Goal: Transaction & Acquisition: Purchase product/service

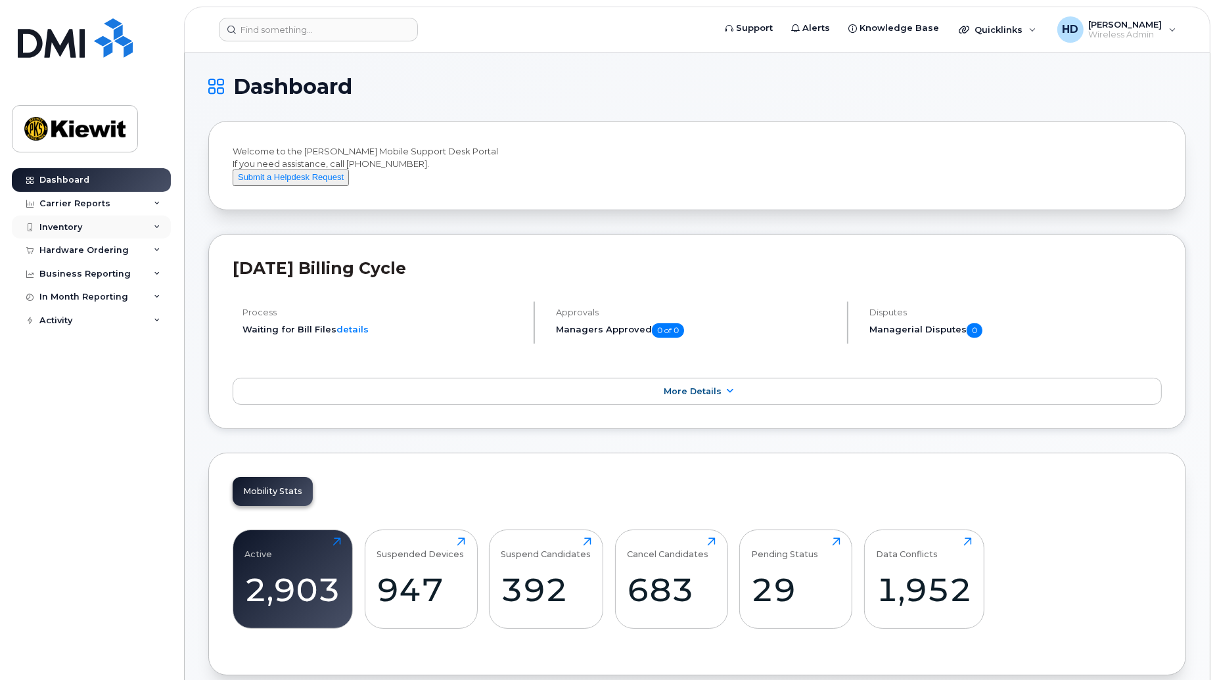
click at [158, 226] on icon at bounding box center [157, 227] width 7 height 7
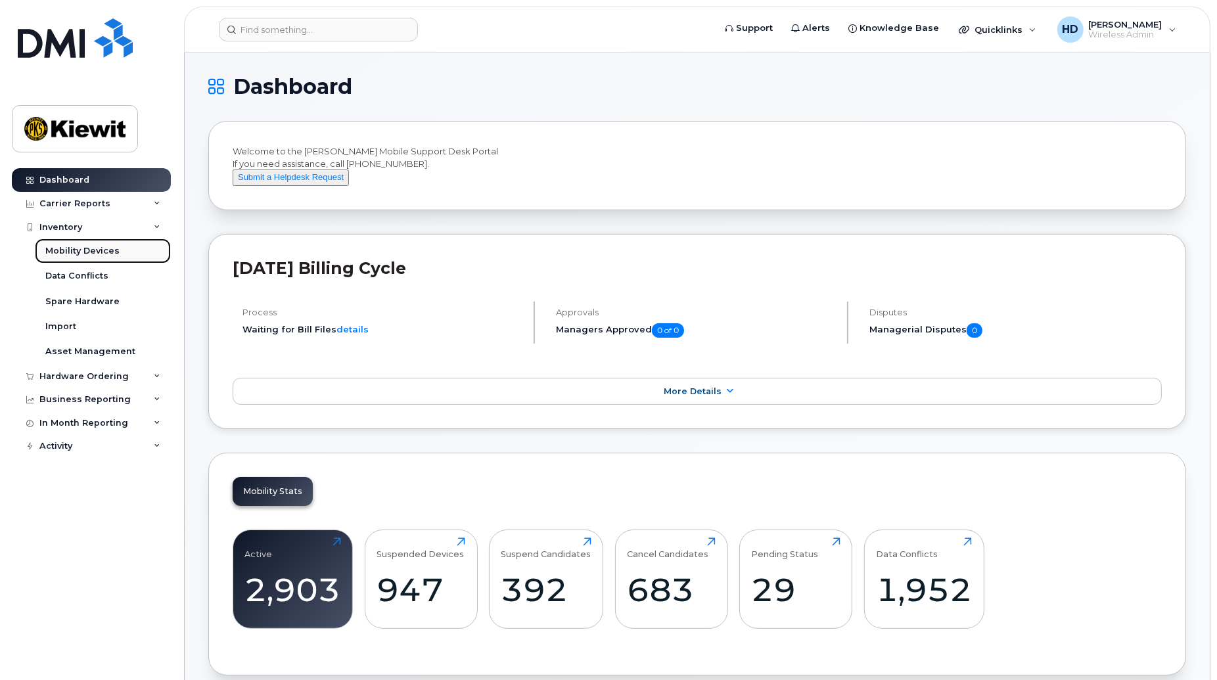
click at [102, 253] on div "Mobility Devices" at bounding box center [82, 251] width 74 height 12
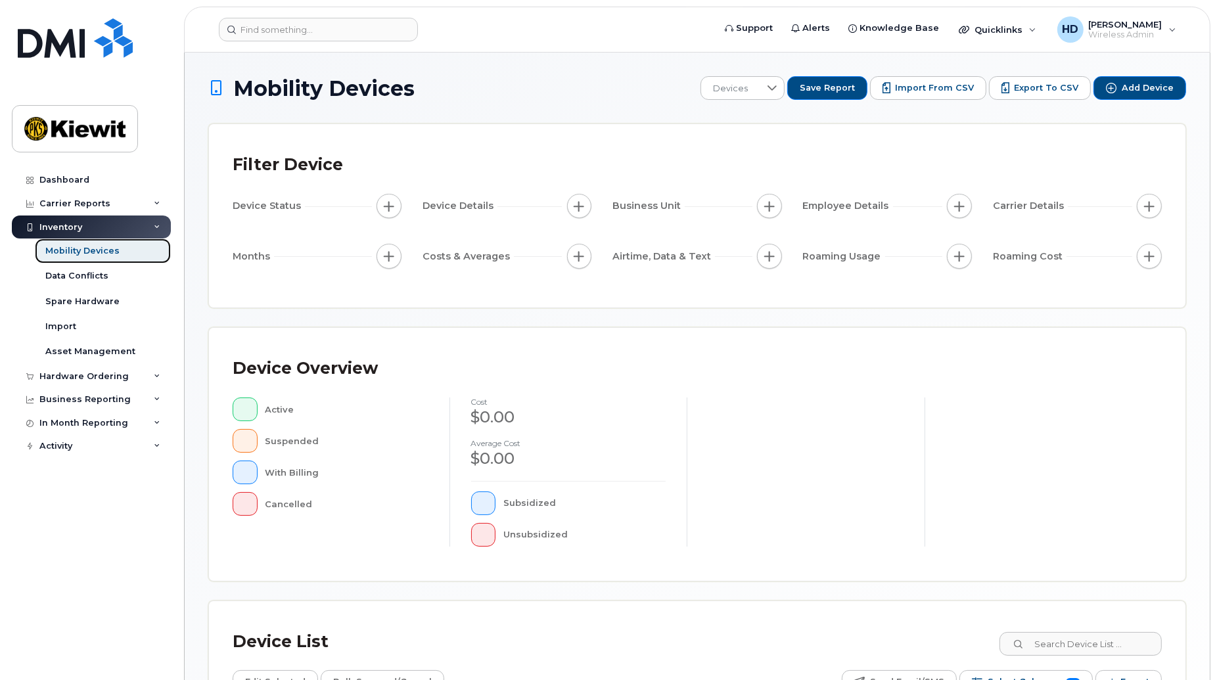
scroll to position [227, 0]
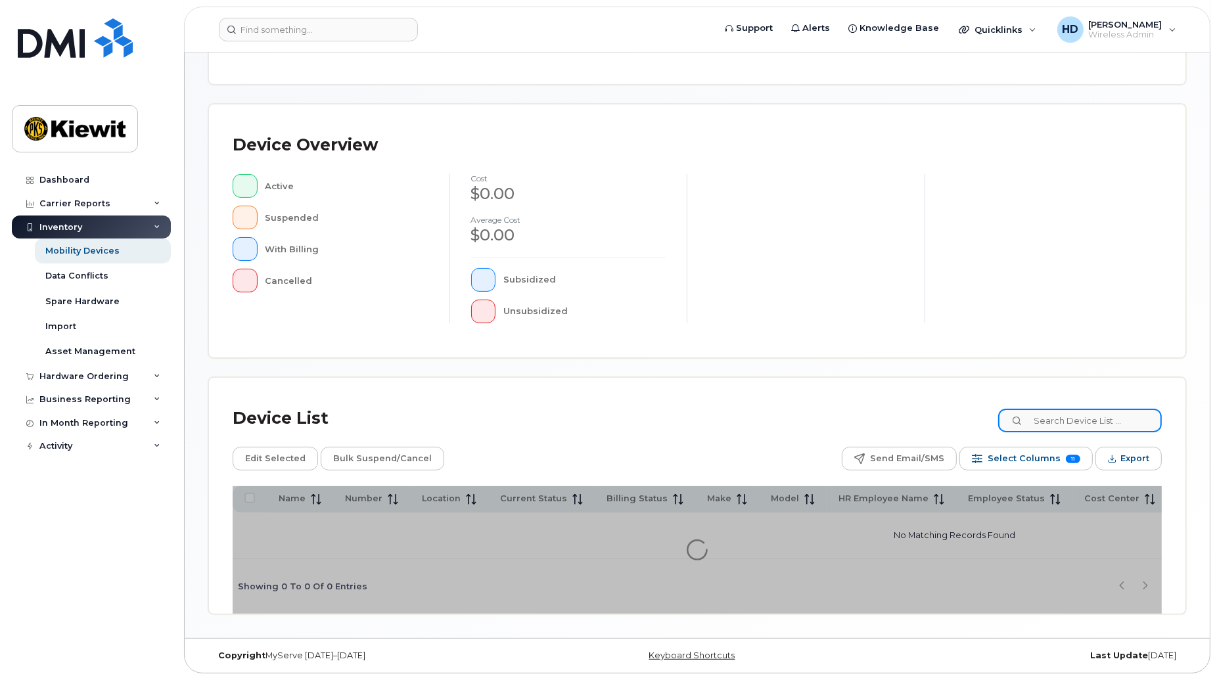
click at [1075, 415] on input at bounding box center [1080, 421] width 164 height 24
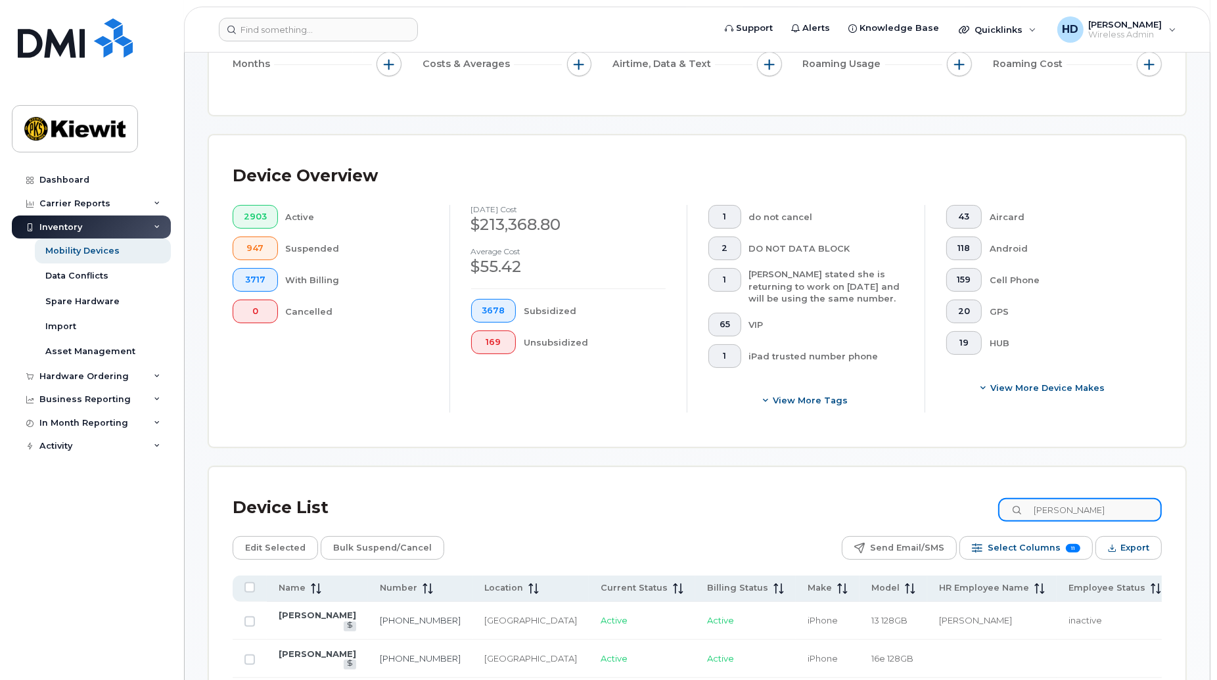
scroll to position [262, 0]
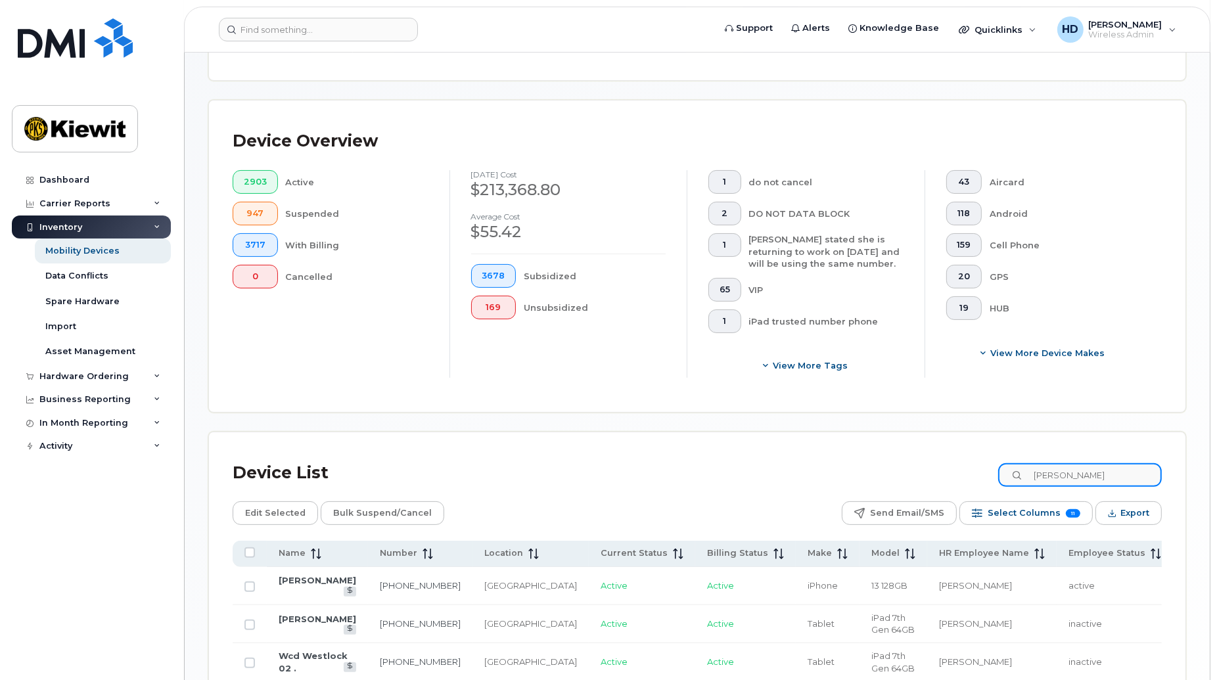
drag, startPoint x: 1103, startPoint y: 482, endPoint x: 964, endPoint y: 471, distance: 139.0
click at [964, 471] on div "Device List corey" at bounding box center [697, 473] width 929 height 34
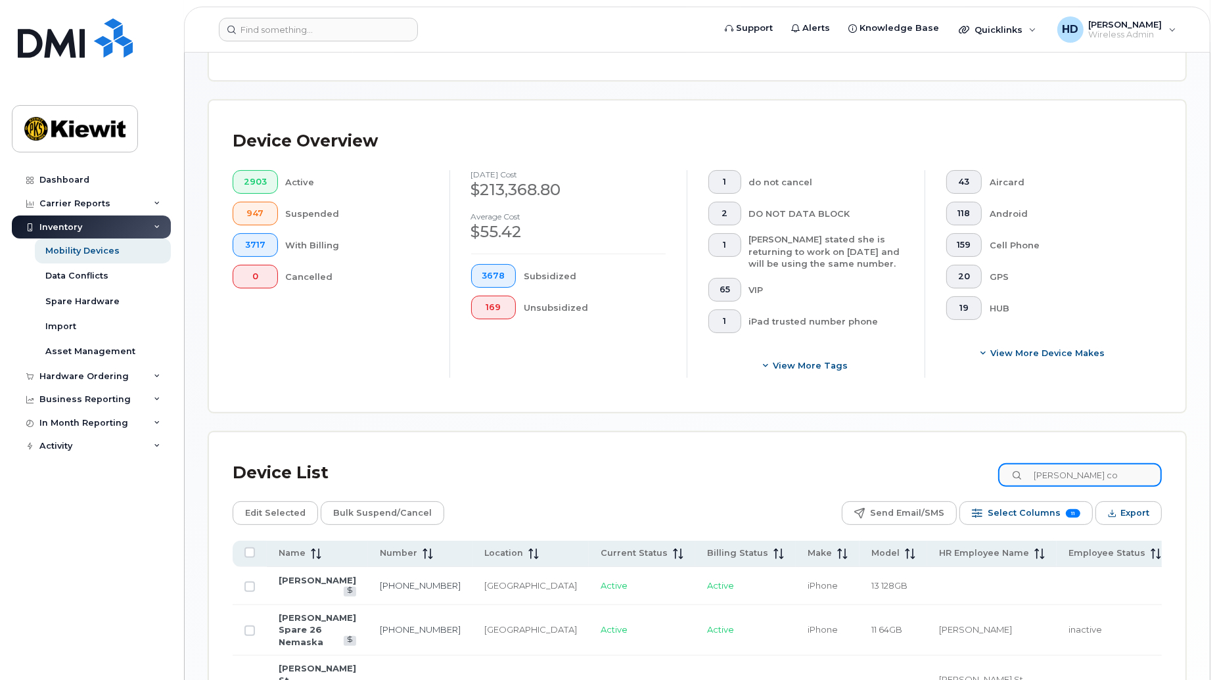
drag, startPoint x: 1088, startPoint y: 477, endPoint x: 934, endPoint y: 475, distance: 153.8
click at [935, 475] on div "Device List josh co" at bounding box center [697, 473] width 929 height 34
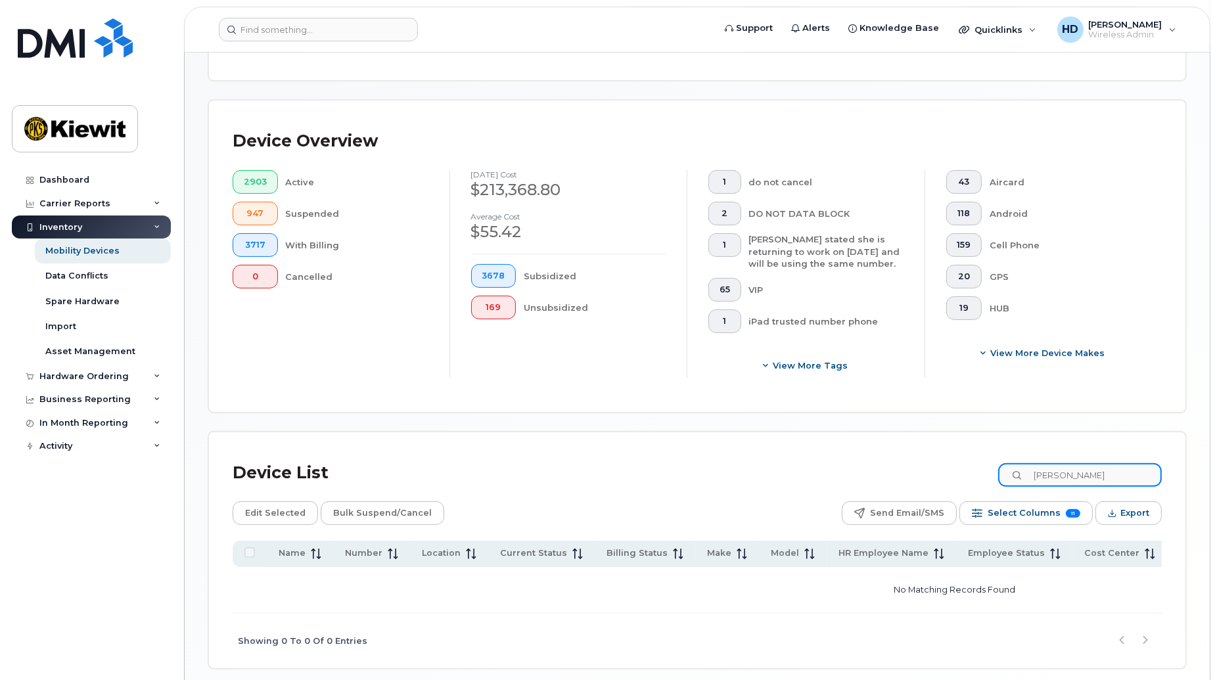
drag, startPoint x: 1119, startPoint y: 477, endPoint x: 1001, endPoint y: 482, distance: 118.4
click at [1001, 482] on div "Device List john coady" at bounding box center [697, 473] width 929 height 34
click at [96, 631] on div "Dashboard Carrier Reports Monthly Billing Data Daily Data Pooling Data Behavior…" at bounding box center [93, 414] width 162 height 492
drag, startPoint x: 1109, startPoint y: 480, endPoint x: 976, endPoint y: 474, distance: 132.2
click at [976, 474] on div "Device List john coady" at bounding box center [697, 473] width 929 height 34
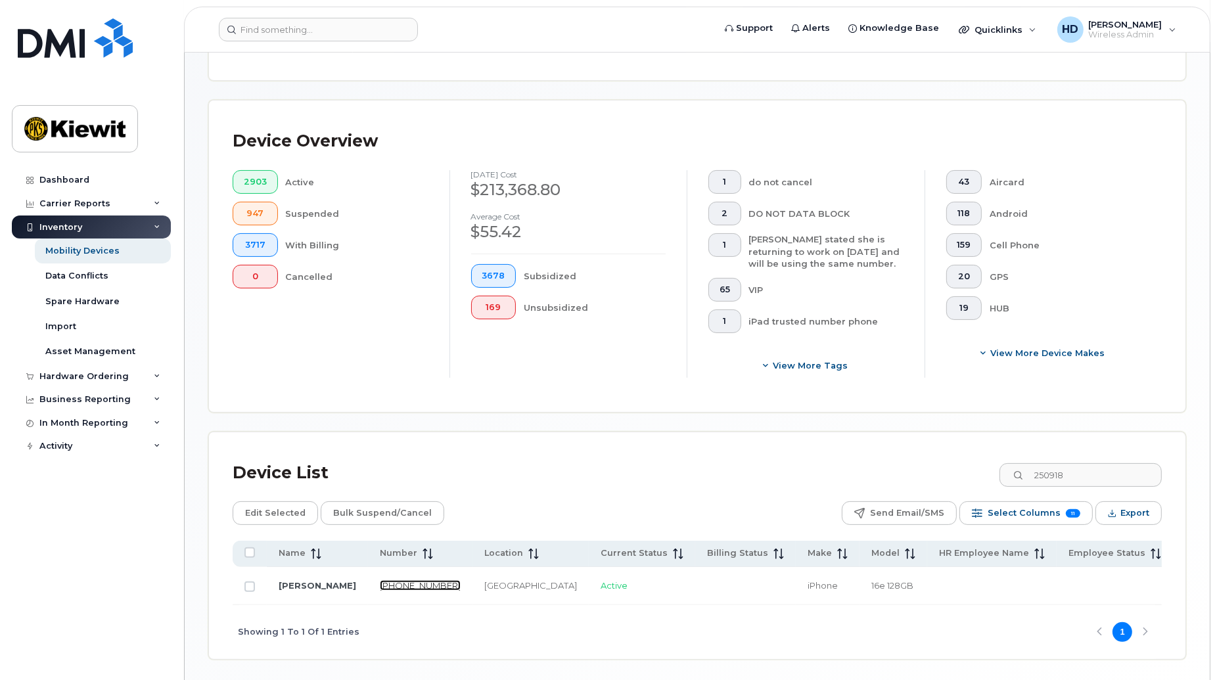
click at [380, 583] on link "250-918-4082" at bounding box center [420, 585] width 81 height 11
drag, startPoint x: 1086, startPoint y: 474, endPoint x: 986, endPoint y: 463, distance: 100.5
click at [982, 470] on div "Device List 250918" at bounding box center [697, 473] width 929 height 34
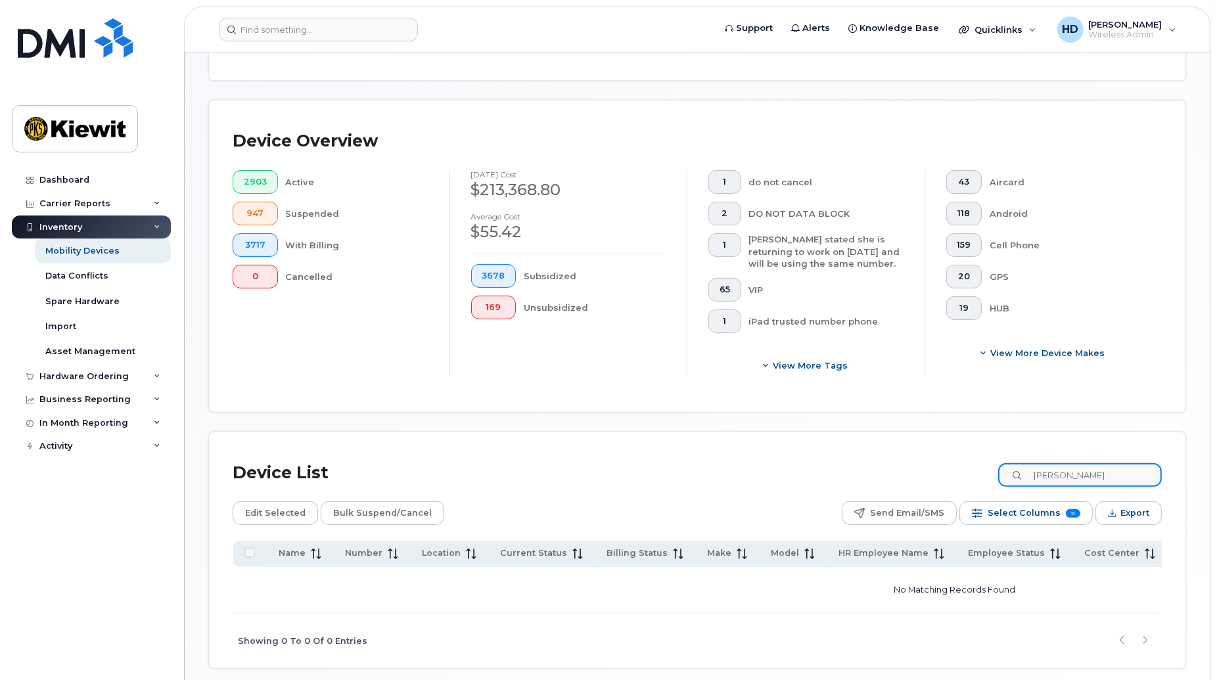
type input "john coady"
click at [245, 210] on span "947" at bounding box center [255, 213] width 23 height 11
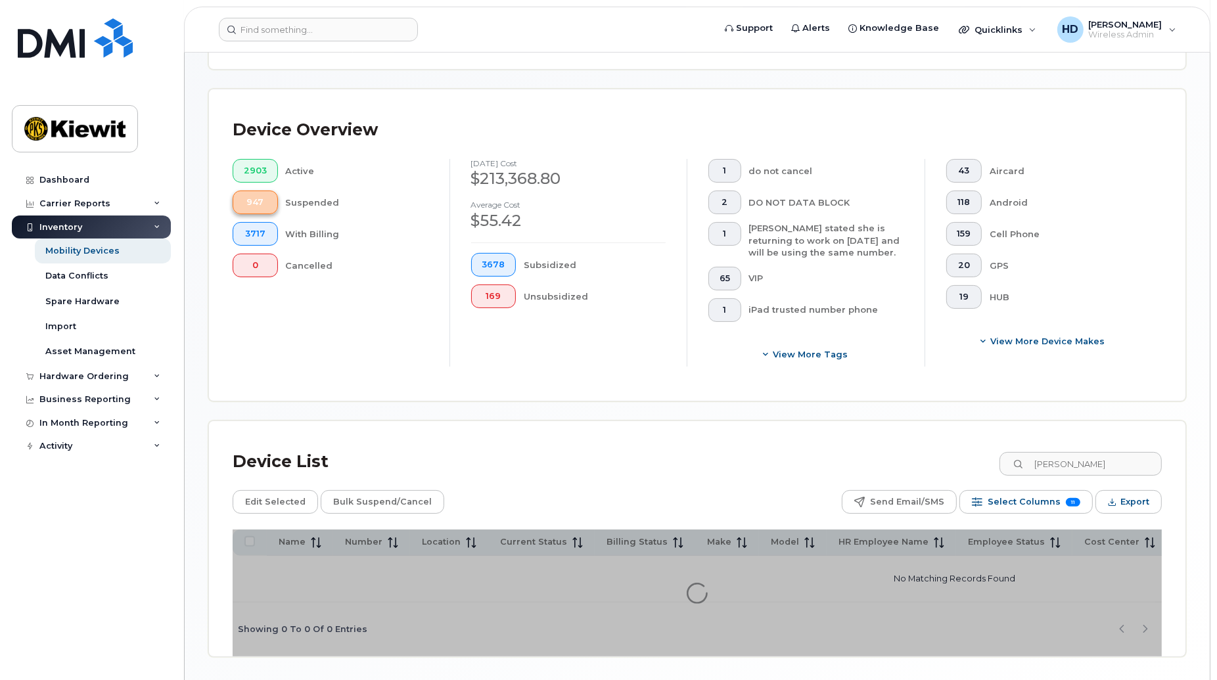
scroll to position [250, 0]
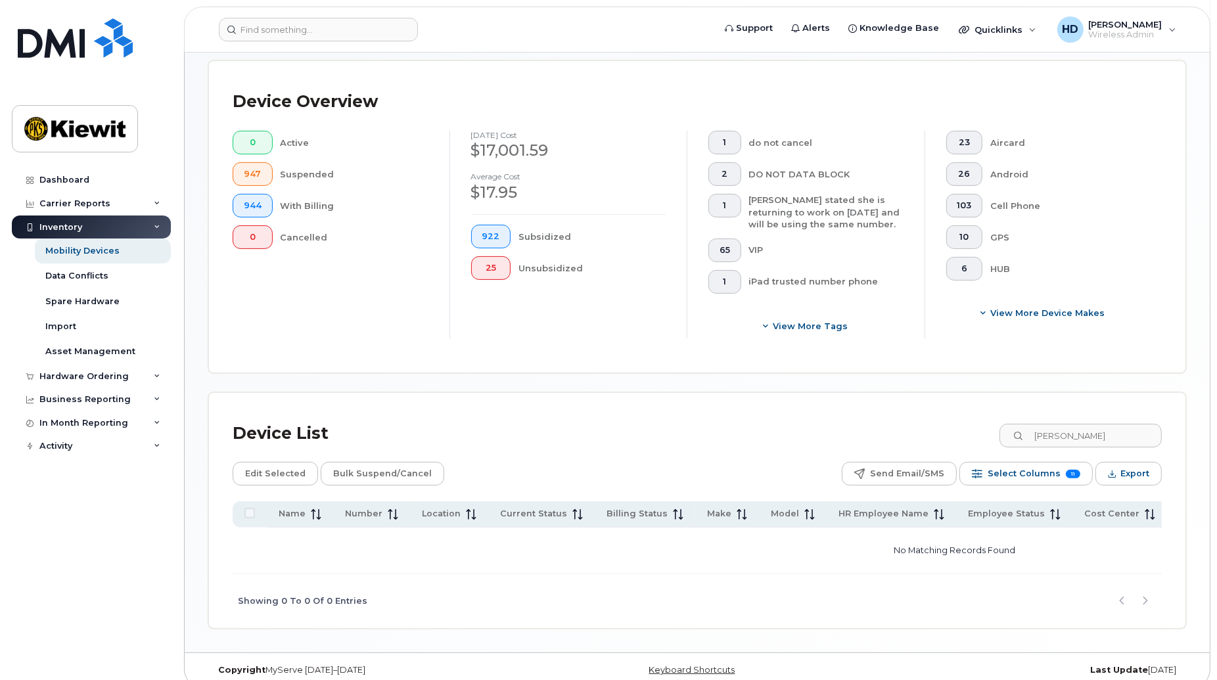
scroll to position [308, 0]
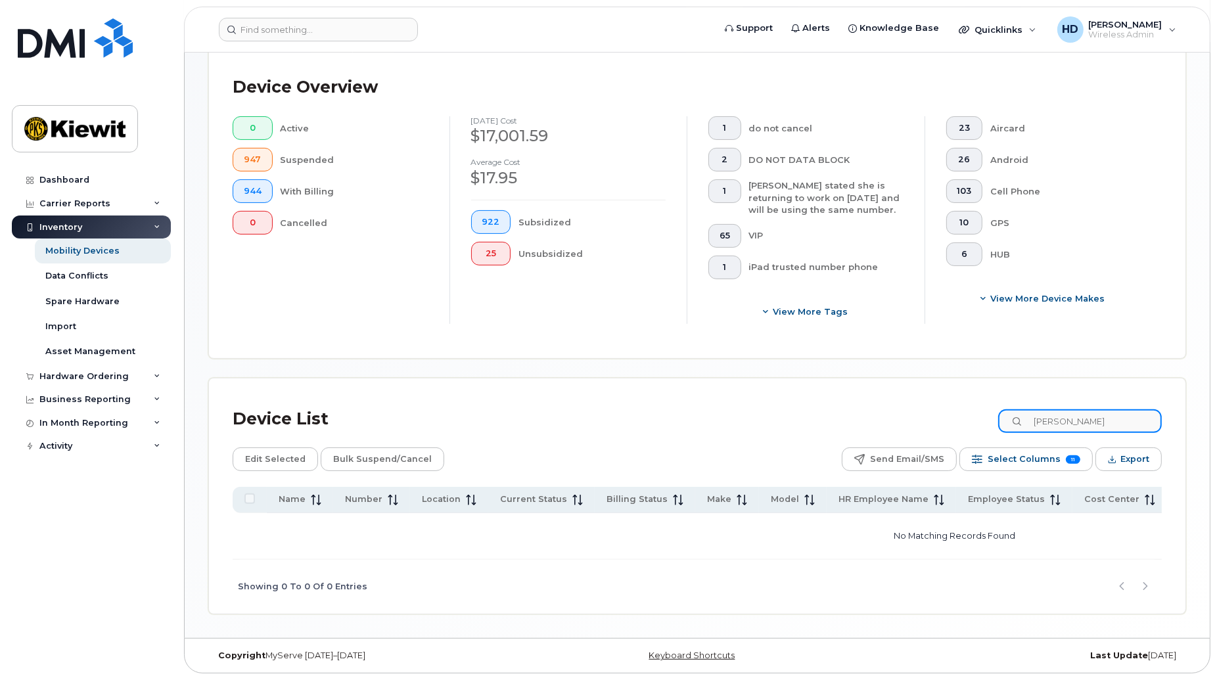
drag, startPoint x: 1109, startPoint y: 414, endPoint x: 1028, endPoint y: 421, distance: 81.1
click at [1028, 421] on input "john coady" at bounding box center [1080, 421] width 164 height 24
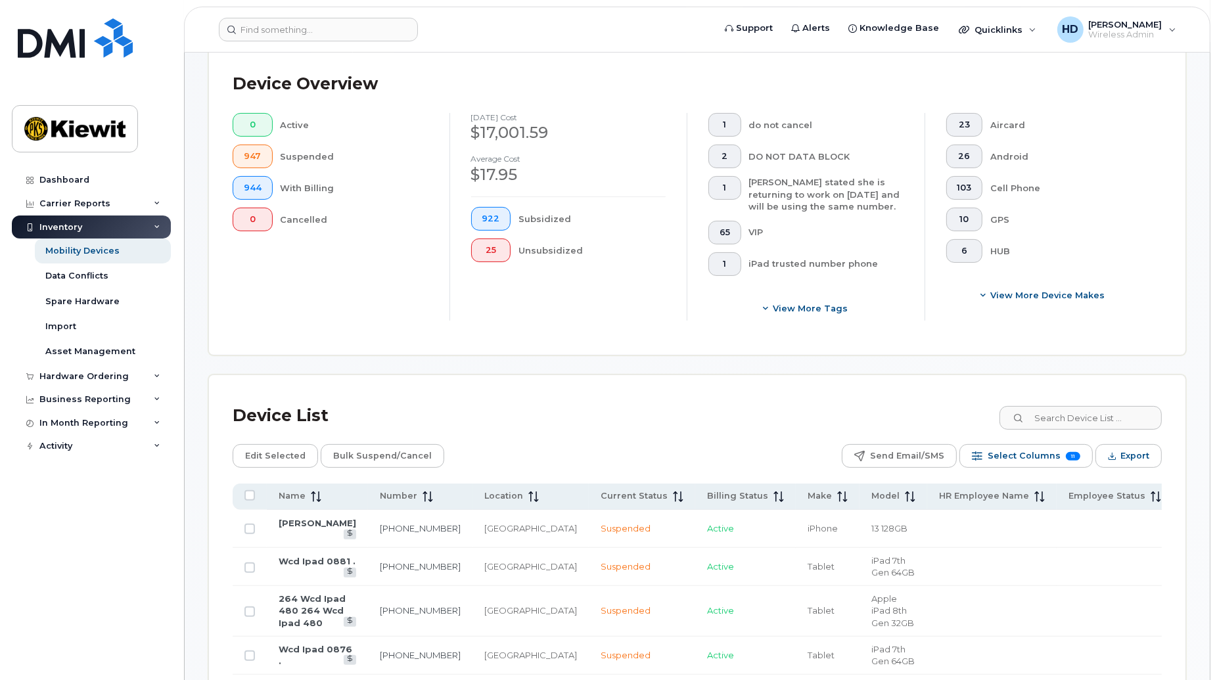
drag, startPoint x: 971, startPoint y: 181, endPoint x: 989, endPoint y: 362, distance: 182.2
click at [971, 181] on button "103" at bounding box center [964, 188] width 37 height 24
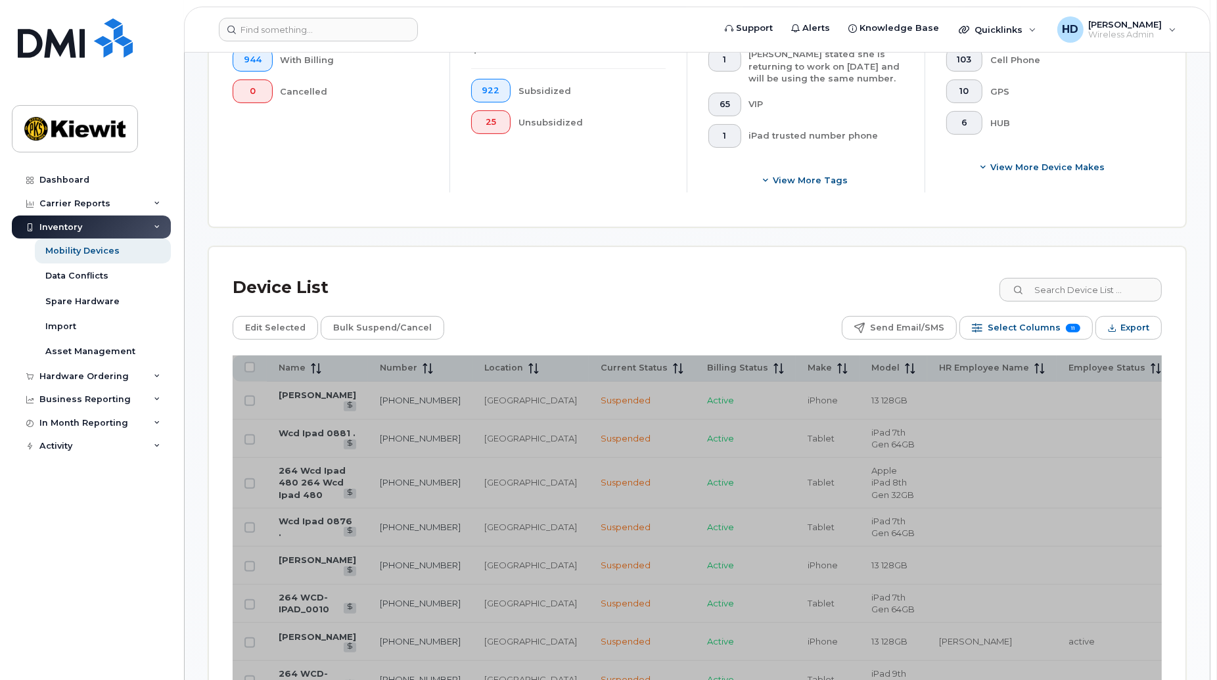
scroll to position [494, 0]
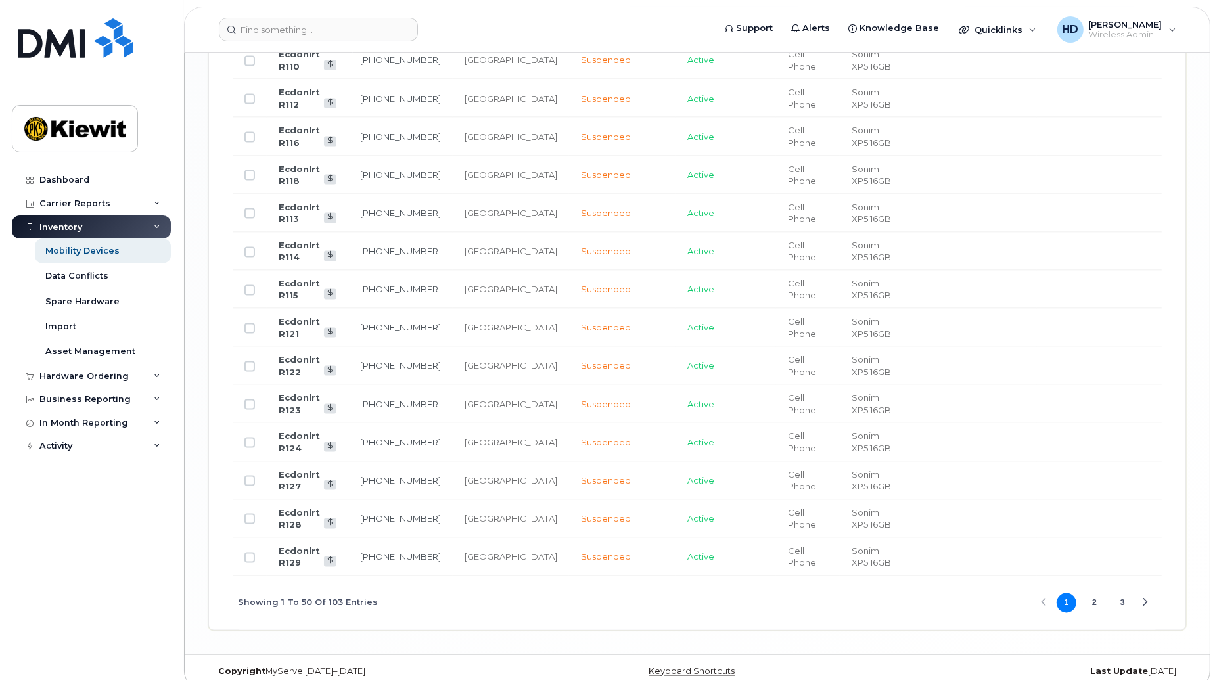
scroll to position [2176, 0]
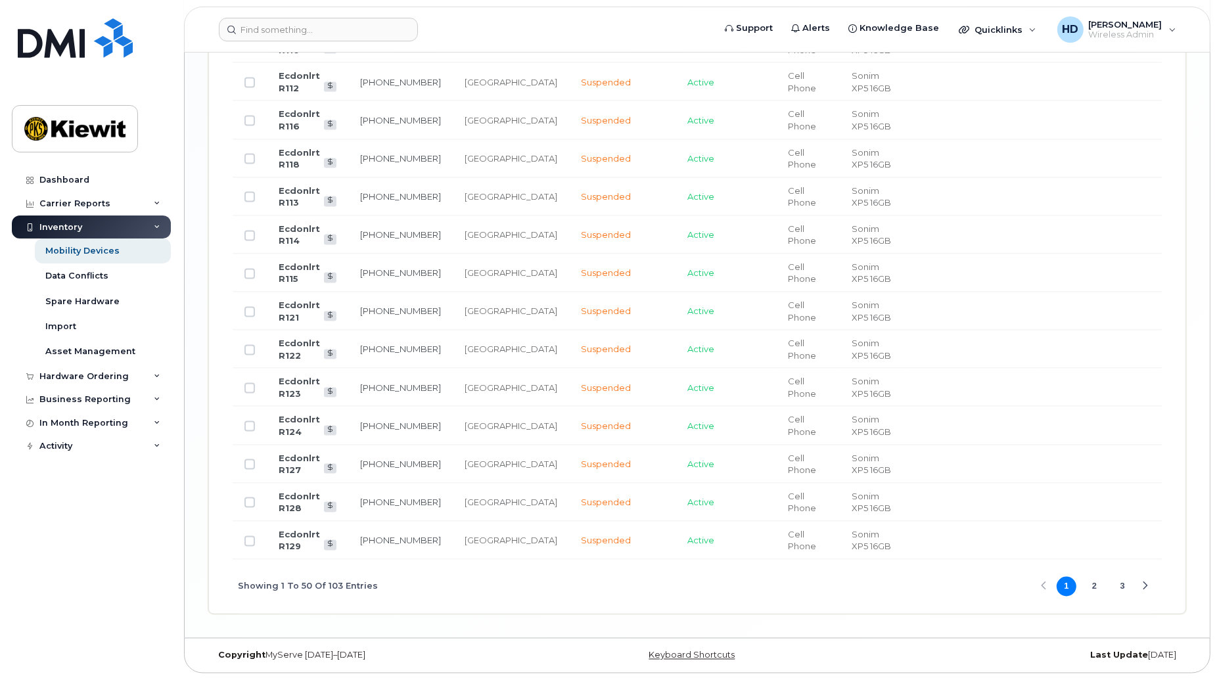
click at [1093, 588] on button "2" at bounding box center [1095, 587] width 20 height 20
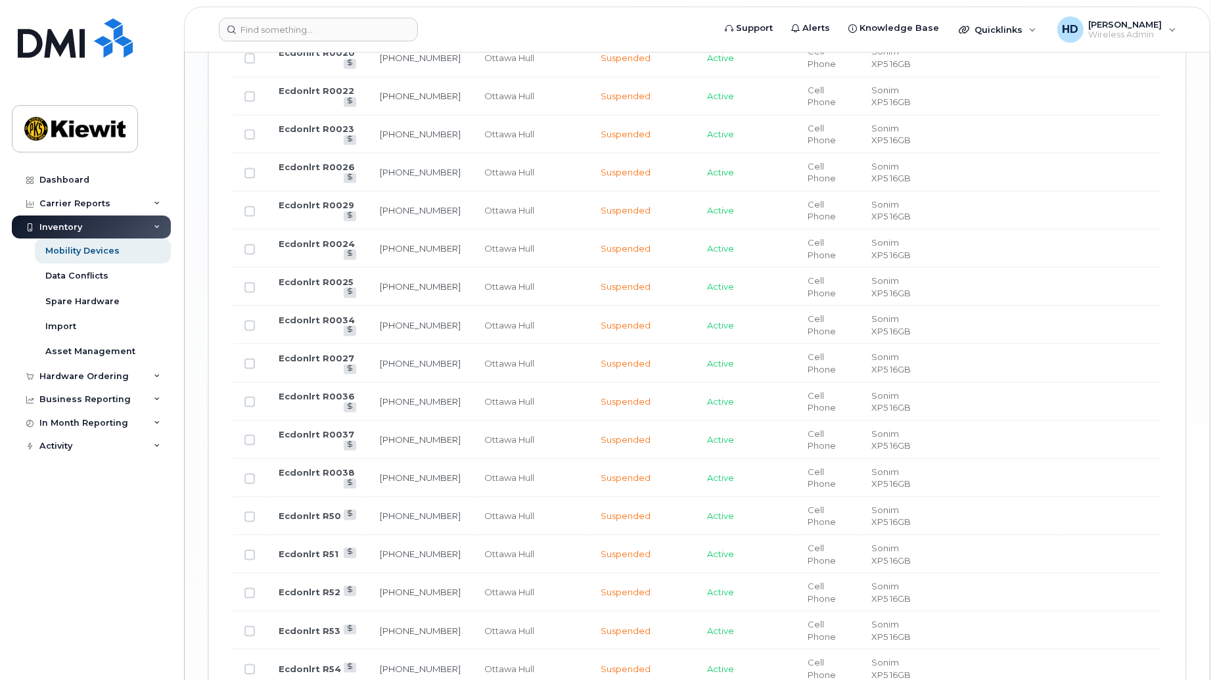
scroll to position [2186, 0]
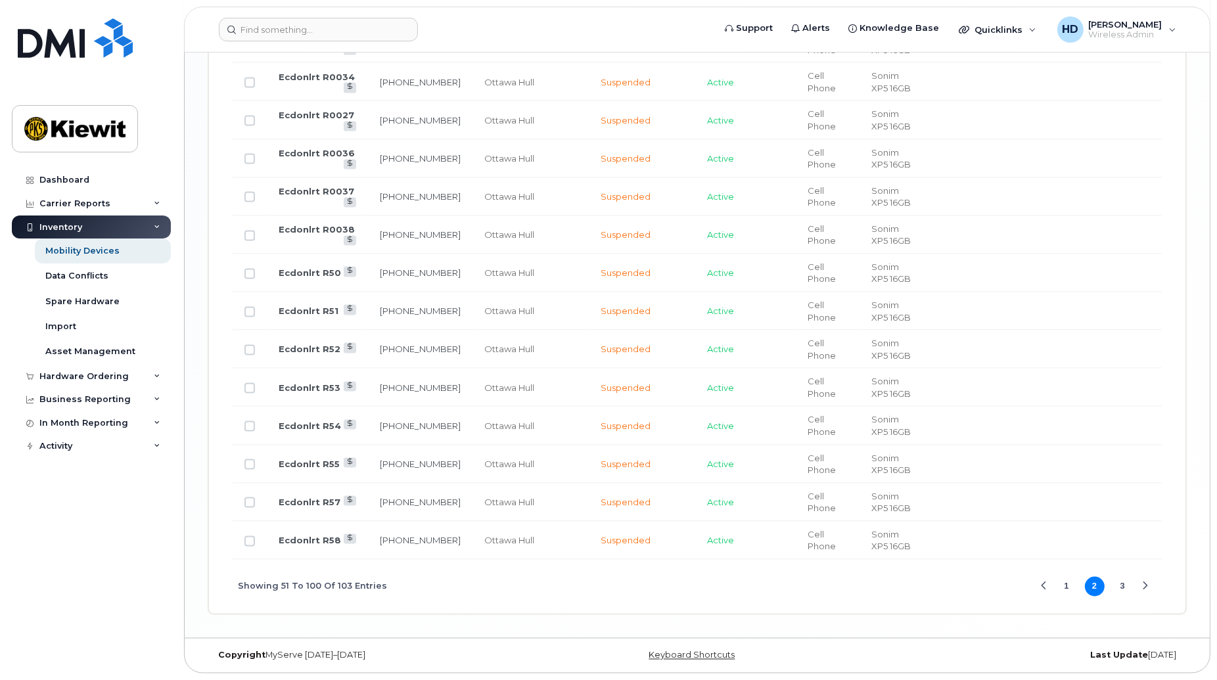
click at [1122, 588] on button "3" at bounding box center [1122, 587] width 20 height 20
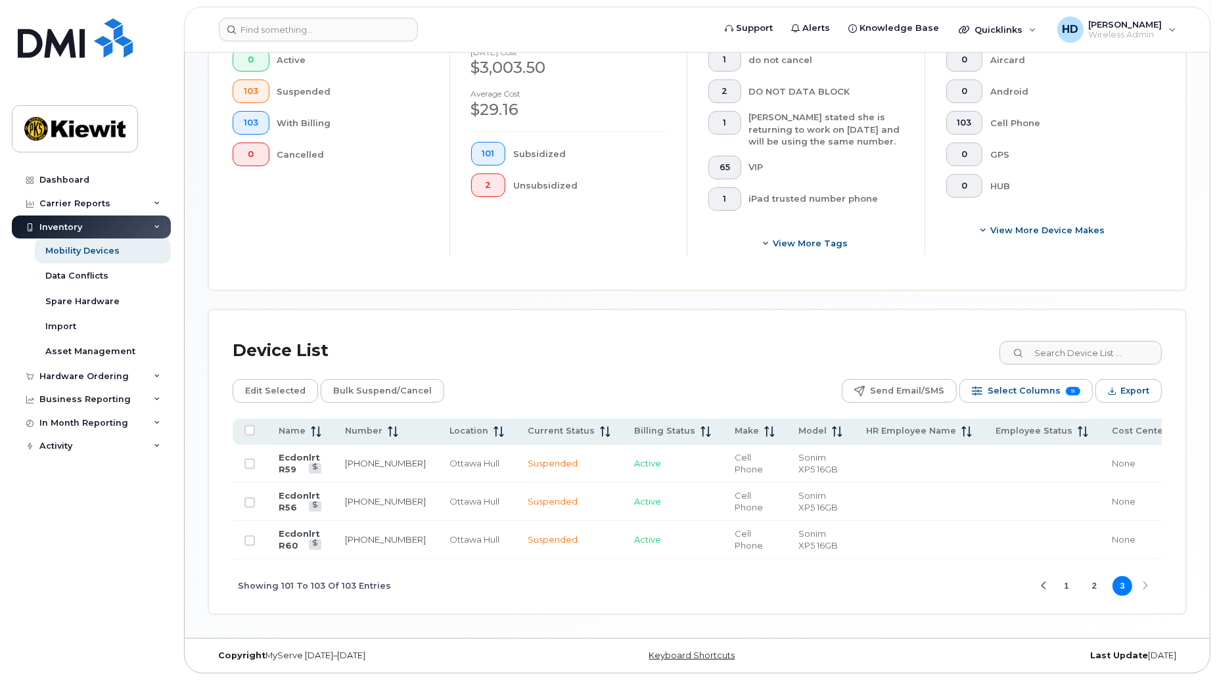
scroll to position [377, 0]
click at [1068, 582] on button "1" at bounding box center [1067, 586] width 20 height 20
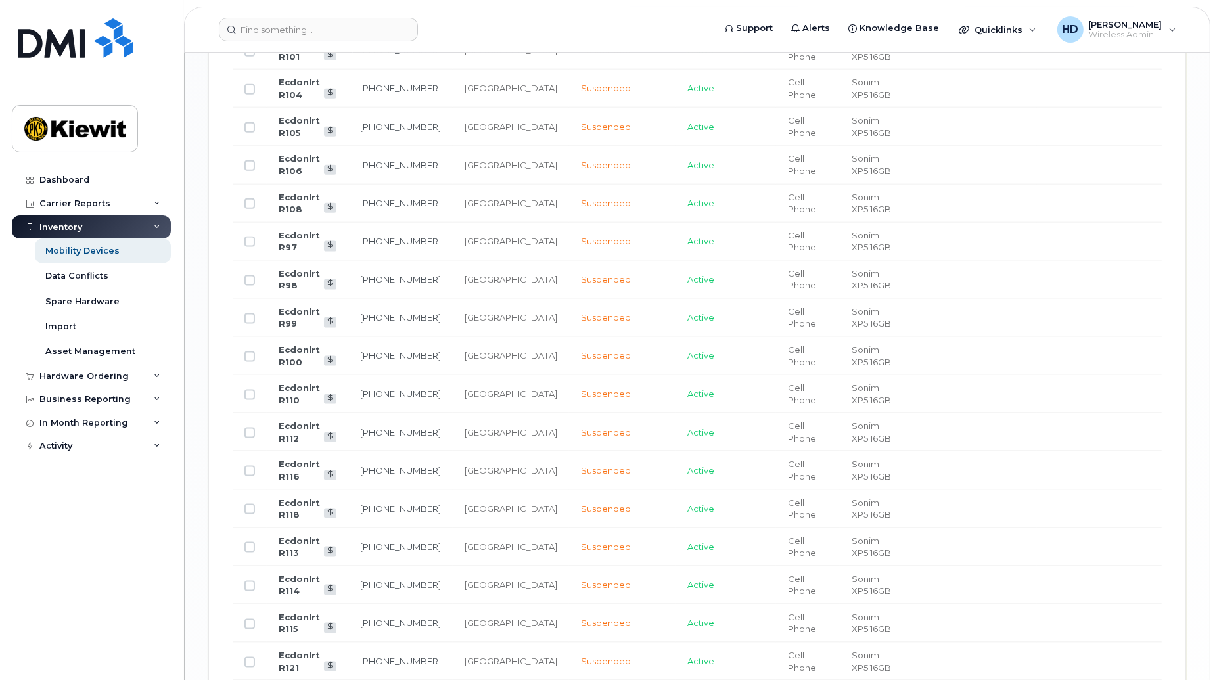
scroll to position [2176, 0]
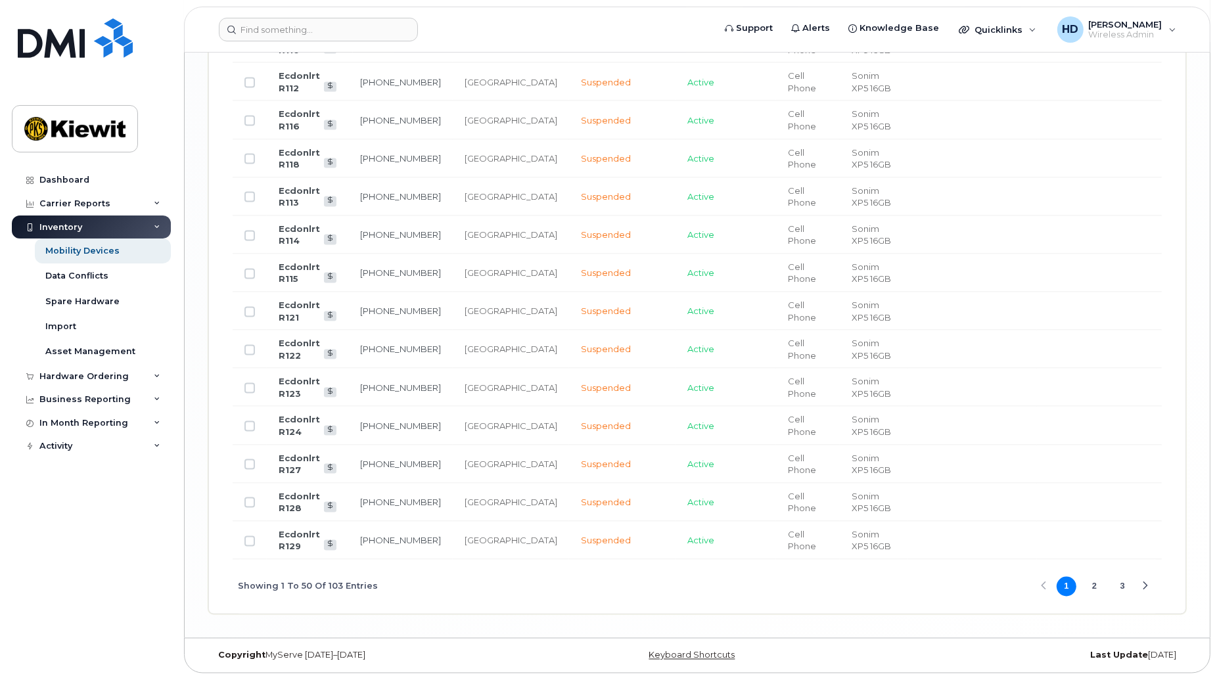
click at [1128, 589] on button "3" at bounding box center [1122, 587] width 20 height 20
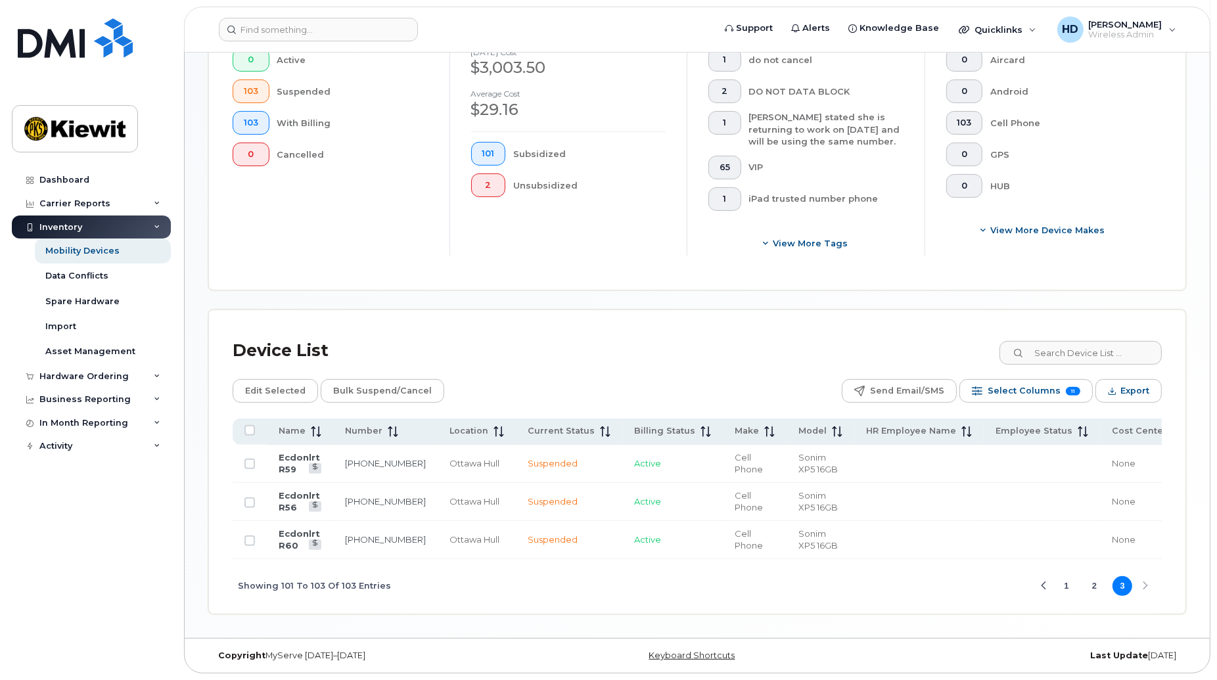
scroll to position [377, 0]
click at [1068, 586] on button "1" at bounding box center [1067, 586] width 20 height 20
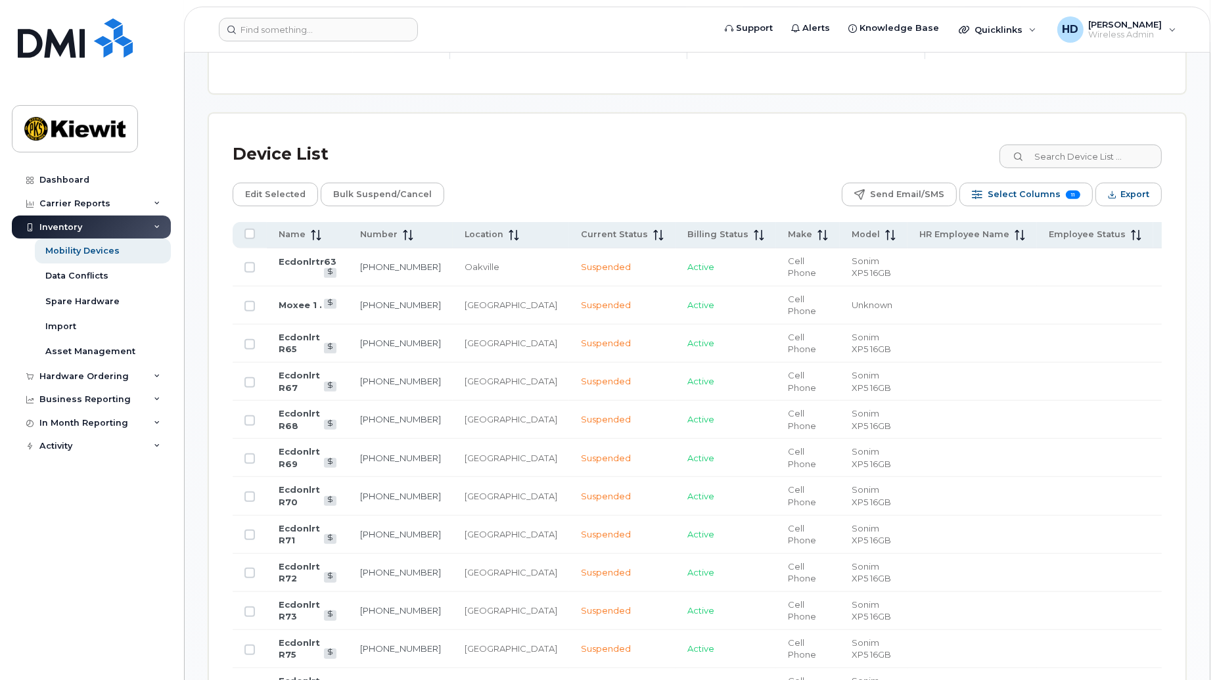
scroll to position [570, 0]
click at [371, 261] on link "289-259-2547" at bounding box center [400, 266] width 81 height 11
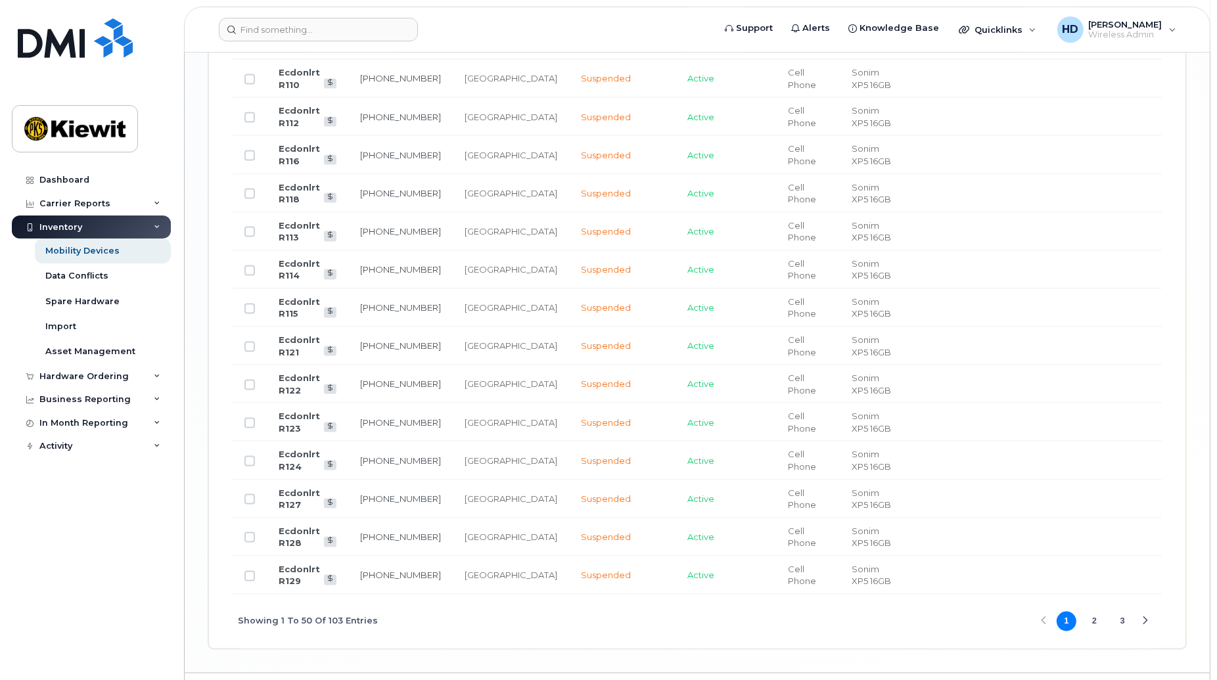
scroll to position [2133, 0]
click at [368, 580] on link "343-571-5192" at bounding box center [400, 574] width 81 height 11
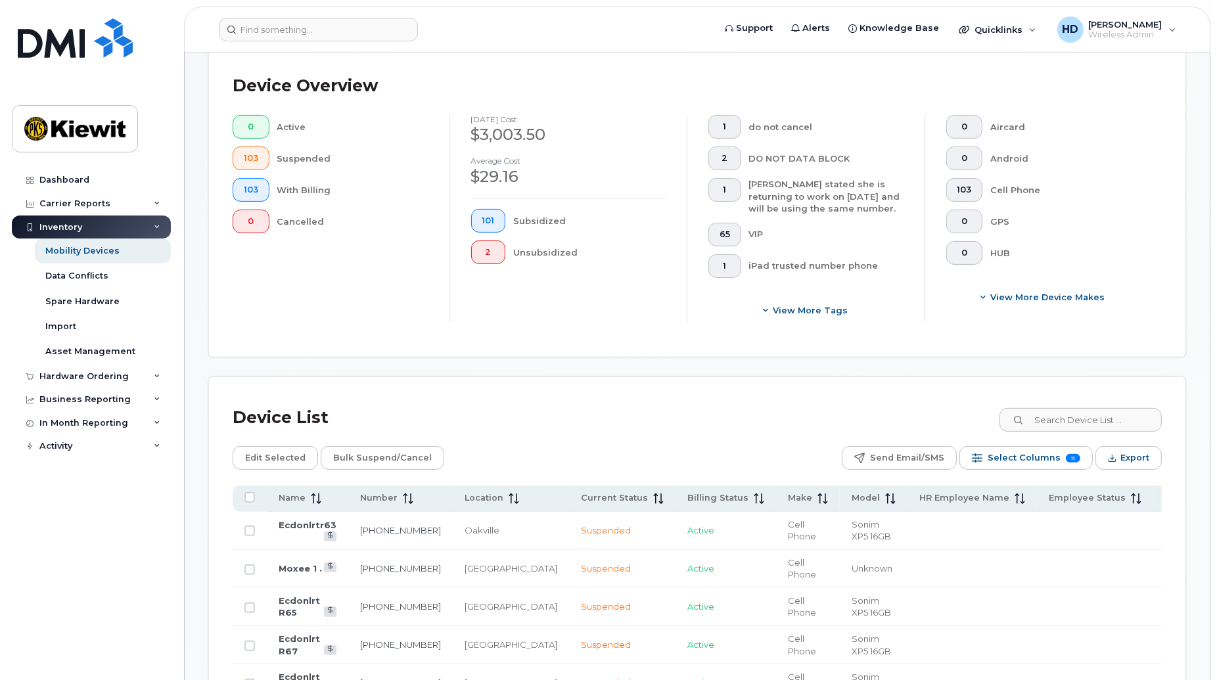
scroll to position [263, 0]
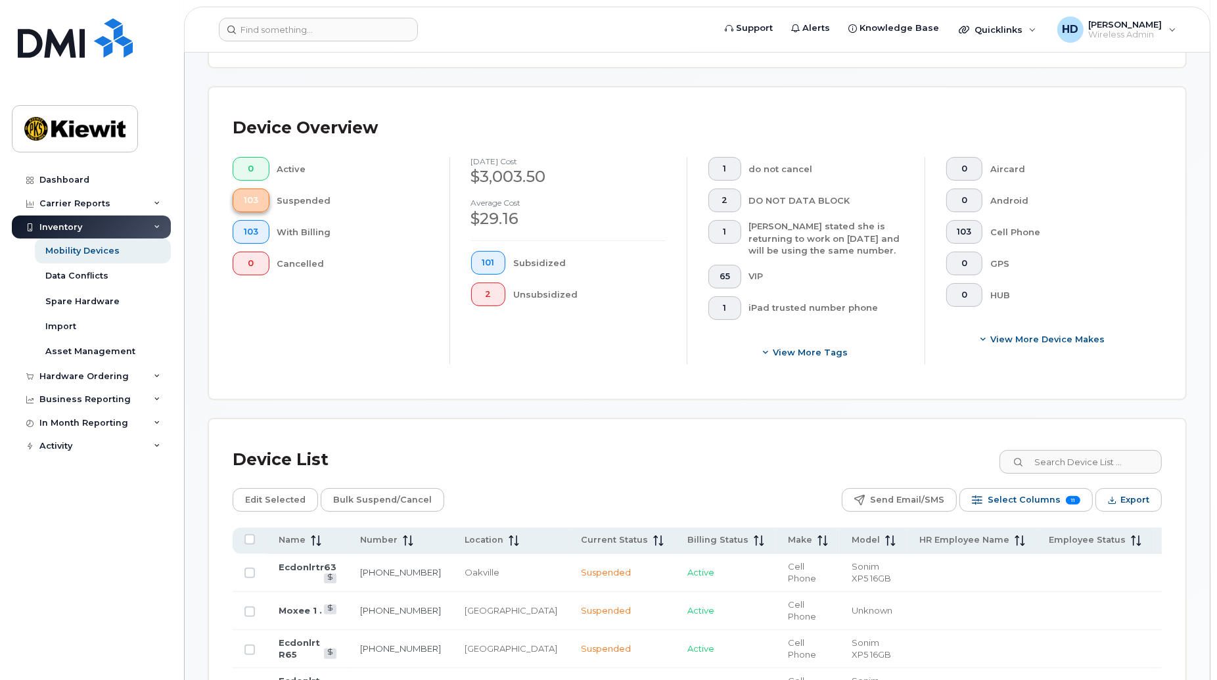
click at [244, 206] on button "103" at bounding box center [251, 201] width 37 height 24
click at [97, 248] on div "Mobility Devices" at bounding box center [82, 251] width 74 height 12
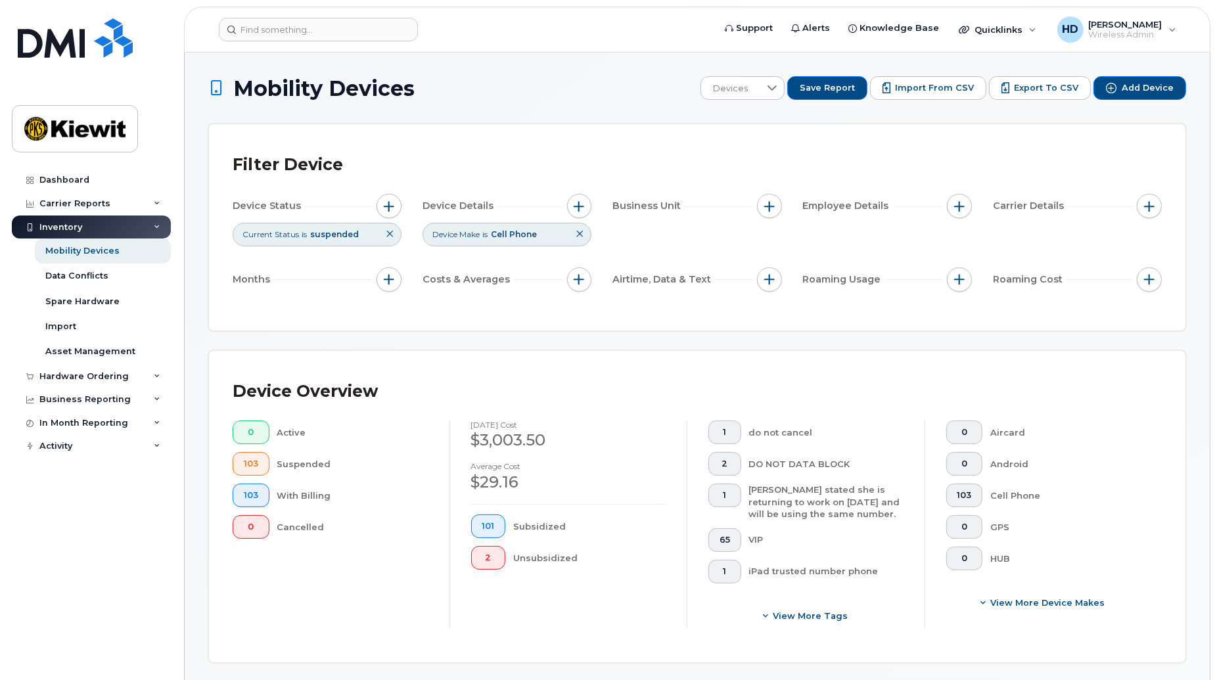
click at [583, 235] on icon at bounding box center [580, 234] width 8 height 8
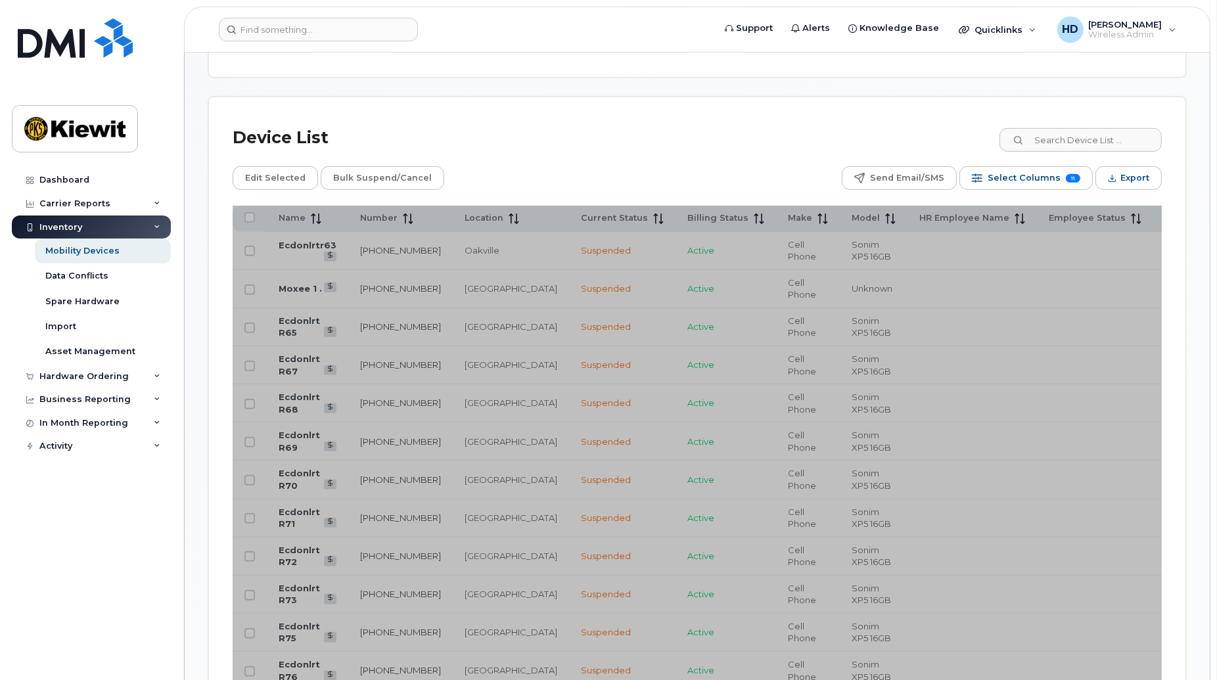
scroll to position [1216, 0]
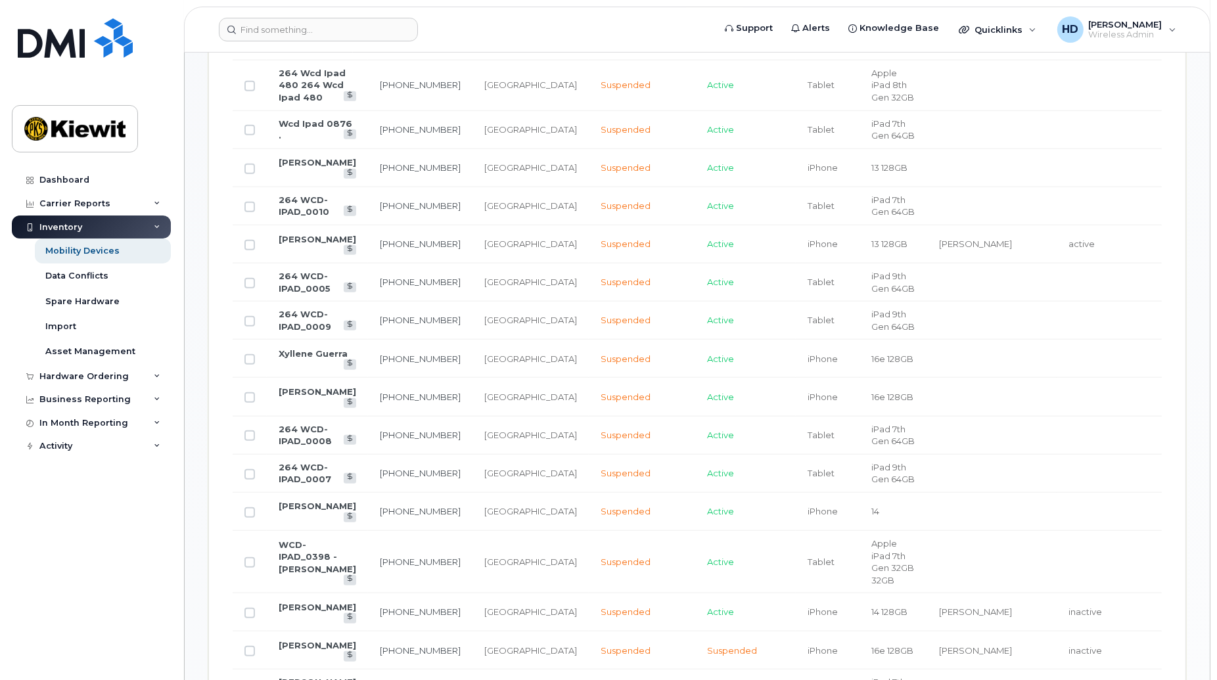
scroll to position [552, 0]
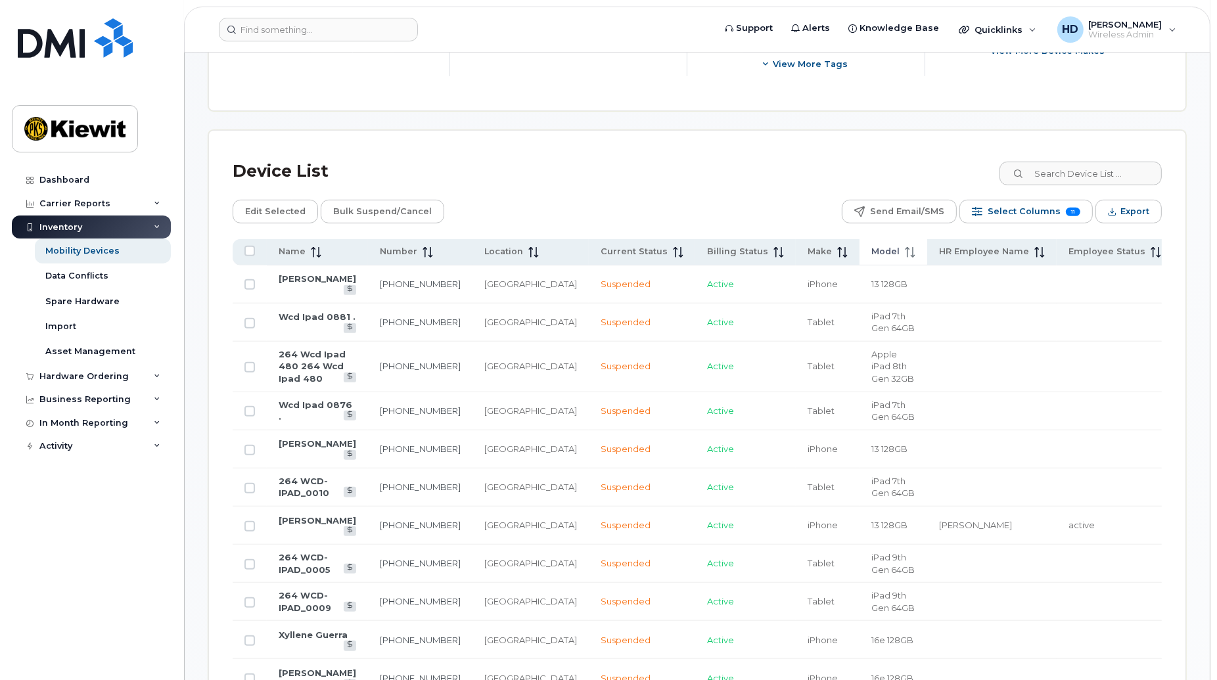
click at [905, 252] on icon at bounding box center [910, 252] width 11 height 11
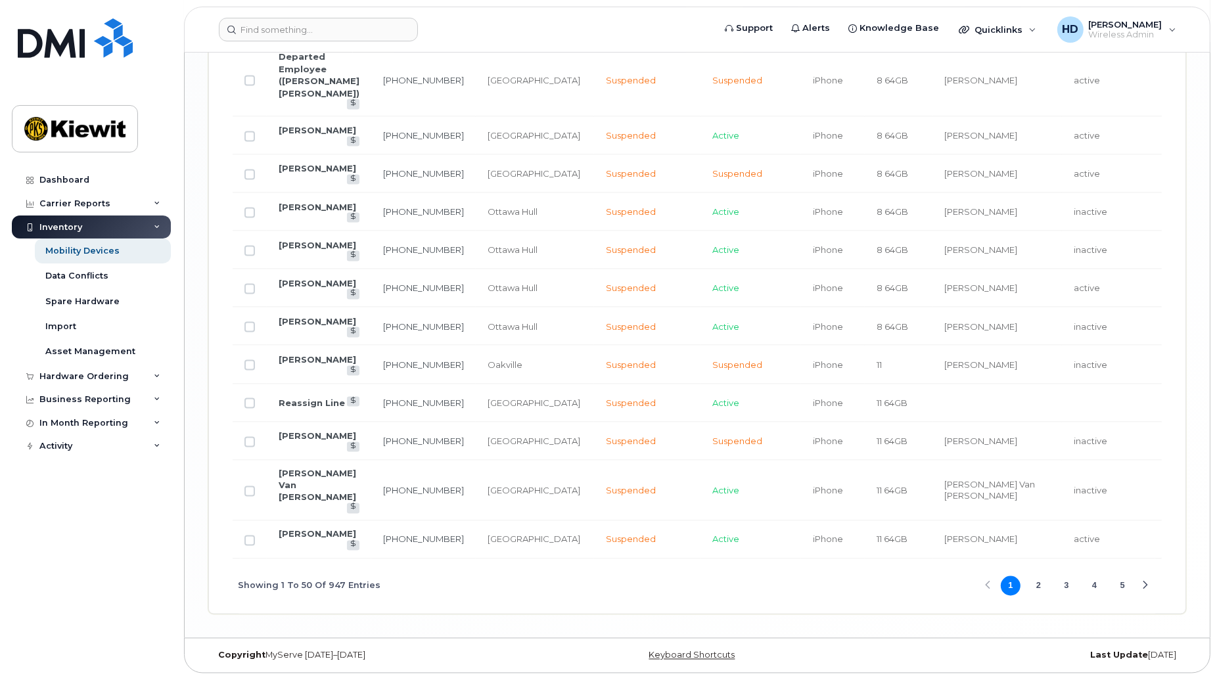
scroll to position [2360, 0]
click at [1034, 582] on button "2" at bounding box center [1038, 586] width 20 height 20
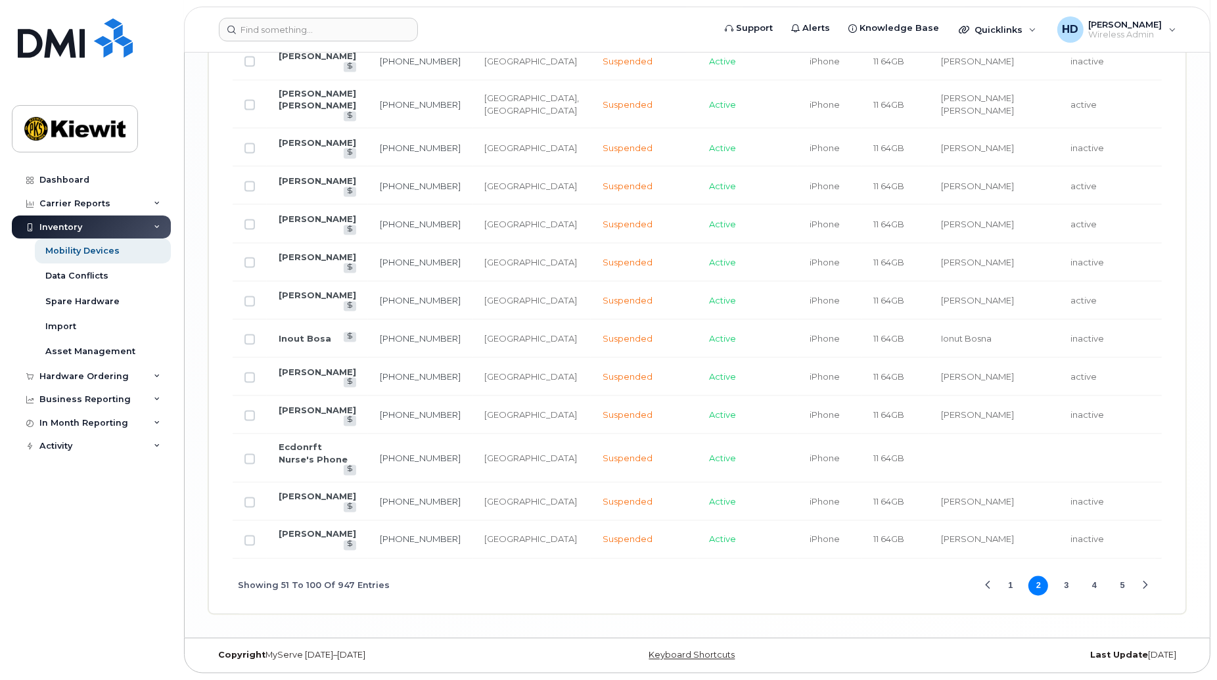
scroll to position [2317, 0]
click at [1067, 587] on button "3" at bounding box center [1067, 586] width 20 height 20
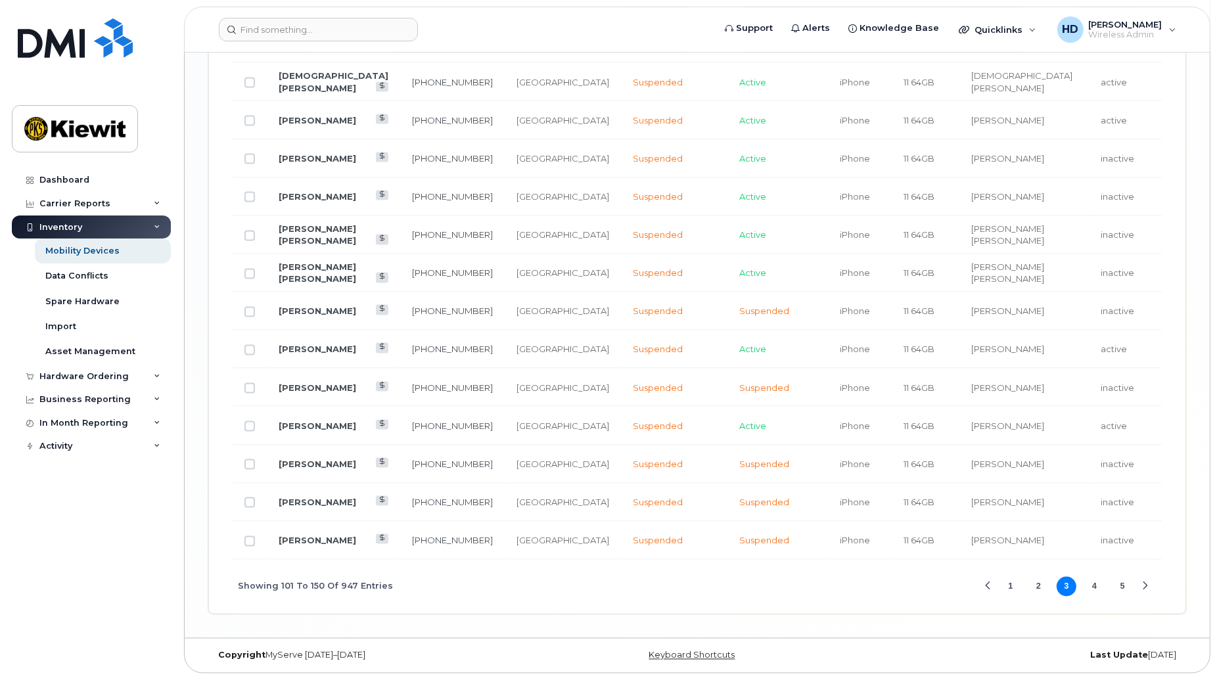
scroll to position [2218, 0]
click at [1091, 582] on button "4" at bounding box center [1095, 587] width 20 height 20
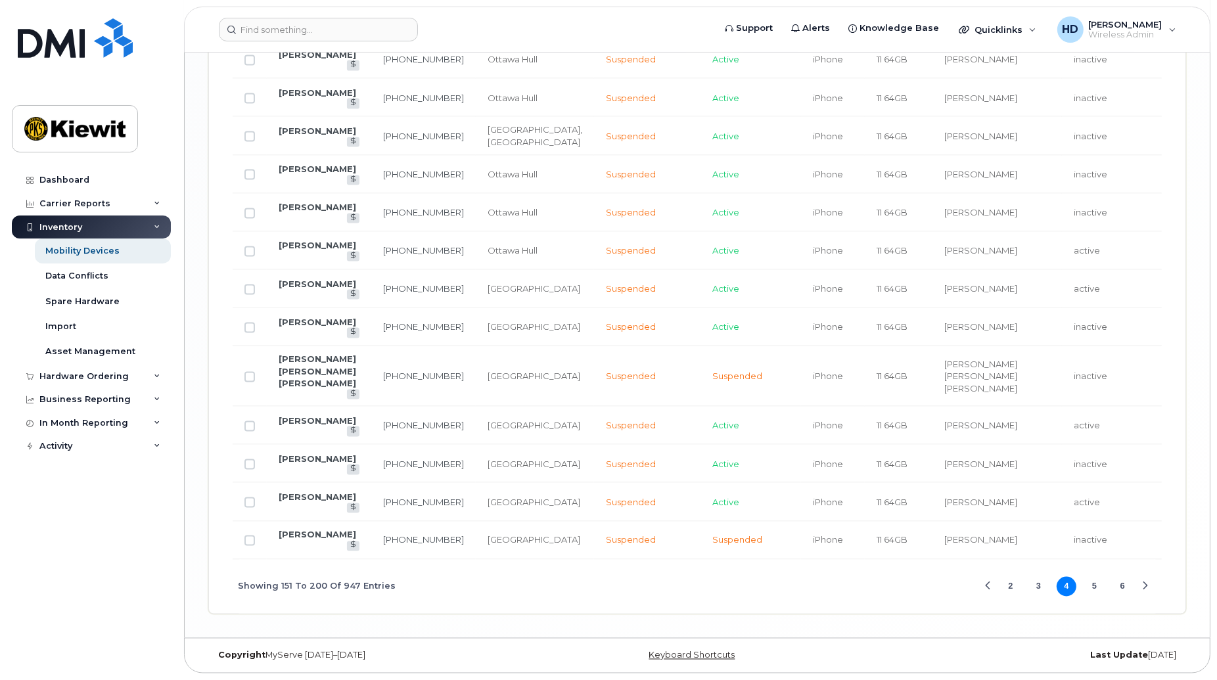
scroll to position [2327, 0]
click at [1097, 587] on button "5" at bounding box center [1095, 587] width 20 height 20
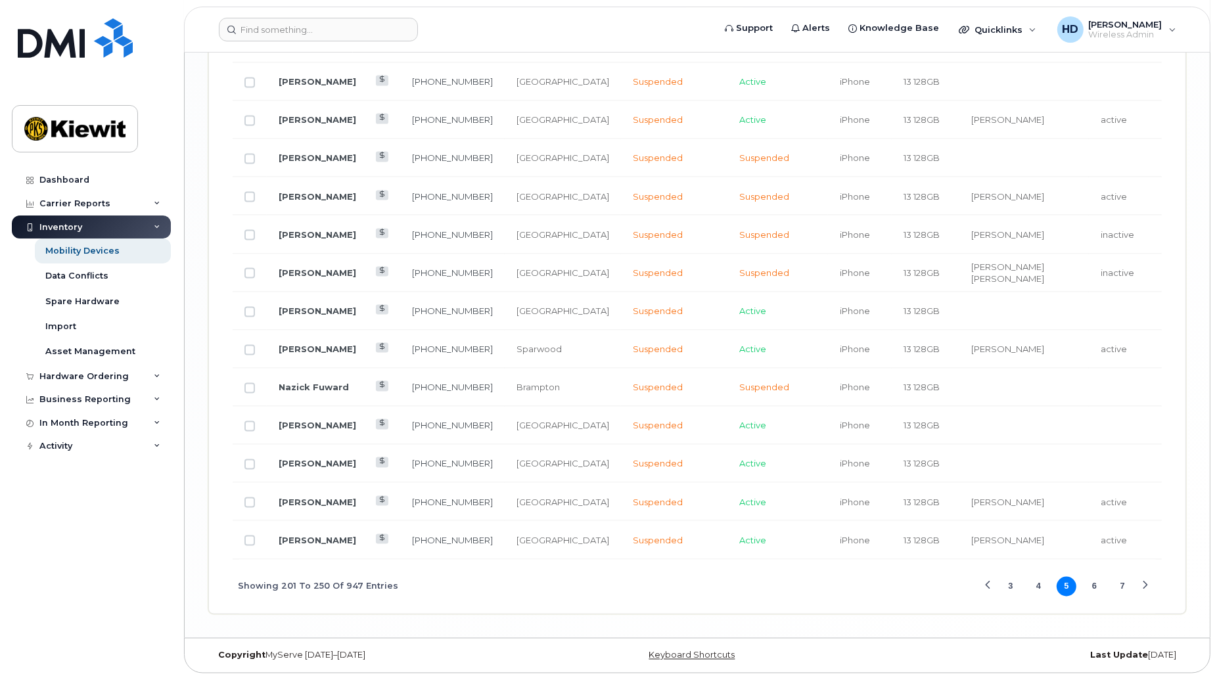
scroll to position [2222, 0]
click at [412, 420] on link "343-542-0433" at bounding box center [452, 425] width 81 height 11
click at [1094, 583] on button "6" at bounding box center [1095, 587] width 20 height 20
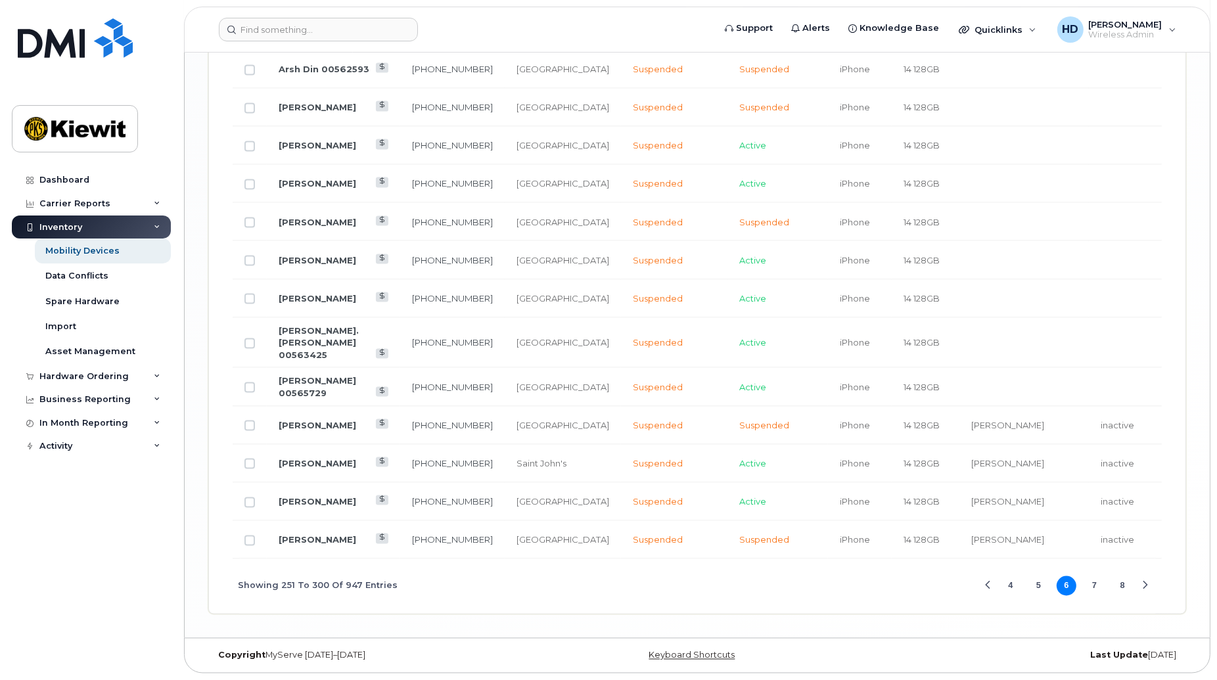
click at [1094, 596] on button "7" at bounding box center [1095, 586] width 20 height 20
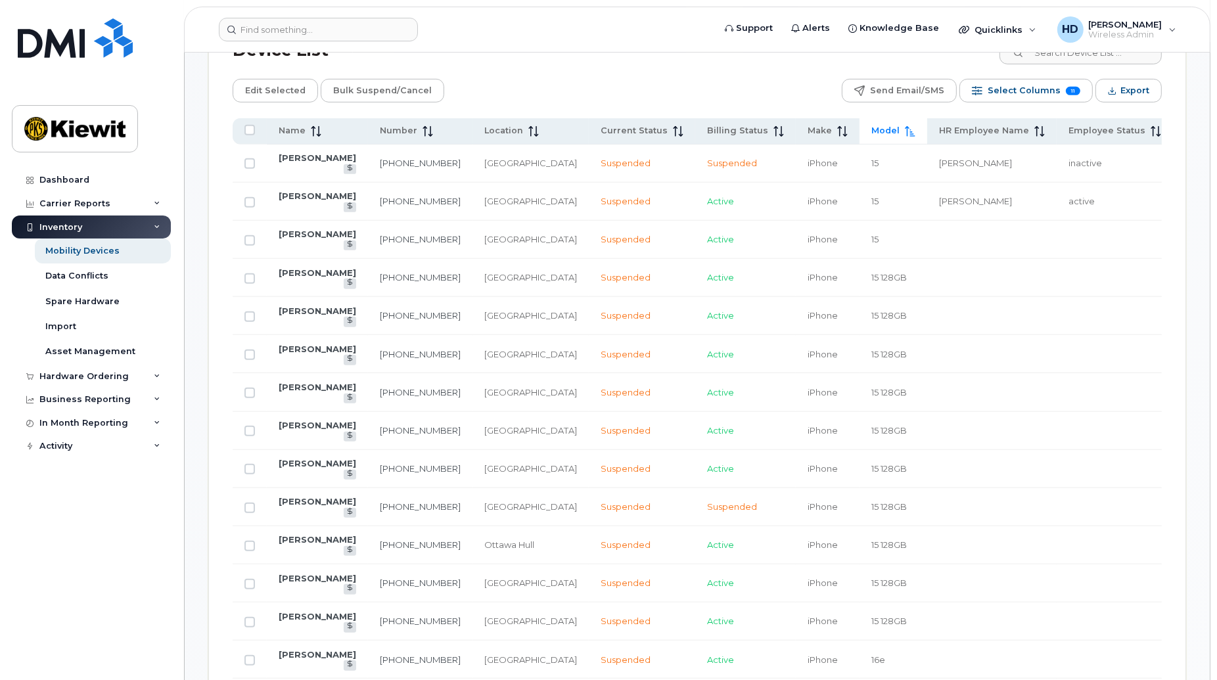
scroll to position [761, 0]
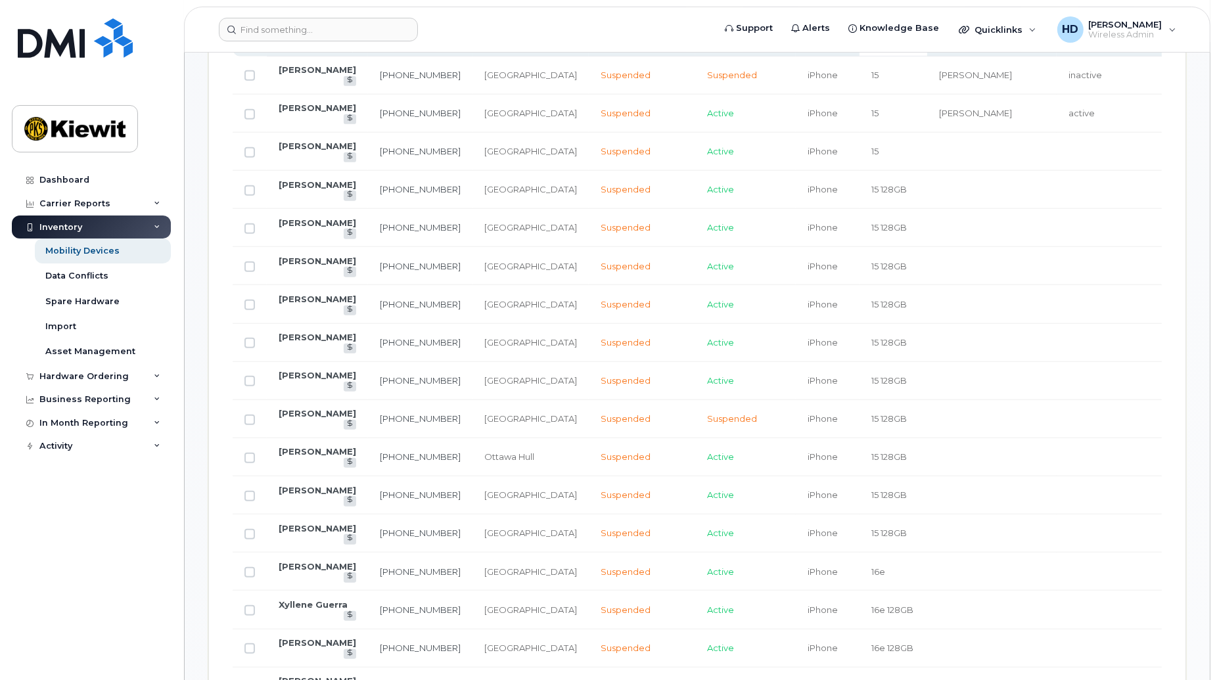
click at [168, 622] on div "Dashboard Carrier Reports Monthly Billing Data Daily Data Pooling Data Behavior…" at bounding box center [93, 414] width 162 height 492
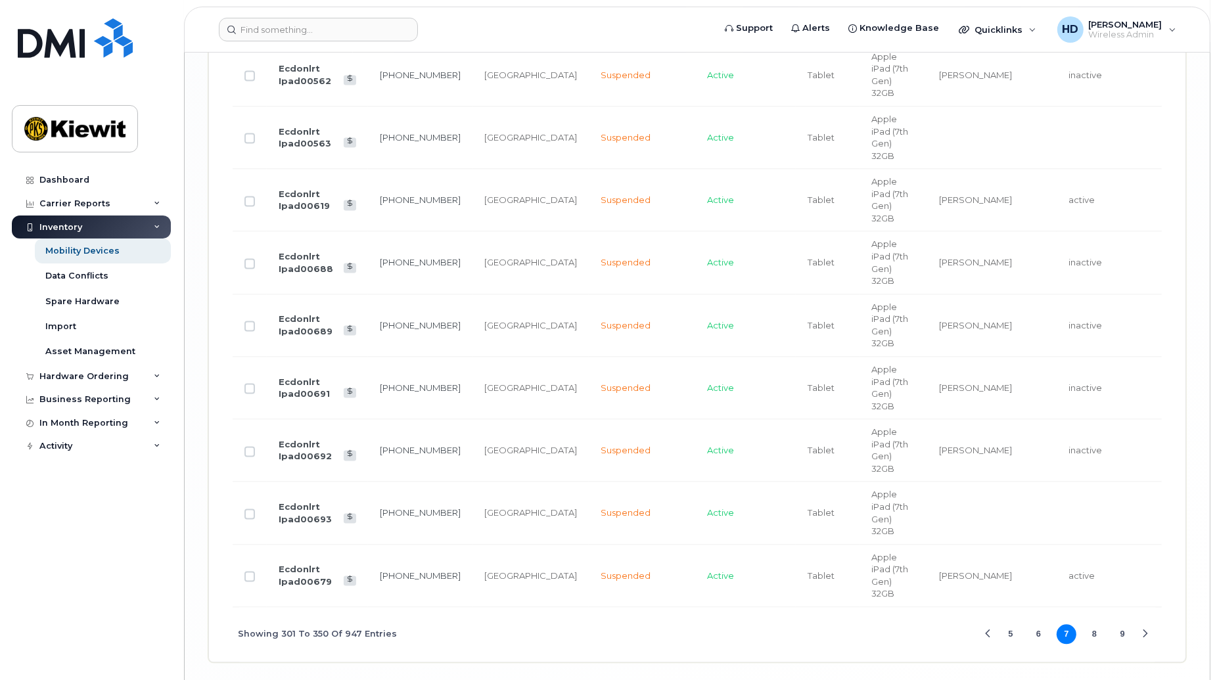
scroll to position [2903, 0]
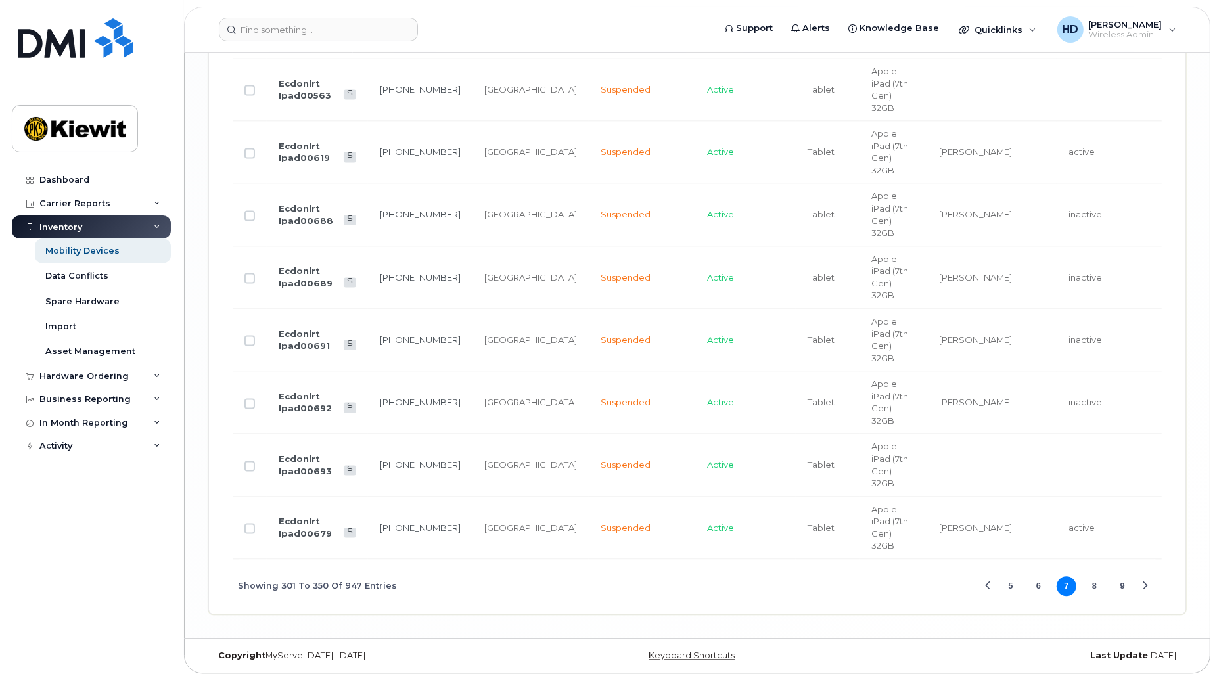
click at [1036, 586] on button "6" at bounding box center [1038, 586] width 20 height 20
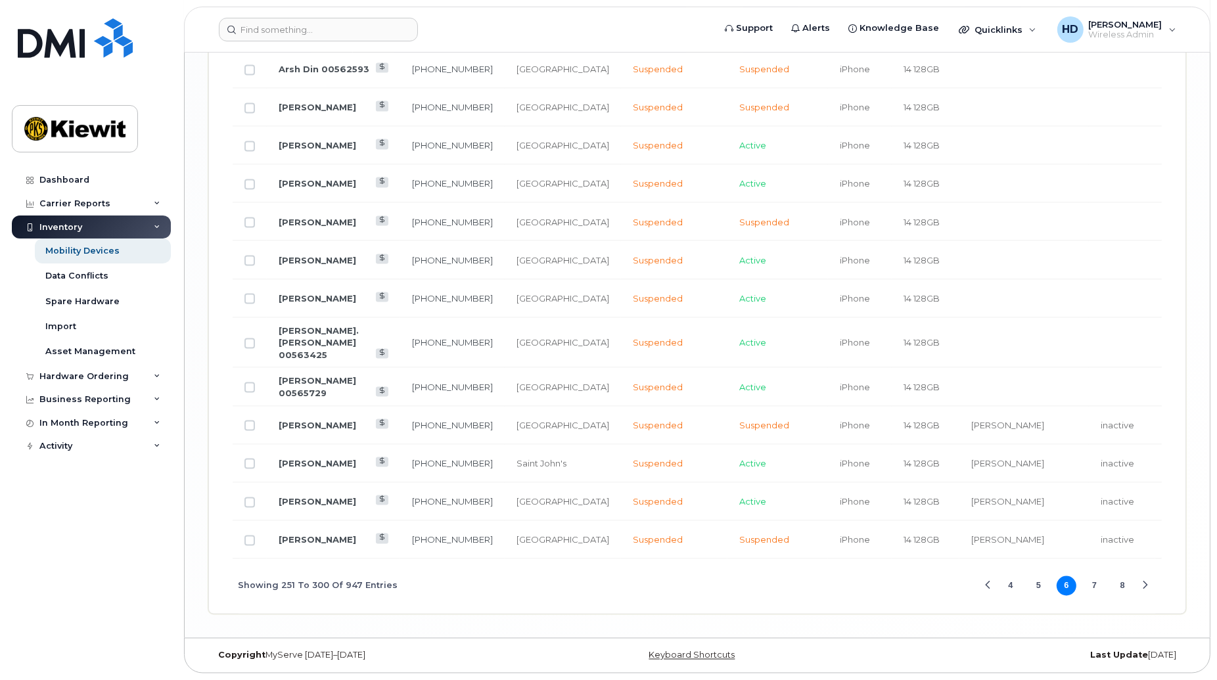
scroll to position [2264, 0]
drag, startPoint x: 1214, startPoint y: 639, endPoint x: 1214, endPoint y: 624, distance: 15.1
click at [110, 559] on div "Dashboard Carrier Reports Monthly Billing Data Daily Data Pooling Data Behavior…" at bounding box center [93, 414] width 162 height 492
click at [1038, 585] on button "5" at bounding box center [1038, 586] width 20 height 20
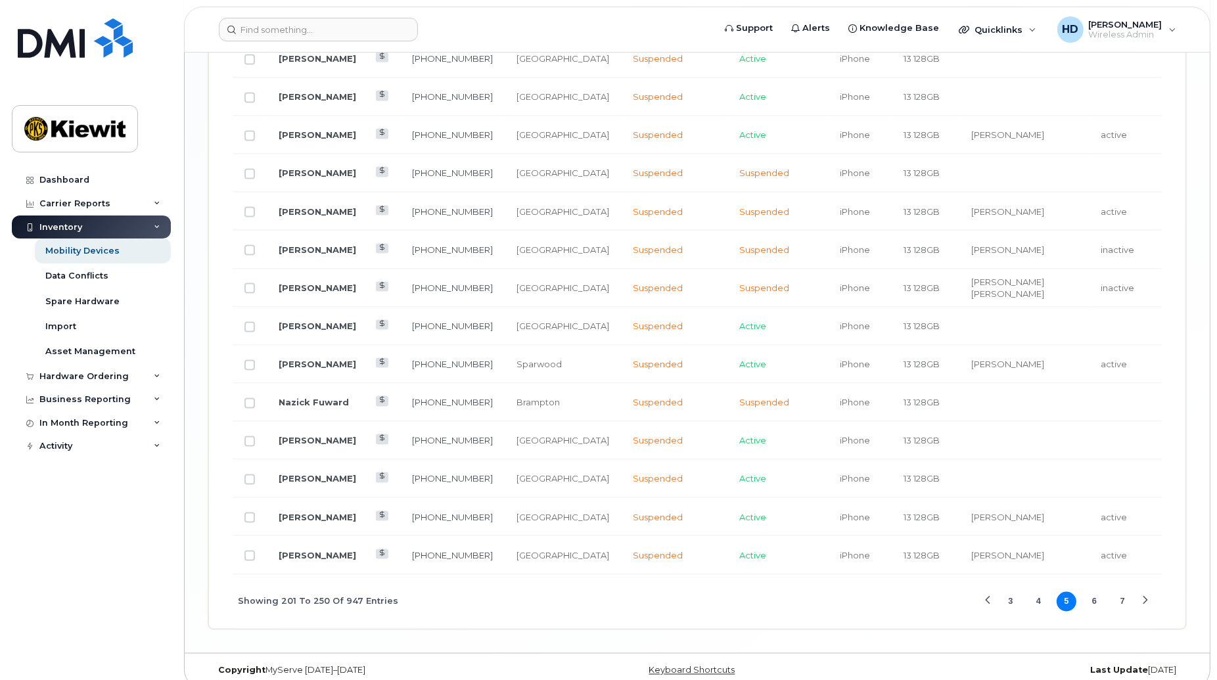
scroll to position [2222, 0]
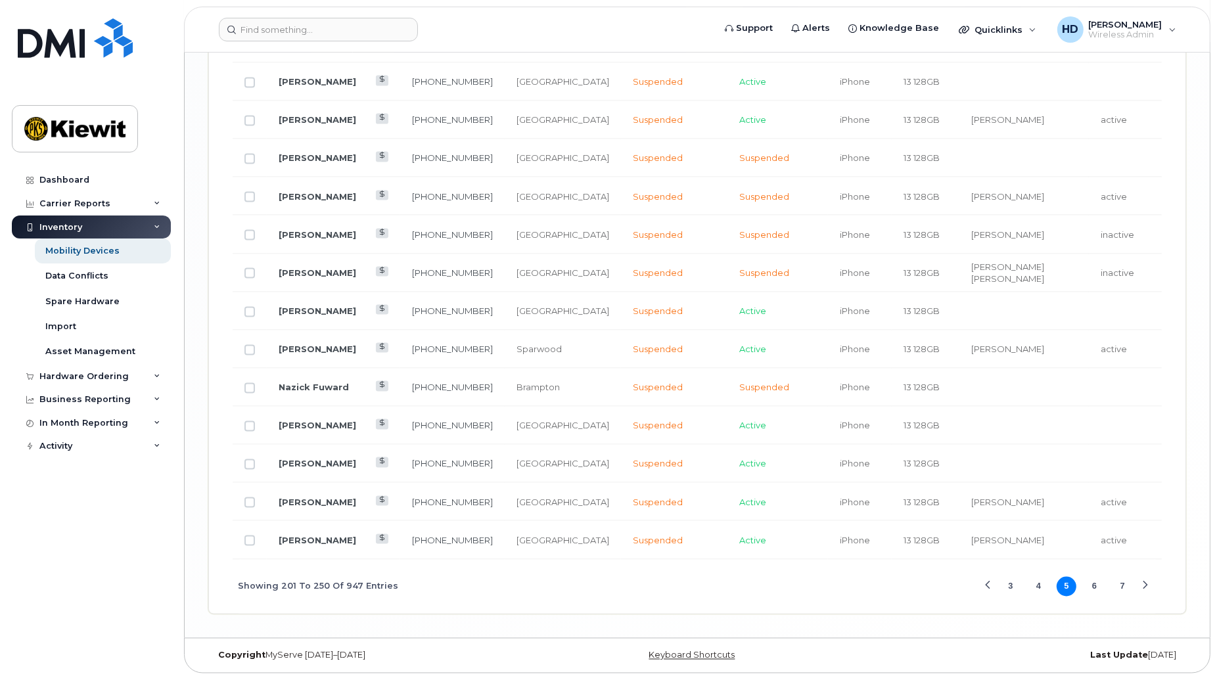
click at [1040, 585] on button "4" at bounding box center [1038, 587] width 20 height 20
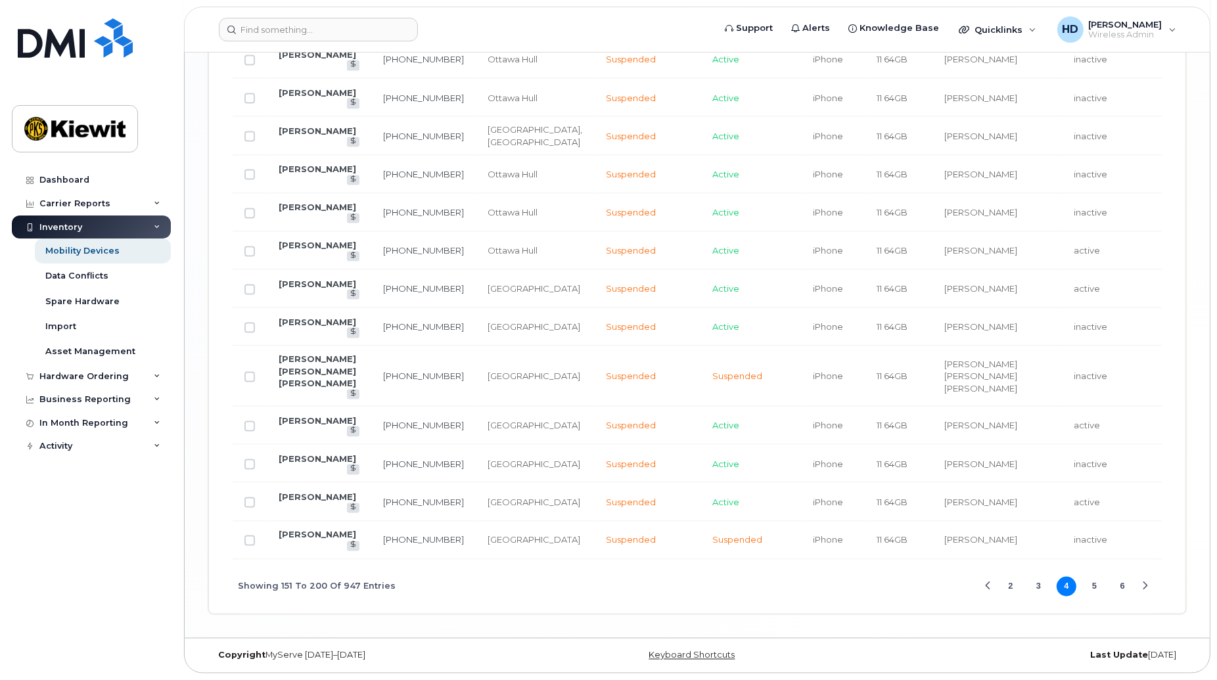
scroll to position [2327, 0]
click at [1099, 583] on button "5" at bounding box center [1095, 587] width 20 height 20
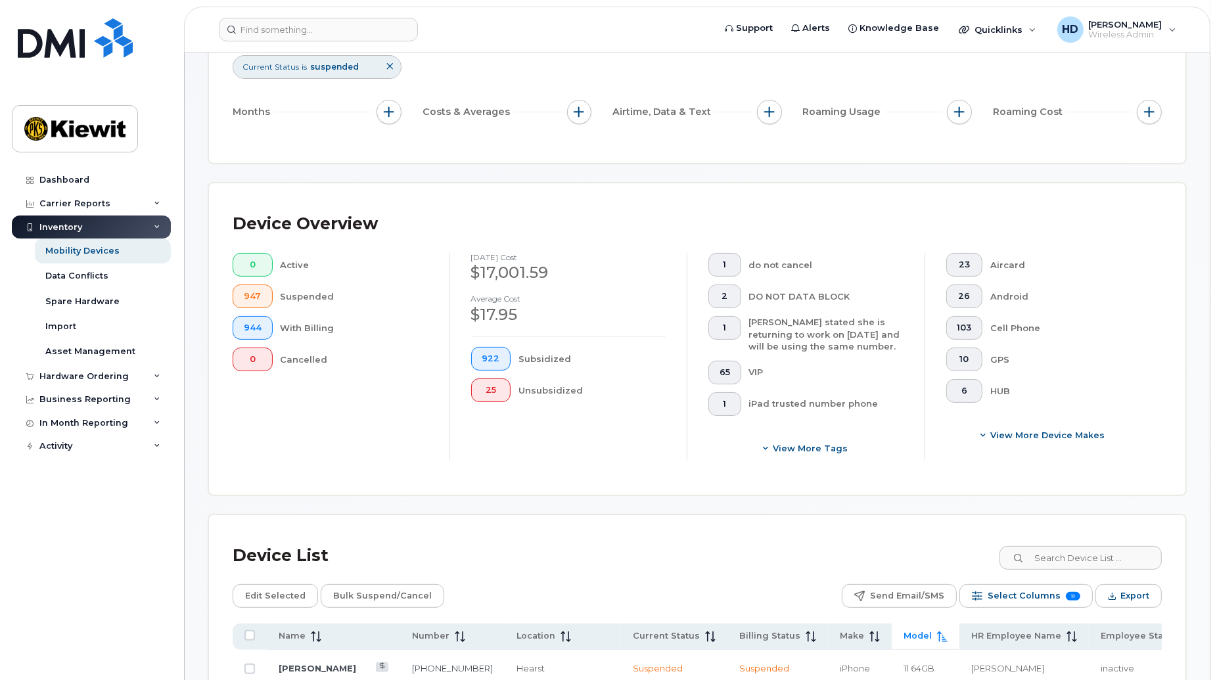
scroll to position [158, 0]
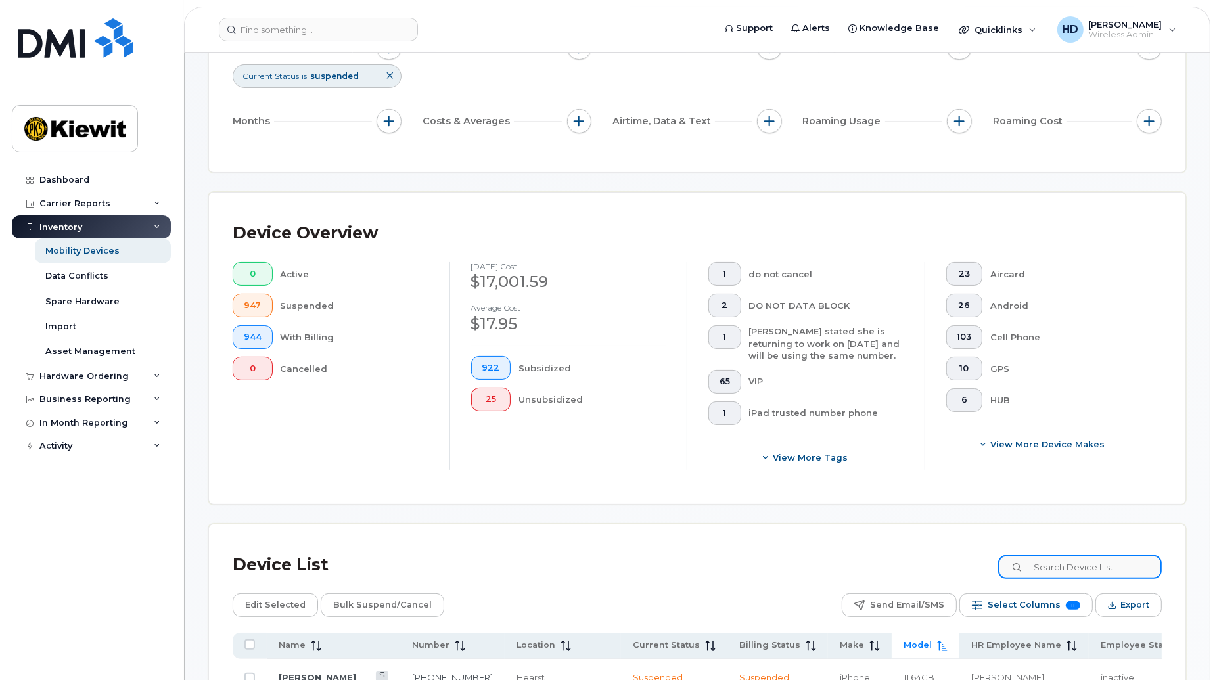
click at [1106, 557] on input at bounding box center [1080, 567] width 164 height 24
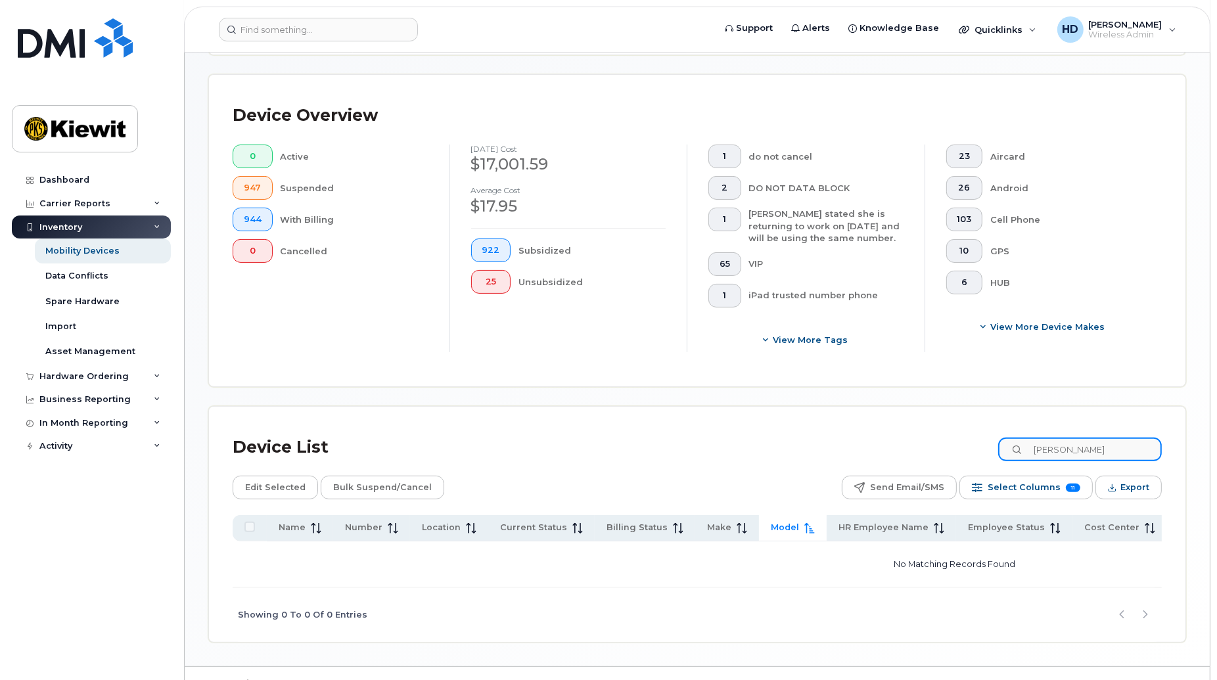
scroll to position [308, 0]
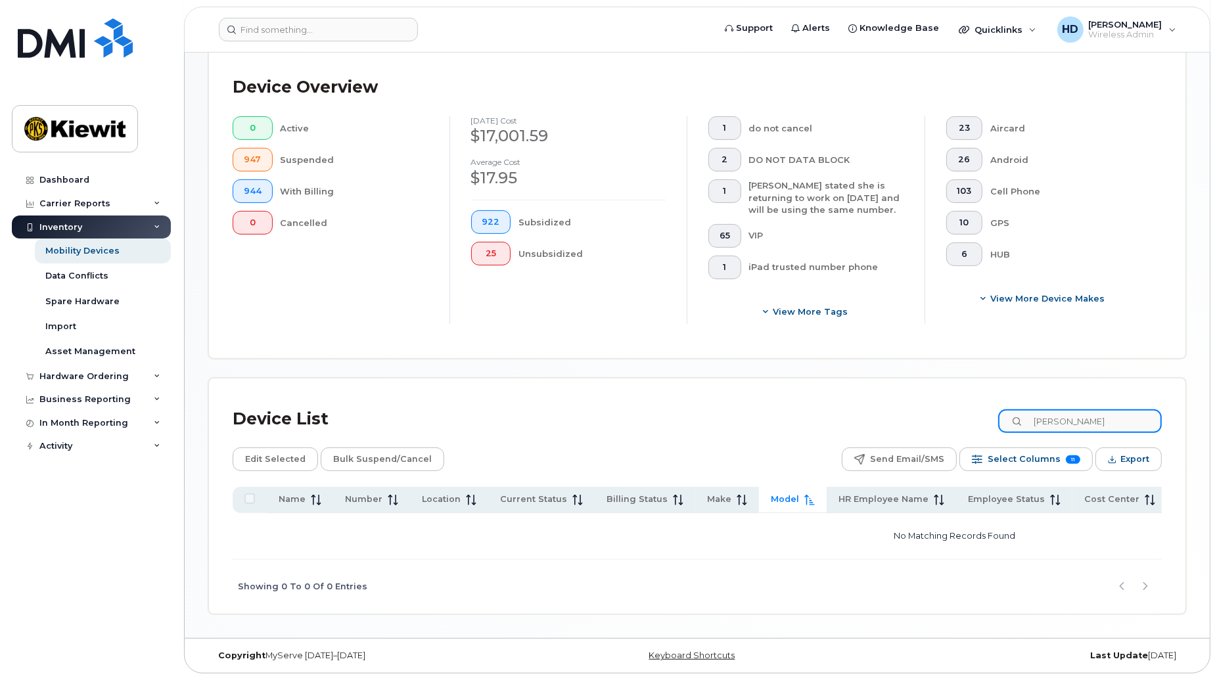
type input "corey"
click at [85, 246] on div "Mobility Devices" at bounding box center [82, 251] width 74 height 12
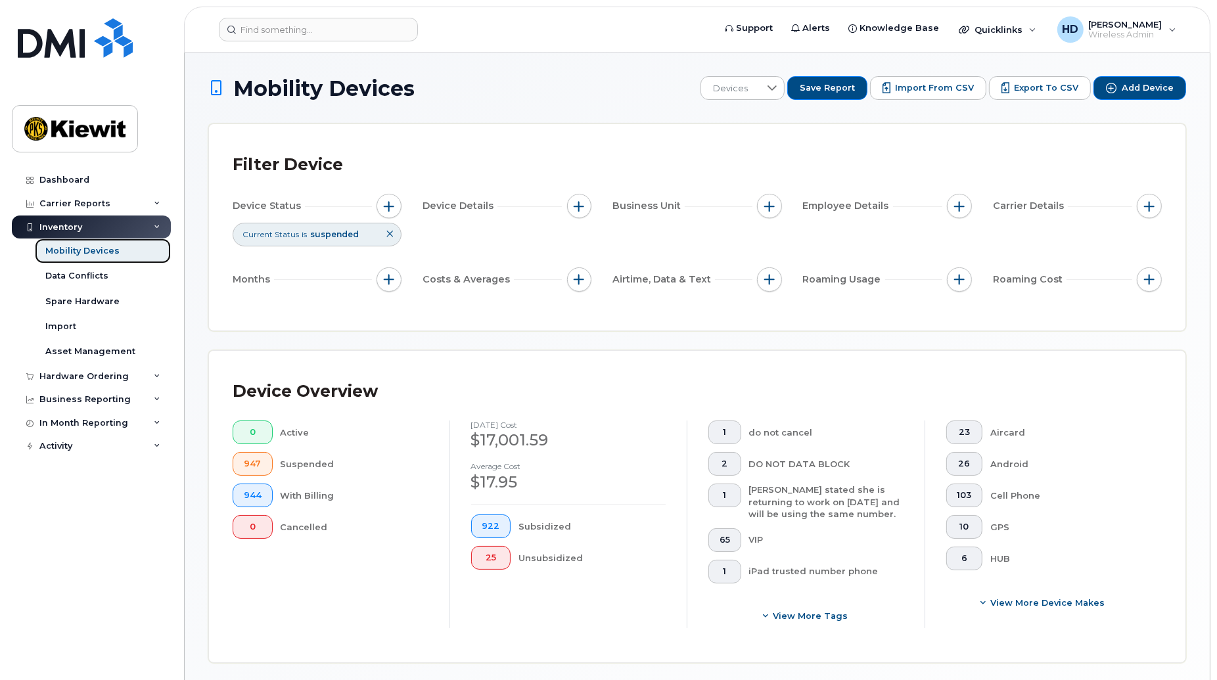
click at [85, 250] on div "Mobility Devices" at bounding box center [82, 251] width 74 height 12
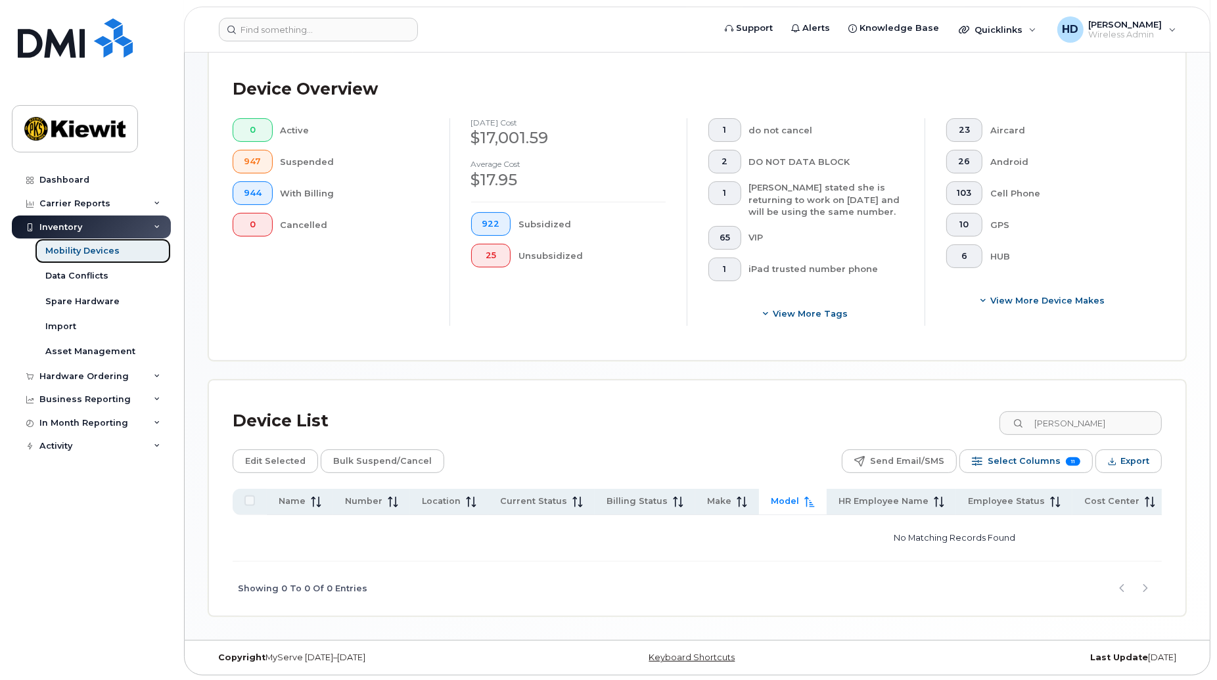
scroll to position [308, 0]
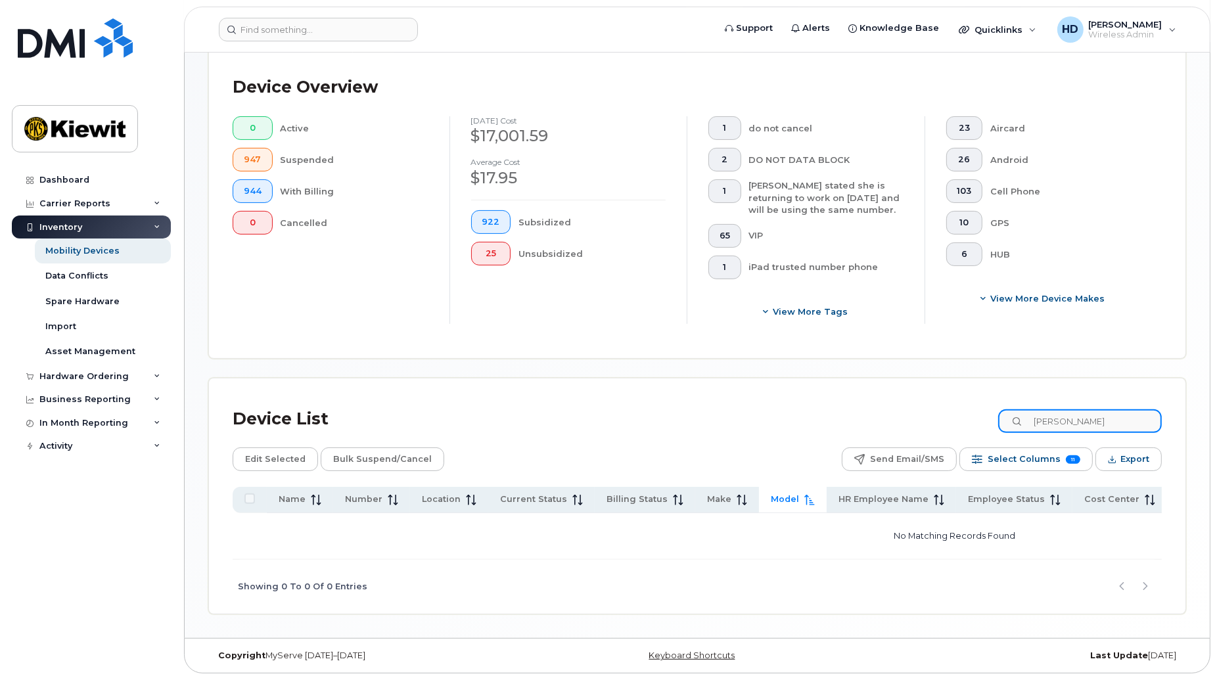
drag, startPoint x: 1095, startPoint y: 415, endPoint x: 1023, endPoint y: 415, distance: 71.6
click at [1023, 415] on input "corey" at bounding box center [1080, 421] width 164 height 24
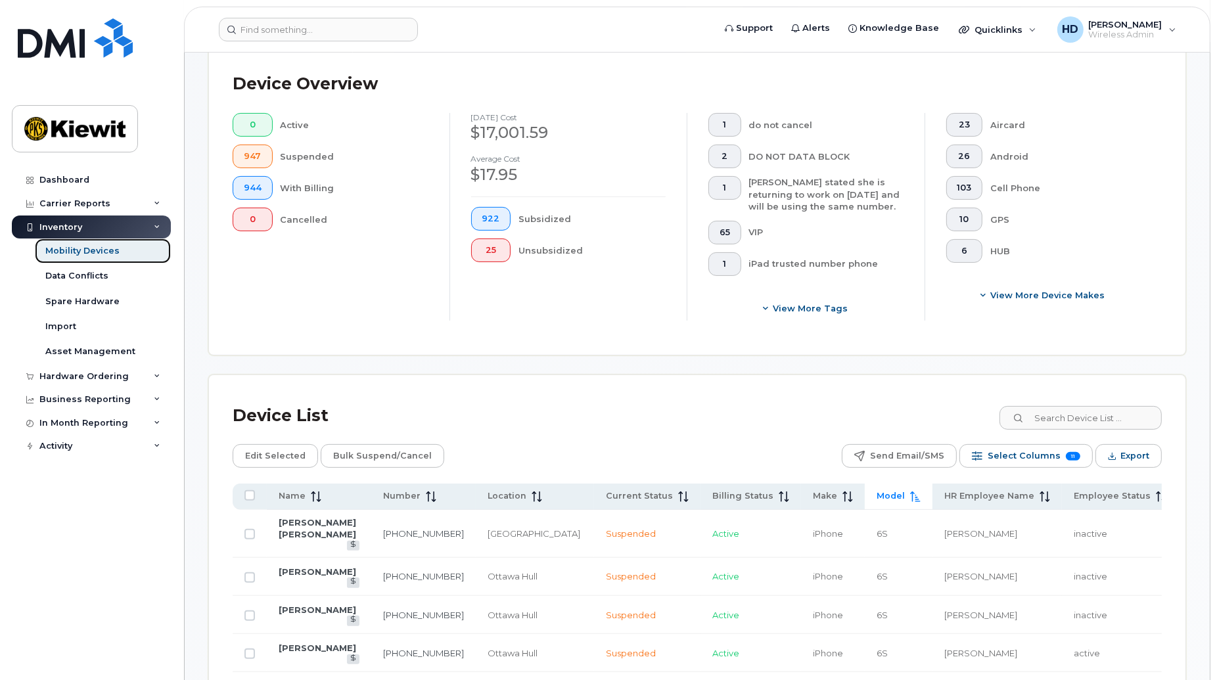
click at [102, 250] on div "Mobility Devices" at bounding box center [82, 251] width 74 height 12
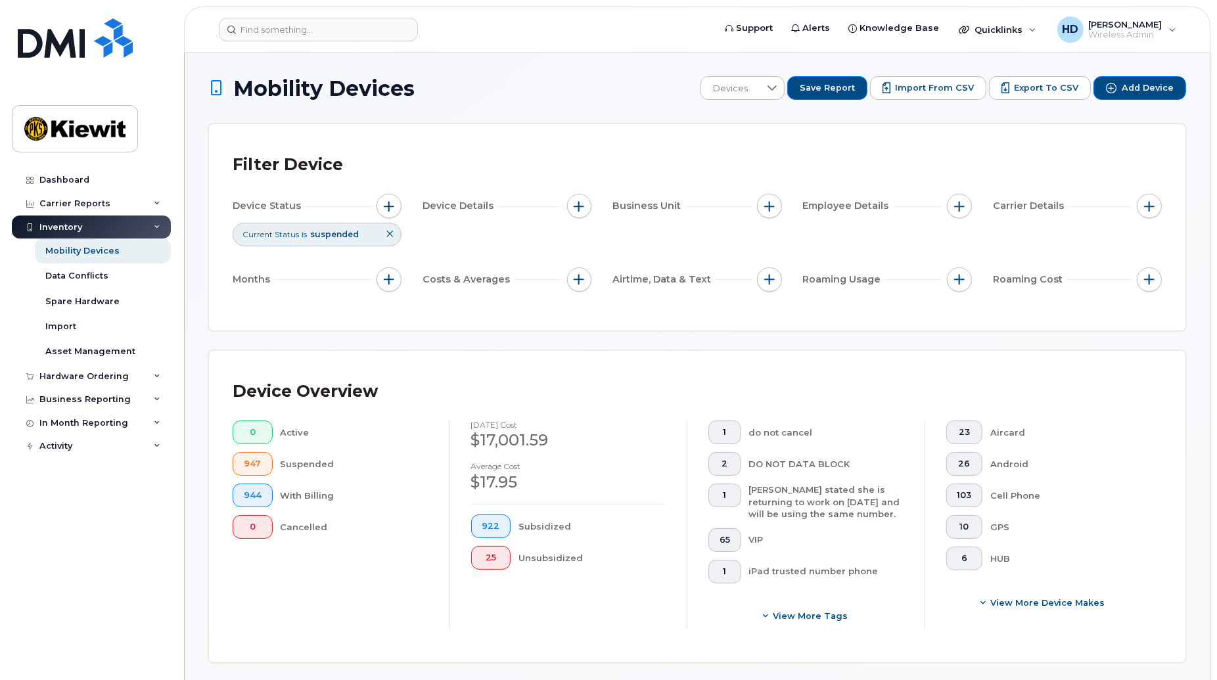
click at [388, 234] on icon at bounding box center [390, 234] width 8 height 8
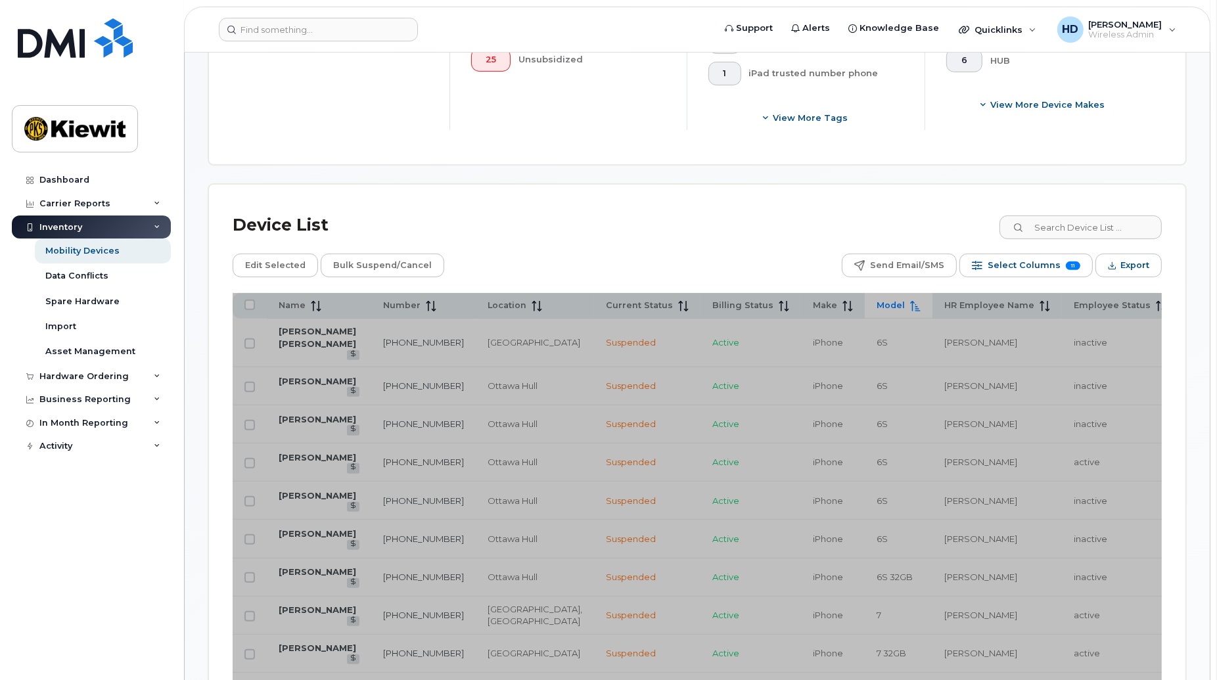
scroll to position [447, 0]
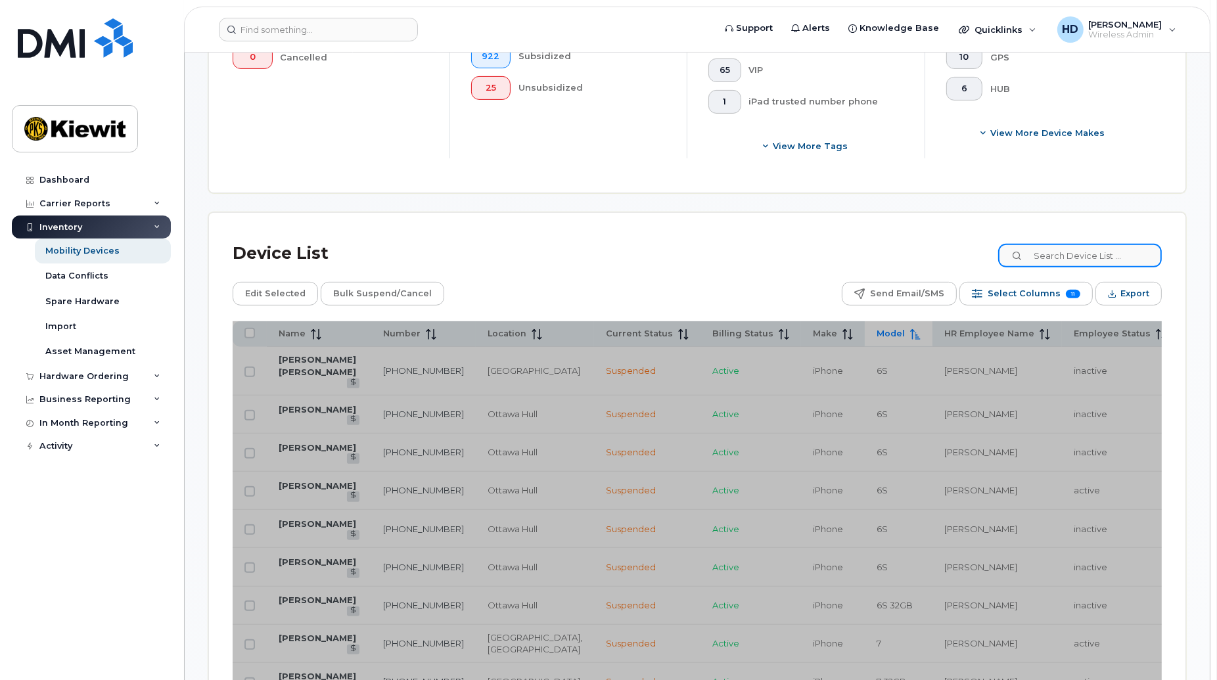
click at [1053, 252] on input at bounding box center [1080, 256] width 164 height 24
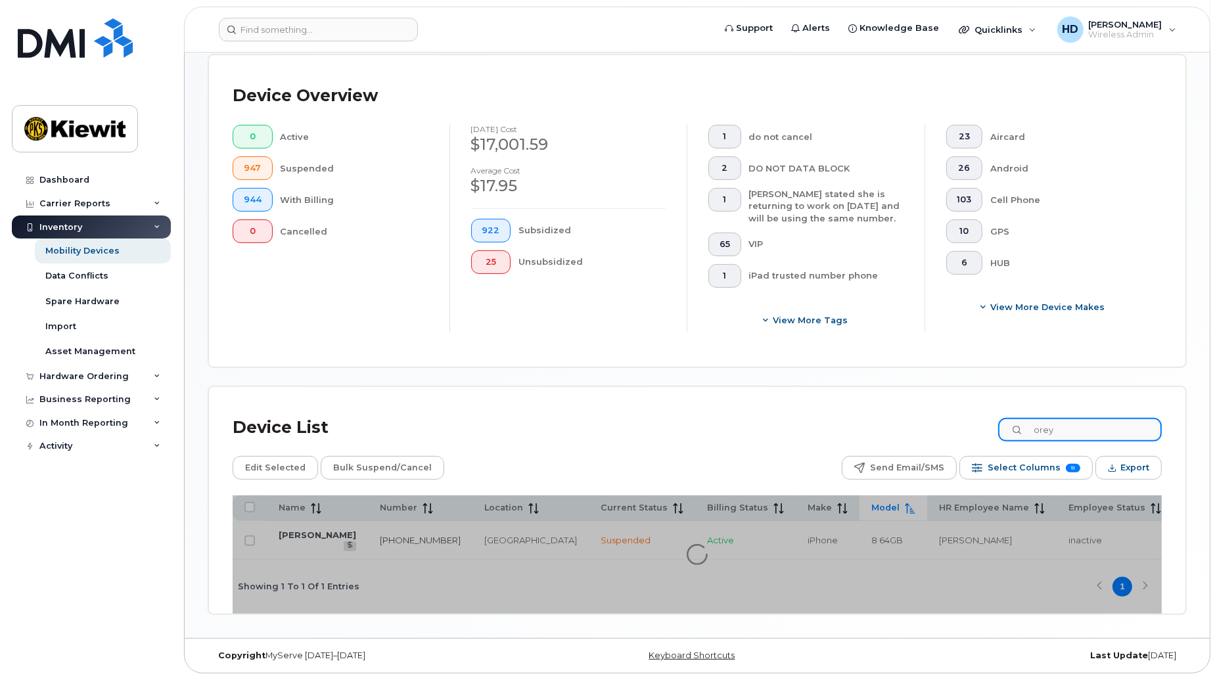
scroll to position [289, 0]
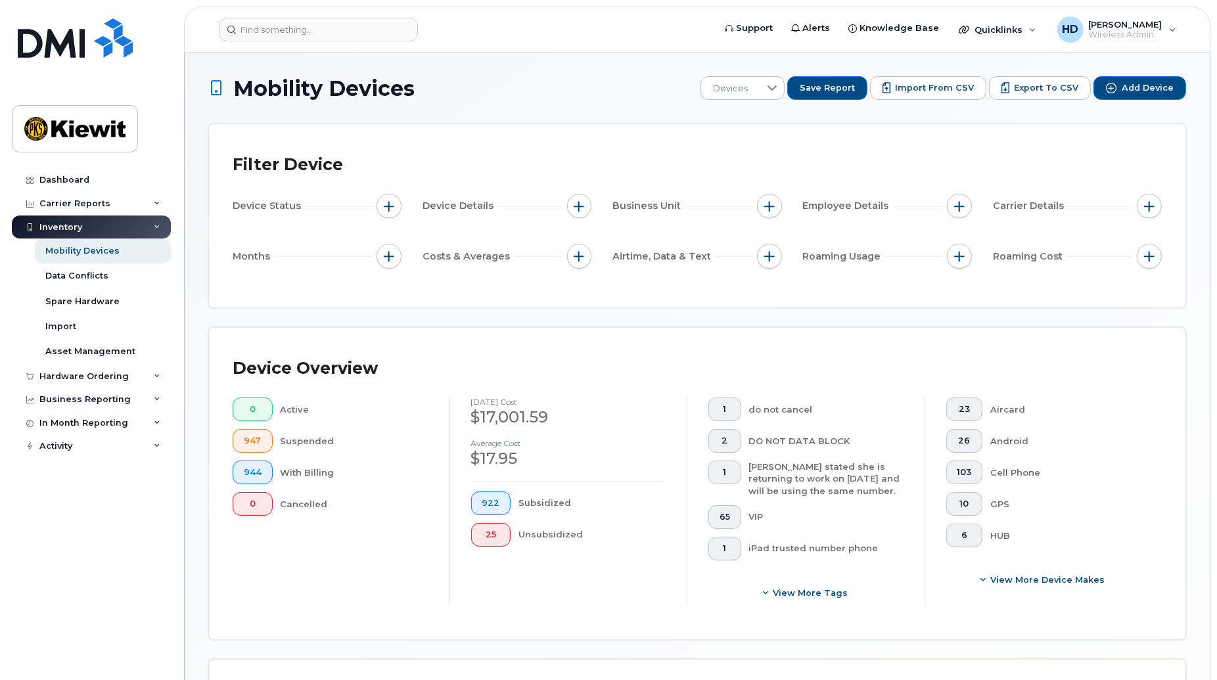
type input "orey"
click at [83, 252] on div "Mobility Devices" at bounding box center [82, 251] width 74 height 12
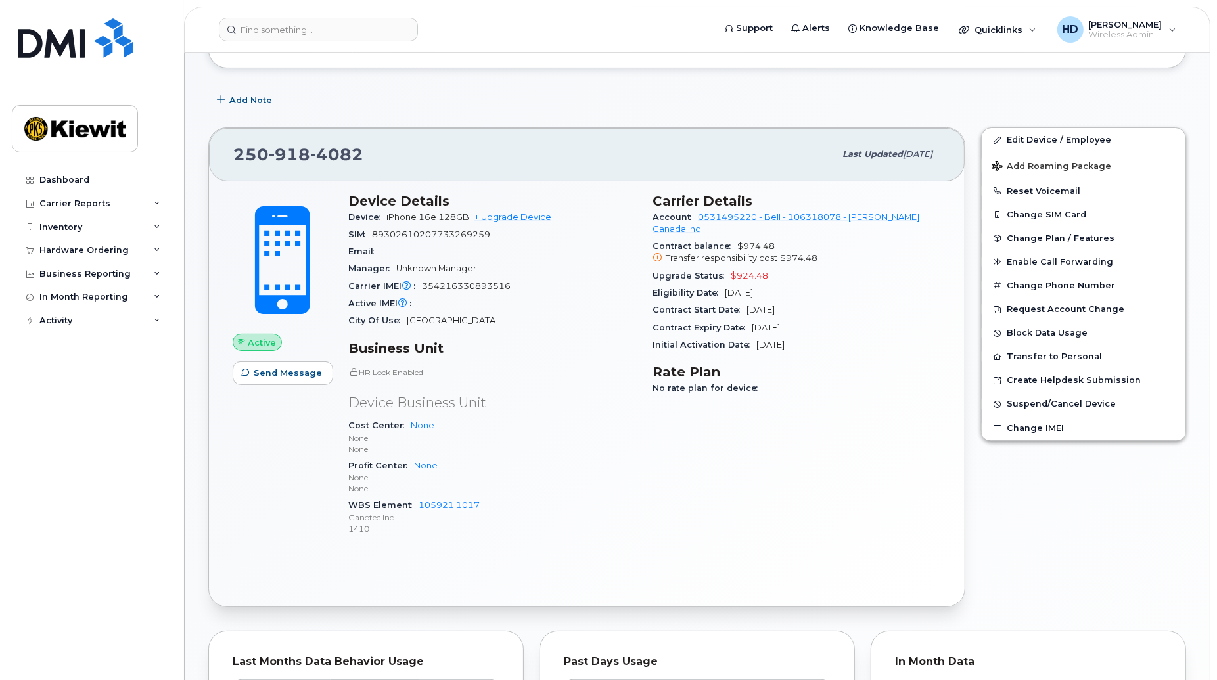
scroll to position [201, 0]
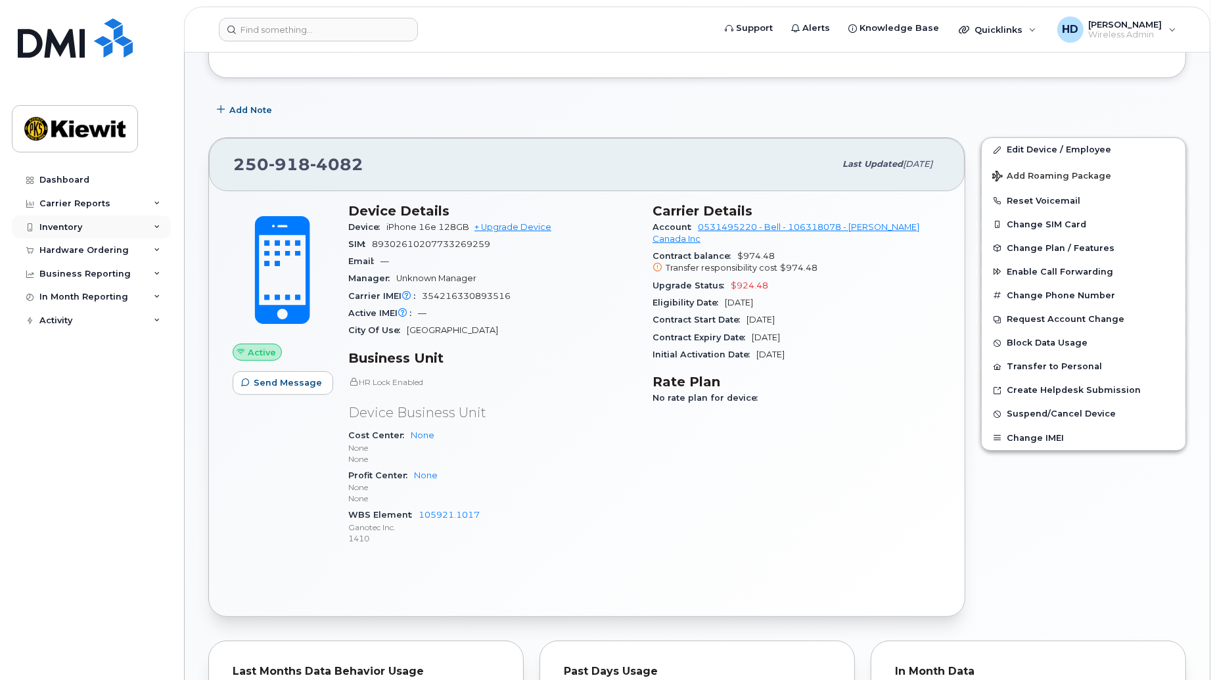
click at [74, 219] on div "Inventory" at bounding box center [91, 228] width 159 height 24
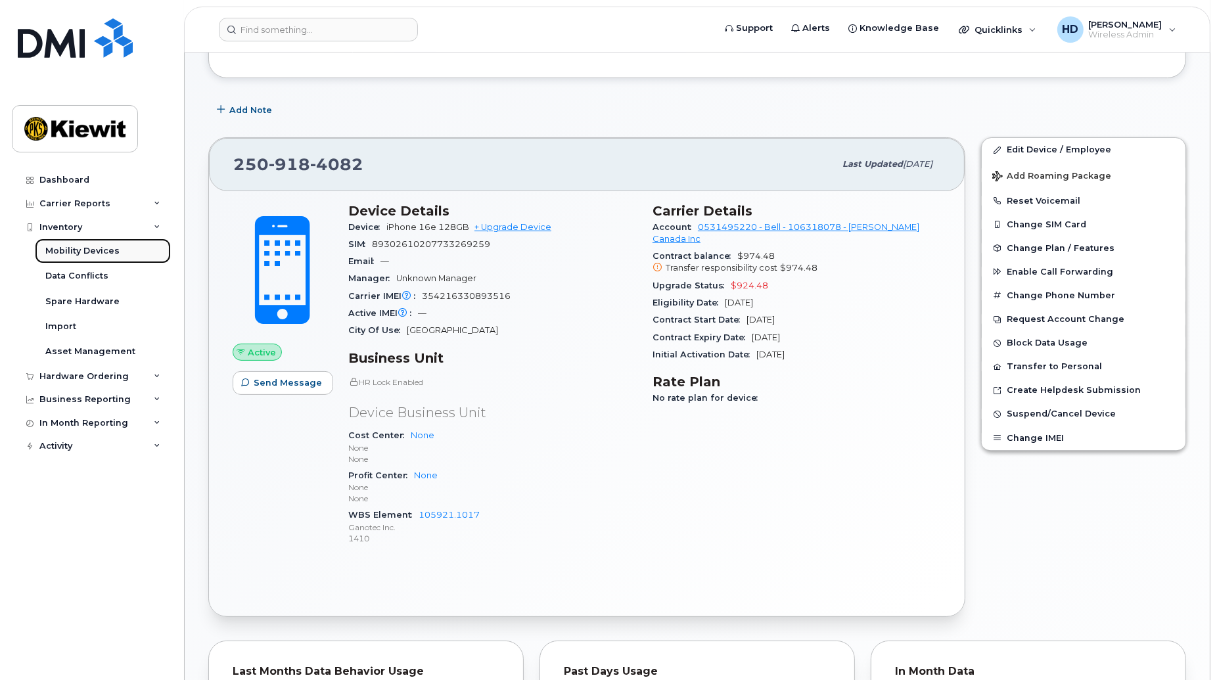
click at [81, 245] on div "Mobility Devices" at bounding box center [82, 251] width 74 height 12
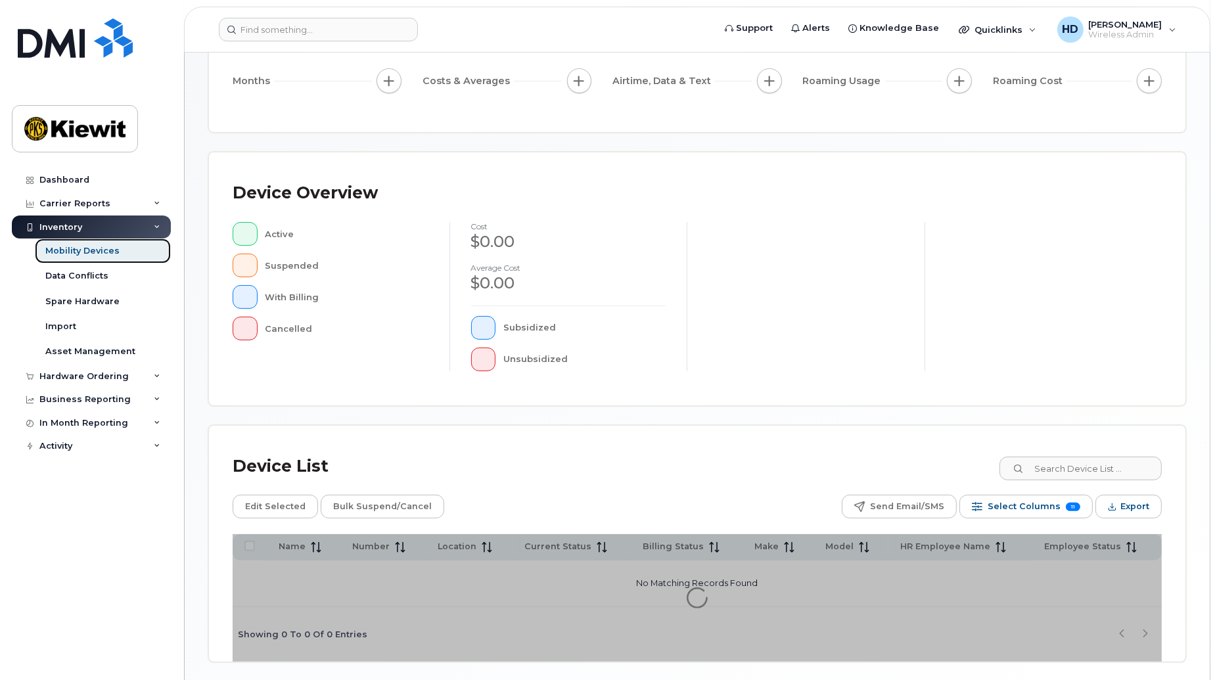
scroll to position [211, 0]
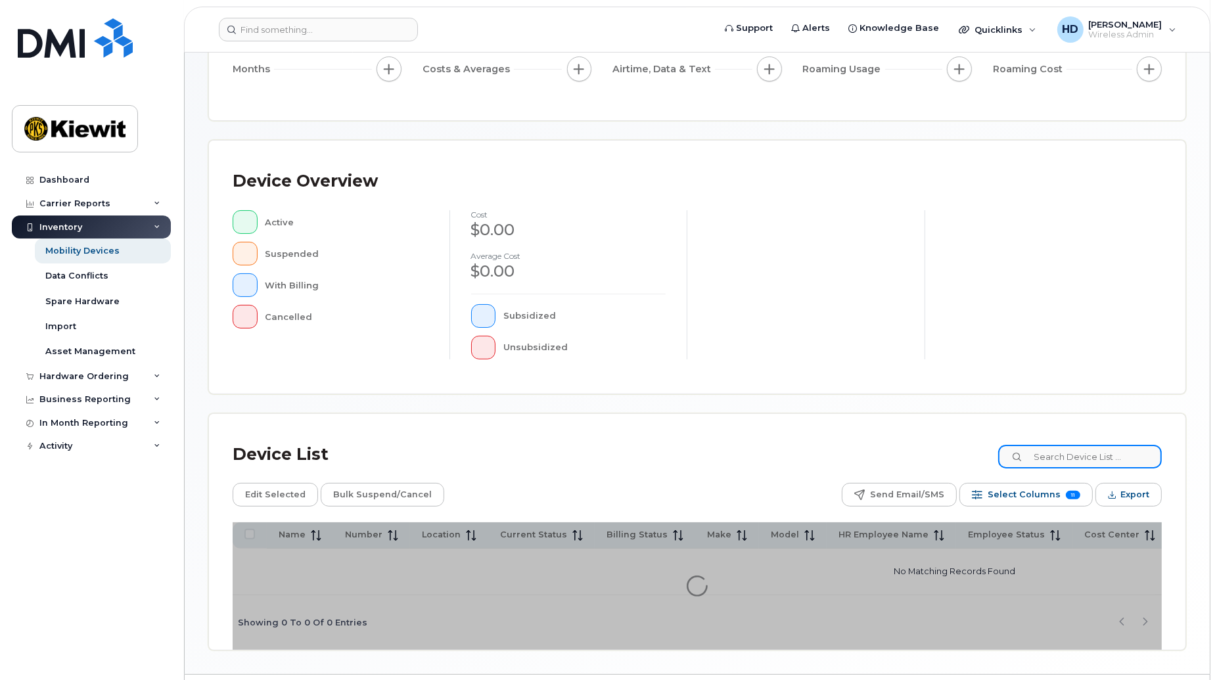
click at [1070, 459] on input at bounding box center [1080, 457] width 164 height 24
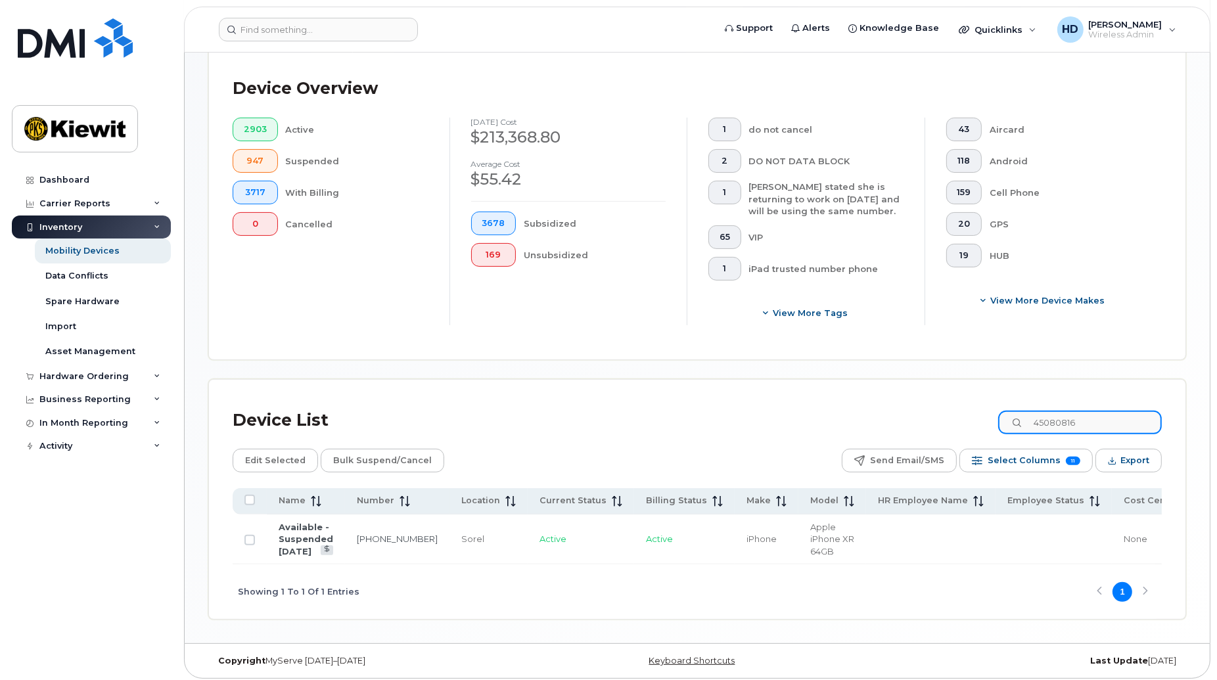
scroll to position [346, 0]
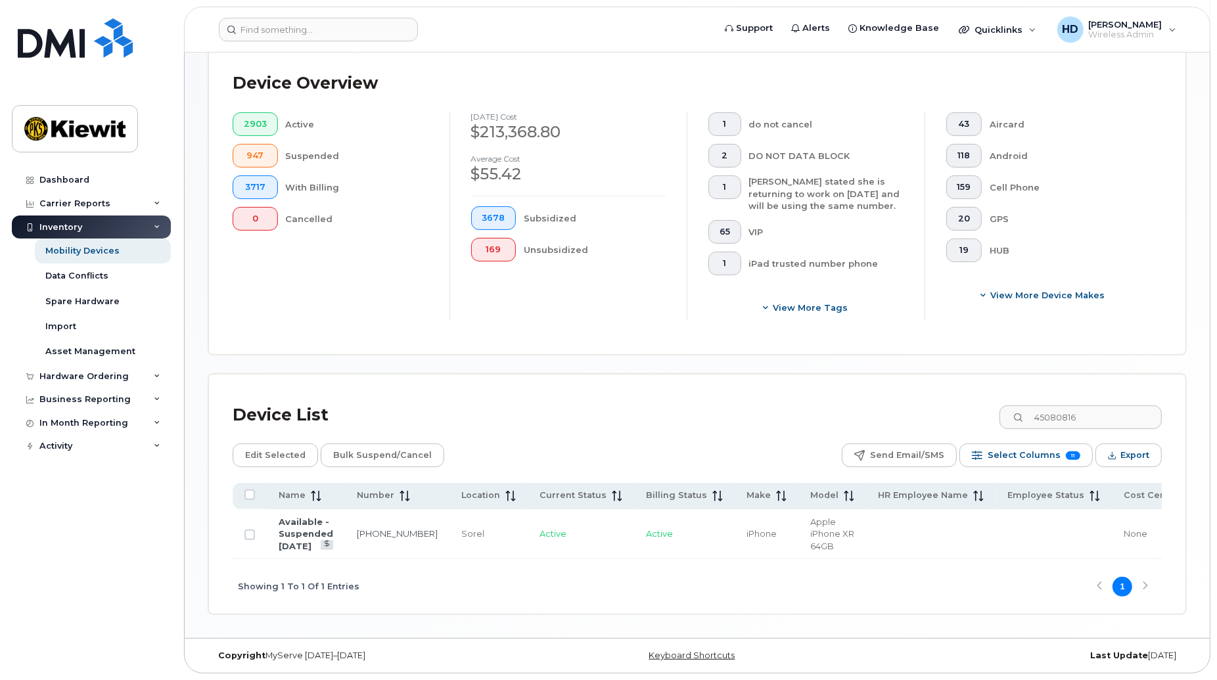
click at [48, 540] on div "Dashboard Carrier Reports Monthly Billing Data Daily Data Pooling Data Behavior…" at bounding box center [93, 414] width 162 height 492
click at [377, 528] on link "450-808-1655" at bounding box center [397, 533] width 81 height 11
click button "2903"
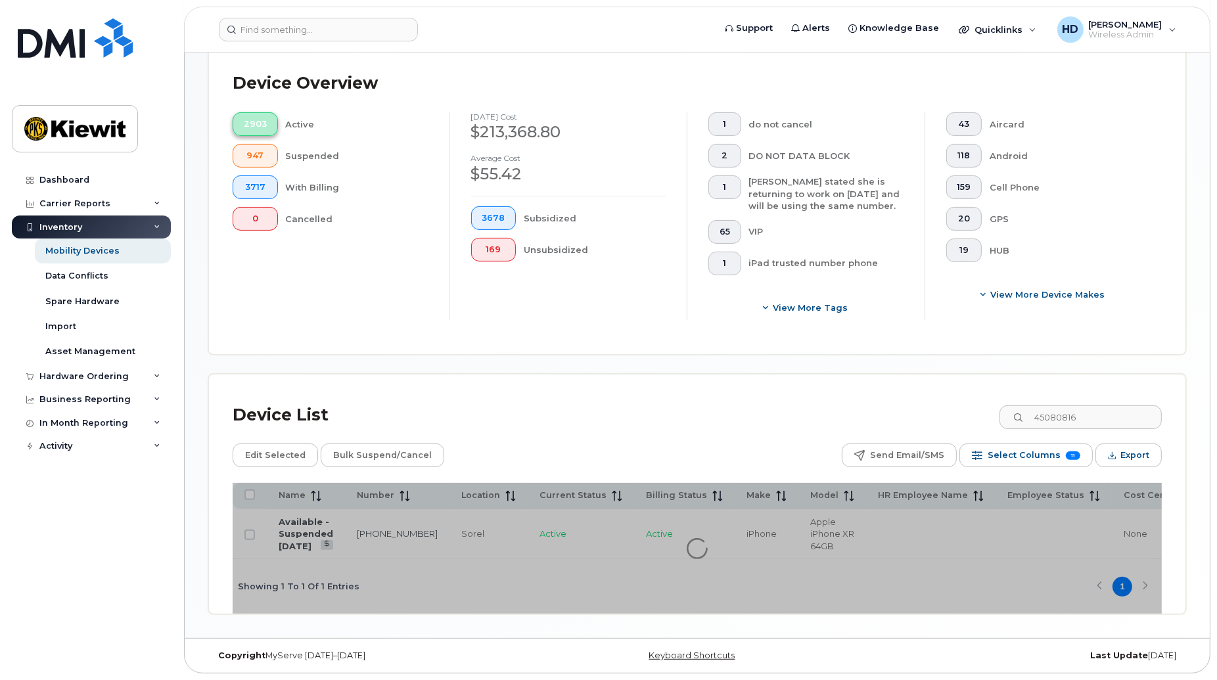
scroll to position [336, 0]
drag, startPoint x: 1122, startPoint y: 415, endPoint x: 961, endPoint y: 423, distance: 160.5
click div "Device List 45080816"
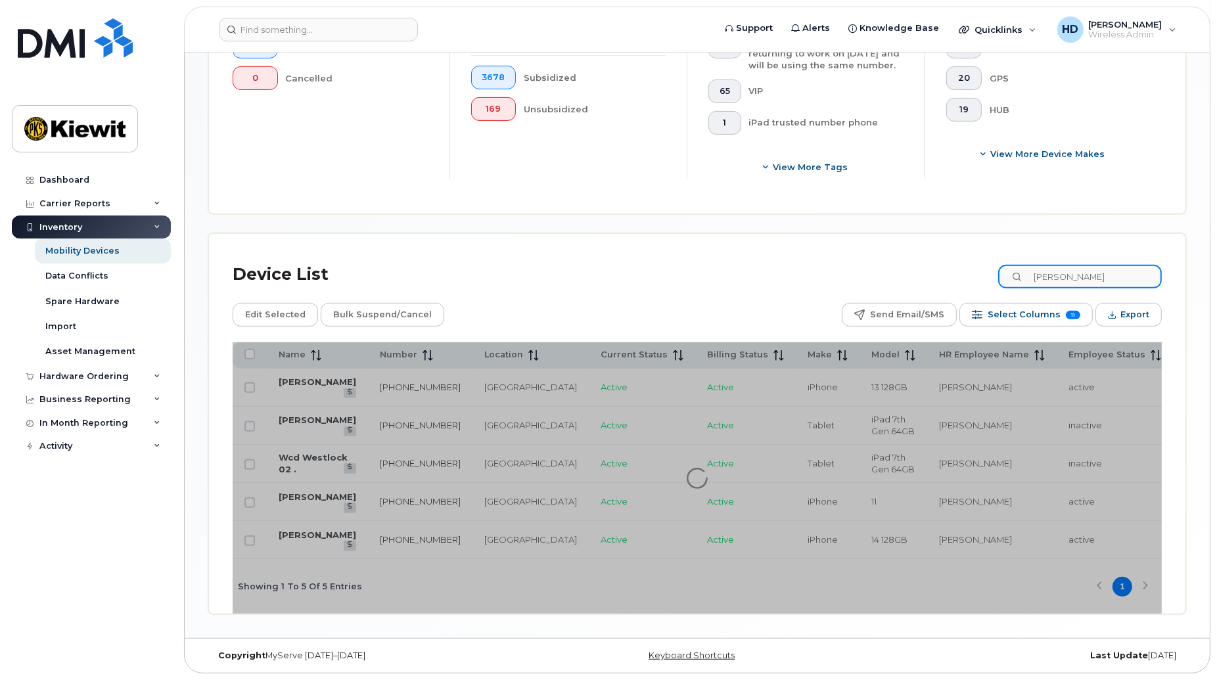
scroll to position [493, 0]
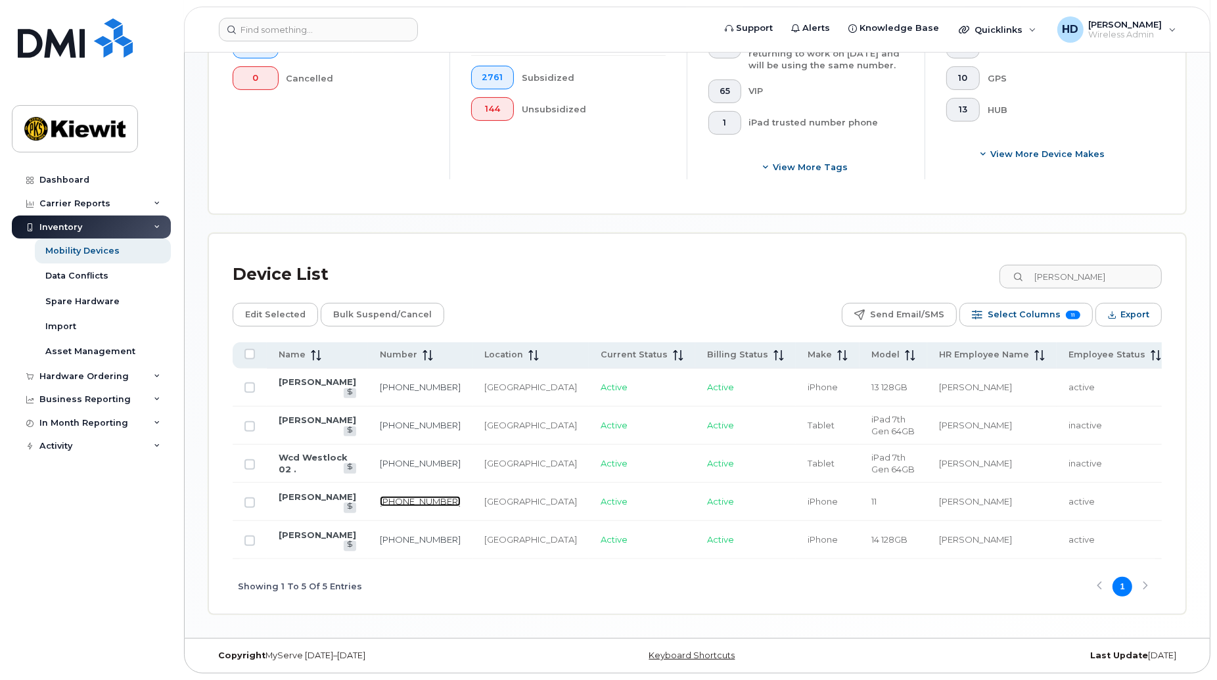
click link "367-330-6667"
drag, startPoint x: 1101, startPoint y: 258, endPoint x: 986, endPoint y: 260, distance: 115.0
click div "Device List corey b"
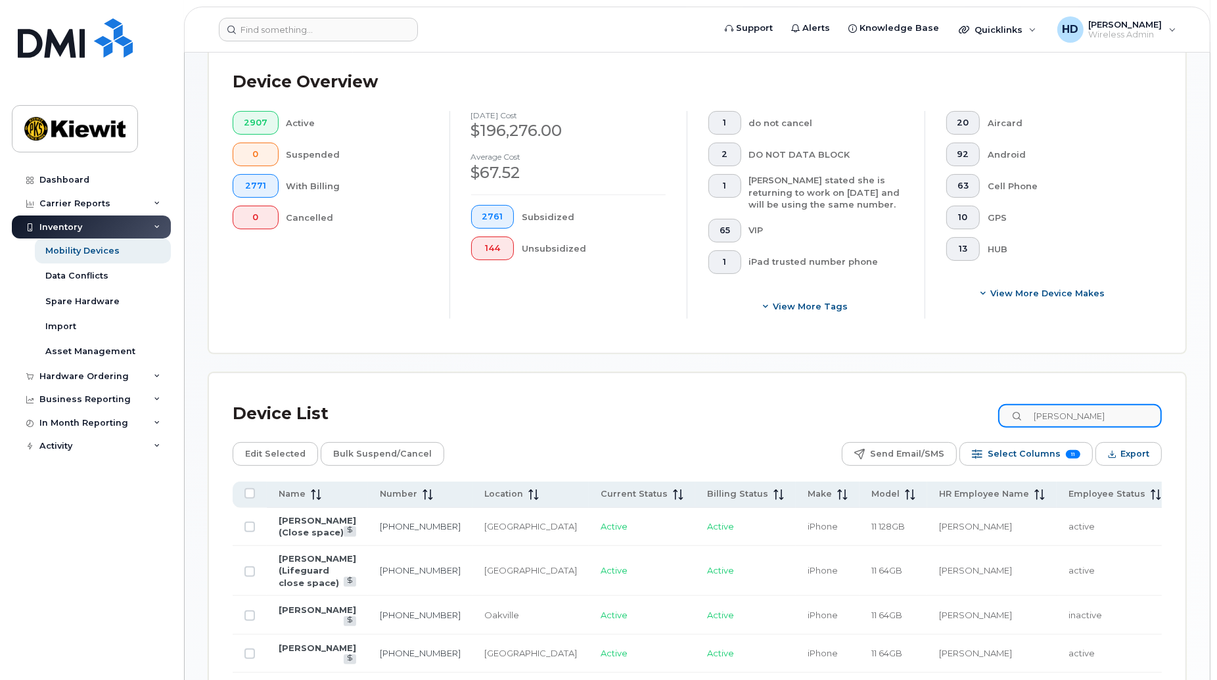
scroll to position [493, 0]
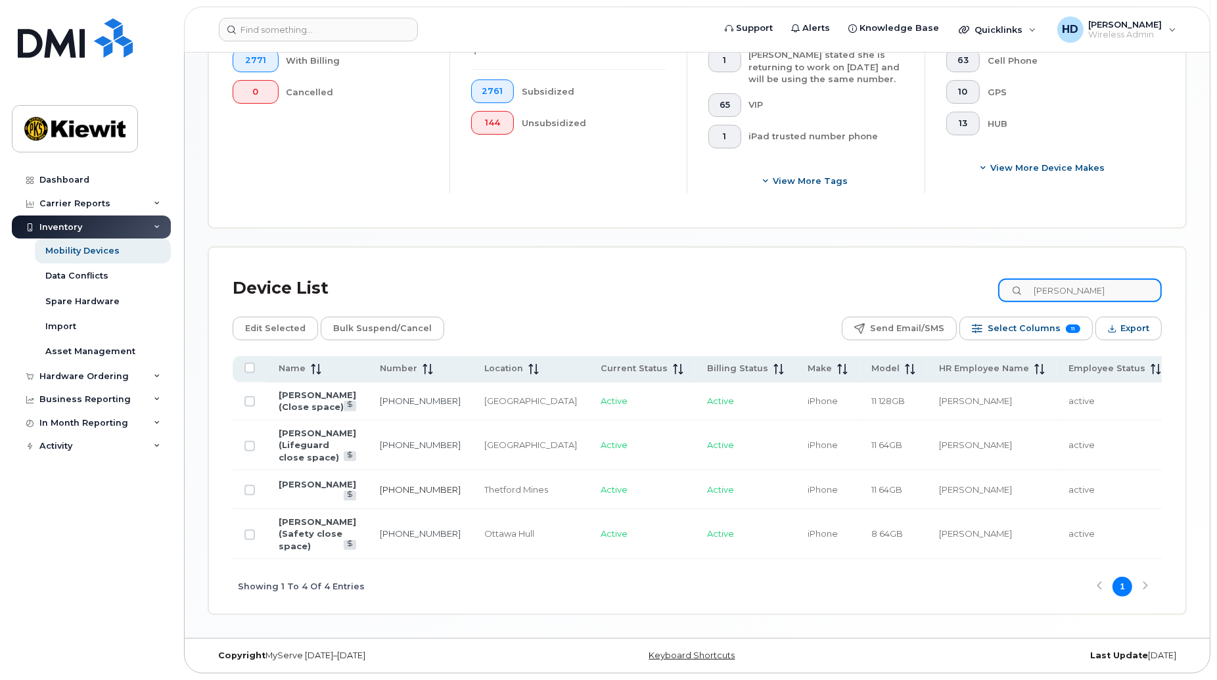
type input "donald masson"
click link "418-333-0896"
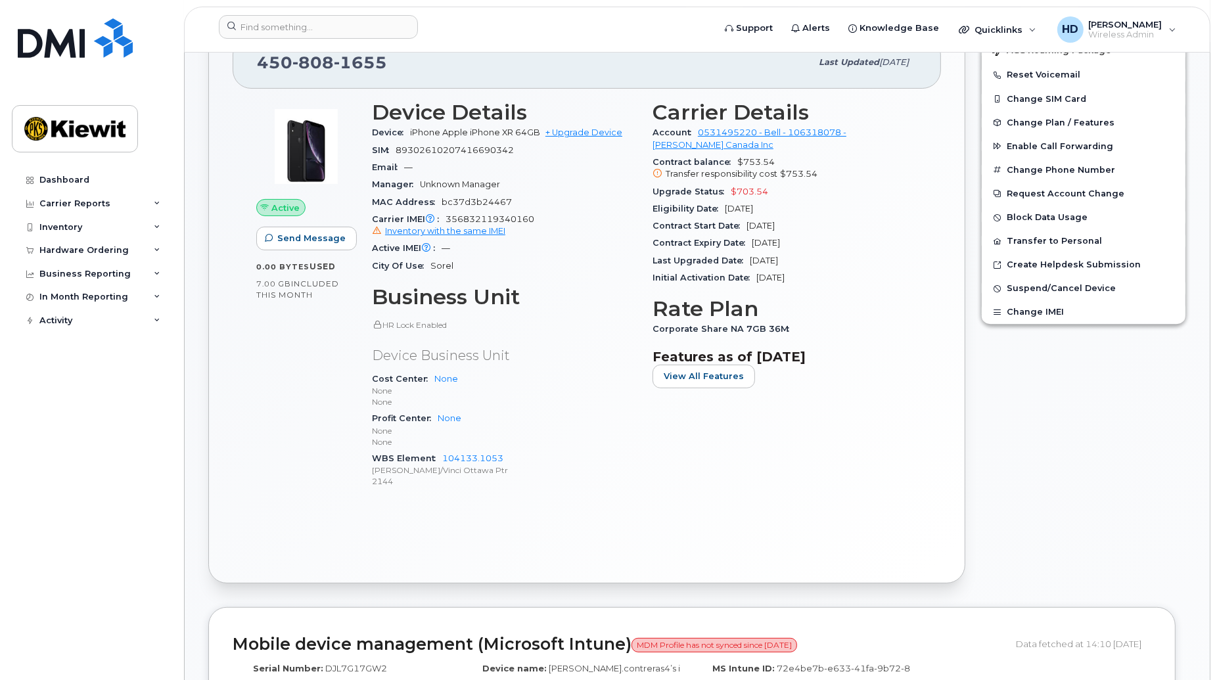
scroll to position [353, 0]
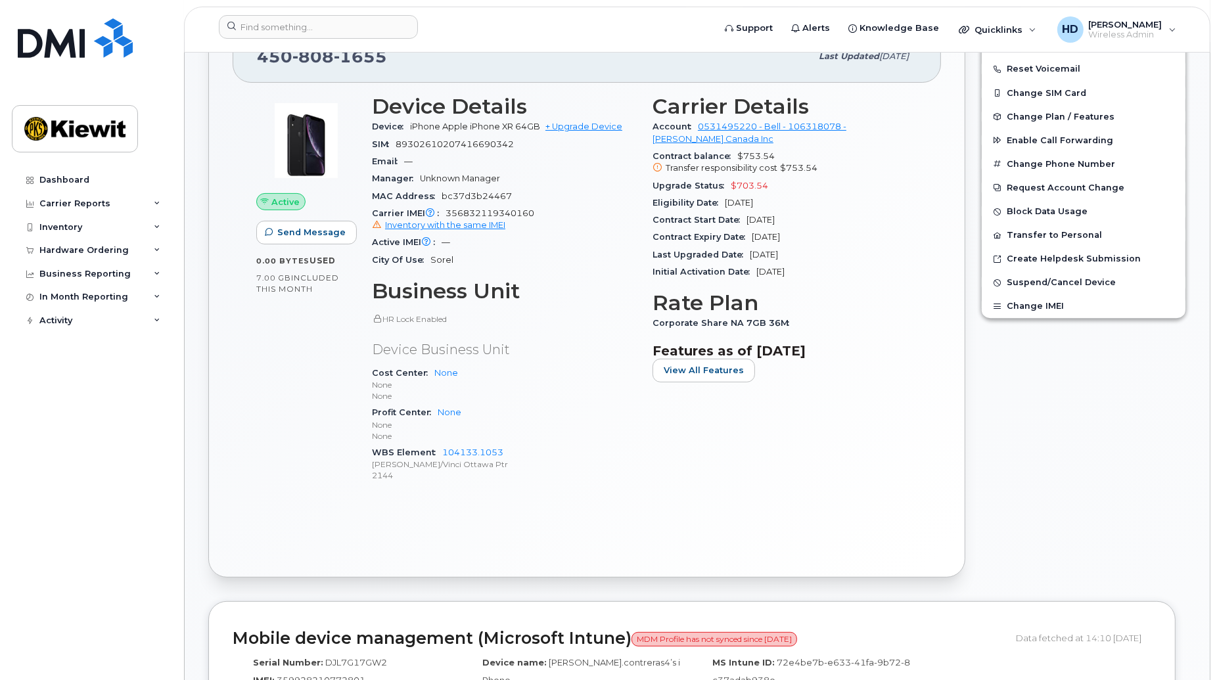
click at [1015, 515] on div "Edit Device / Employee Add Roaming Package Reset Voicemail Change SIM Card Chan…" at bounding box center [1083, 291] width 221 height 587
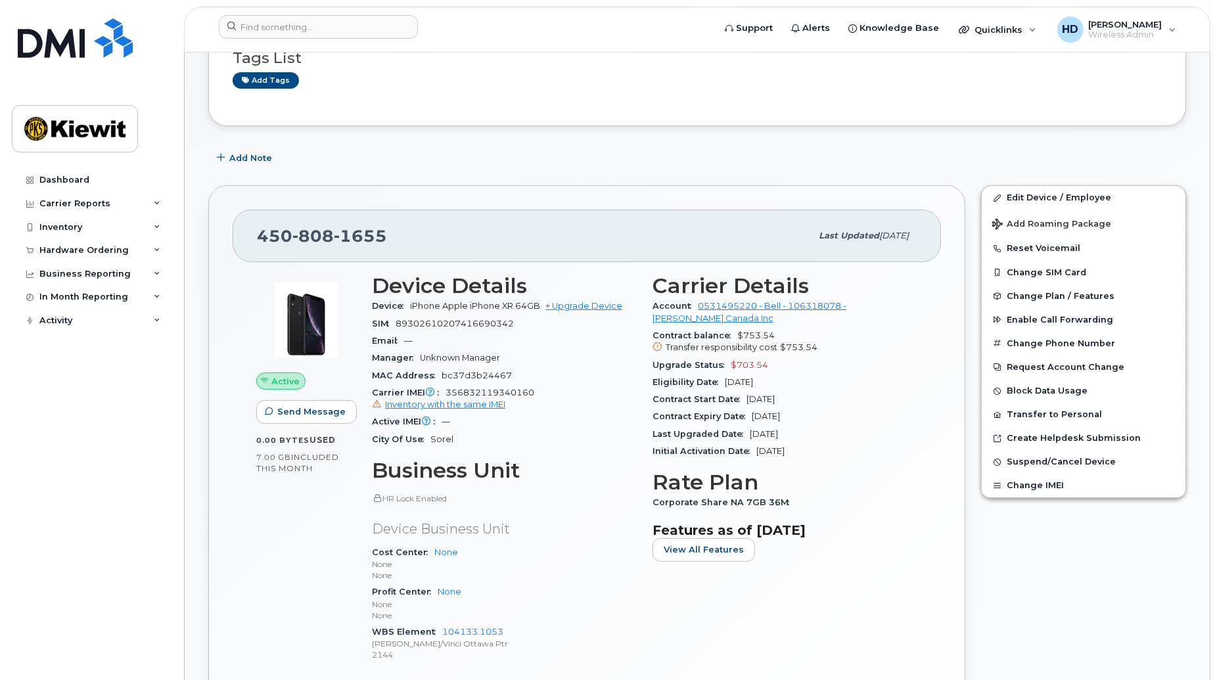
scroll to position [0, 0]
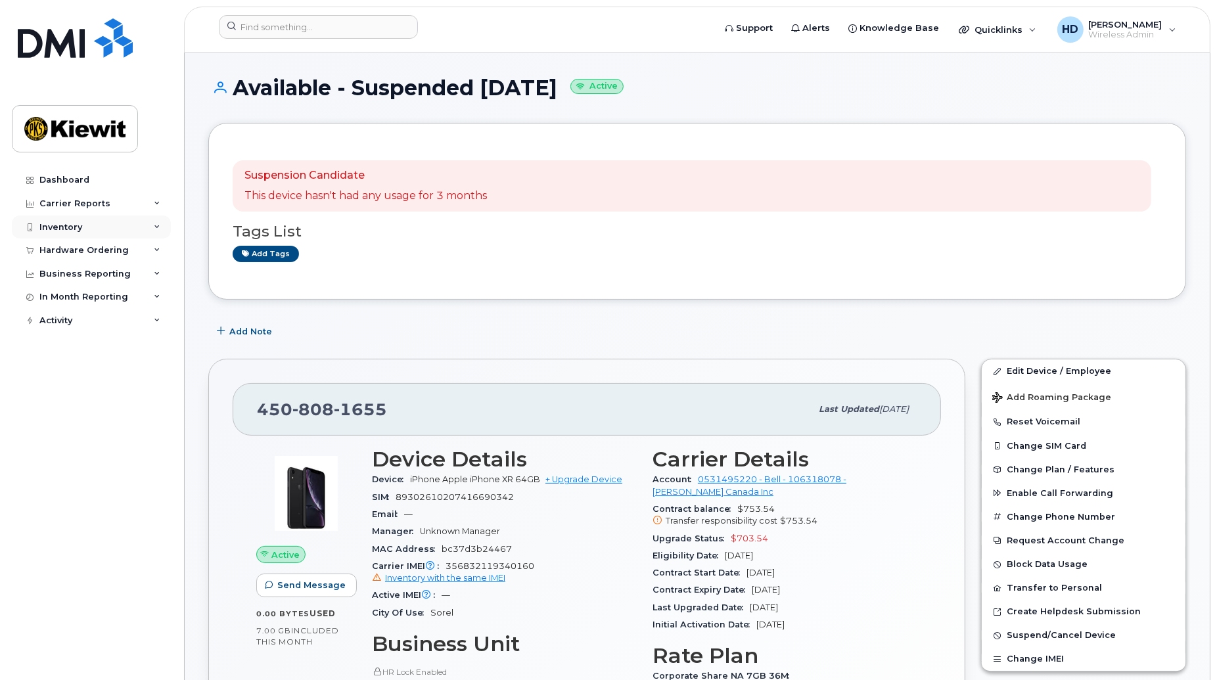
click at [97, 219] on div "Inventory" at bounding box center [91, 228] width 159 height 24
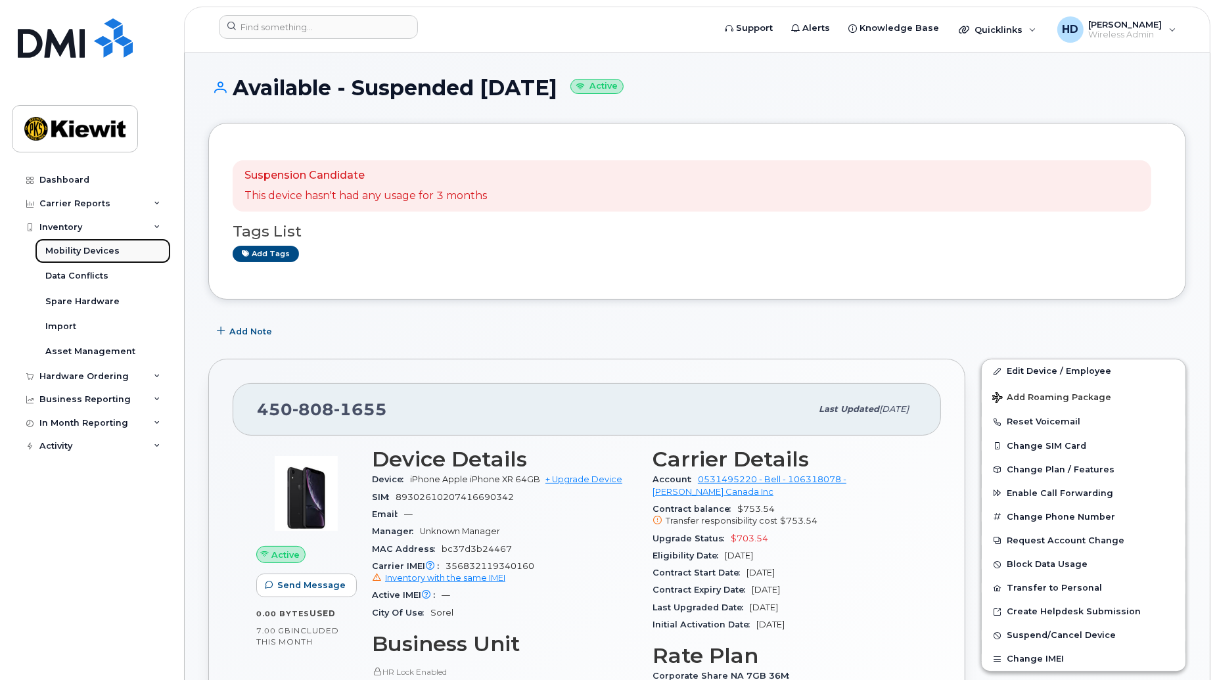
click at [81, 246] on div "Mobility Devices" at bounding box center [82, 251] width 74 height 12
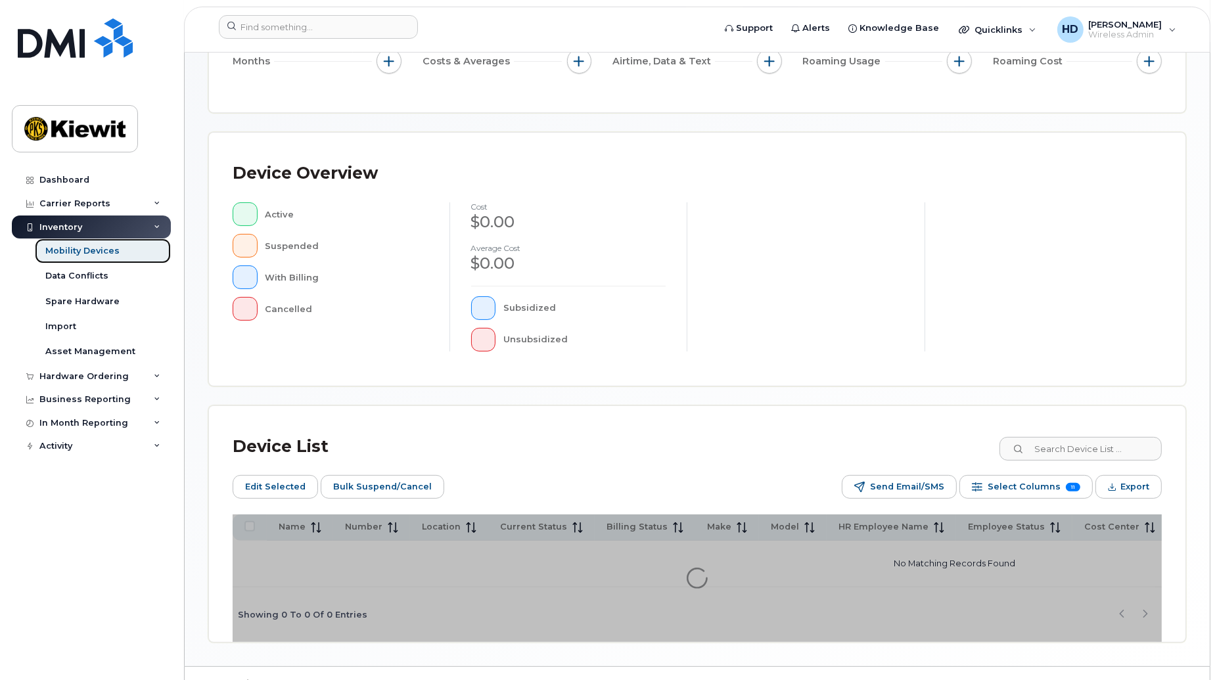
scroll to position [250, 0]
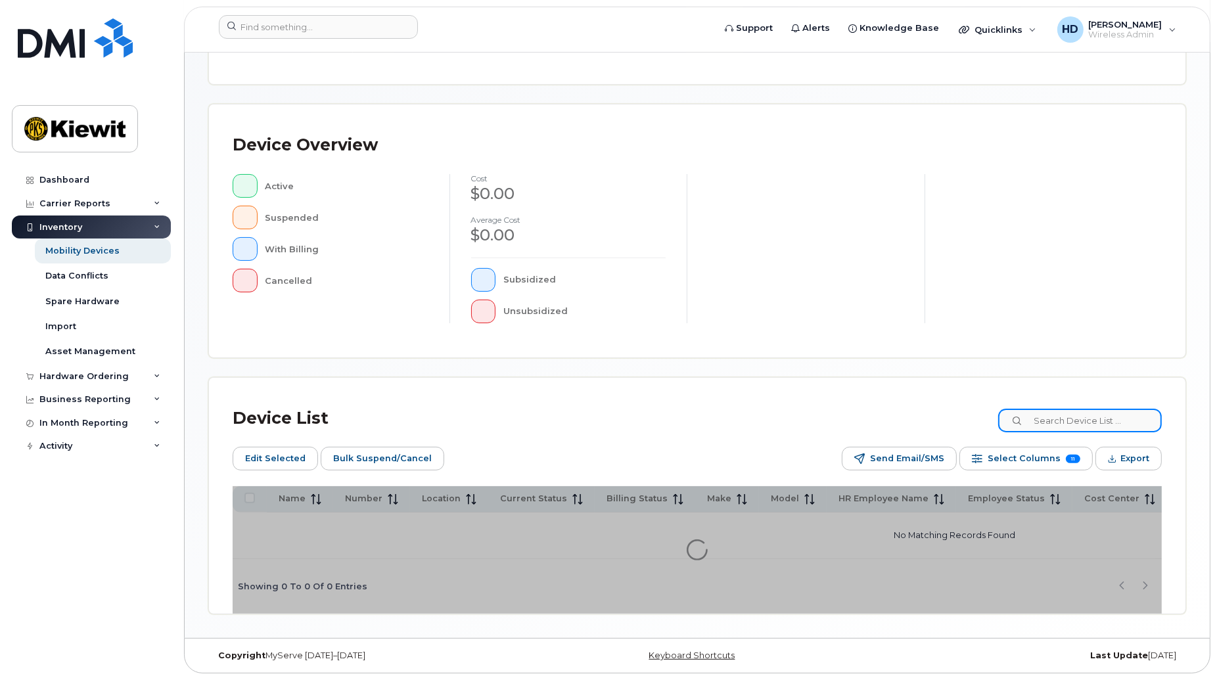
click at [1102, 414] on input at bounding box center [1080, 421] width 164 height 24
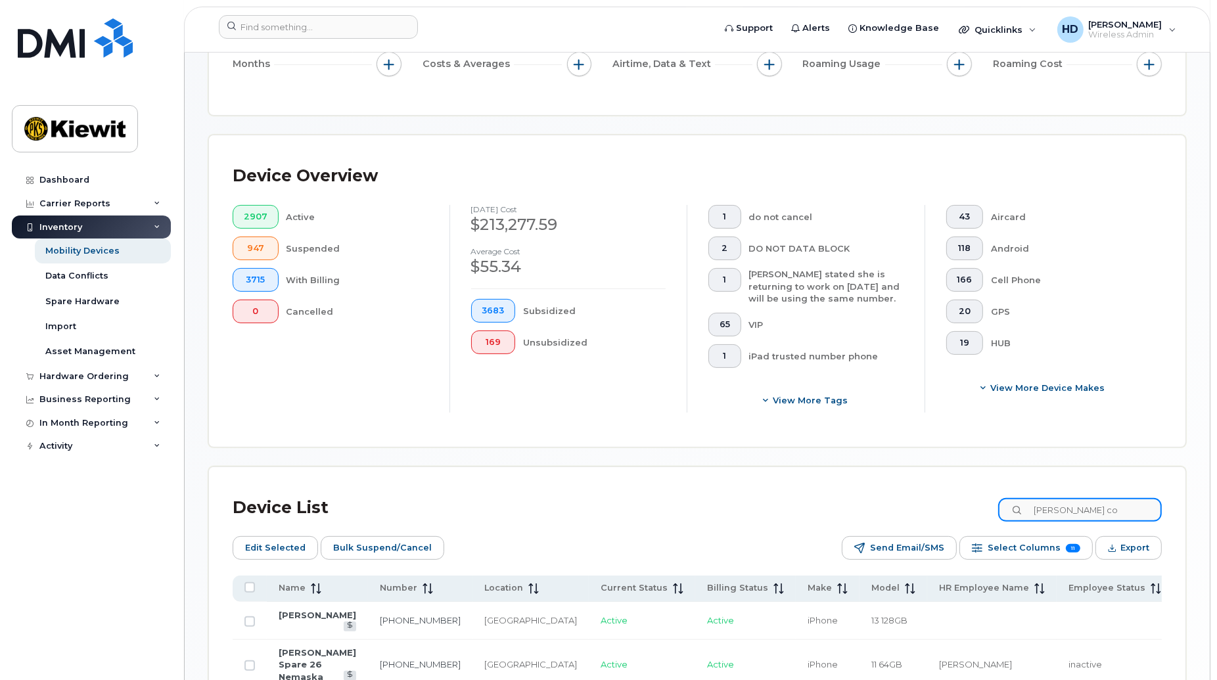
scroll to position [285, 0]
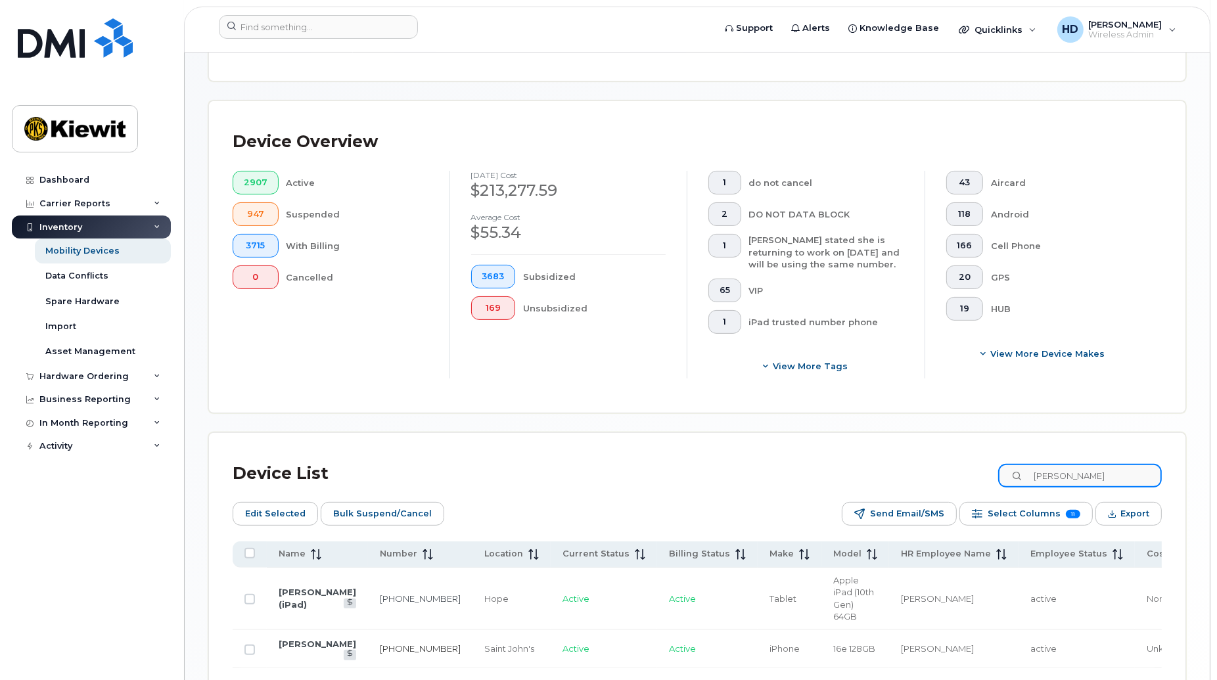
type input "josh cole"
click at [380, 643] on link "709-728-8292" at bounding box center [420, 648] width 81 height 11
click at [380, 593] on link "604-712-0867" at bounding box center [420, 598] width 81 height 11
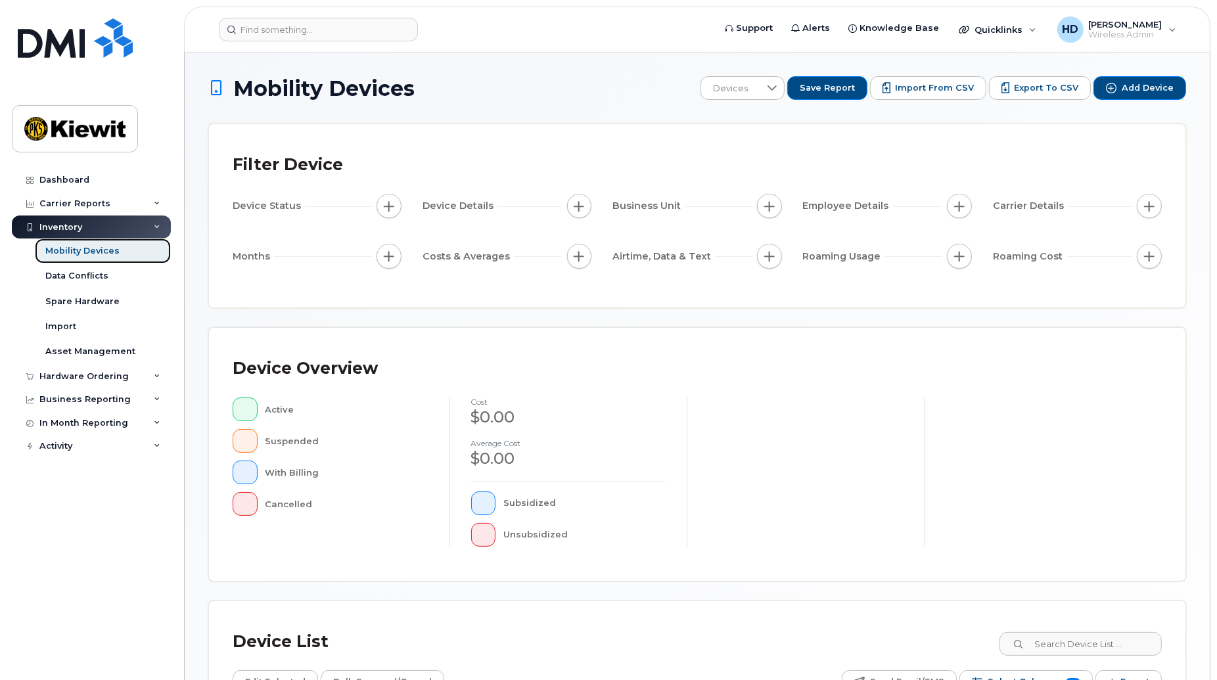
click at [93, 250] on div "Mobility Devices" at bounding box center [82, 251] width 74 height 12
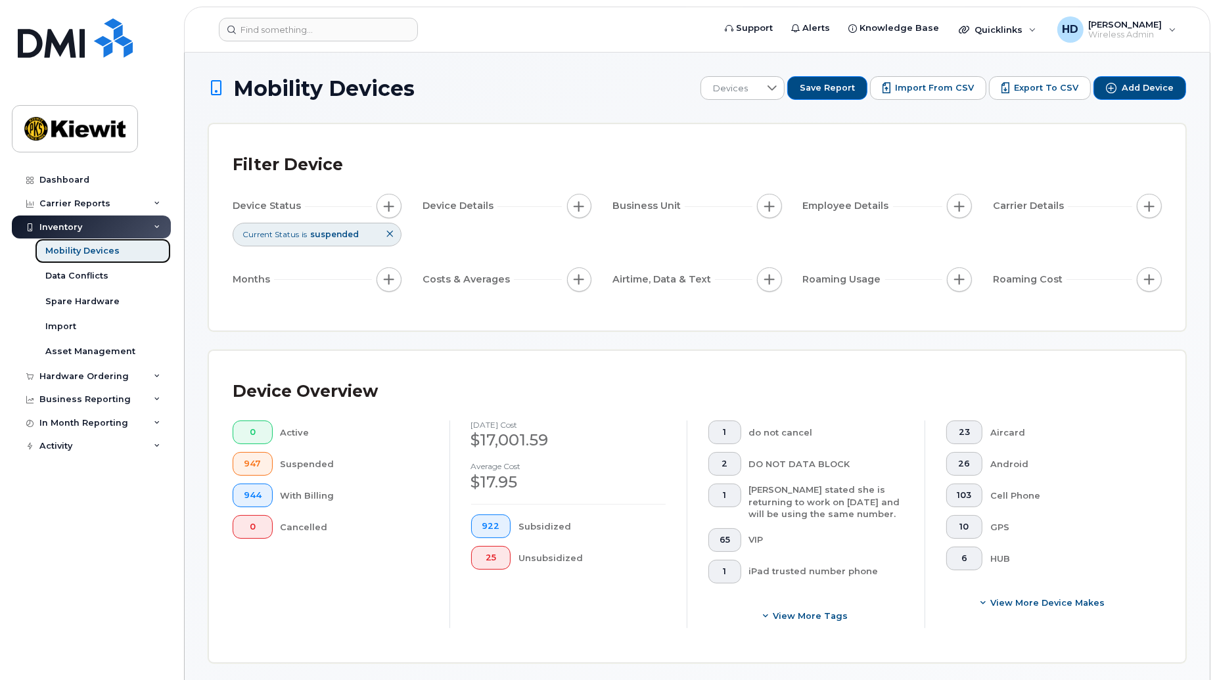
scroll to position [595, 0]
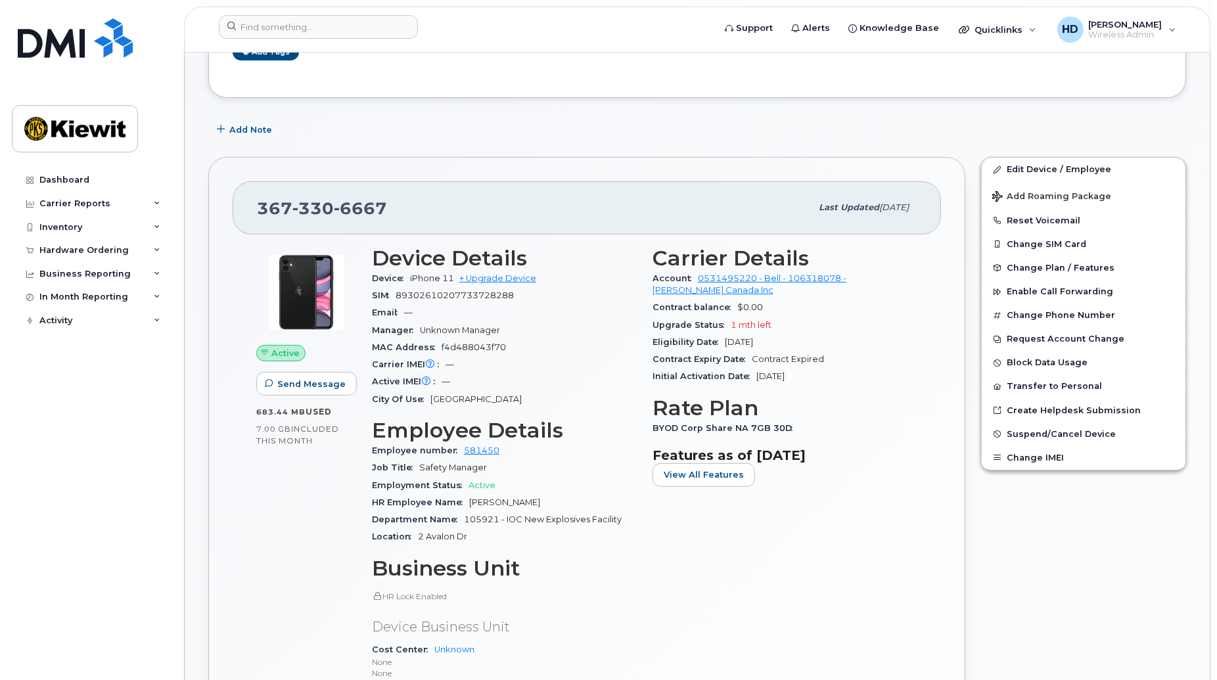
scroll to position [97, 0]
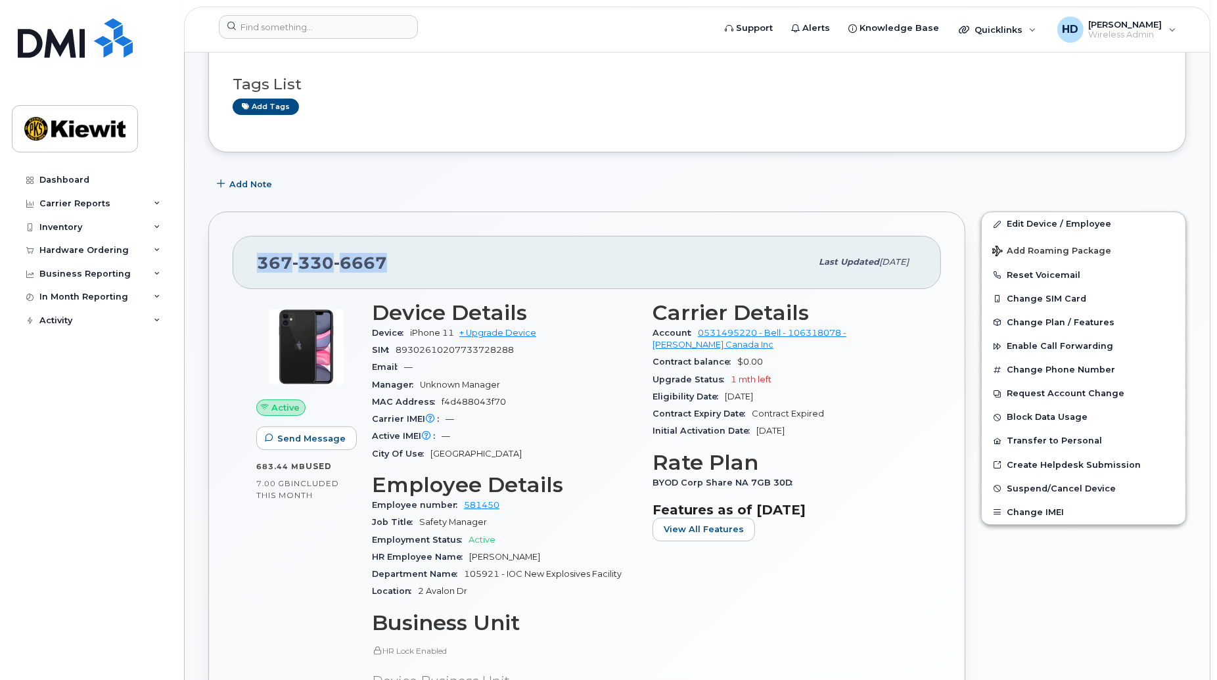
drag, startPoint x: 404, startPoint y: 259, endPoint x: 260, endPoint y: 266, distance: 144.7
click at [260, 266] on div "[PHONE_NUMBER]" at bounding box center [534, 262] width 554 height 28
copy span "[PHONE_NUMBER]"
click at [515, 333] on link "+ Upgrade Device" at bounding box center [497, 333] width 77 height 10
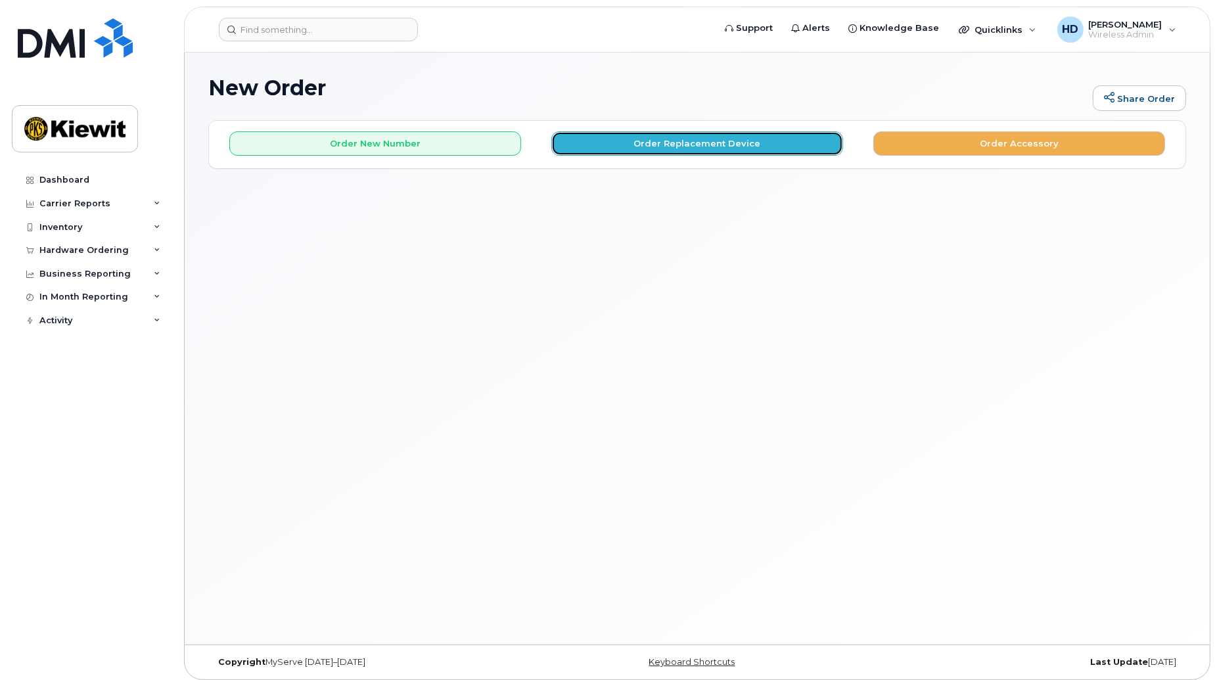
click at [714, 147] on button "Order Replacement Device" at bounding box center [697, 143] width 292 height 24
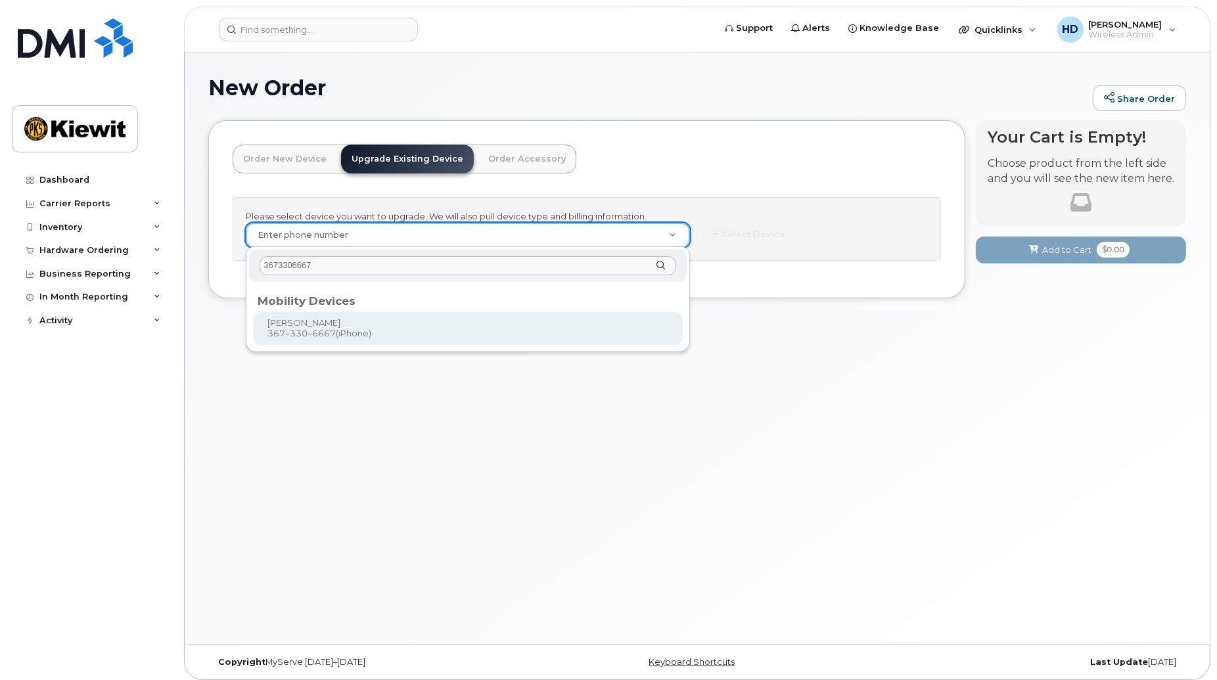
type input "3673306667"
type input "1238536"
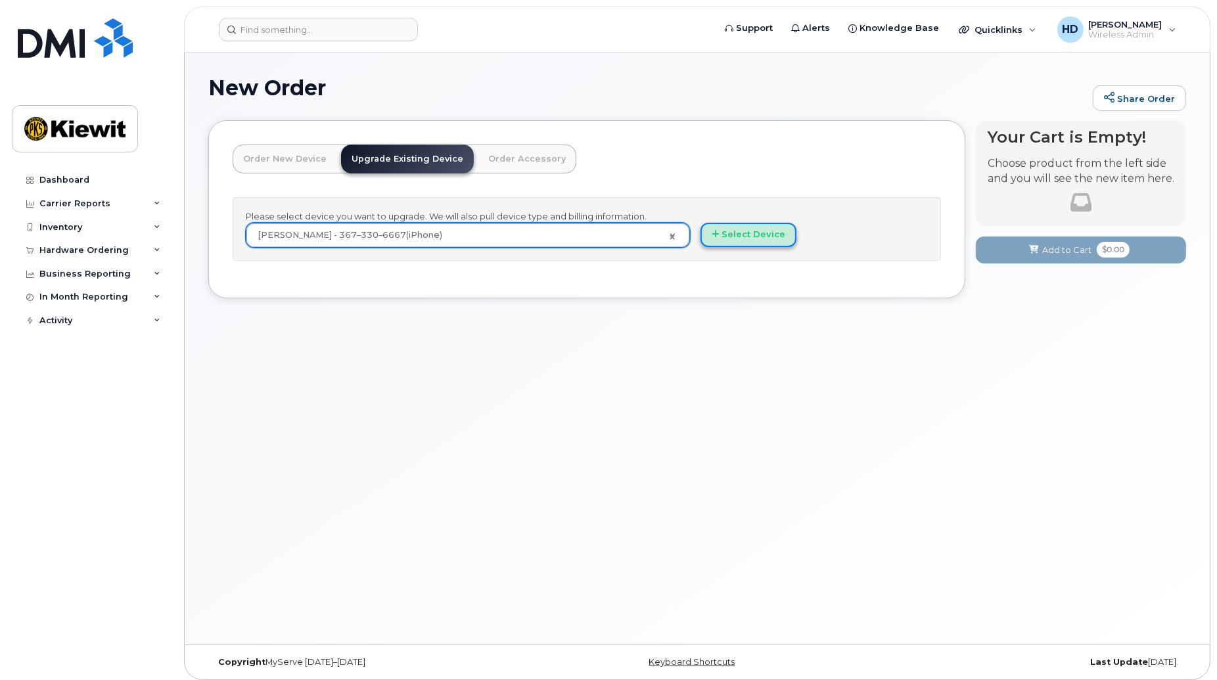
click at [760, 234] on button "Select Device" at bounding box center [748, 235] width 96 height 24
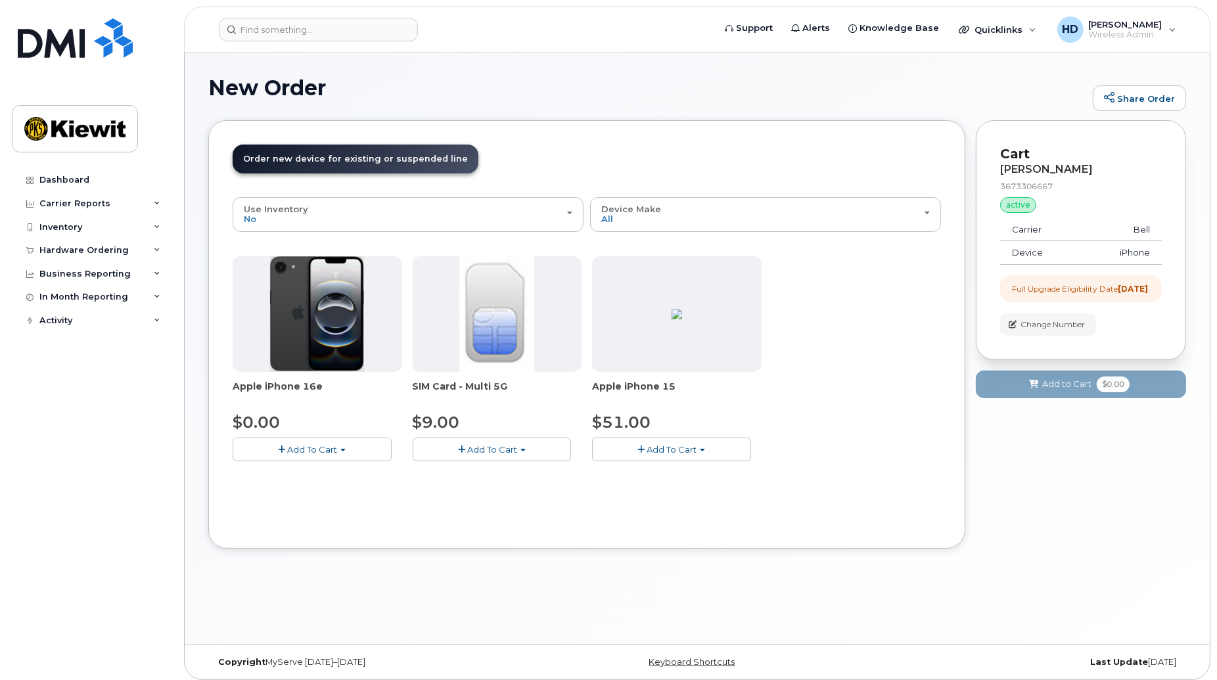
click at [309, 447] on span "Add To Cart" at bounding box center [312, 449] width 50 height 11
click at [335, 471] on link "$0.00 - 3 year upgrade (128GB)" at bounding box center [317, 474] width 163 height 16
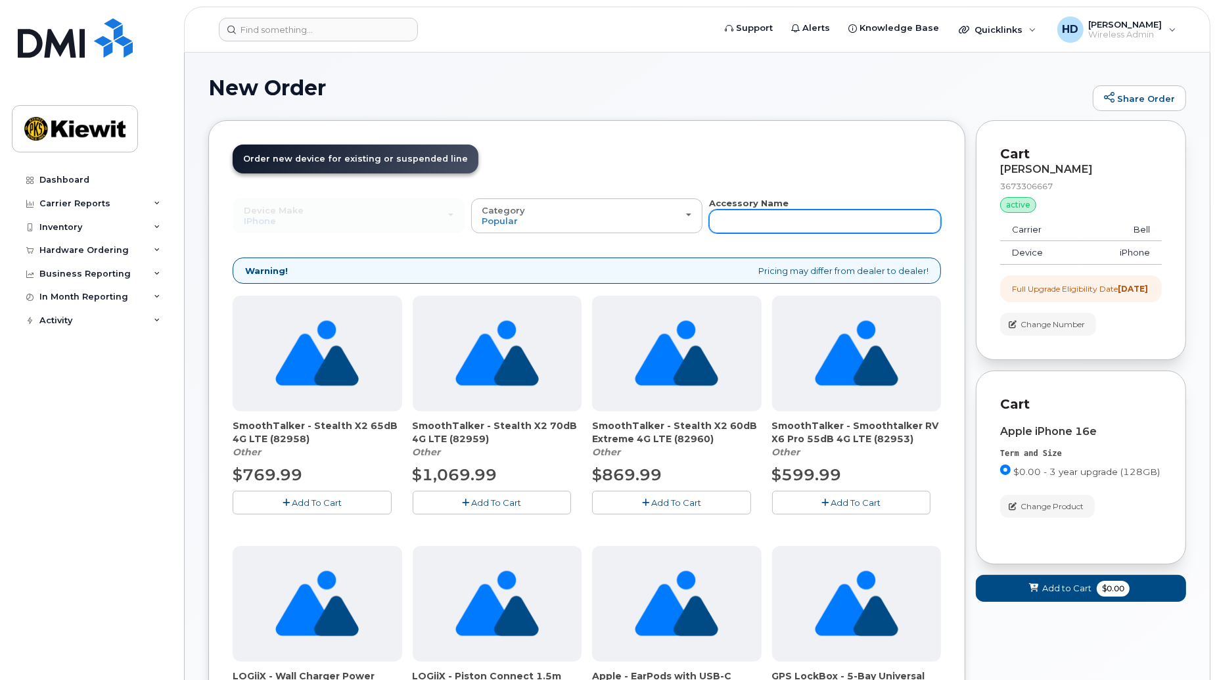
click at [746, 218] on input "text" at bounding box center [825, 222] width 232 height 24
type input "screen"
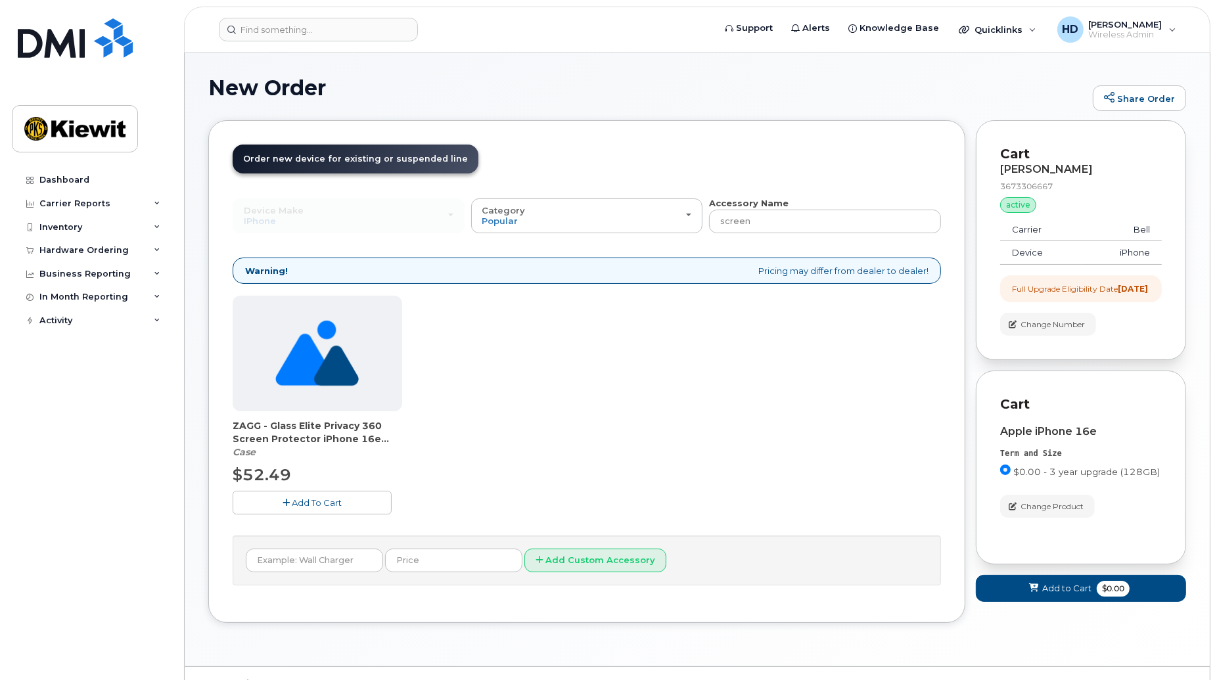
click at [317, 502] on span "Add To Cart" at bounding box center [317, 502] width 50 height 11
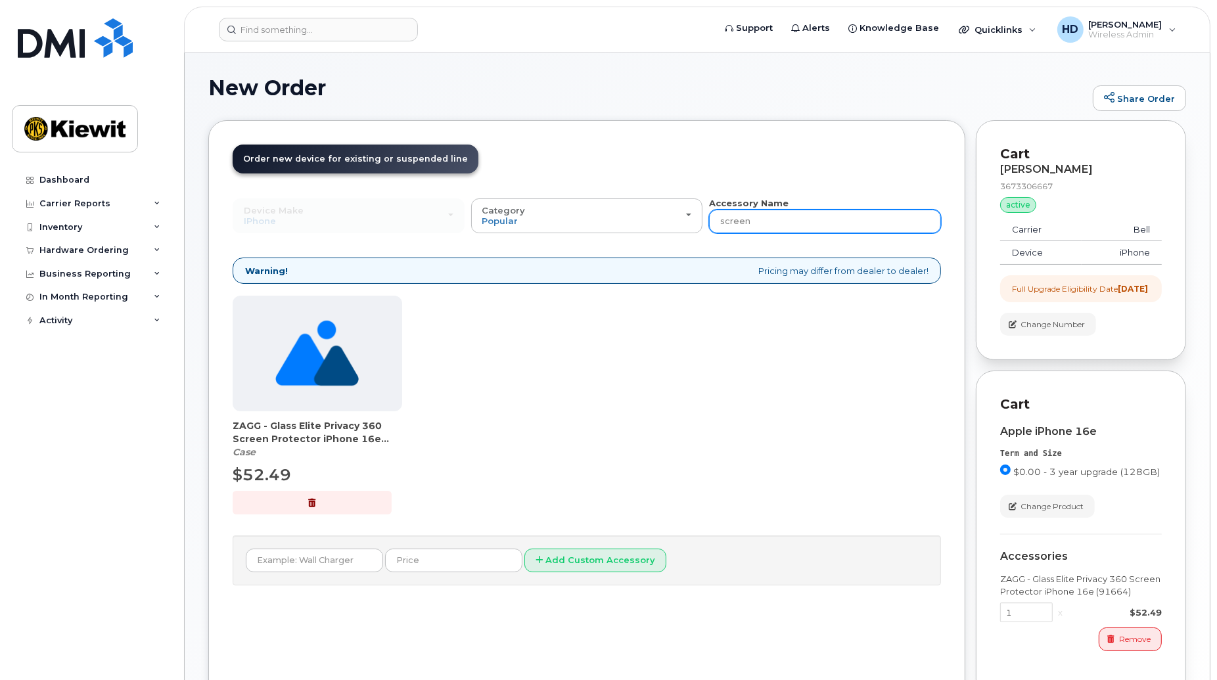
drag, startPoint x: 789, startPoint y: 226, endPoint x: 563, endPoint y: 239, distance: 226.4
click at [563, 239] on div "Device Make All Android Cell Phone HUB iPhone Modem Tablet All Android Cell Pho…" at bounding box center [587, 391] width 708 height 388
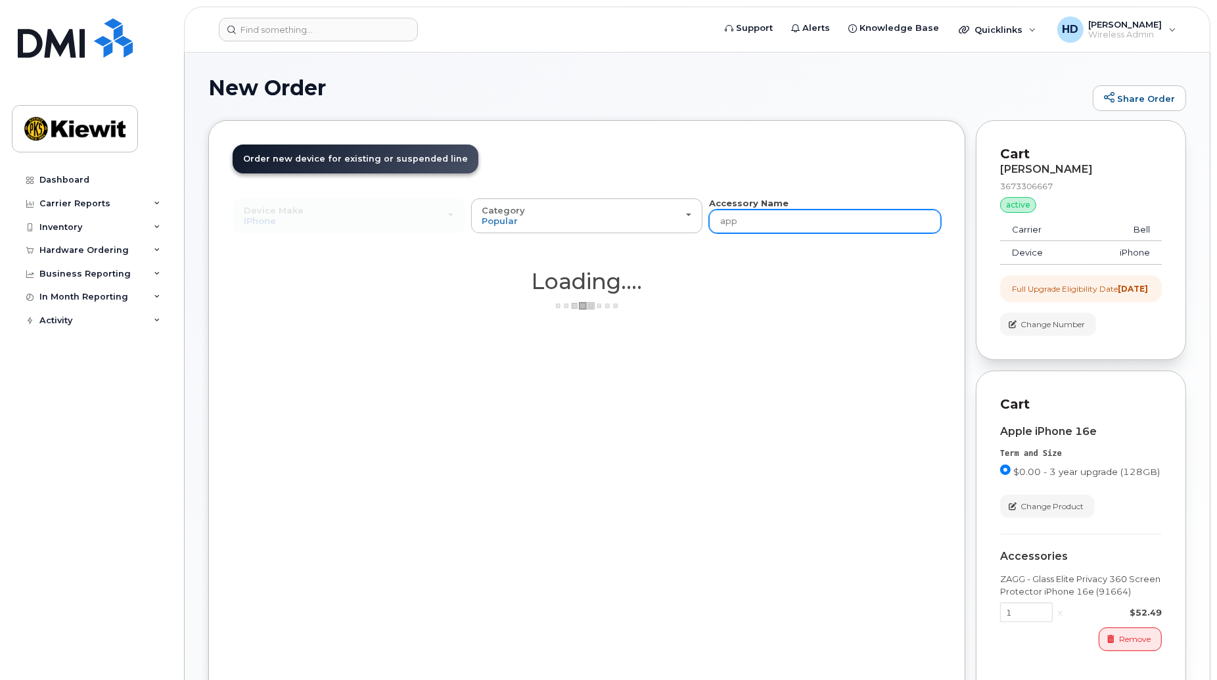
type input "apple"
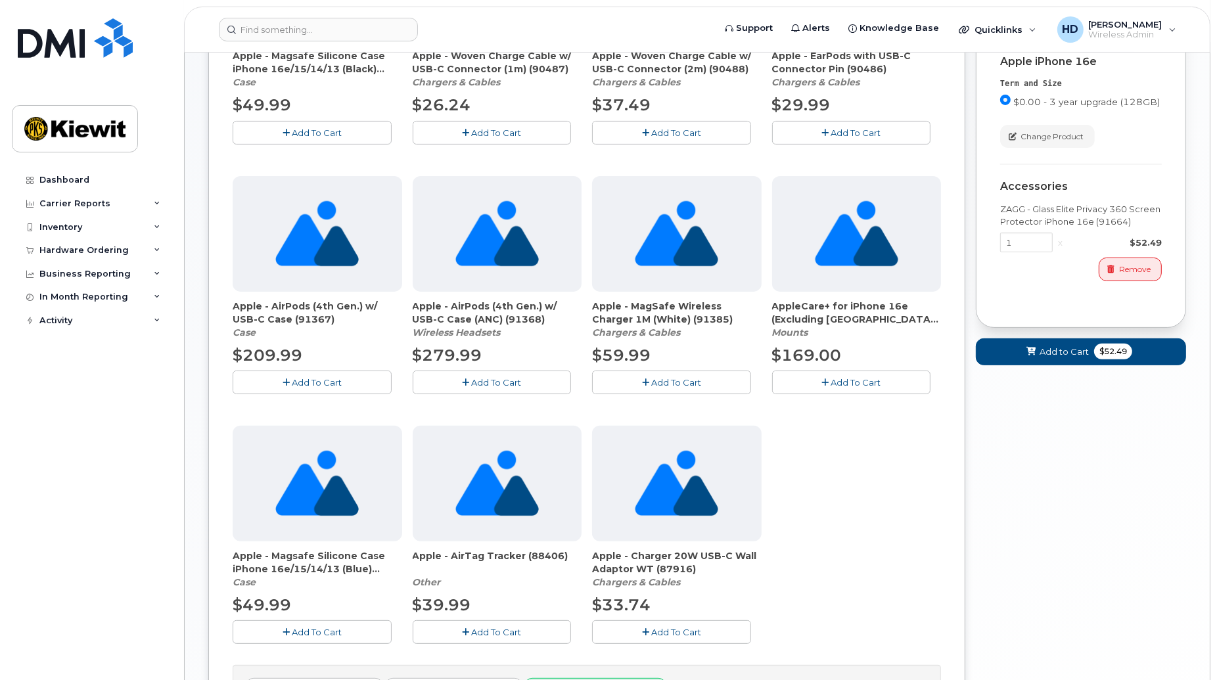
scroll to position [528, 0]
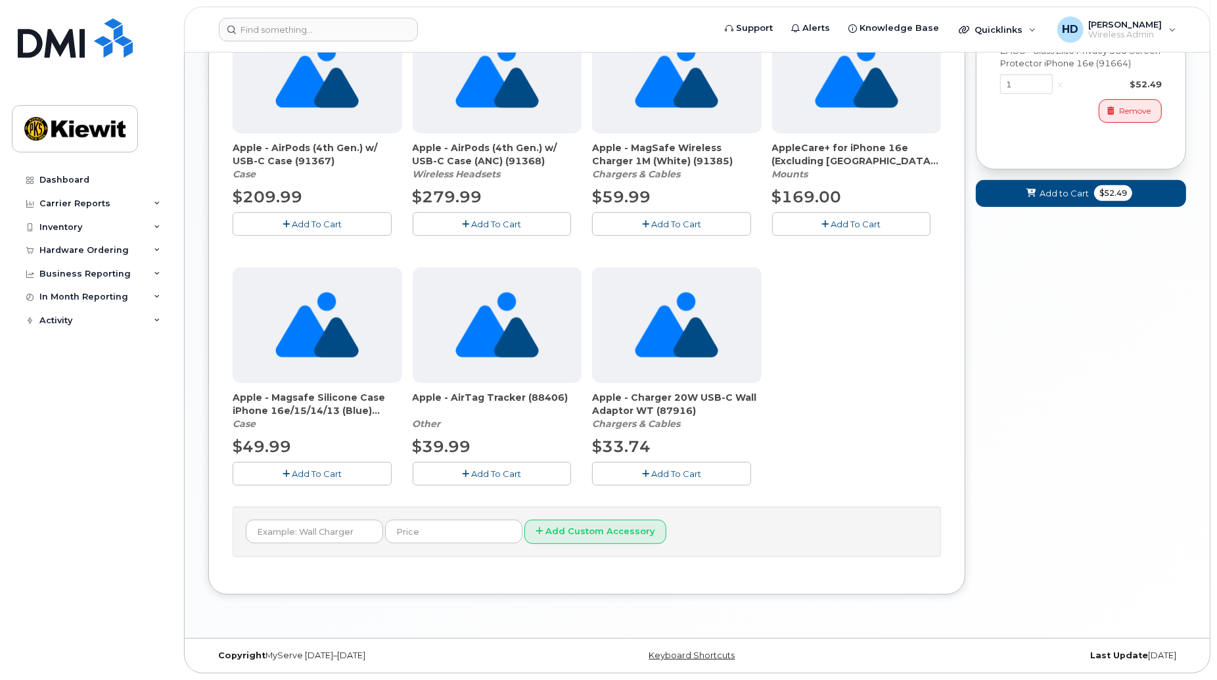
click at [691, 476] on span "Add To Cart" at bounding box center [676, 474] width 50 height 11
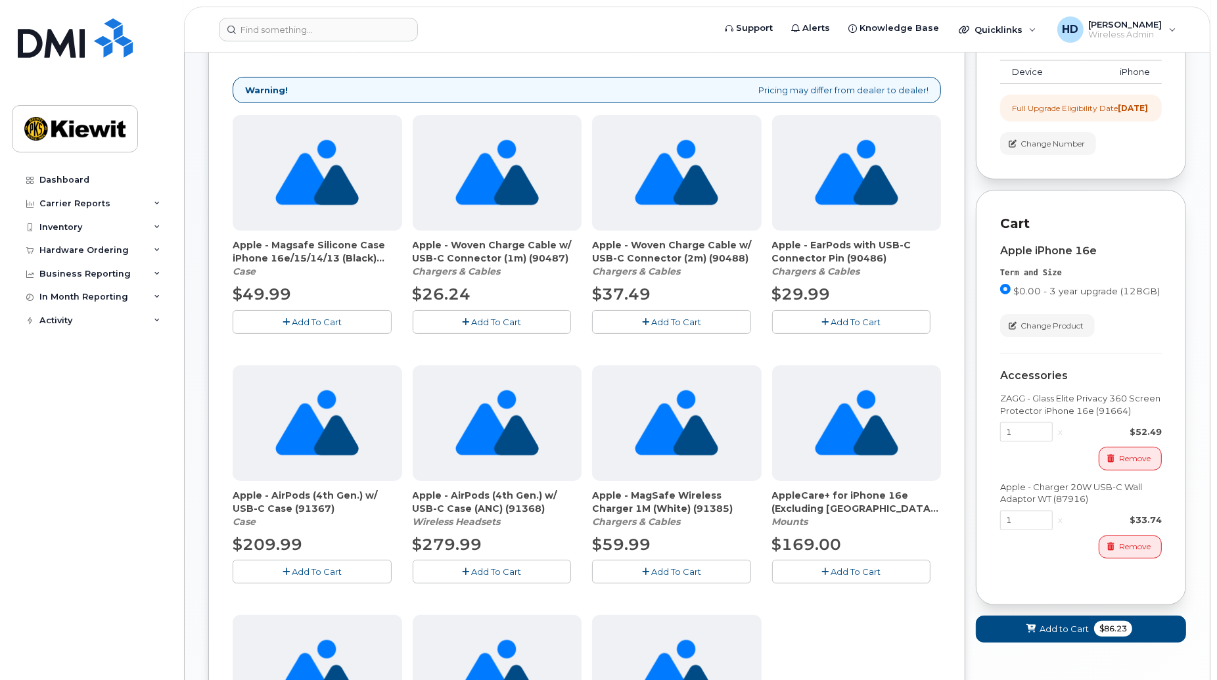
scroll to position [2, 0]
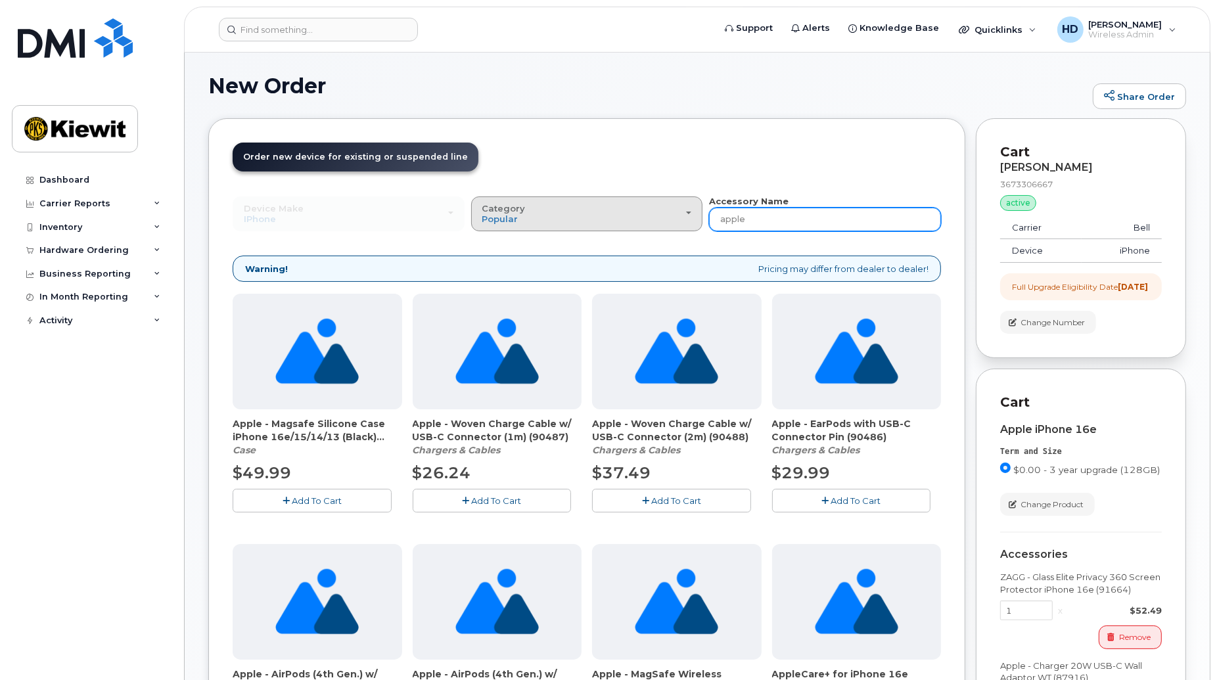
drag, startPoint x: 798, startPoint y: 225, endPoint x: 699, endPoint y: 219, distance: 99.4
click at [699, 219] on div "Device Make All Android Cell Phone HUB iPhone Modem Tablet All Android Cell Pho…" at bounding box center [587, 213] width 708 height 36
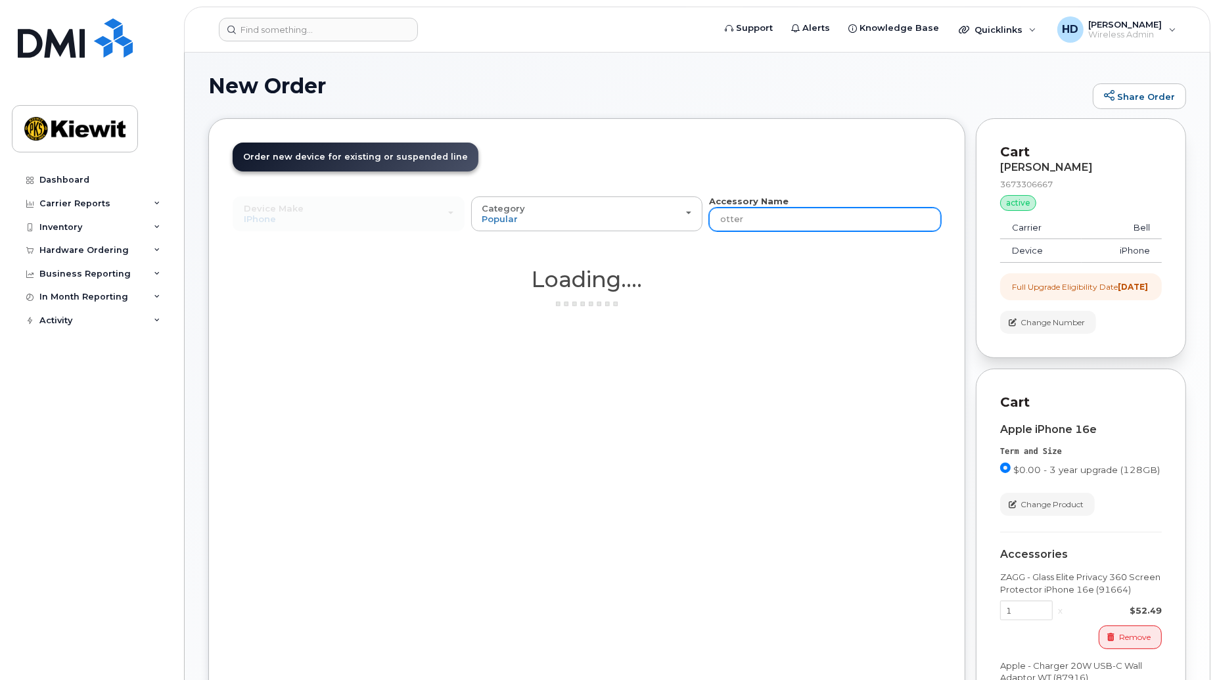
type input "otterbox"
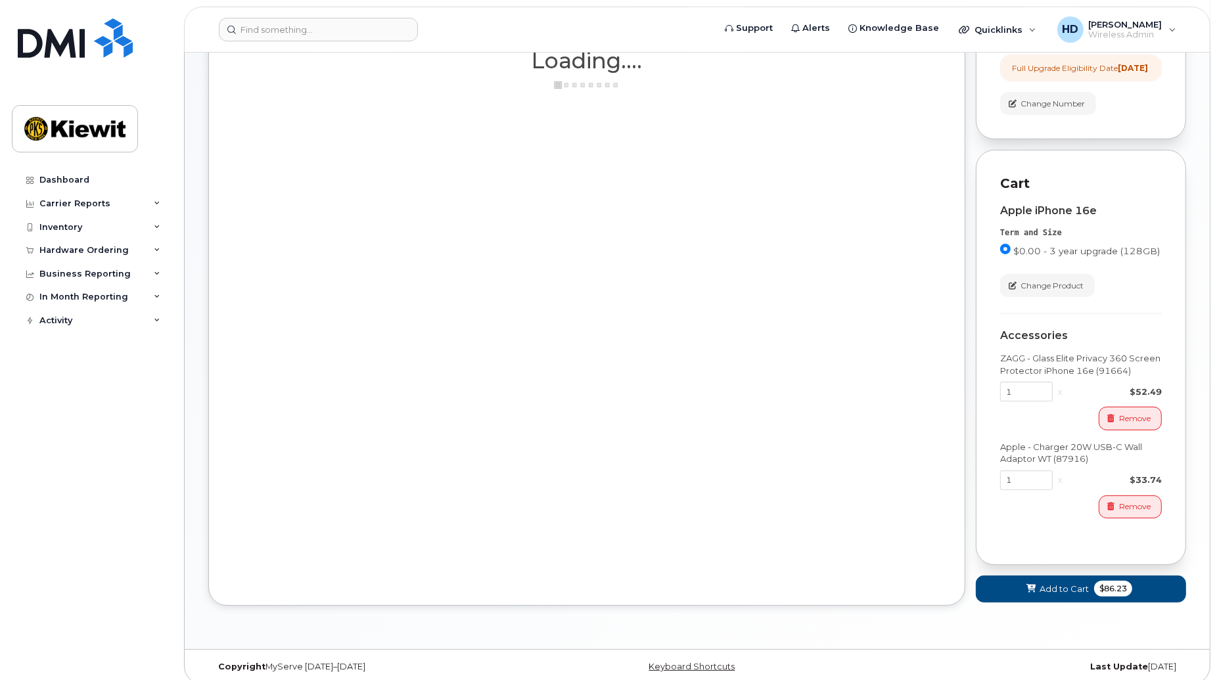
scroll to position [244, 0]
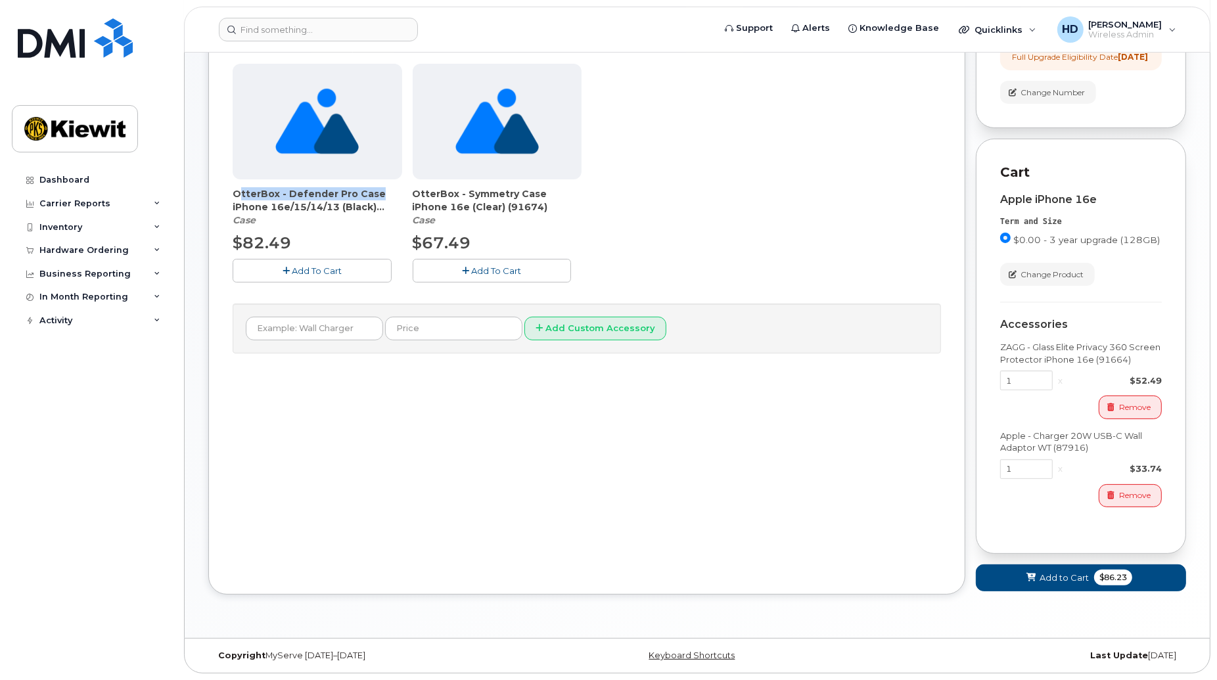
drag, startPoint x: 381, startPoint y: 180, endPoint x: 233, endPoint y: 181, distance: 147.8
click at [233, 187] on span "OtterBox - Defender Pro Case iPhone 16e/15/14/13 (Black) (91757)" at bounding box center [318, 200] width 170 height 26
copy span "OtterBox - Defender Pro Case"
click at [323, 265] on span "Add To Cart" at bounding box center [317, 270] width 50 height 11
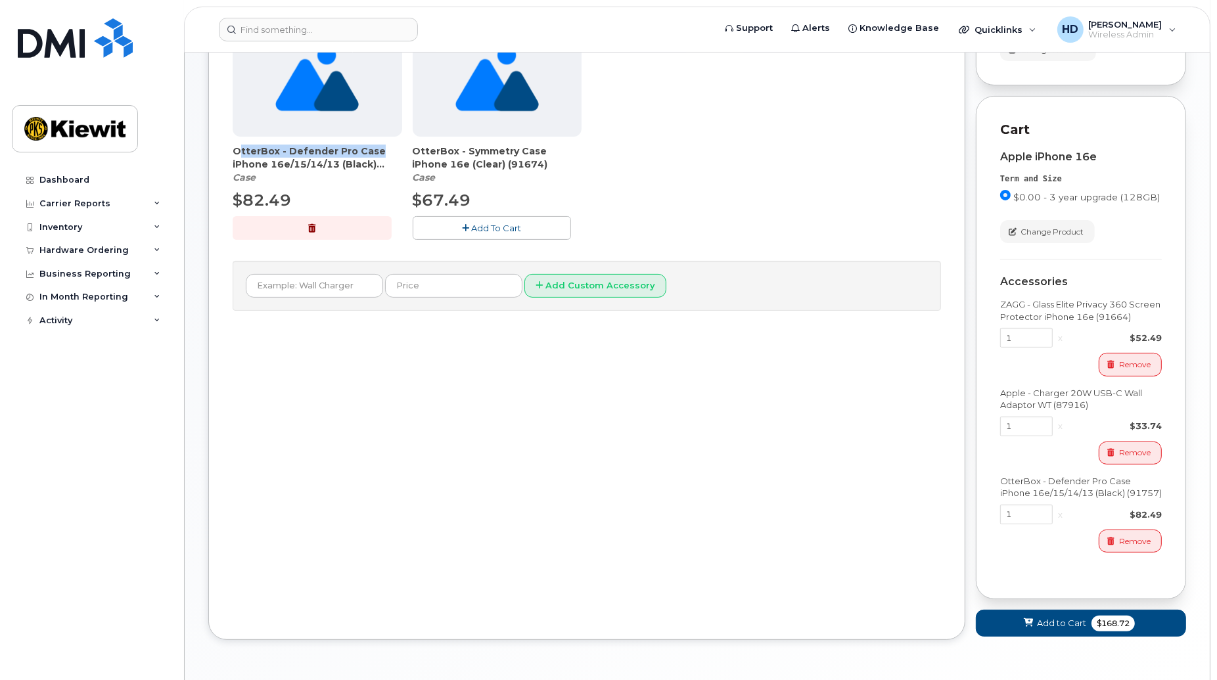
scroll to position [332, 0]
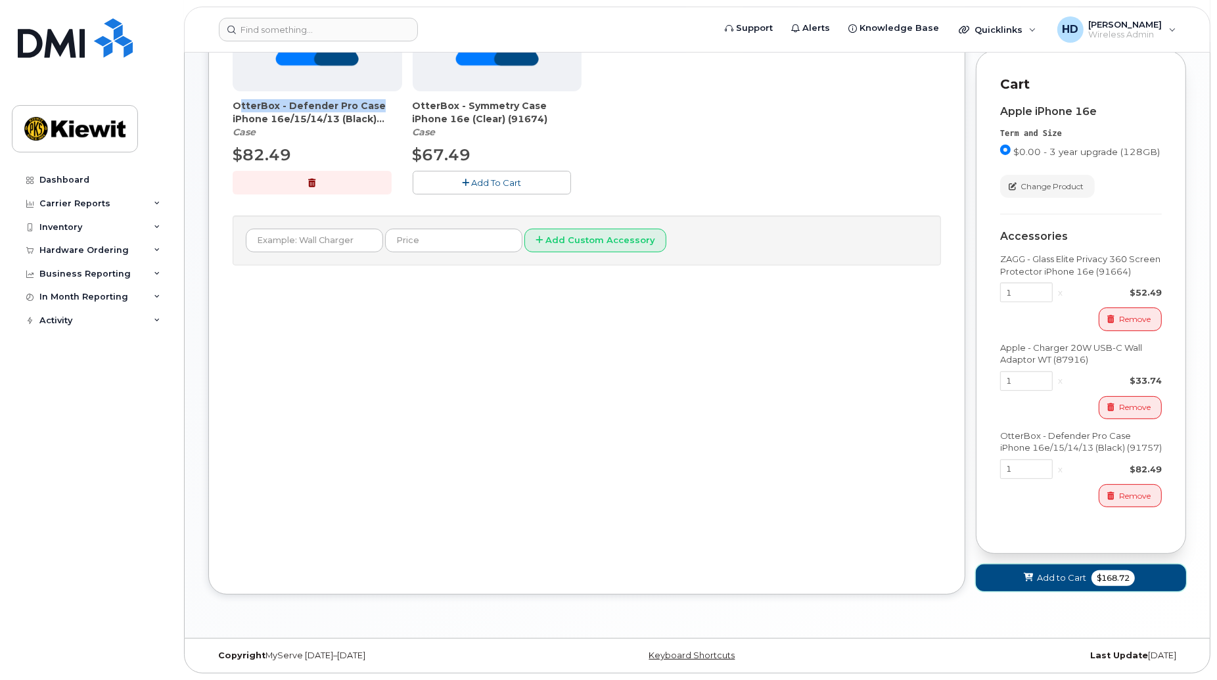
click at [1070, 582] on span "Add to Cart" at bounding box center [1061, 578] width 49 height 12
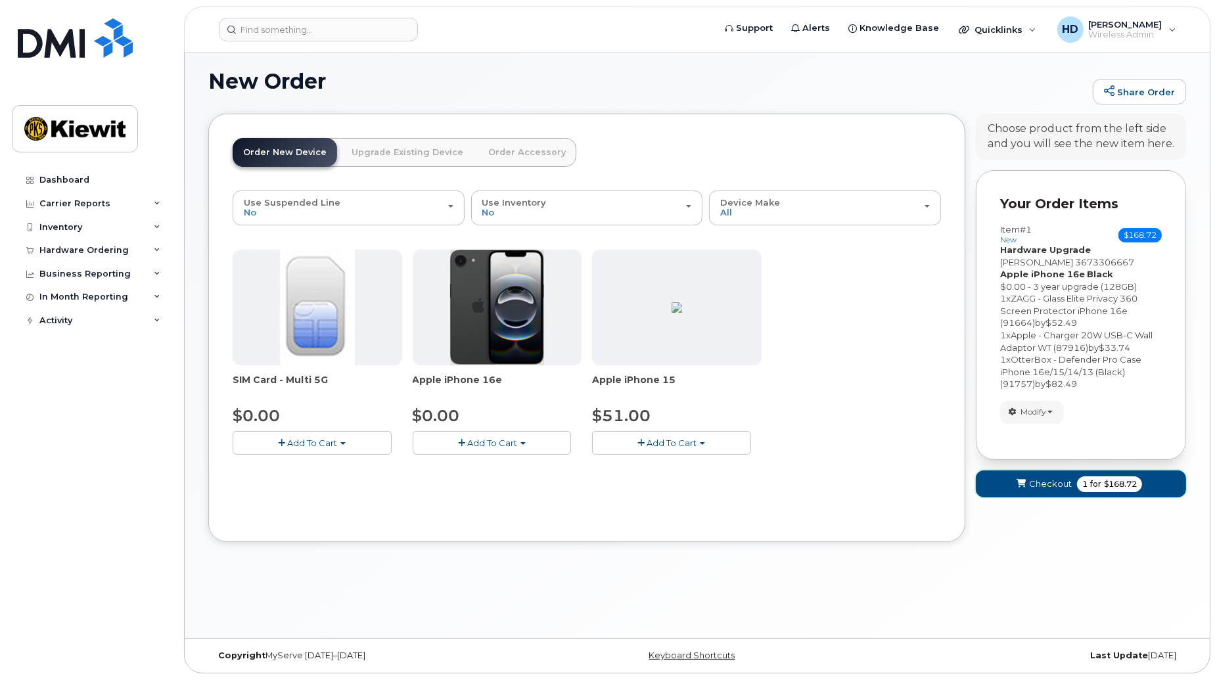
click at [1097, 482] on span "for" at bounding box center [1096, 484] width 16 height 12
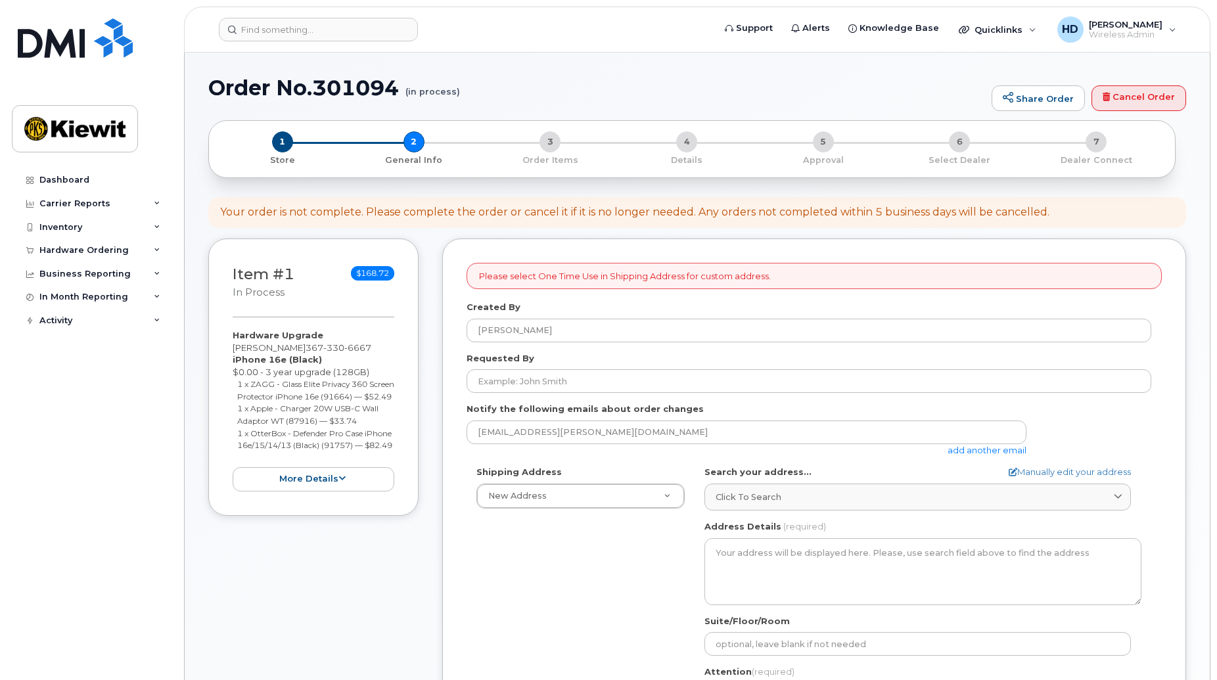
select select
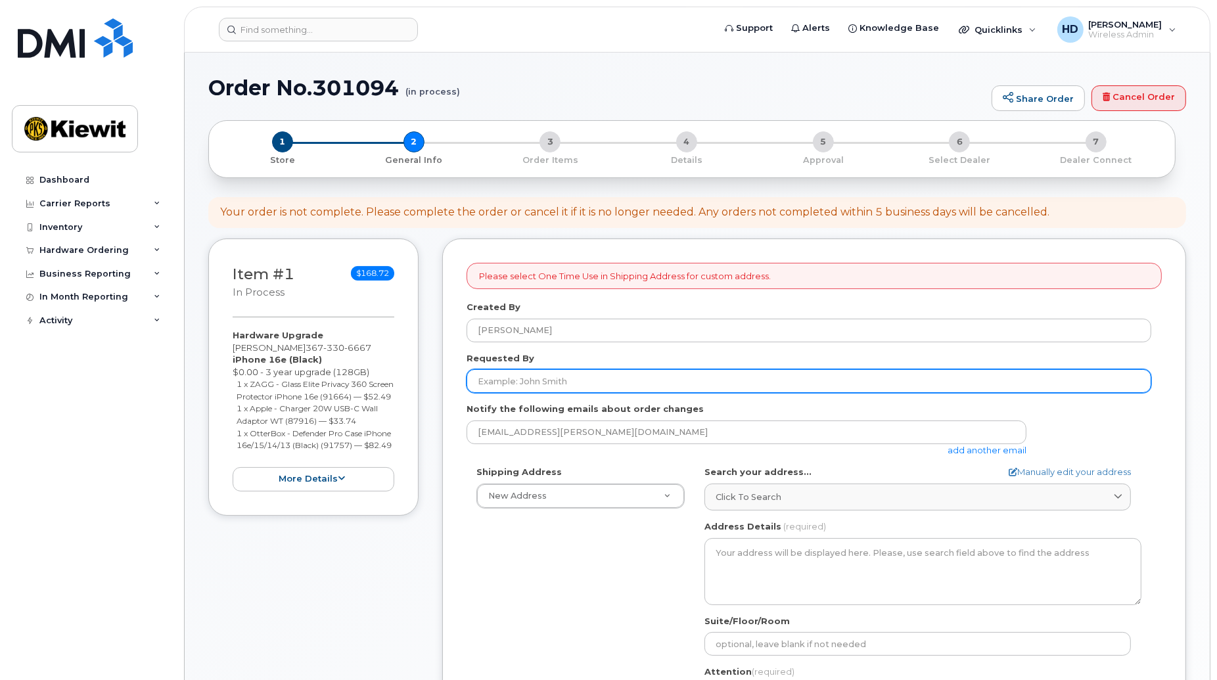
click at [566, 385] on input "Requested By" at bounding box center [809, 381] width 685 height 24
type input "[PERSON_NAME]"
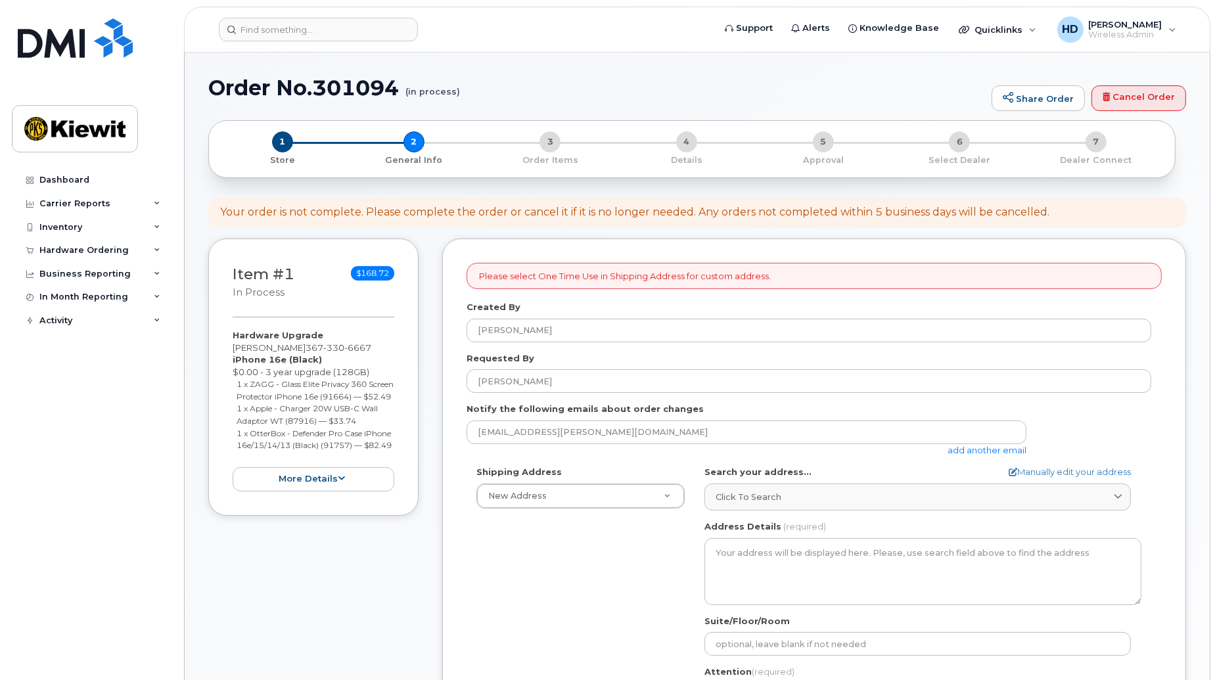
click at [613, 565] on div "Shipping Address New Address New Address [GEOGRAPHIC_DATA] [GEOGRAPHIC_DATA][ST…" at bounding box center [809, 617] width 685 height 302
click at [994, 454] on link "add another email" at bounding box center [987, 450] width 79 height 11
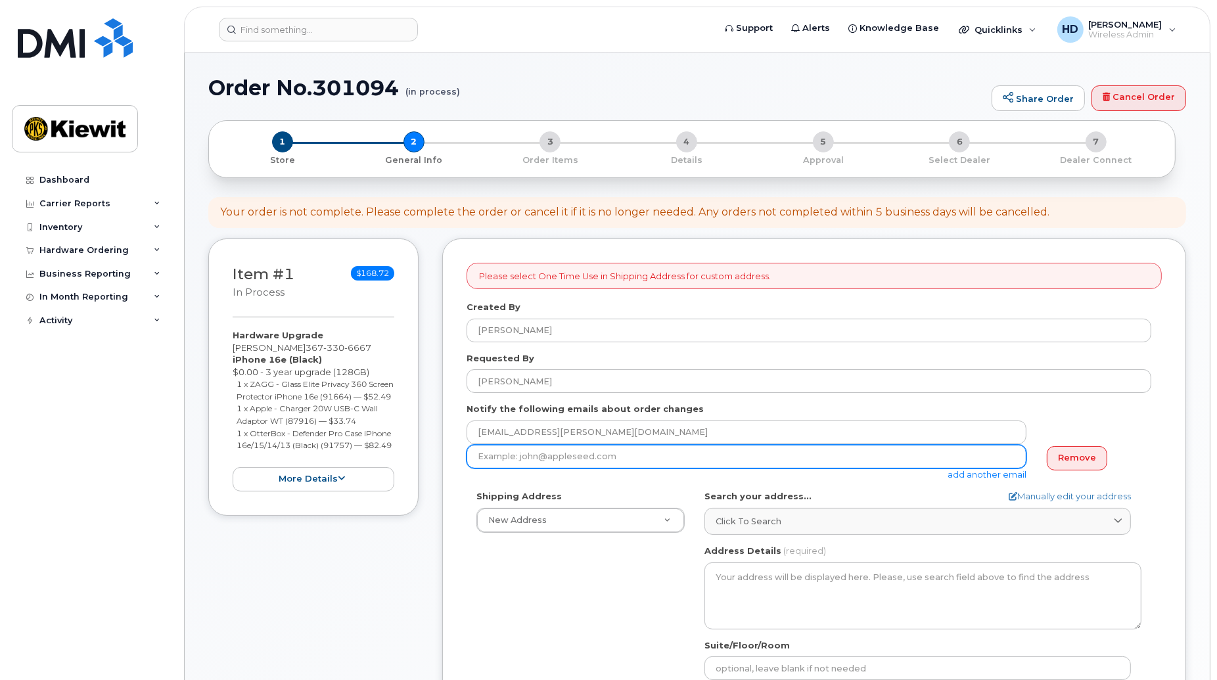
click at [595, 460] on input "email" at bounding box center [747, 457] width 560 height 24
drag, startPoint x: 465, startPoint y: 455, endPoint x: 431, endPoint y: 452, distance: 33.7
click at [431, 452] on div "Item #1 in process $168.72 Hardware Upgrade Corey Buffett 367 330 6667 iPhone 1…" at bounding box center [697, 625] width 978 height 773
paste input "buffett@kiewit.com"
type input "corey.buffett@kiewit.com"
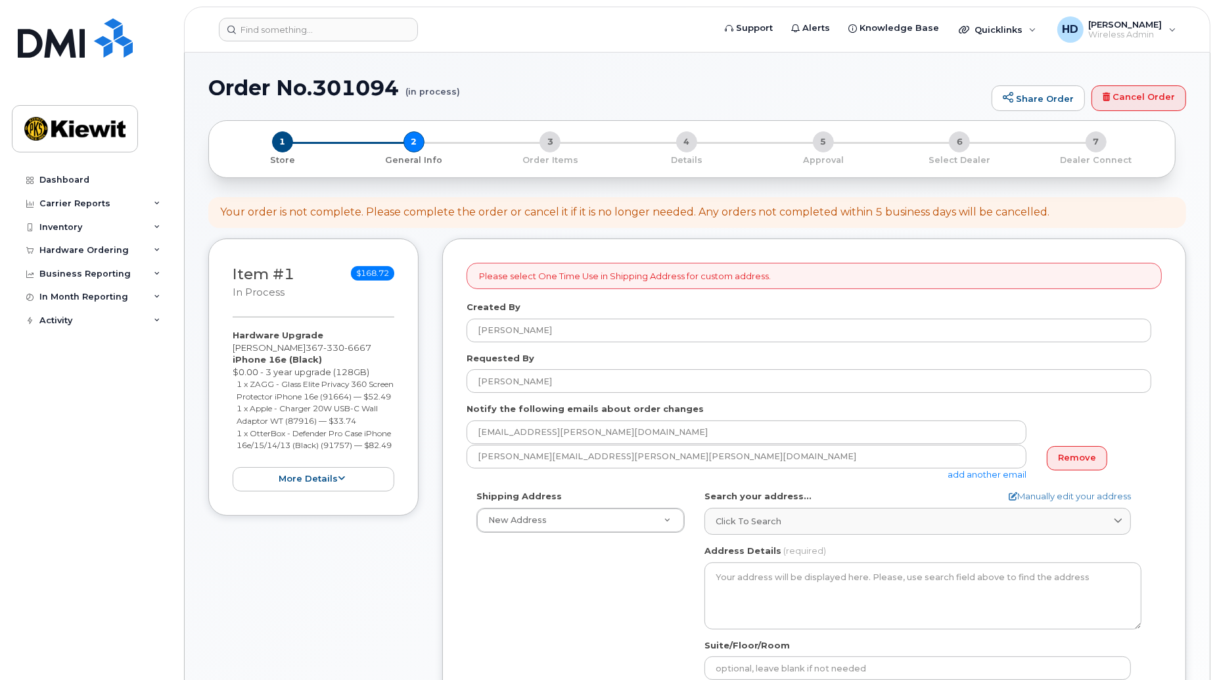
click at [562, 624] on div "Shipping Address New Address New Address 1287 Rue De Jouvence 1946 Boul Mellon …" at bounding box center [809, 641] width 685 height 302
drag, startPoint x: 1216, startPoint y: 317, endPoint x: 1218, endPoint y: 355, distance: 37.5
click at [1216, 355] on html "Support Alerts Knowledge Base Quicklinks Suspend / Cancel Device Change SIM Car…" at bounding box center [608, 689] width 1217 height 1379
click at [548, 634] on div "Shipping Address New Address New Address 1287 Rue De Jouvence 1946 Boul Mellon …" at bounding box center [809, 641] width 685 height 302
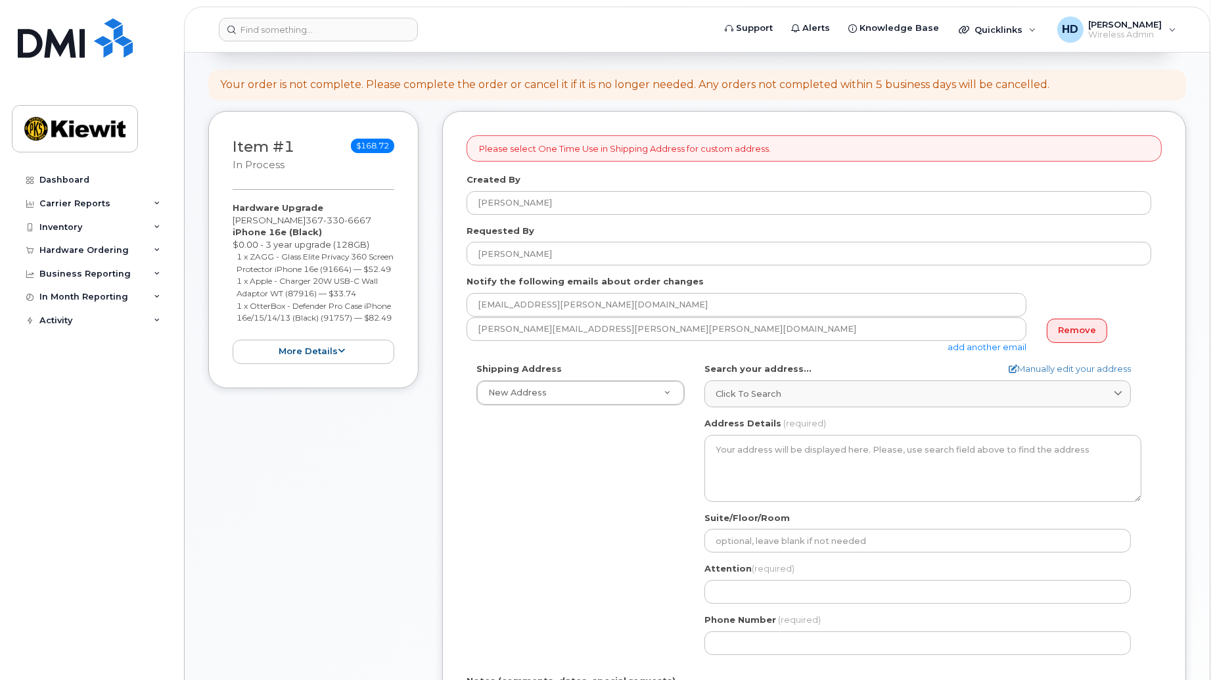
scroll to position [181, 0]
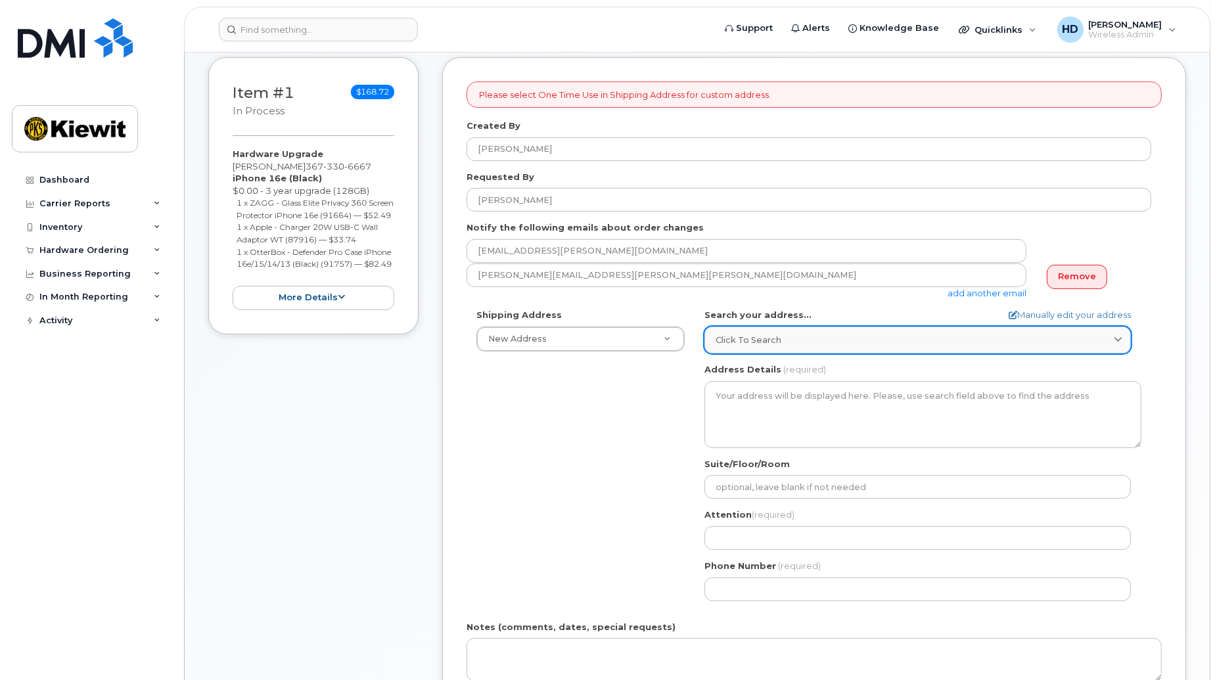
click at [800, 336] on div "Click to search" at bounding box center [918, 340] width 404 height 12
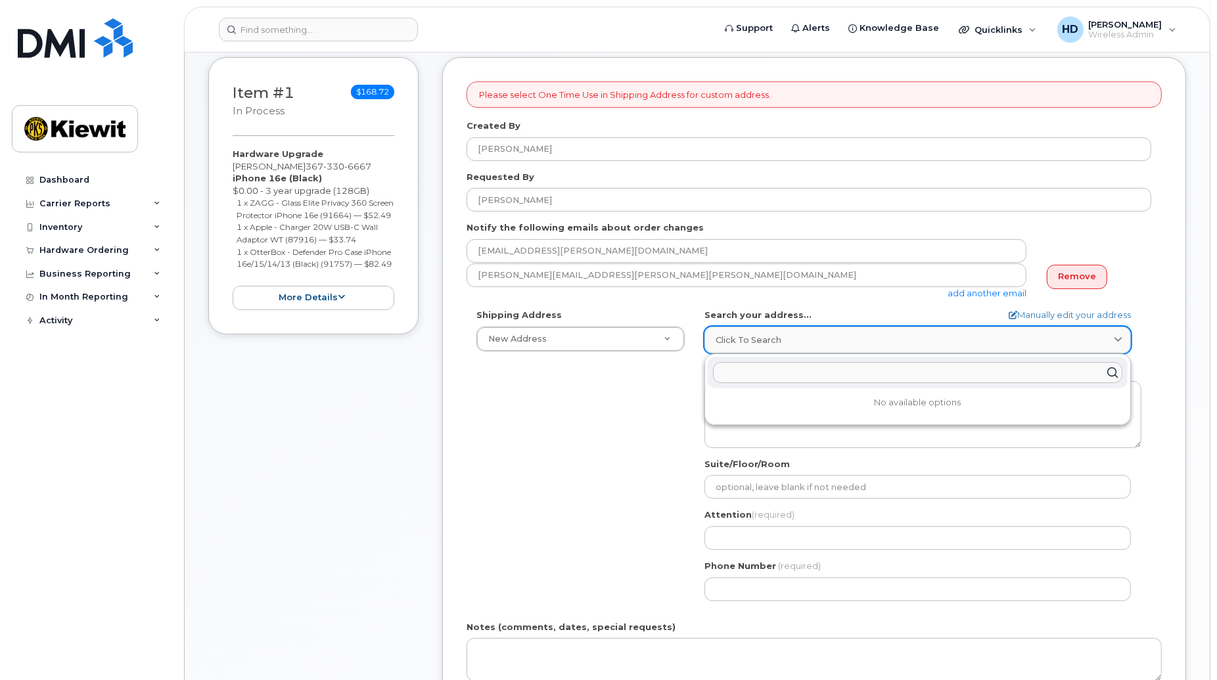
paste input "208 humber avenue, labrador city, nl a2v 1k9"
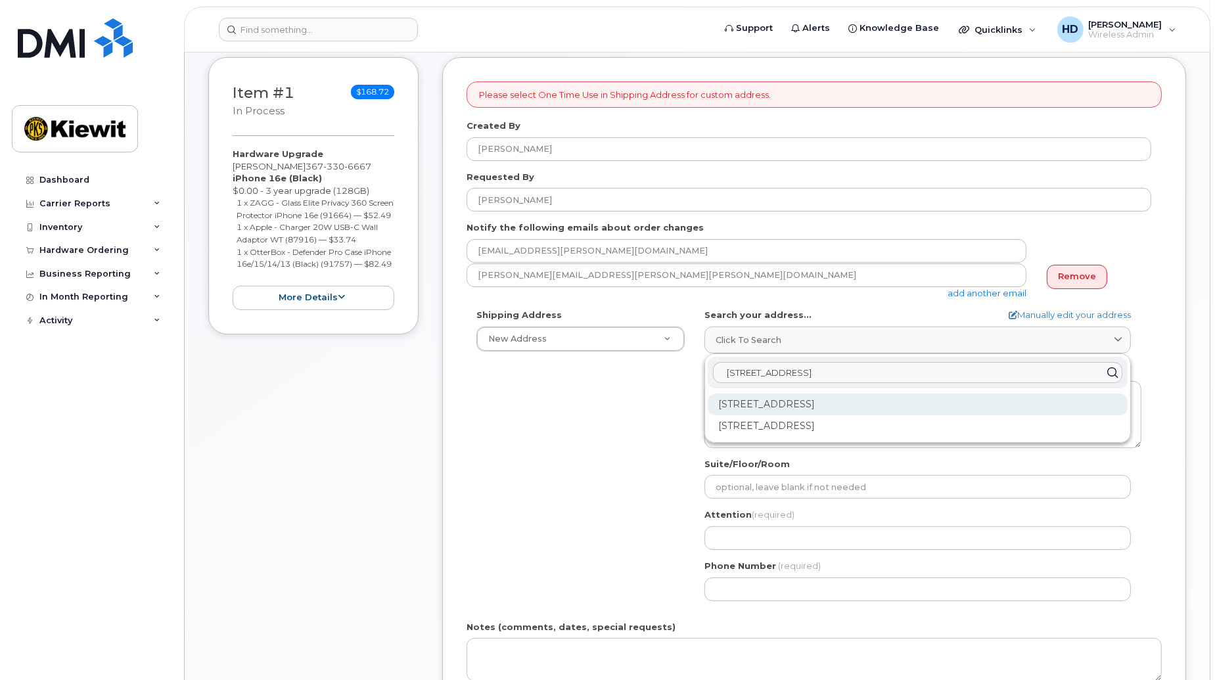
type input "208 humber avenue, labrador city, nl a2v 1k9"
click at [898, 406] on div "208 Humber Ave Labrador City NL A2V 1K9" at bounding box center [918, 405] width 420 height 22
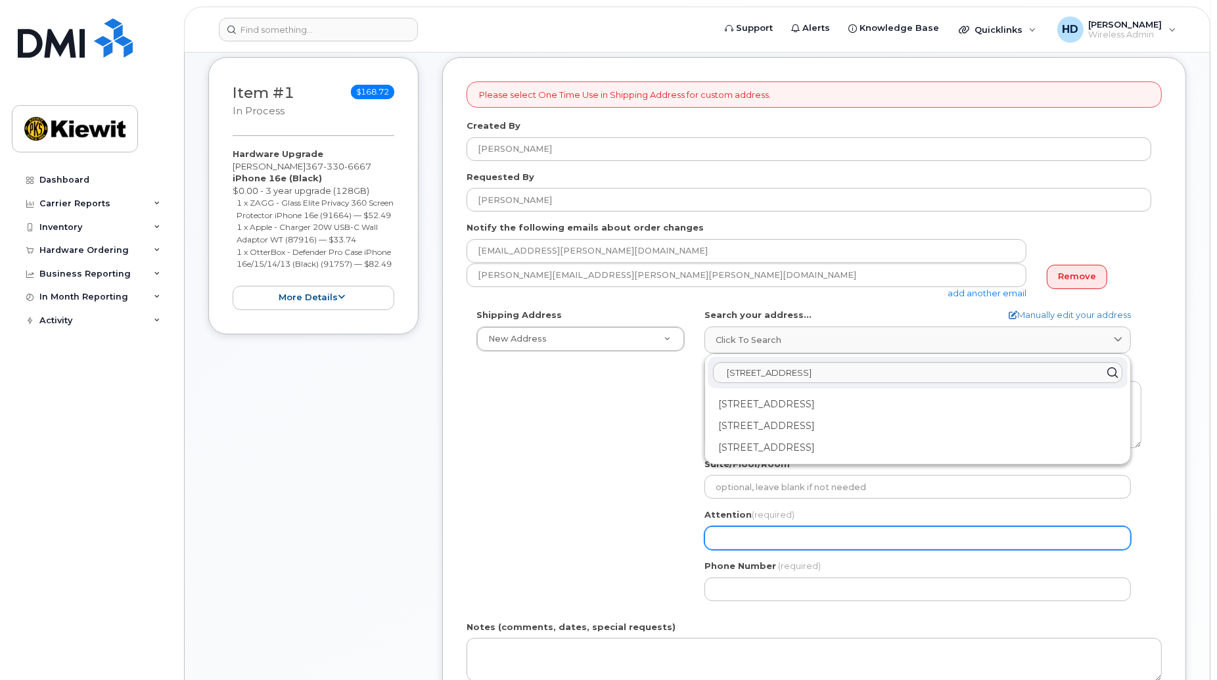
click at [776, 545] on input "Attention (required)" at bounding box center [917, 538] width 426 height 24
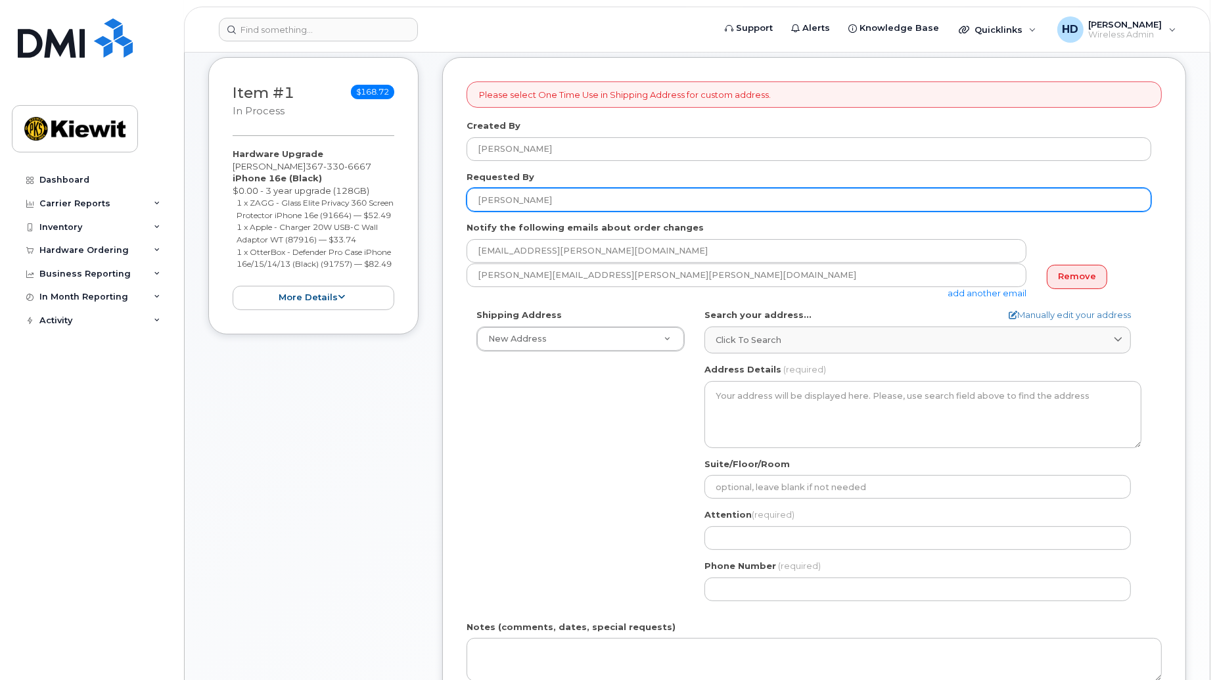
drag, startPoint x: 510, startPoint y: 197, endPoint x: 380, endPoint y: 198, distance: 130.1
click at [380, 198] on div "Item #1 in process $168.72 Hardware Upgrade Corey Buffett 367 330 6667 iPhone 1…" at bounding box center [697, 443] width 978 height 773
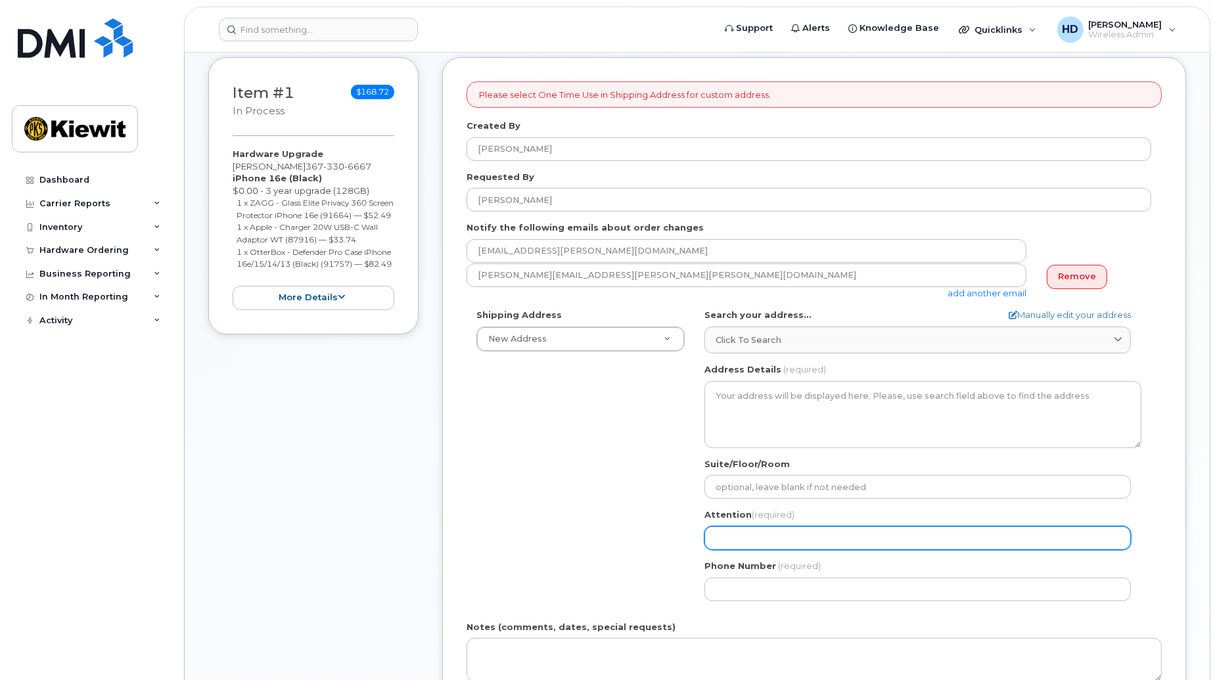
click at [796, 535] on input "Attention (required)" at bounding box center [917, 538] width 426 height 24
paste input "Corey Buffet"
select select
type input "Corey Buffet"
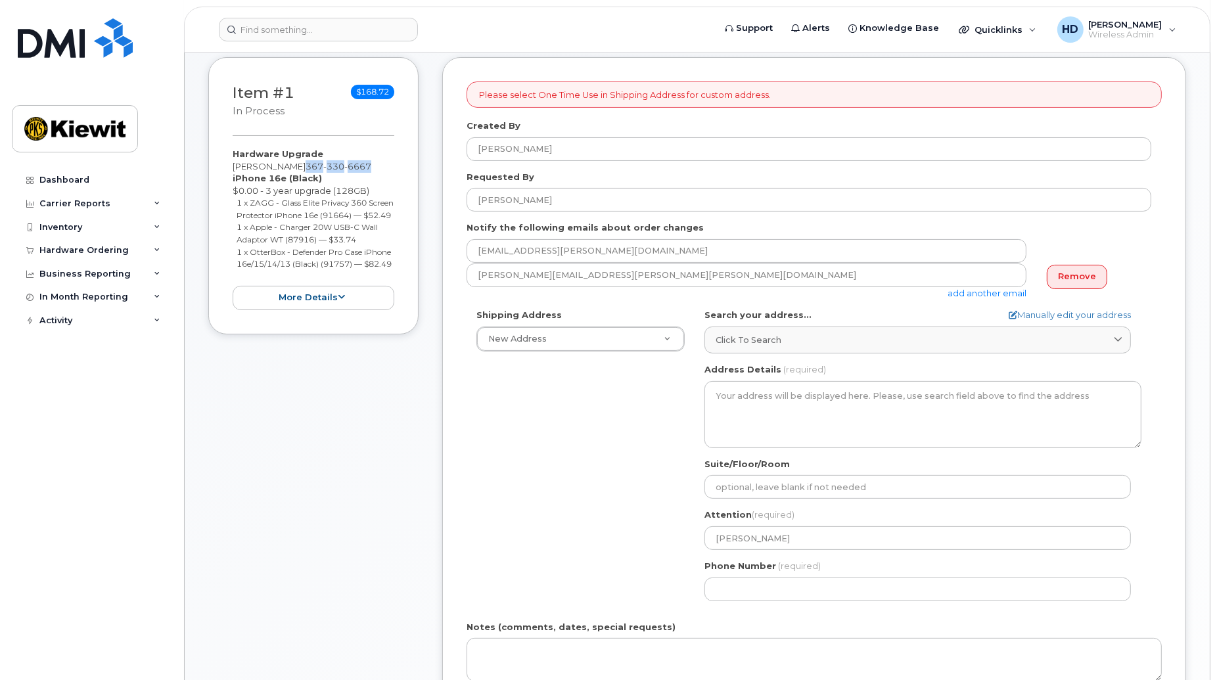
drag, startPoint x: 360, startPoint y: 167, endPoint x: 292, endPoint y: 172, distance: 68.5
click at [292, 172] on div "Hardware Upgrade Corey Buffett 367 330 6667 iPhone 16e (Black) $0.00 - 3 year u…" at bounding box center [314, 229] width 162 height 162
copy span "367 330 6667"
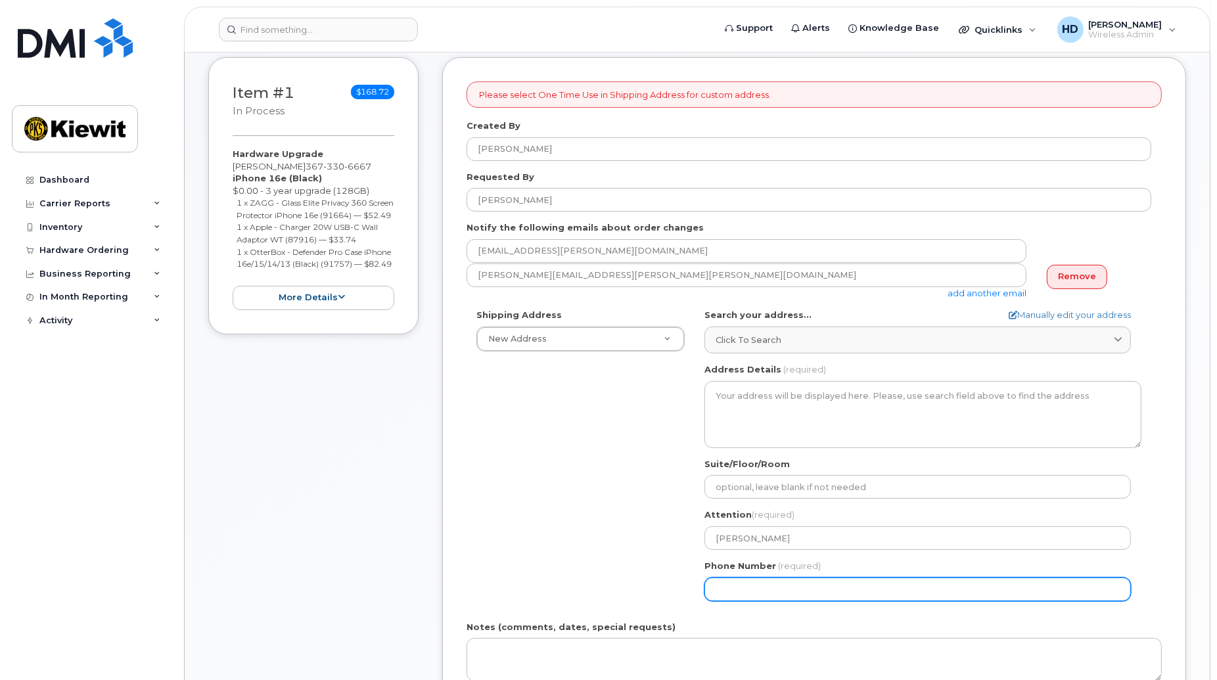
click at [771, 587] on input "Phone Number" at bounding box center [917, 590] width 426 height 24
paste input "3673306667"
select select
type input "3673306667"
click at [580, 557] on div "Shipping Address New Address New Address 1287 Rue De Jouvence 1946 Boul Mellon …" at bounding box center [809, 460] width 685 height 302
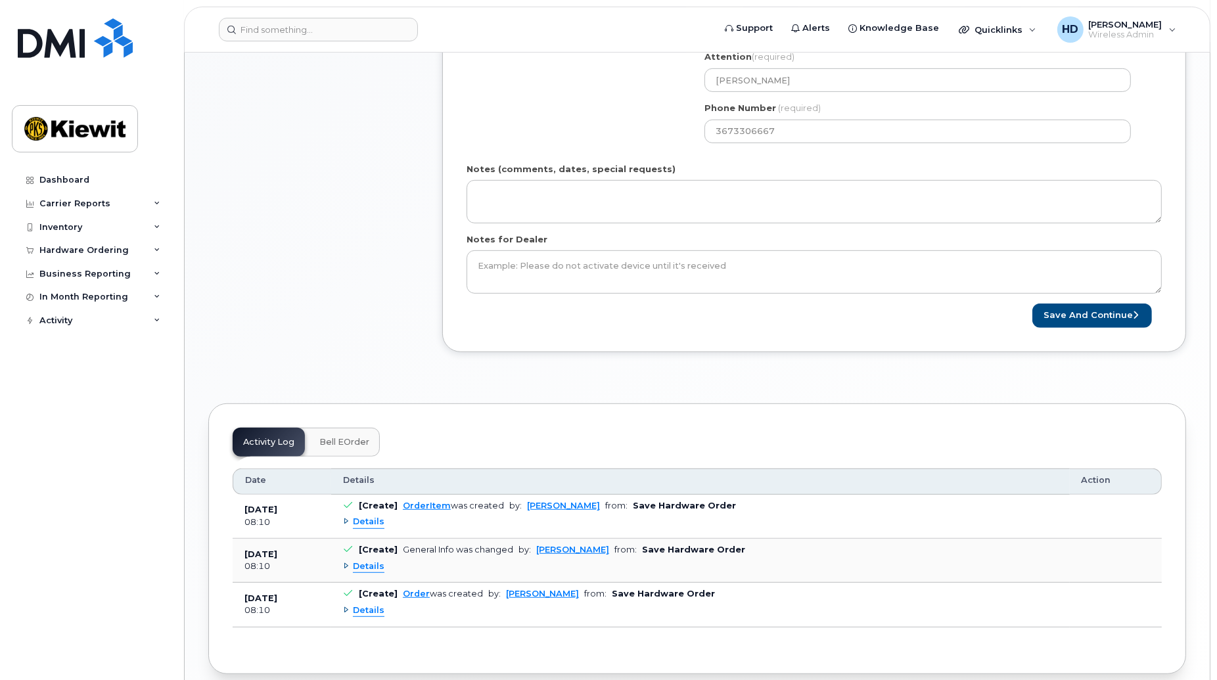
scroll to position [641, 0]
click at [1101, 314] on button "Save and Continue" at bounding box center [1092, 314] width 120 height 24
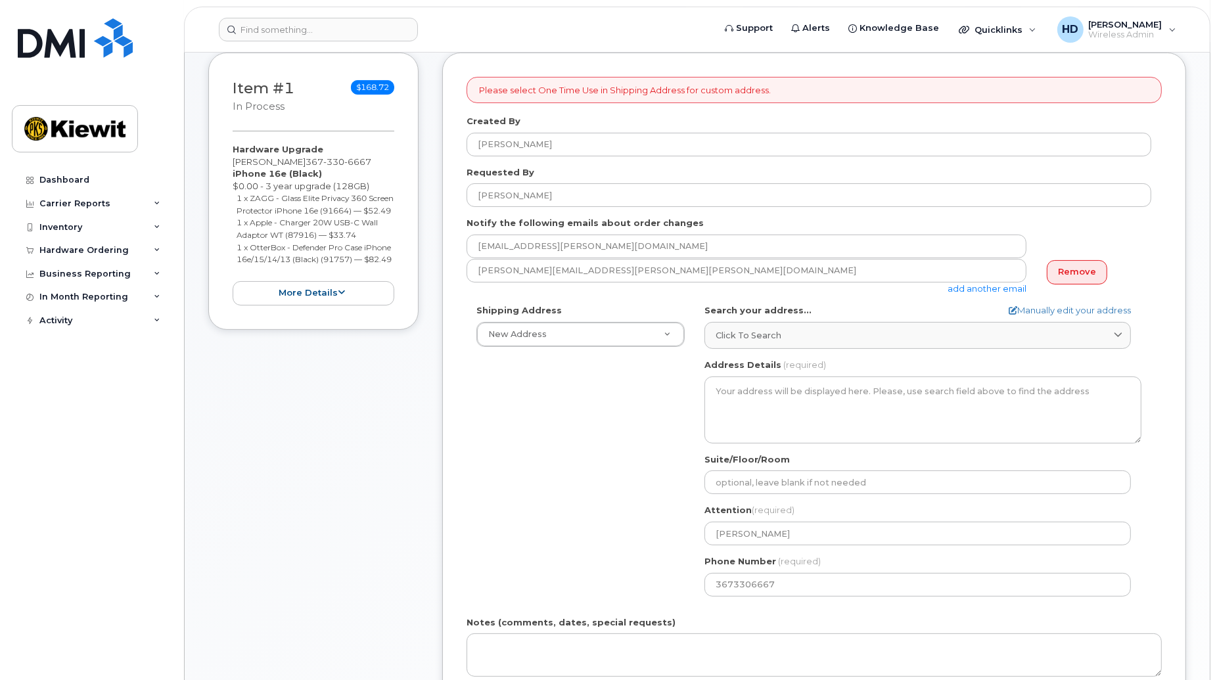
scroll to position [166, 0]
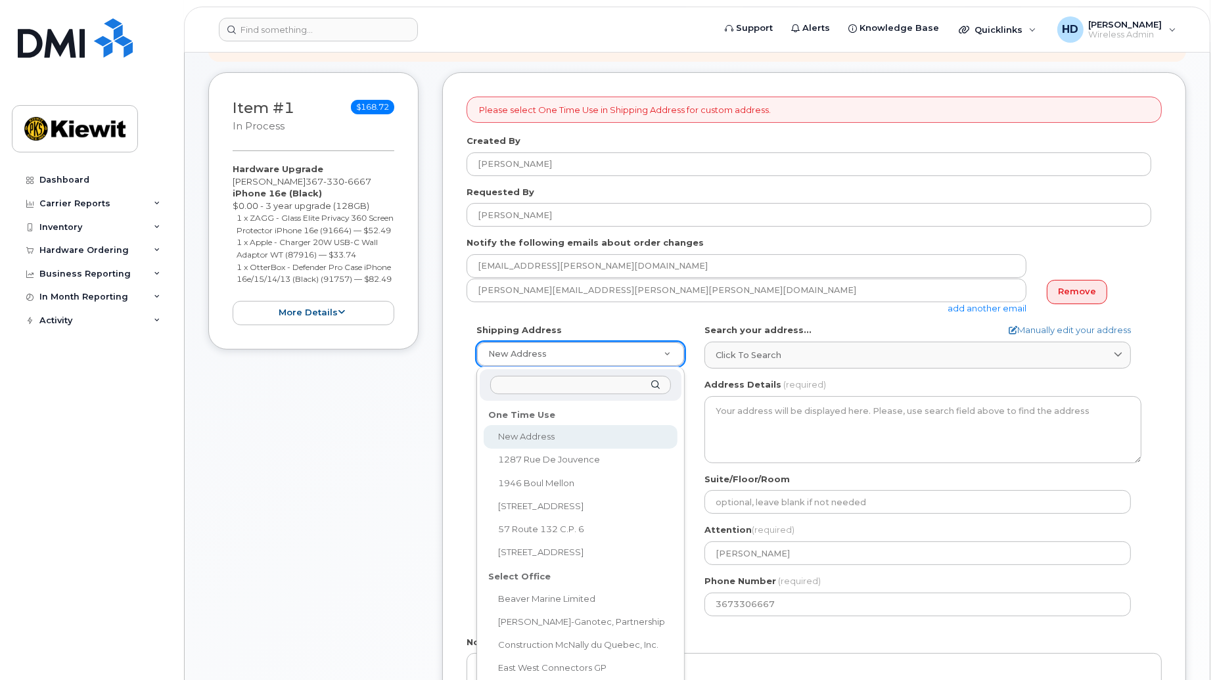
select select
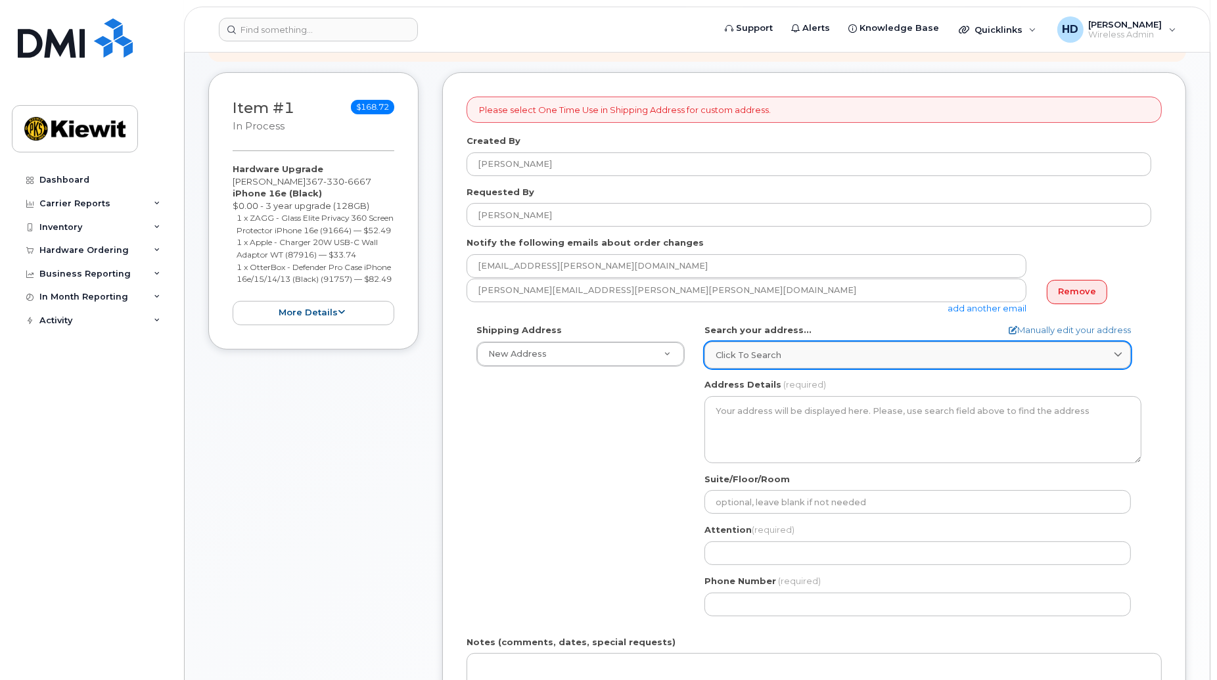
click at [1117, 352] on icon at bounding box center [1118, 355] width 9 height 9
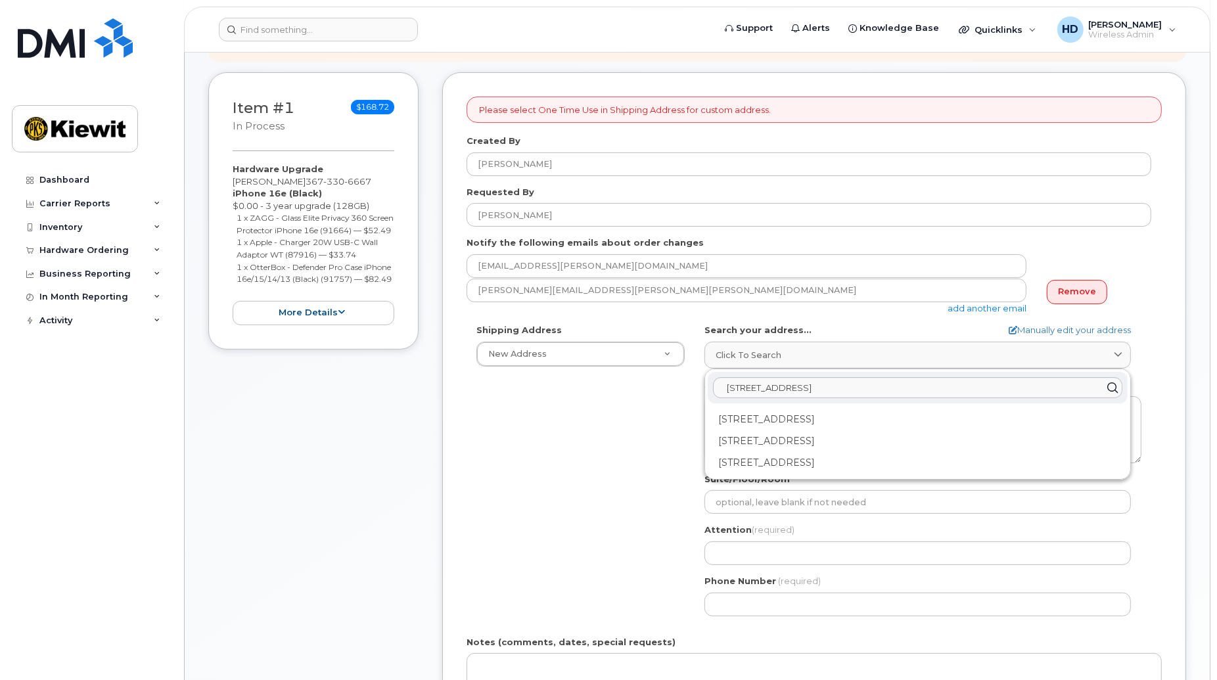
click at [572, 428] on div "Shipping Address New Address New Address 1287 Rue De Jouvence 1946 Boul Mellon …" at bounding box center [809, 475] width 685 height 302
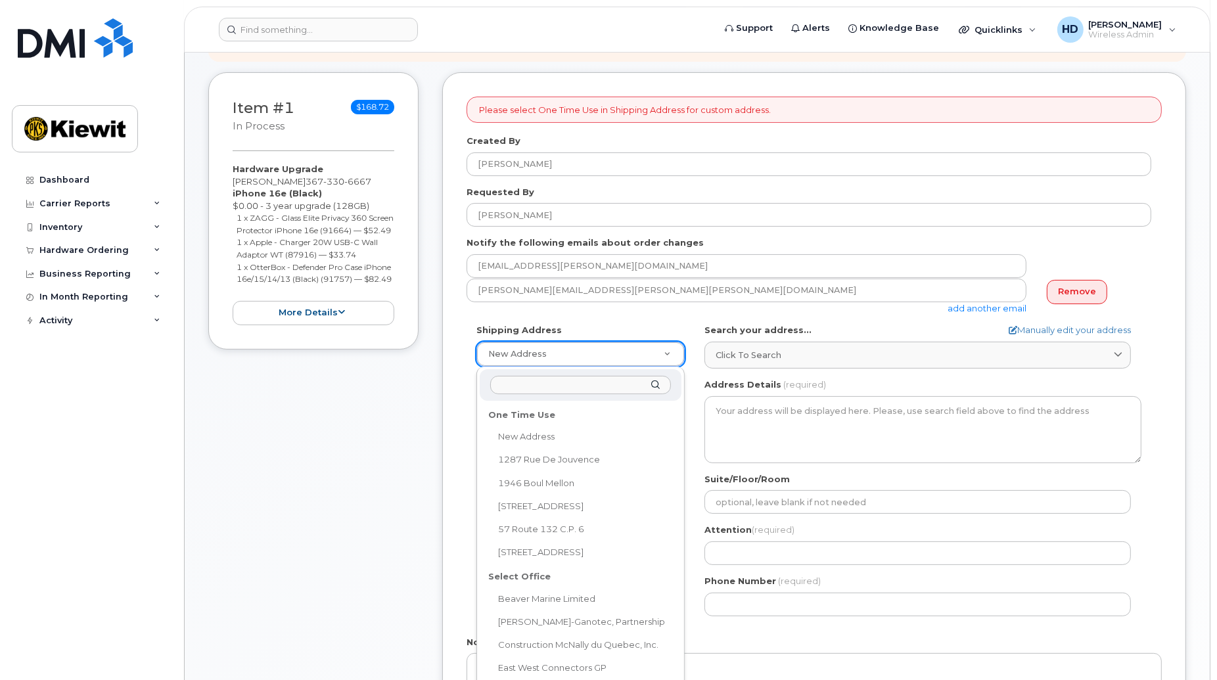
drag, startPoint x: 679, startPoint y: 412, endPoint x: 681, endPoint y: 454, distance: 42.1
click at [681, 454] on div "One Time Use New Address 1287 Rue De Jouvence 1946 Boul Mellon 332 Centre St. 5…" at bounding box center [580, 553] width 208 height 372
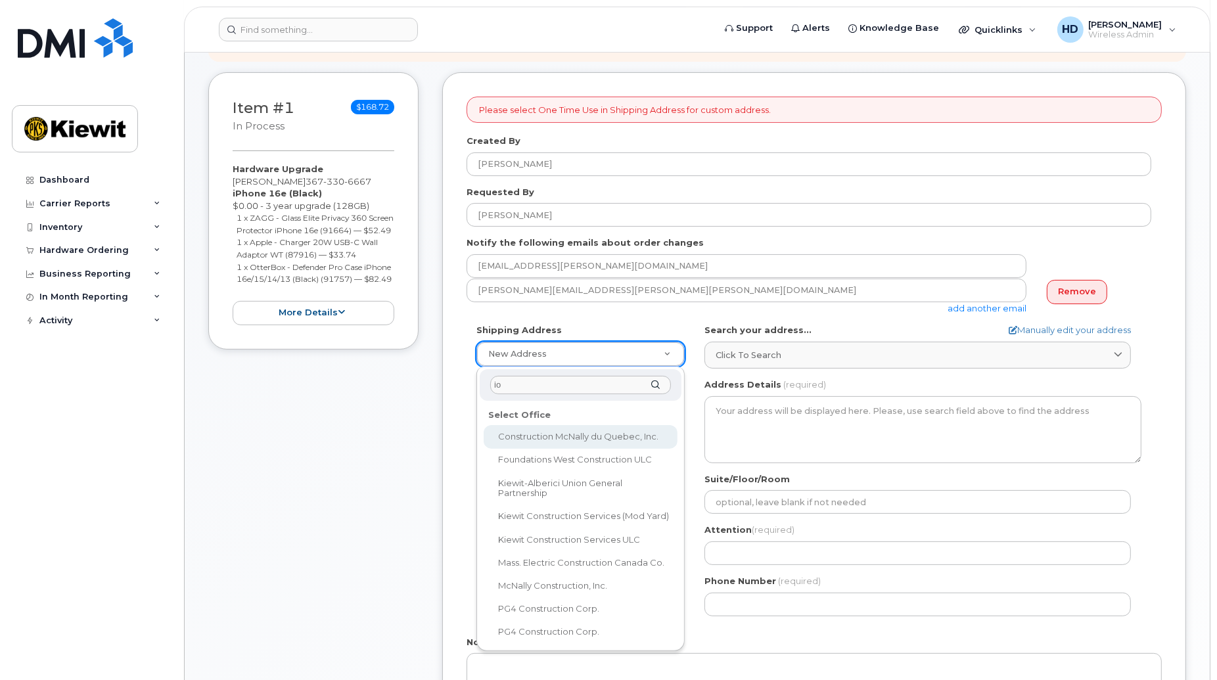
type input "i"
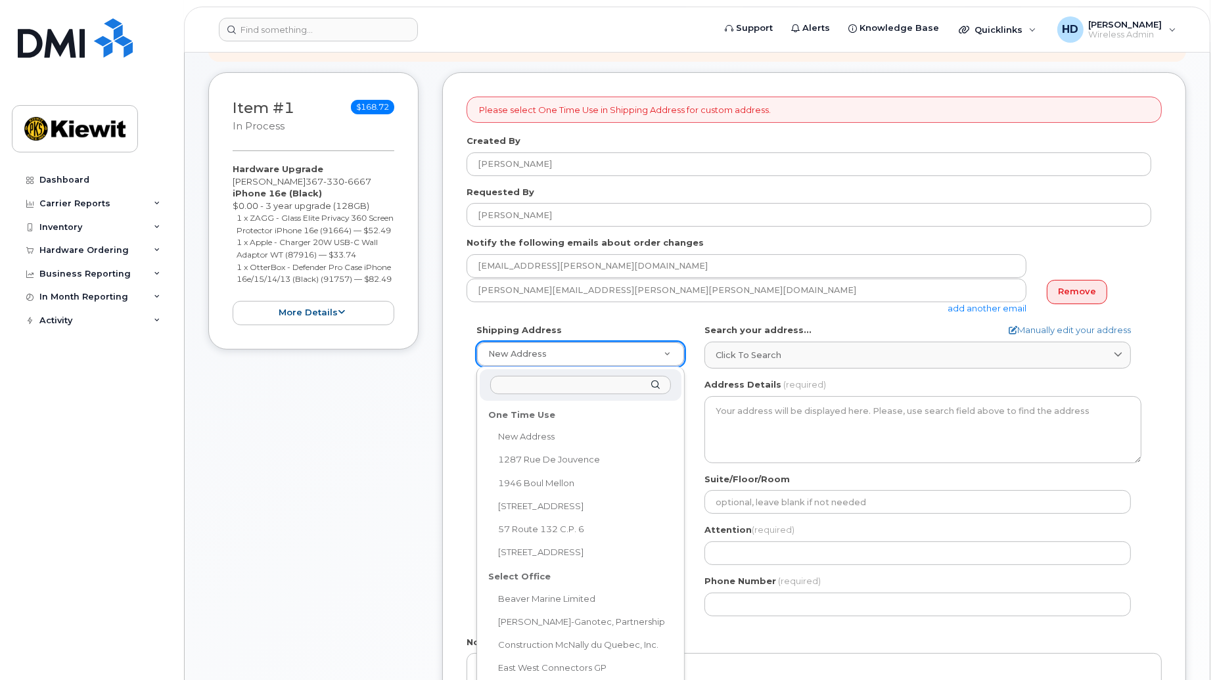
drag, startPoint x: 679, startPoint y: 423, endPoint x: 681, endPoint y: 452, distance: 29.6
click at [681, 452] on div "One Time Use New Address 1287 Rue De Jouvence 1946 Boul Mellon 332 Centre St. 5…" at bounding box center [580, 553] width 208 height 372
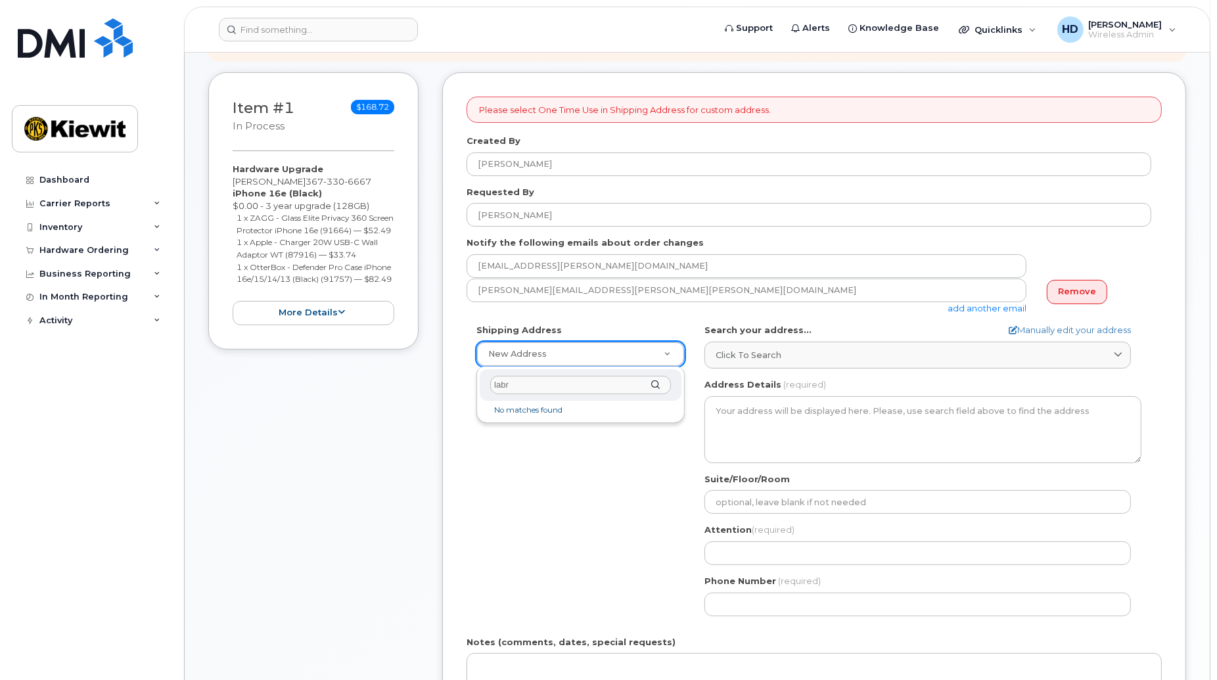
type input "labra"
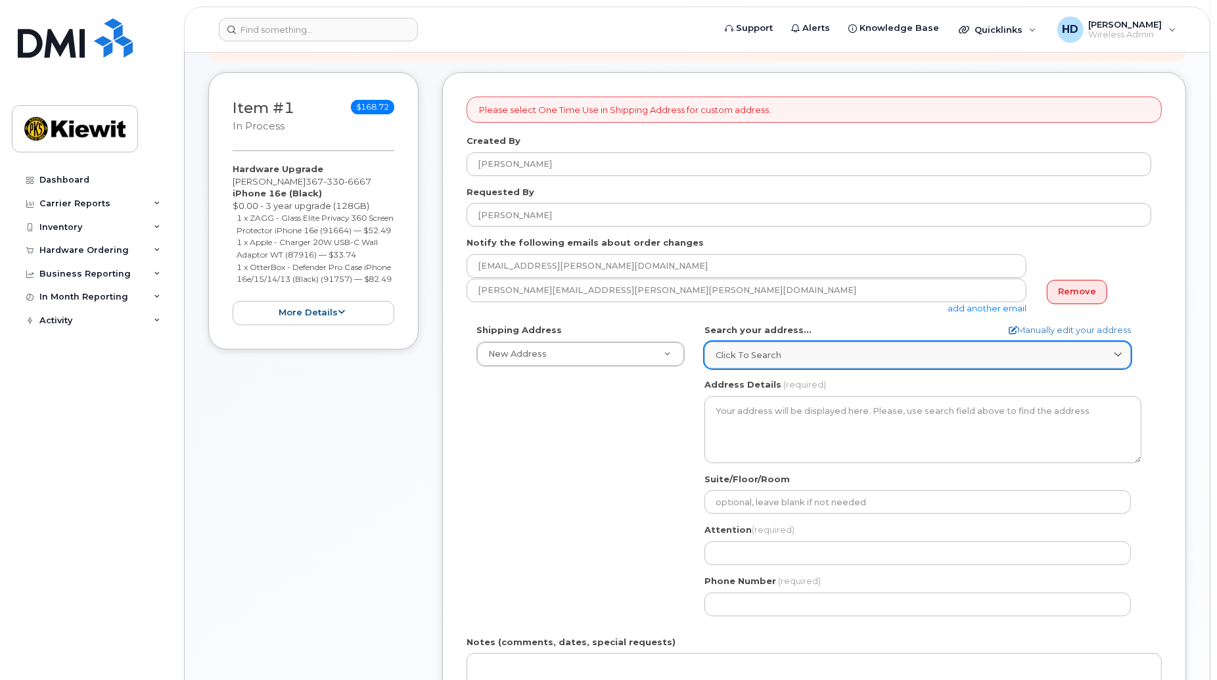
click at [871, 356] on div "Click to search" at bounding box center [918, 355] width 404 height 12
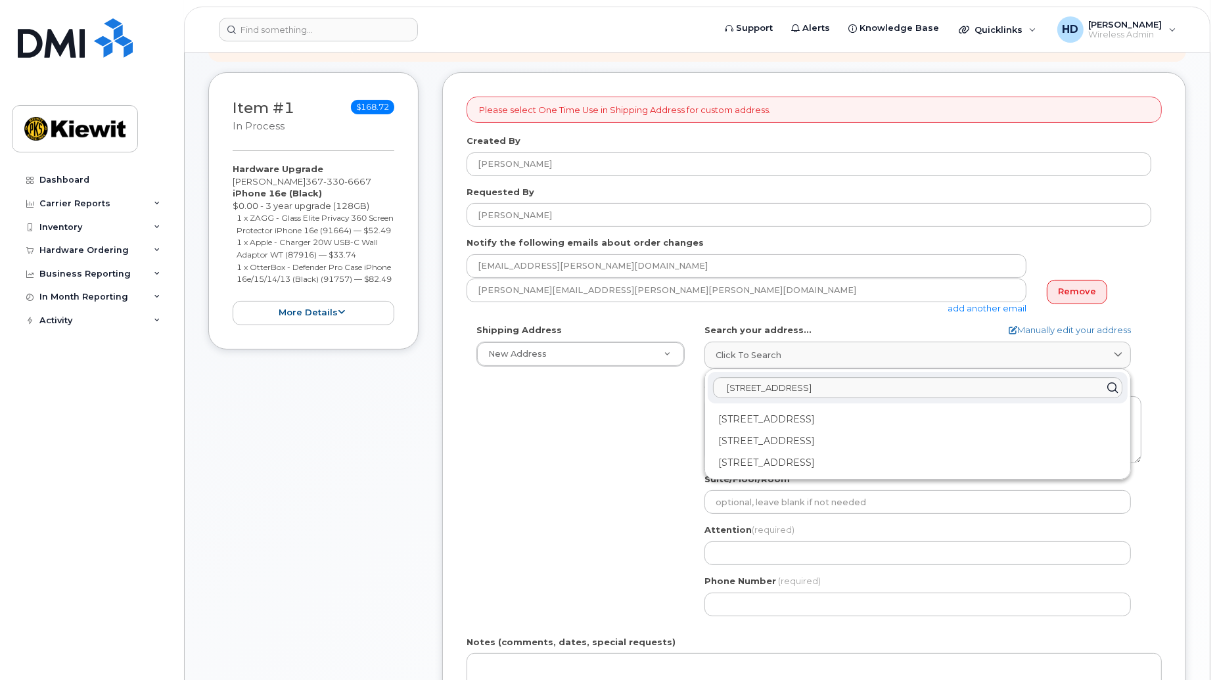
click at [593, 446] on div "Shipping Address New Address New Address 1287 Rue De Jouvence 1946 Boul Mellon …" at bounding box center [809, 475] width 685 height 302
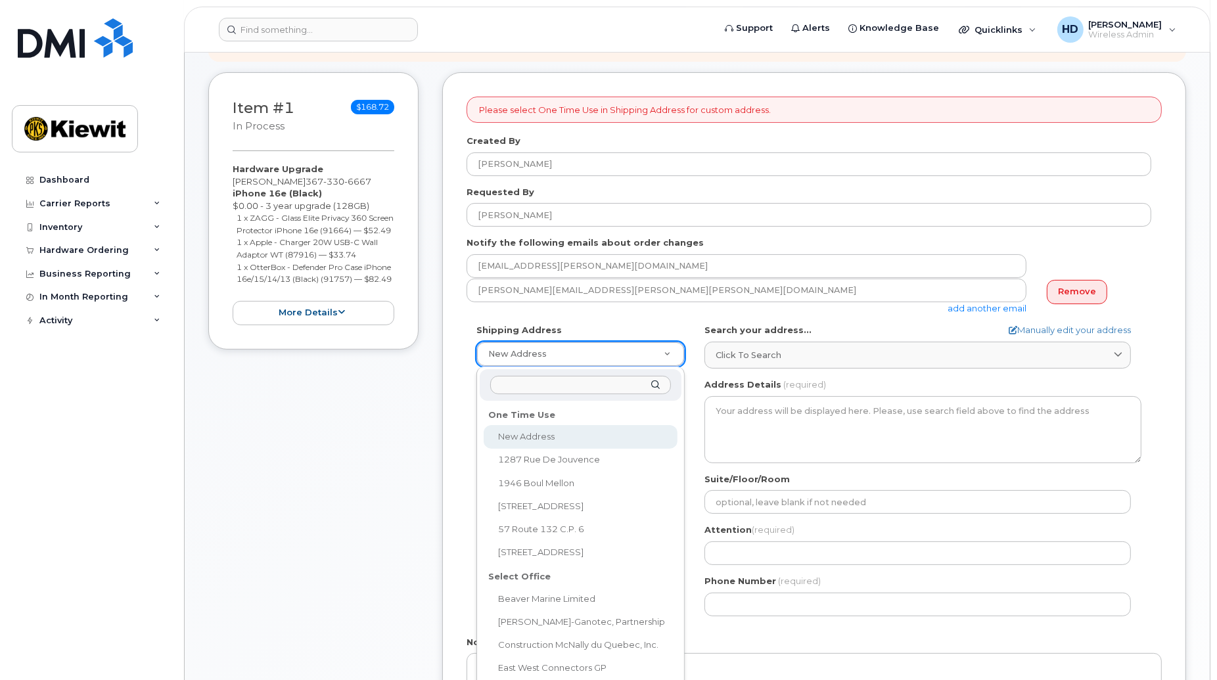
select select
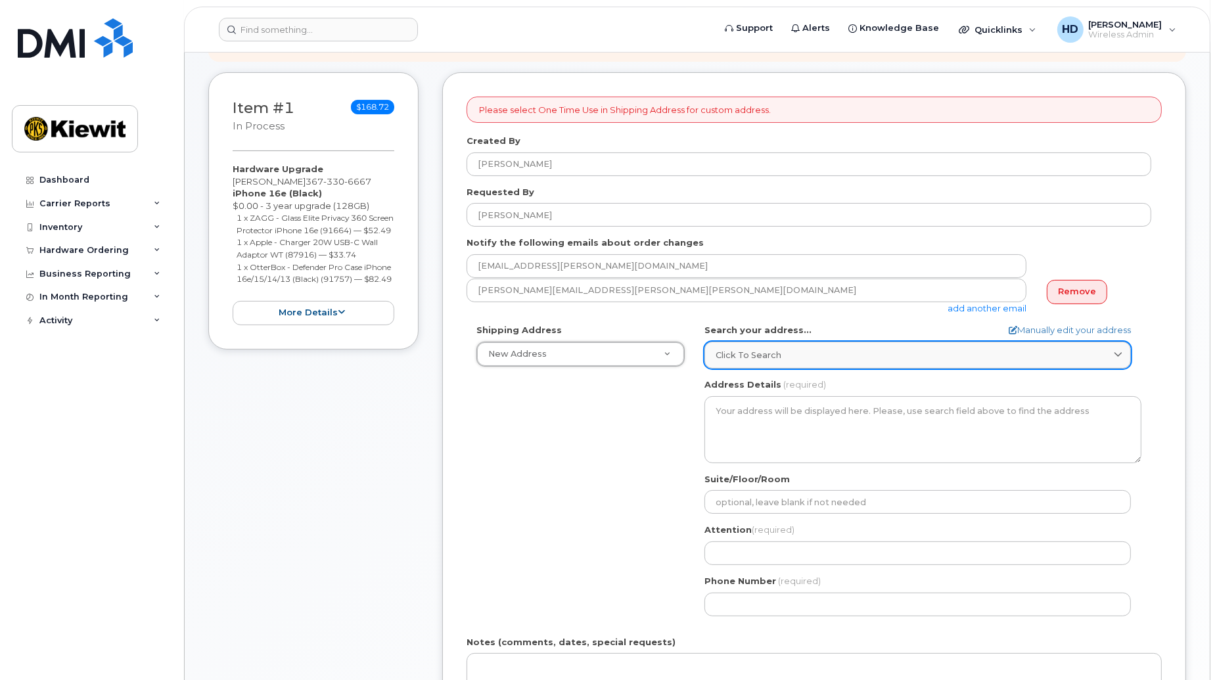
click at [816, 363] on link "Click to search" at bounding box center [917, 355] width 426 height 27
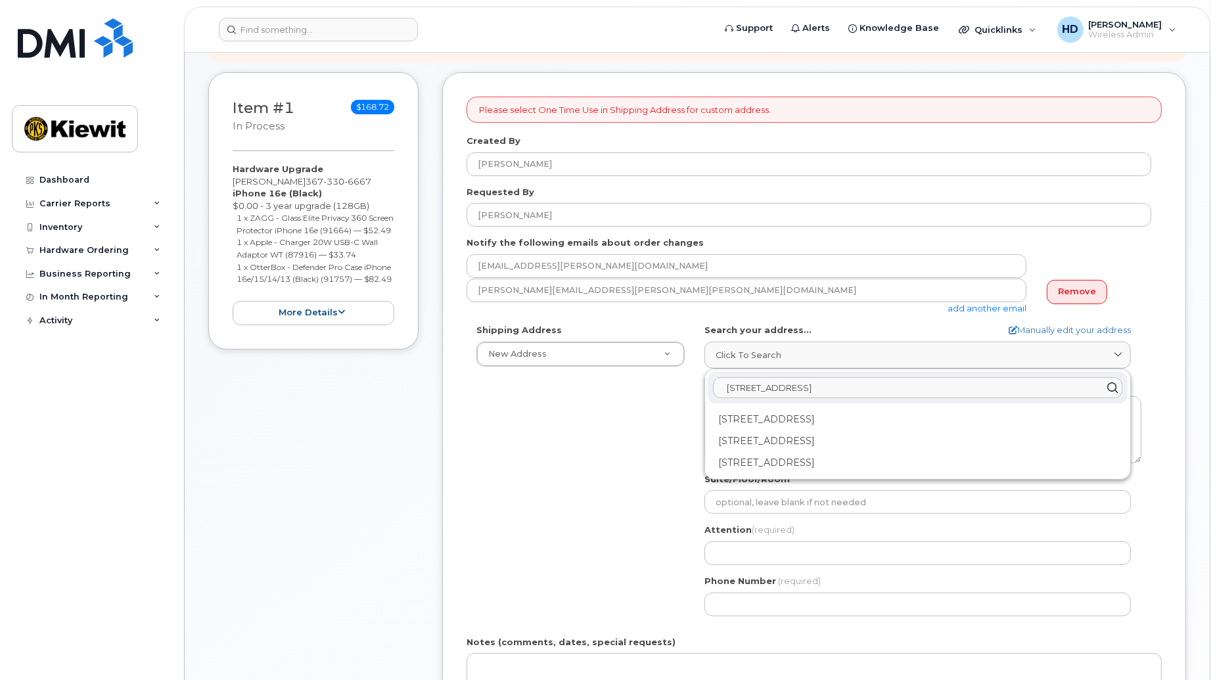
drag, startPoint x: 969, startPoint y: 382, endPoint x: 668, endPoint y: 383, distance: 301.6
click at [668, 383] on div "Shipping Address New Address New Address 1287 Rue De Jouvence 1946 Boul Mellon …" at bounding box center [809, 475] width 685 height 302
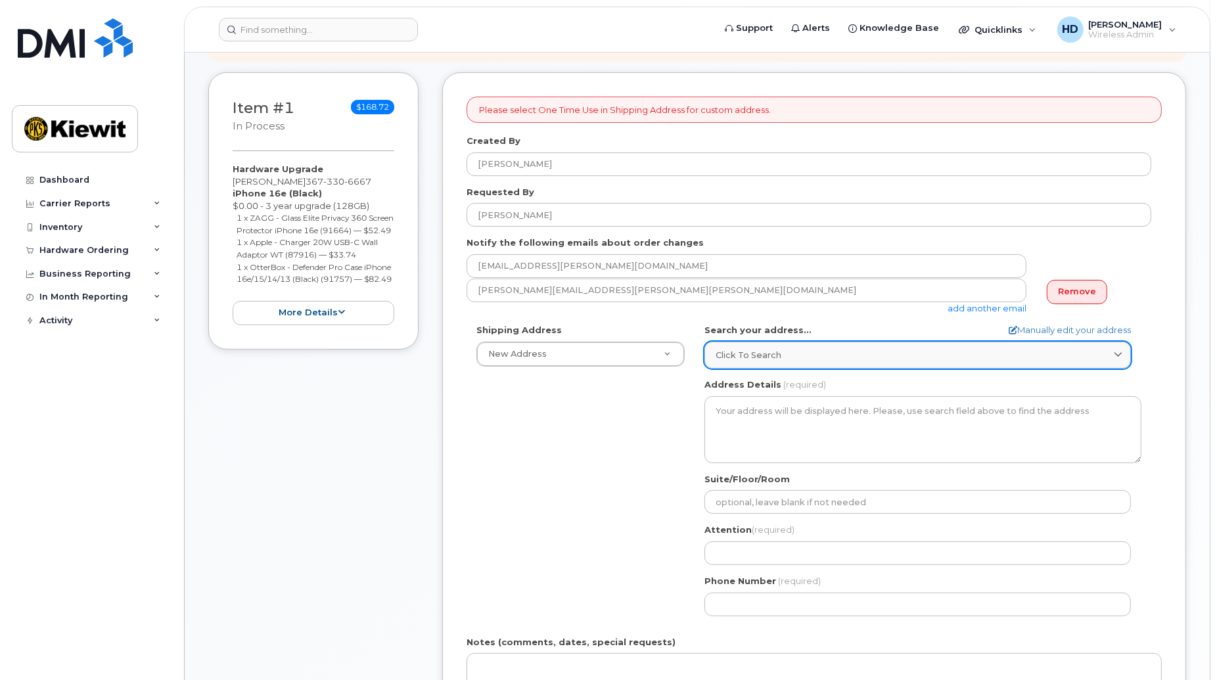
click at [1094, 351] on div "Click to search" at bounding box center [918, 355] width 404 height 12
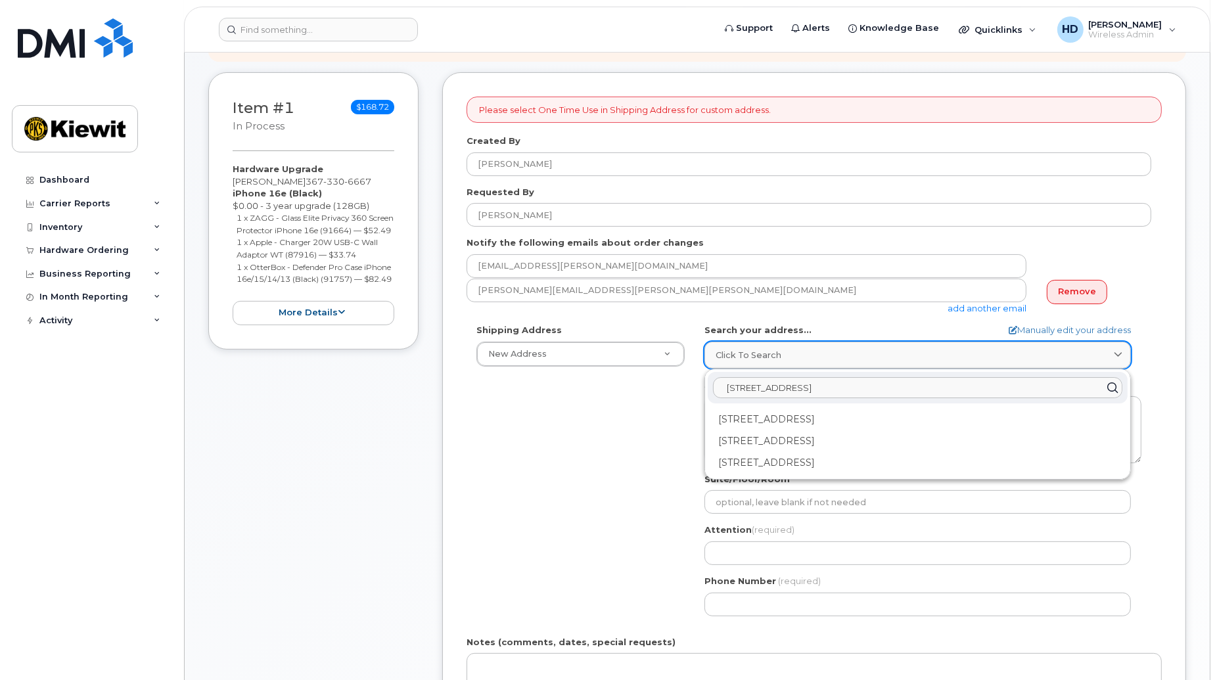
paste input "84 Blue Puttee, St. John's, NL, A1A-0A4"
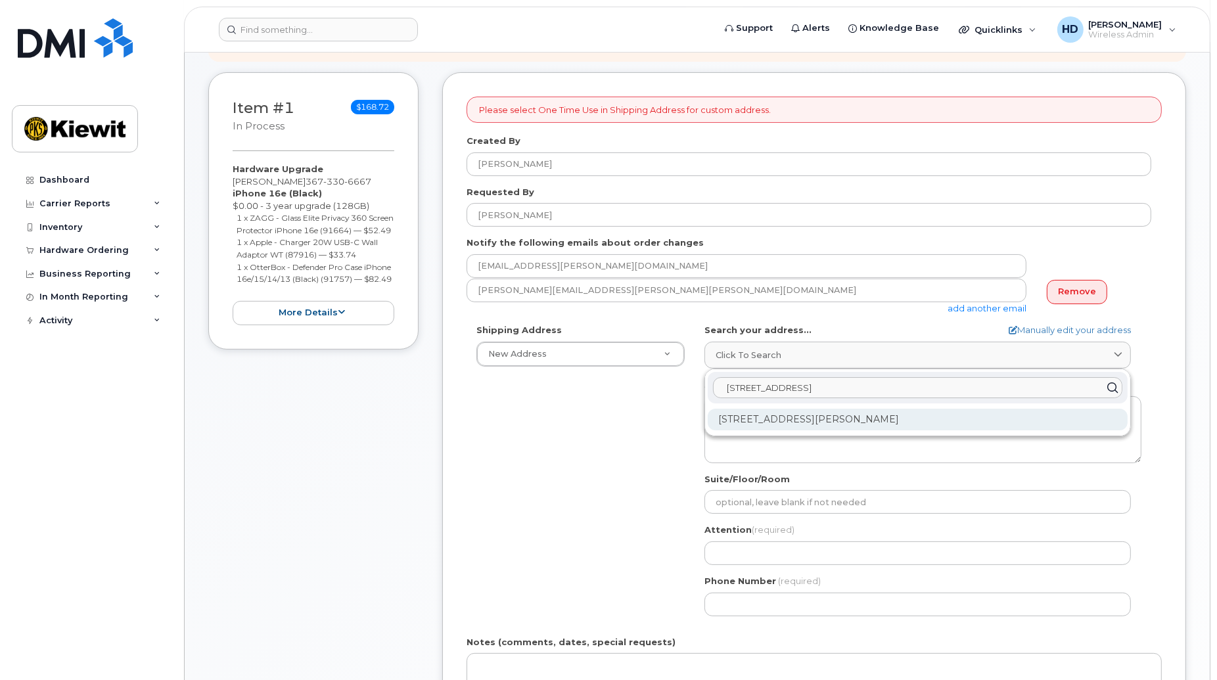
type input "84 Blue Puttee, St. John's, NL, A1A-0A4"
click at [888, 418] on div "84 Blue Puttee Dr St. John's NL A1A 0A4" at bounding box center [918, 420] width 420 height 22
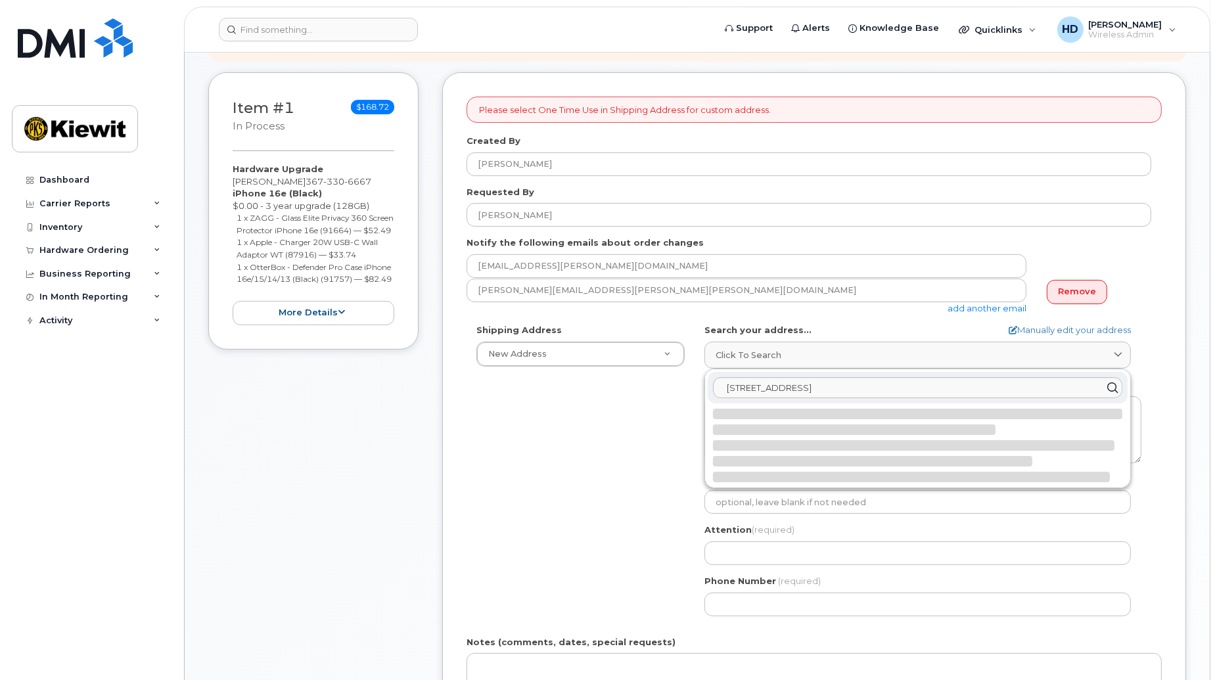
select select
type textarea "84 Blue Puttee Dr ST. JOHN'S NL A1A 0A4 CANADA"
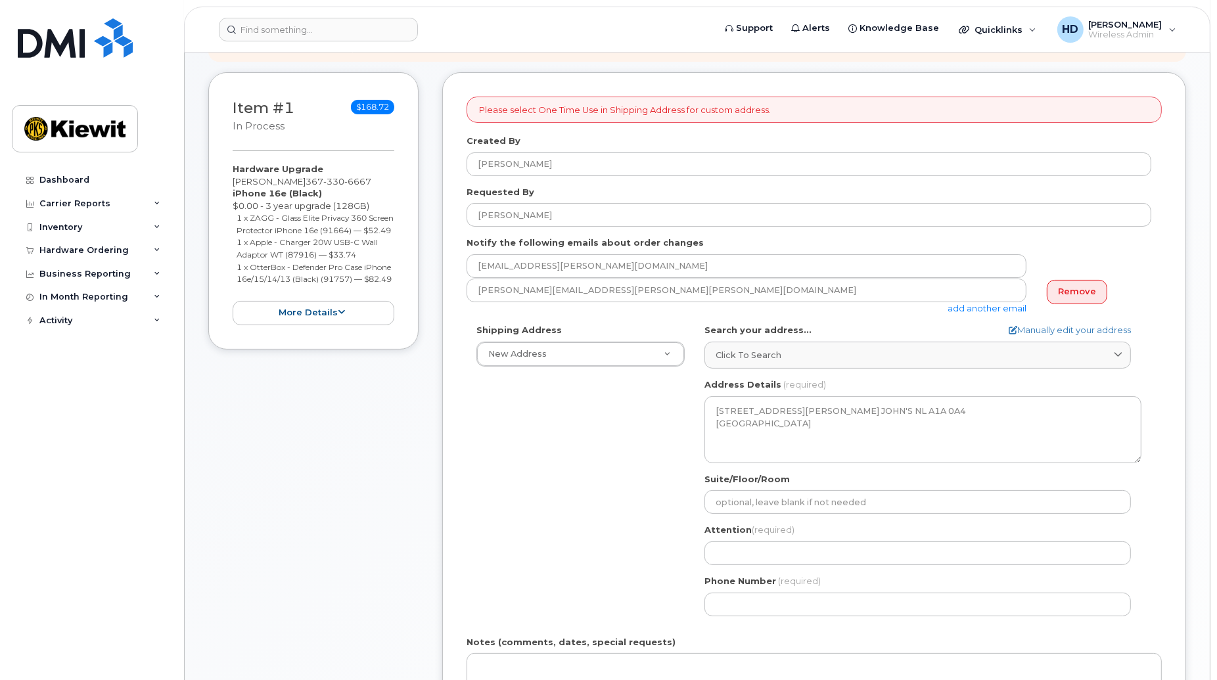
click at [606, 518] on div "Shipping Address New Address New Address 1287 Rue De Jouvence 1946 Boul Mellon …" at bounding box center [809, 475] width 685 height 302
drag, startPoint x: 360, startPoint y: 179, endPoint x: 292, endPoint y: 184, distance: 67.8
click at [292, 184] on div "Hardware Upgrade Corey Buffett 367 330 6667 iPhone 16e (Black) $0.00 - 3 year u…" at bounding box center [314, 244] width 162 height 162
copy span "367 330 6667"
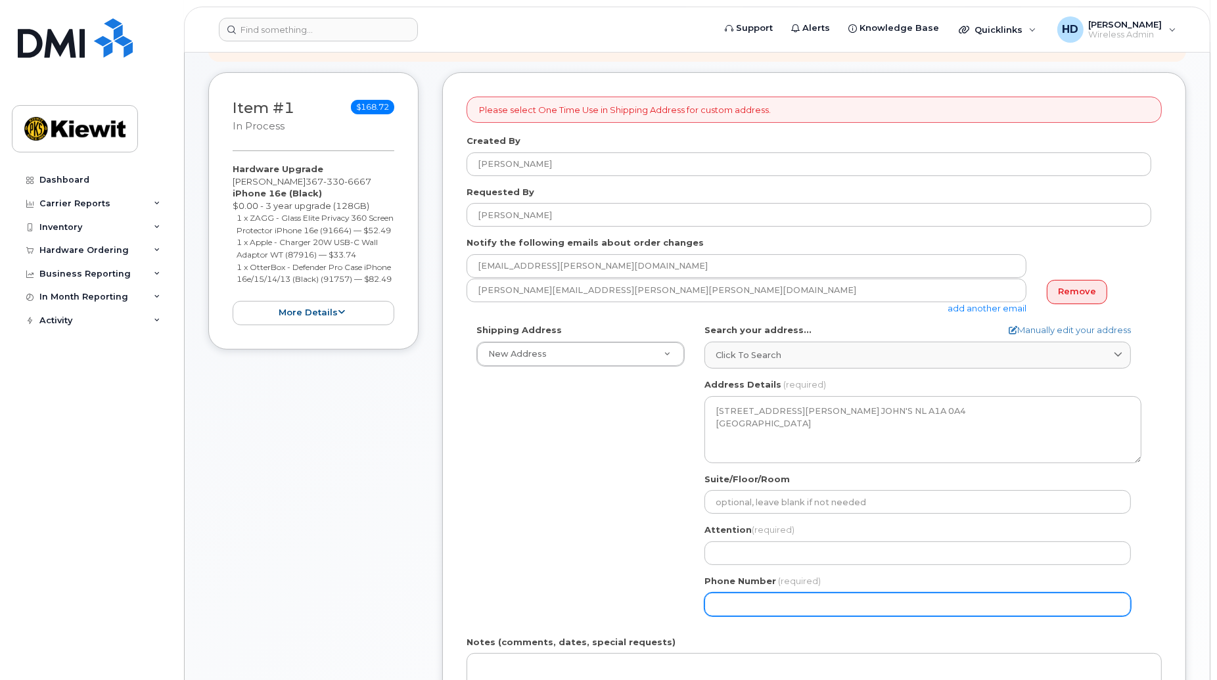
click at [772, 612] on input "Phone Number" at bounding box center [917, 605] width 426 height 24
paste input "3673306667"
select select
type input "3673306667"
click at [559, 549] on div "Shipping Address New Address New Address 1287 Rue De Jouvence 1946 Boul Mellon …" at bounding box center [809, 475] width 685 height 302
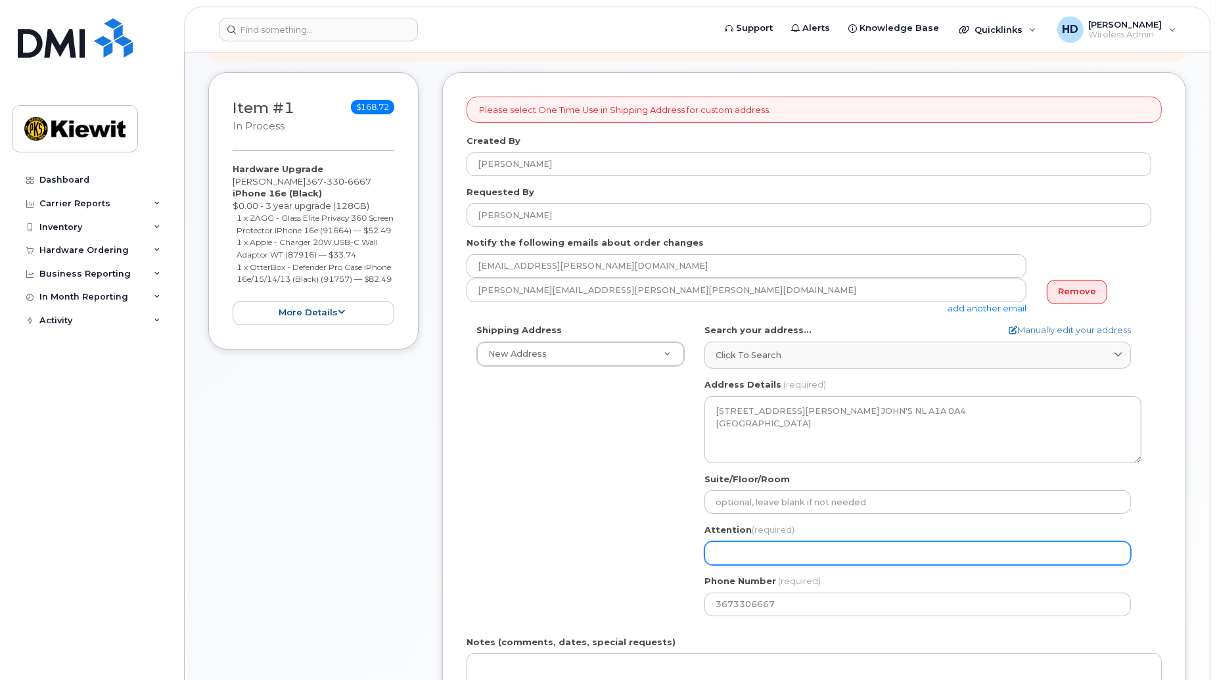
click at [773, 562] on input "Attention (required)" at bounding box center [917, 553] width 426 height 24
type input "Corey Buffet"
select select
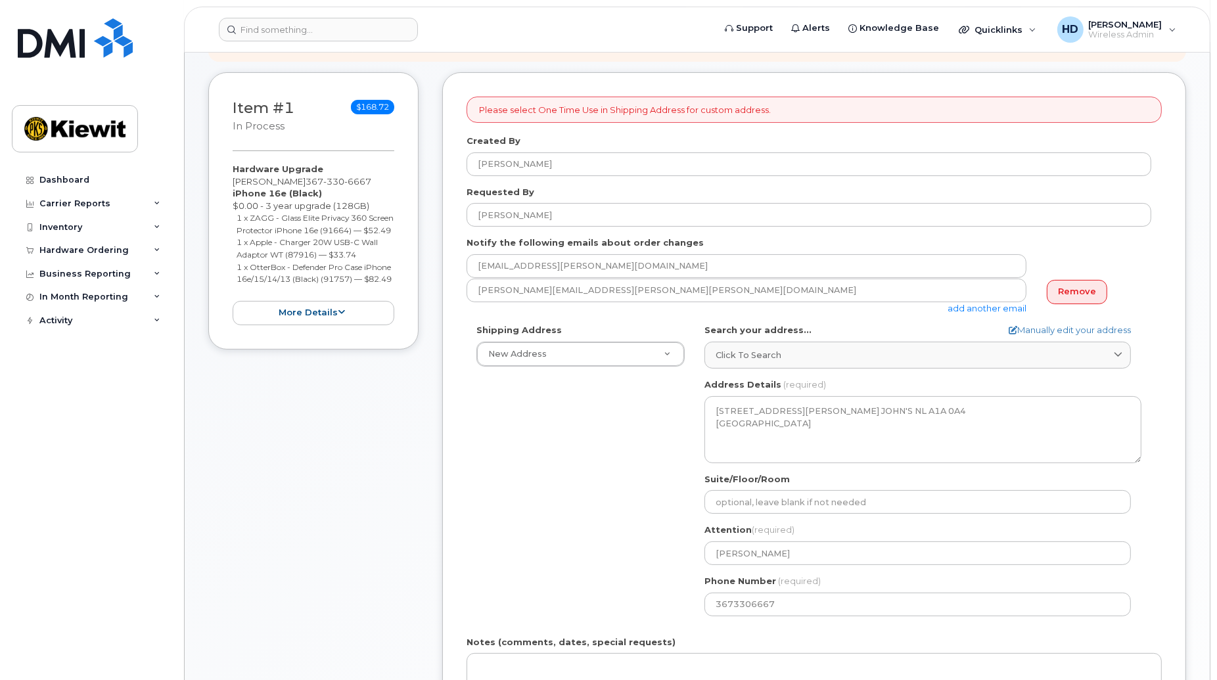
click at [633, 467] on div "Shipping Address New Address New Address 1287 Rue De Jouvence 1946 Boul Mellon …" at bounding box center [809, 475] width 685 height 302
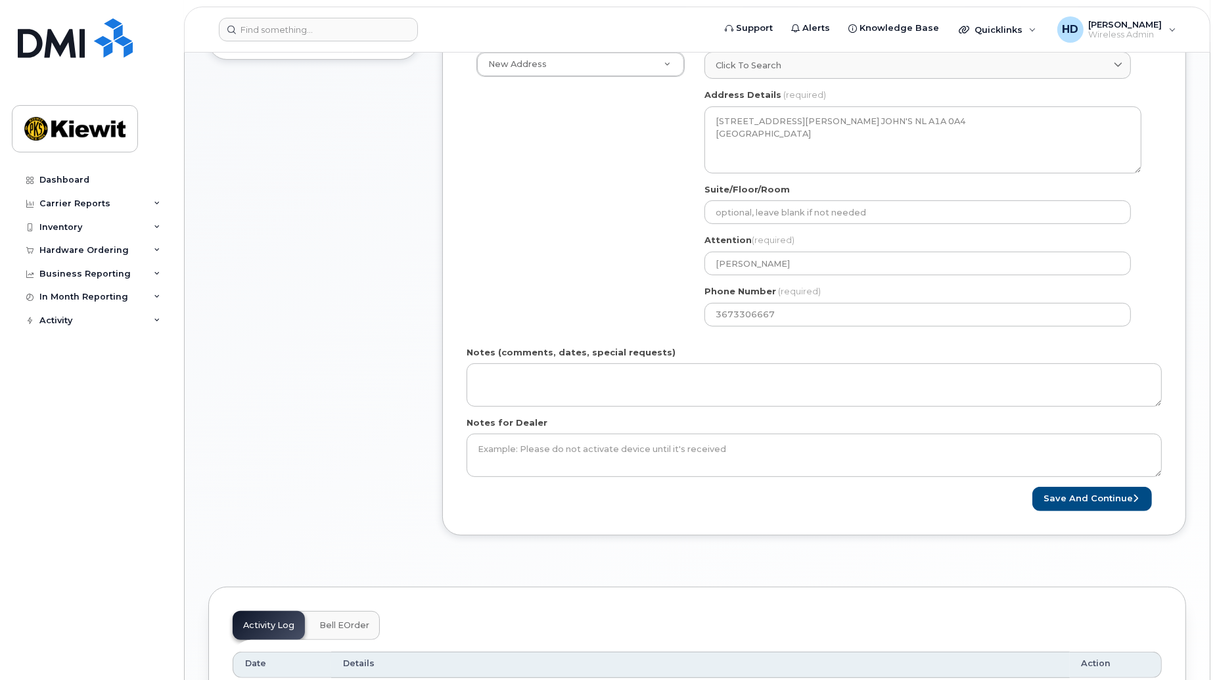
scroll to position [478, 0]
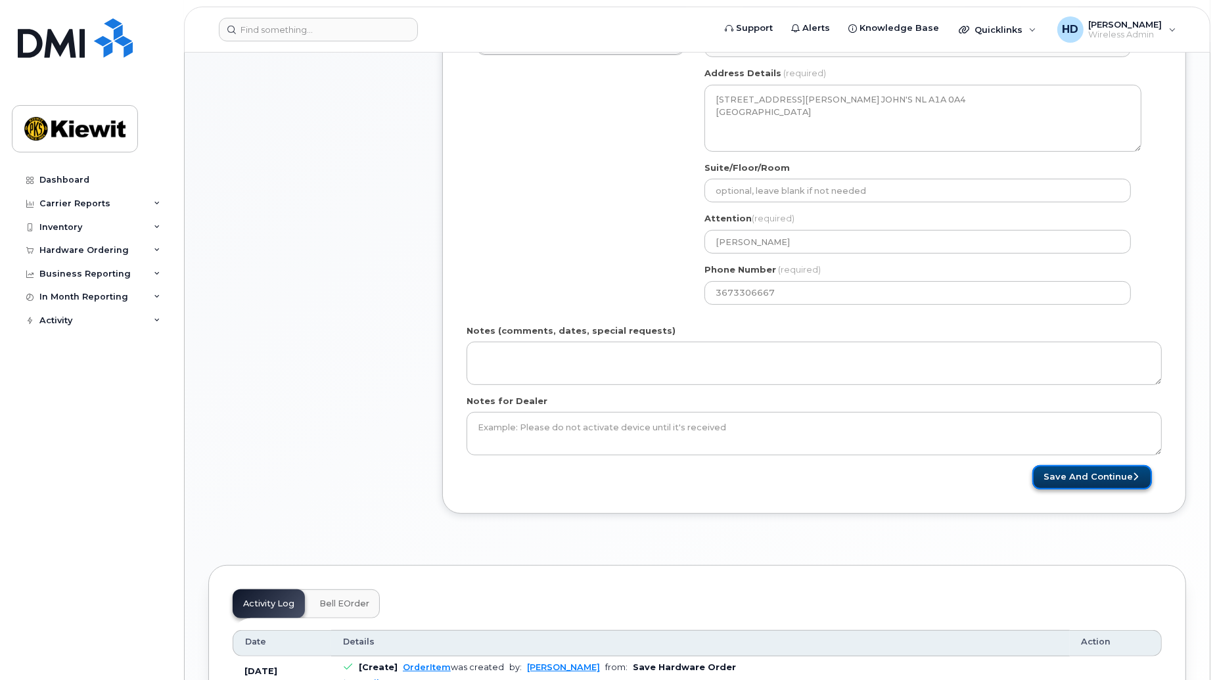
click at [1095, 478] on button "Save and Continue" at bounding box center [1092, 477] width 120 height 24
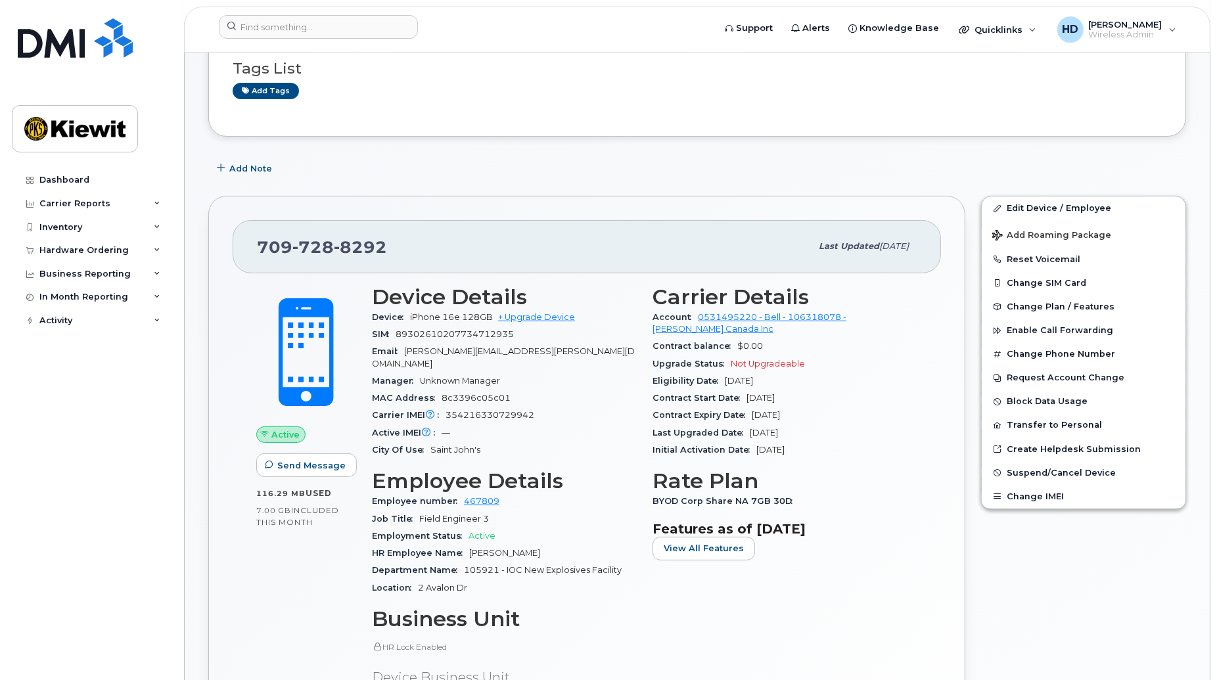
scroll to position [105, 0]
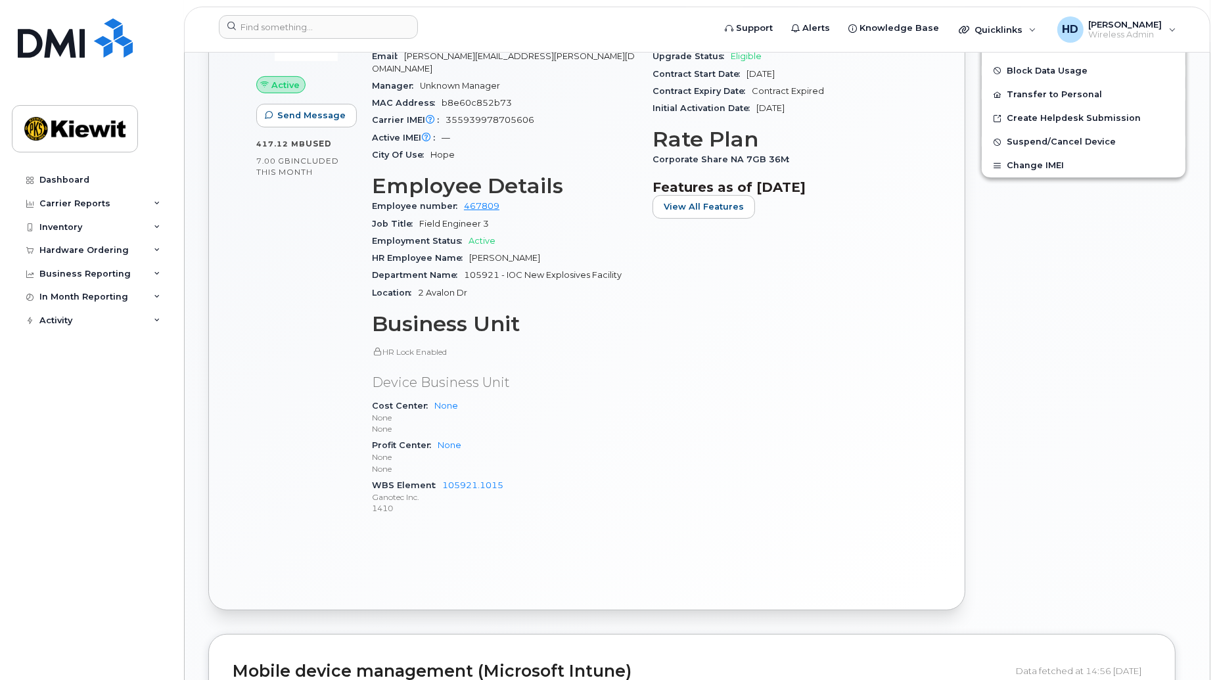
scroll to position [589, 0]
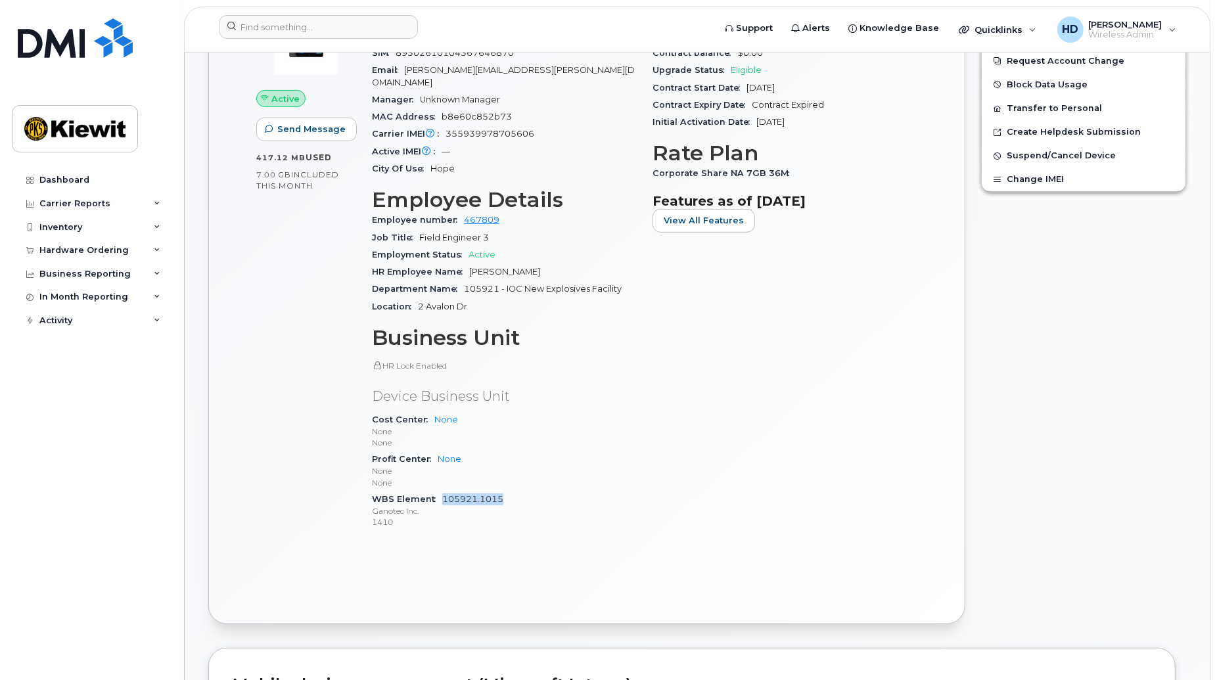
drag, startPoint x: 530, startPoint y: 487, endPoint x: 444, endPoint y: 492, distance: 85.5
click at [444, 492] on div "WBS Element 105921.1015 Ganotec Inc. 1410" at bounding box center [504, 511] width 265 height 40
copy link "105921.1015"
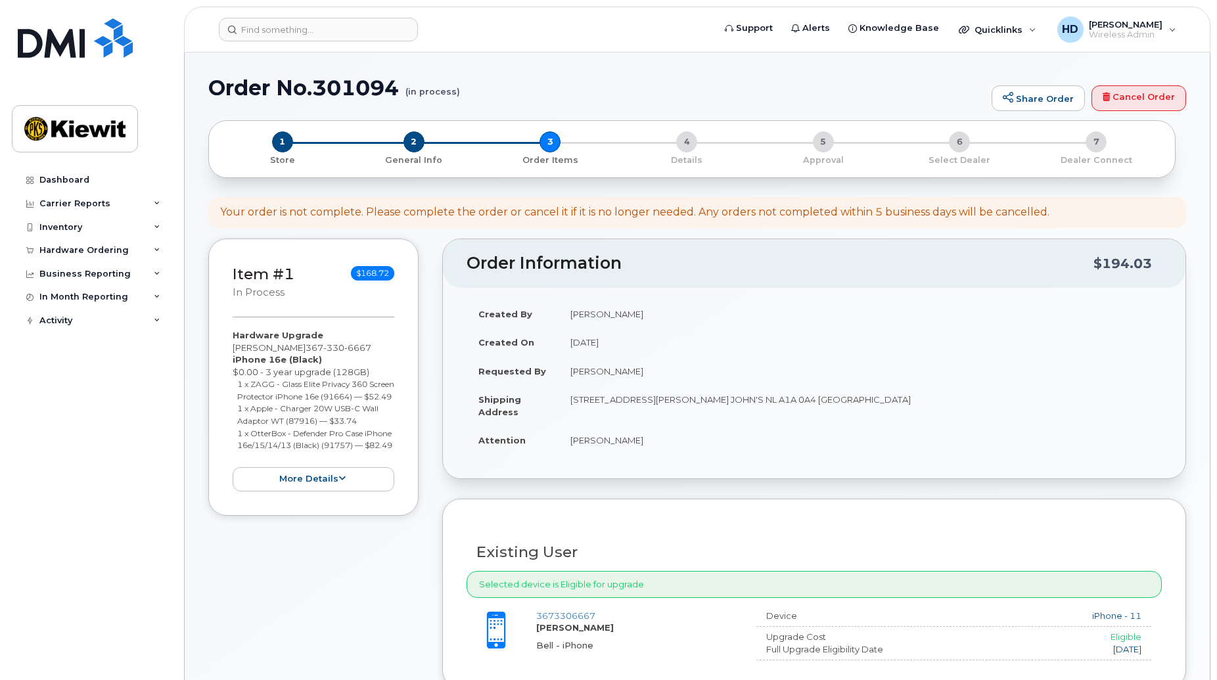
select select
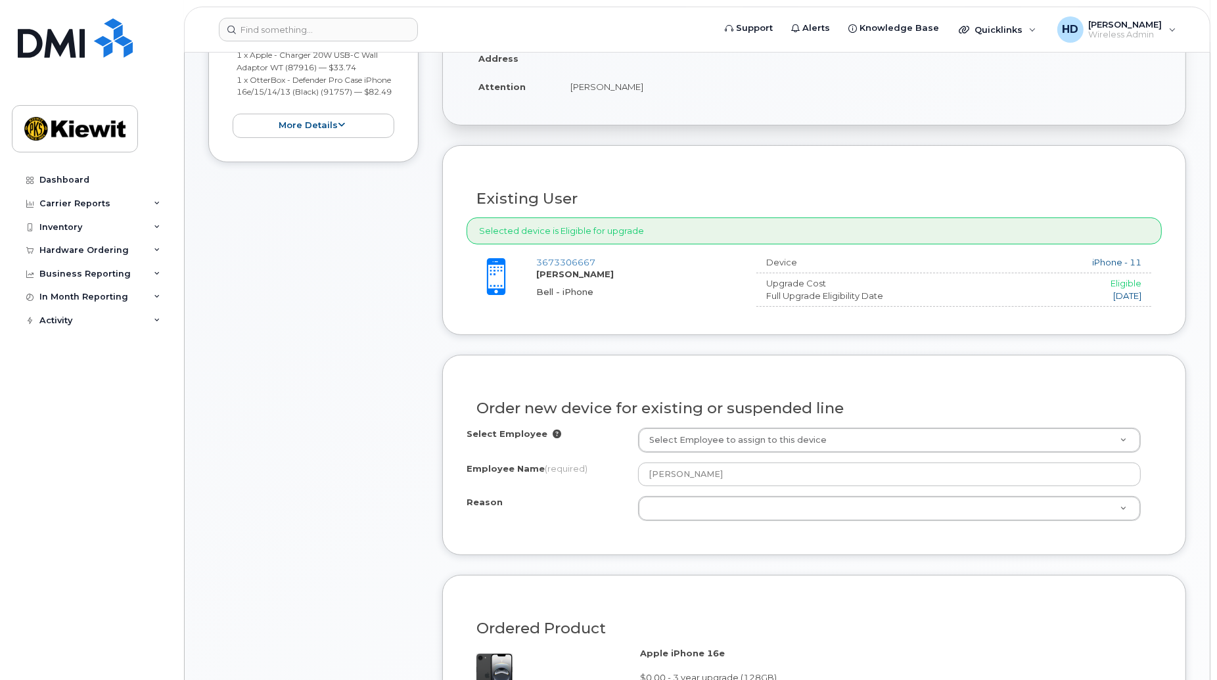
scroll to position [419, 0]
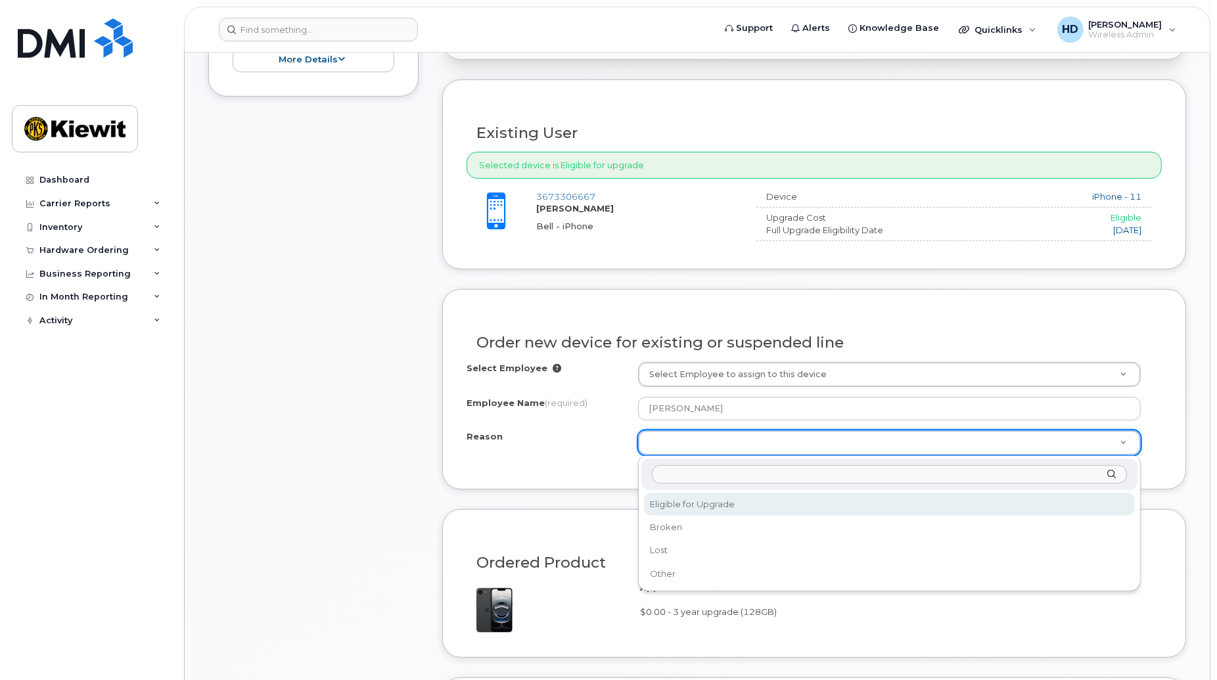
select select "eligible_for_upgrade"
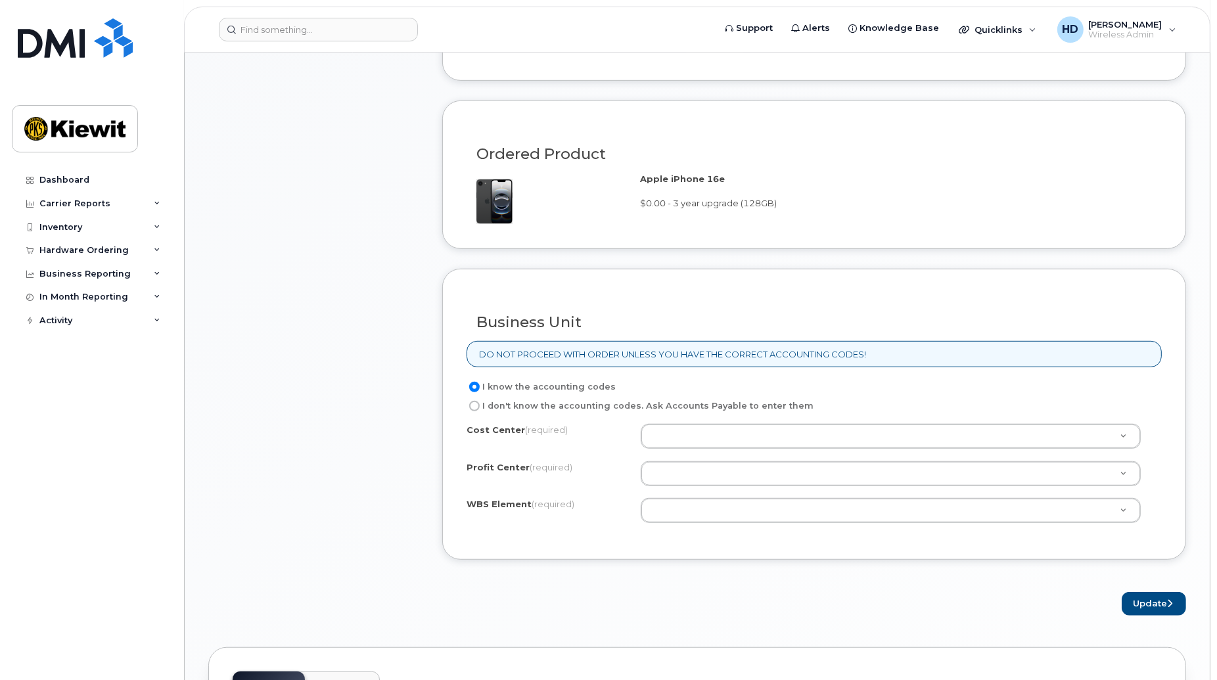
scroll to position [934, 0]
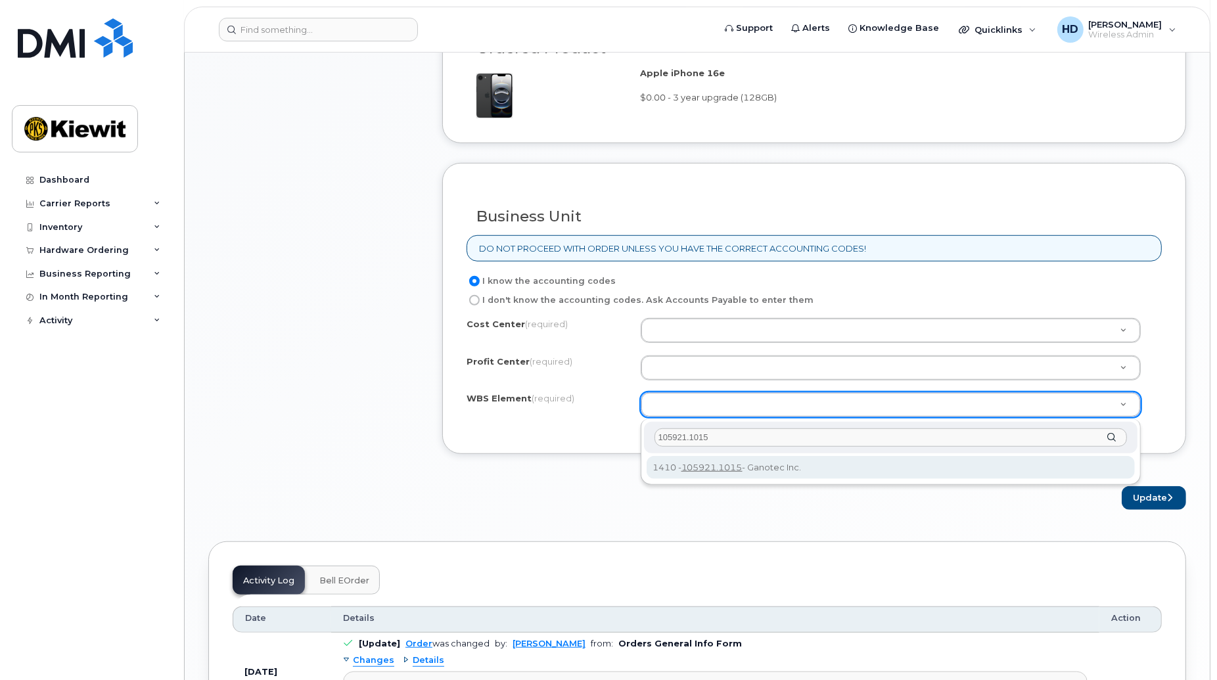
type input "105921.1015"
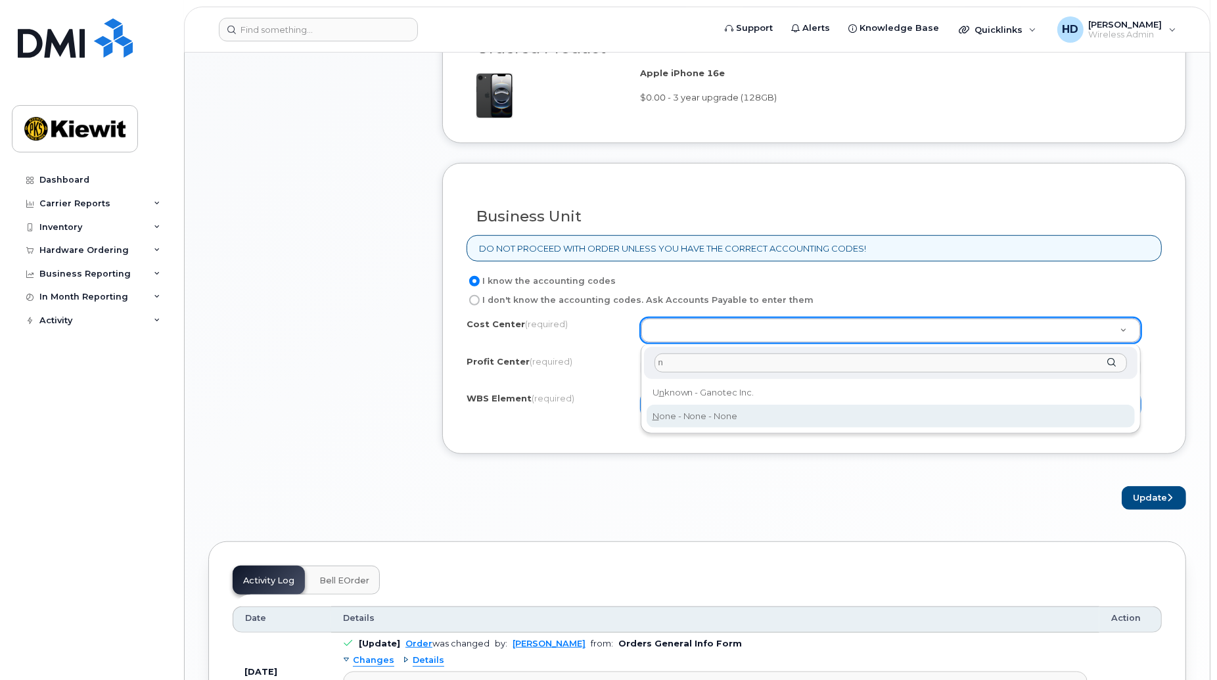
type input "n"
type input "None"
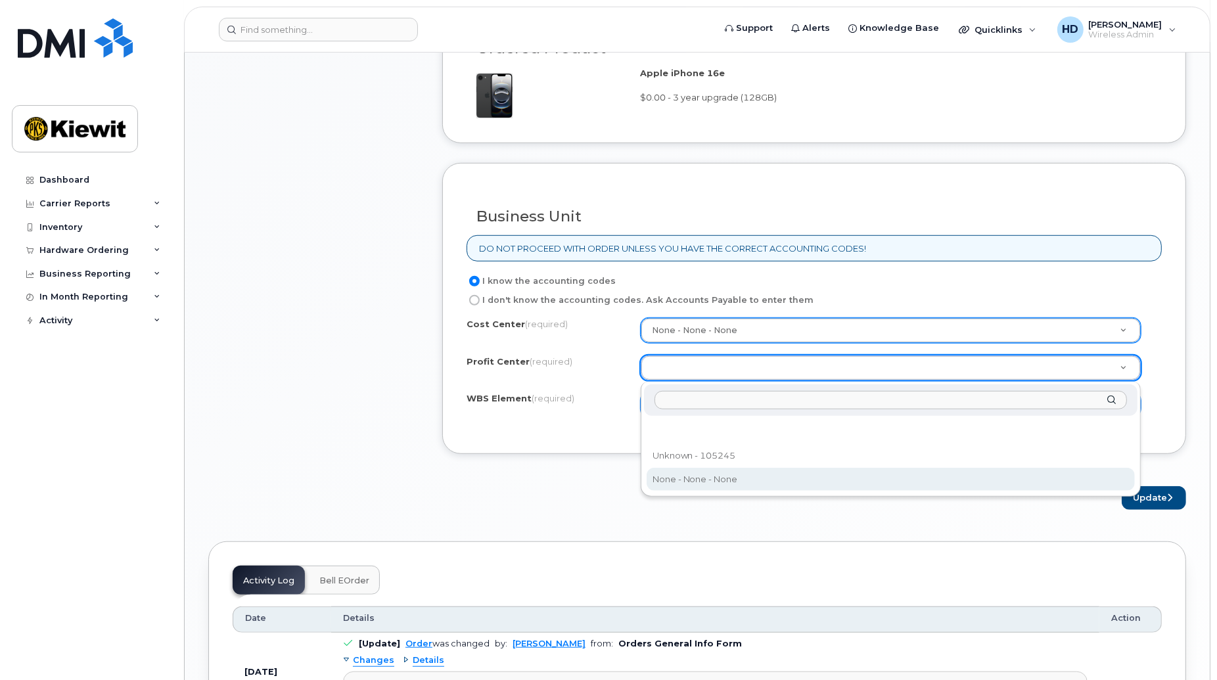
select select "None"
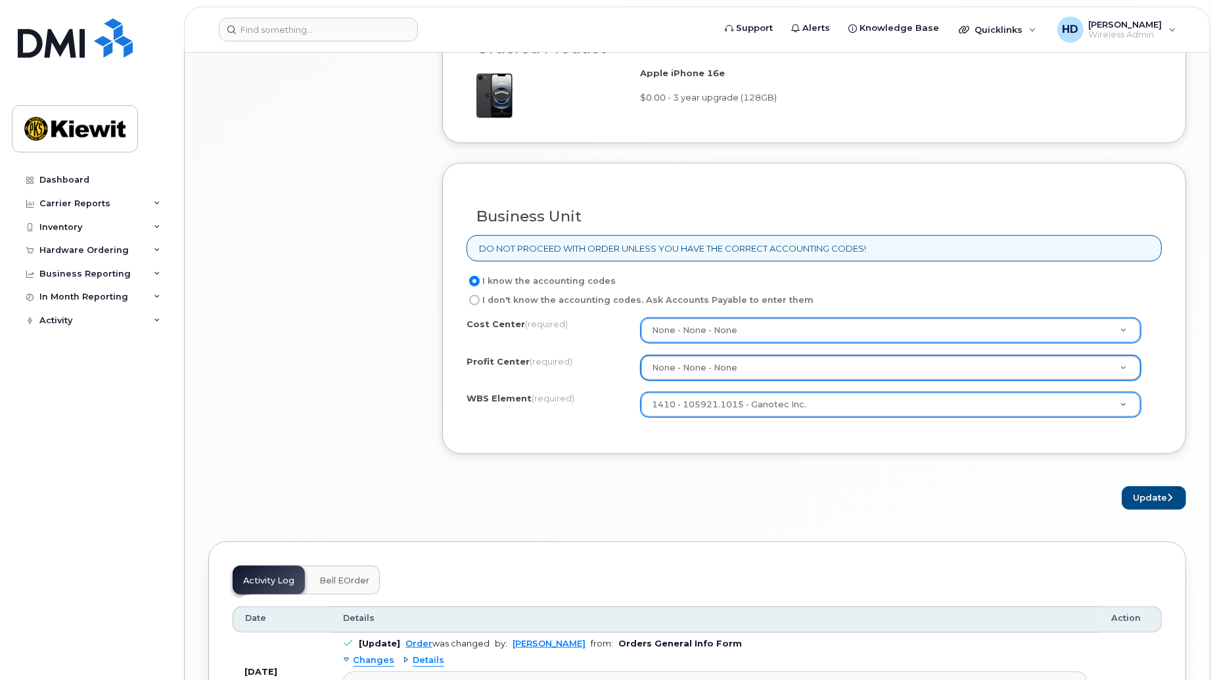
click at [922, 513] on div "× Share This Order If you want to allow others to create or edit orders, share …" at bounding box center [697, 143] width 978 height 1912
click at [1145, 507] on button "Update" at bounding box center [1154, 498] width 64 height 24
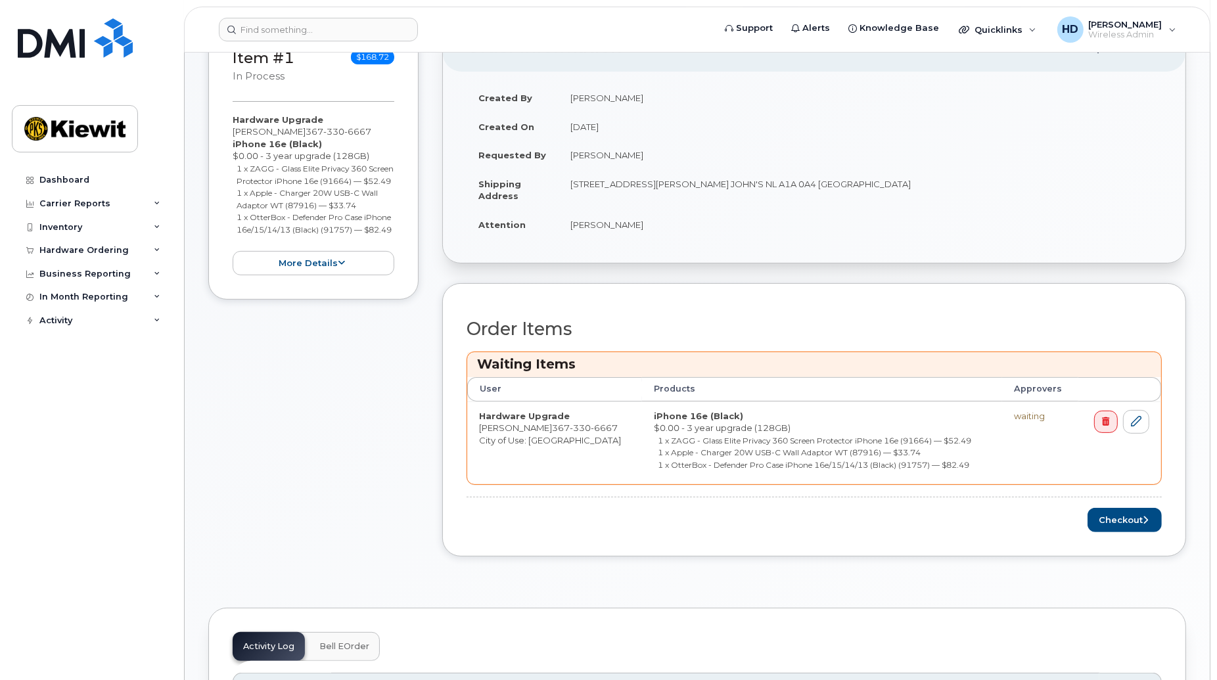
scroll to position [376, 0]
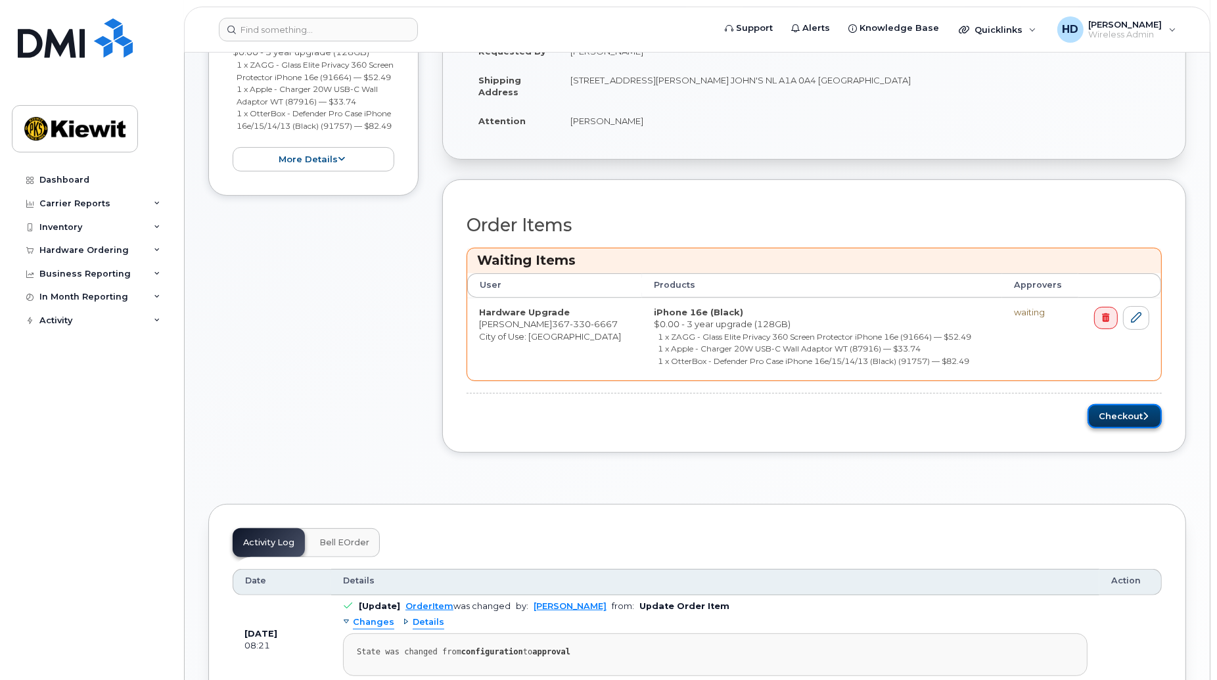
click at [1121, 421] on button "Checkout" at bounding box center [1125, 416] width 74 height 24
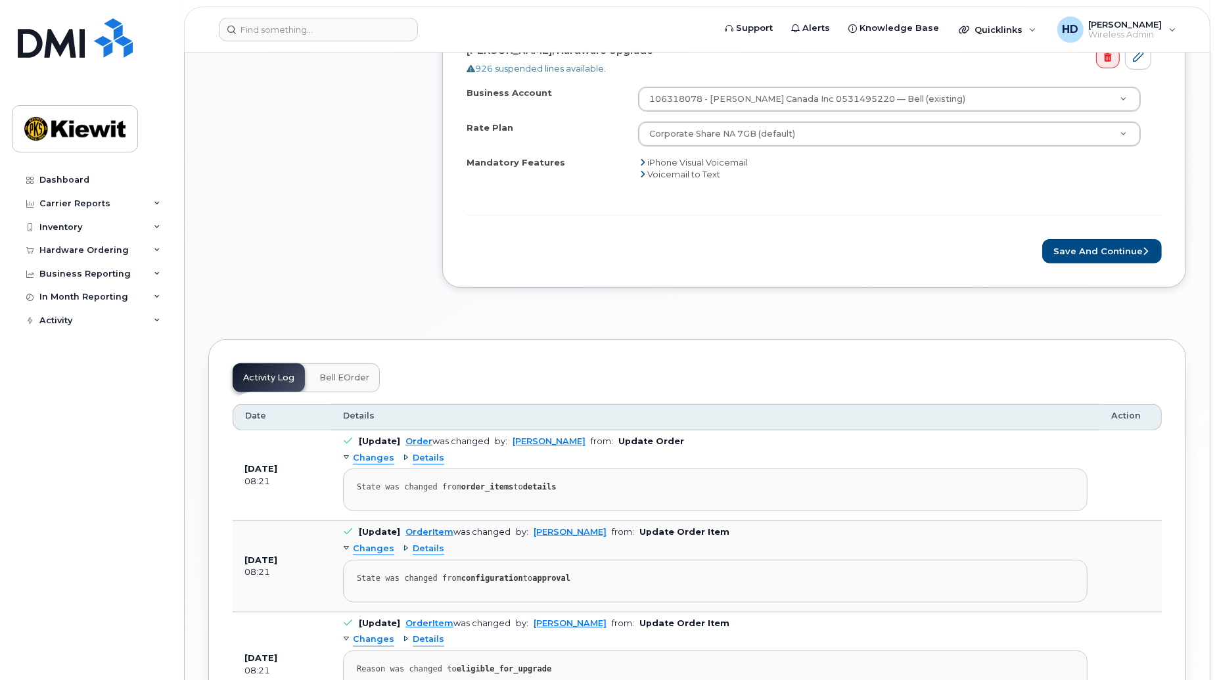
scroll to position [589, 0]
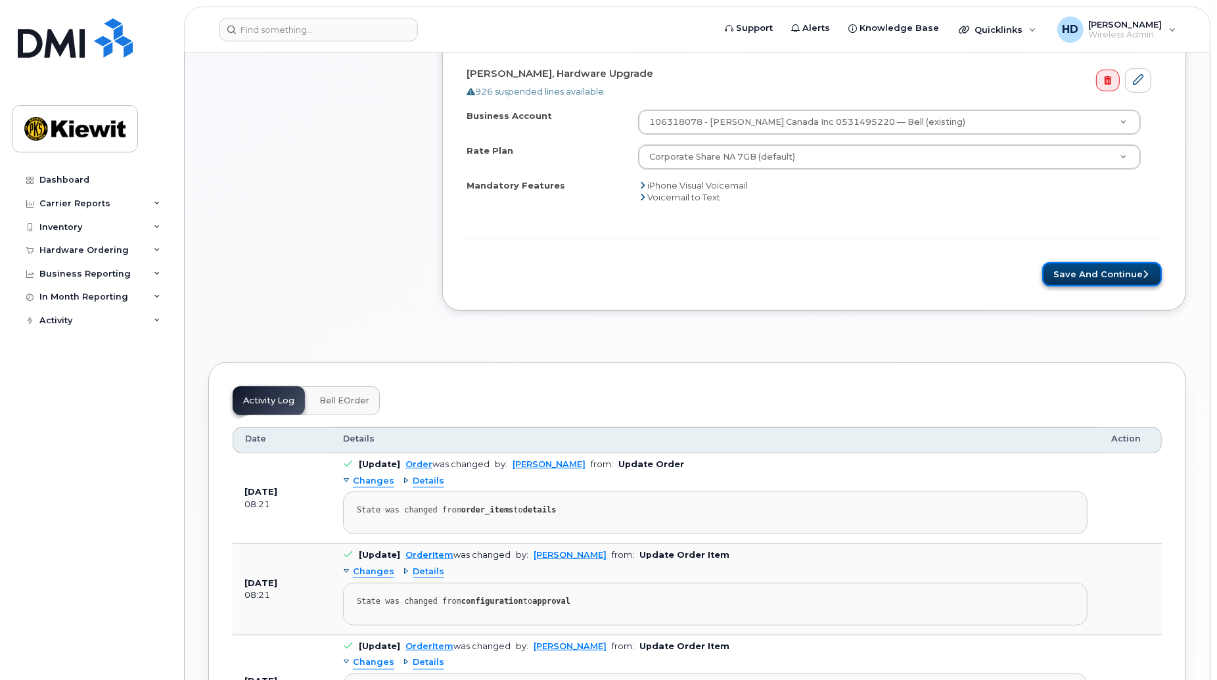
click at [1128, 272] on button "Save and Continue" at bounding box center [1102, 274] width 120 height 24
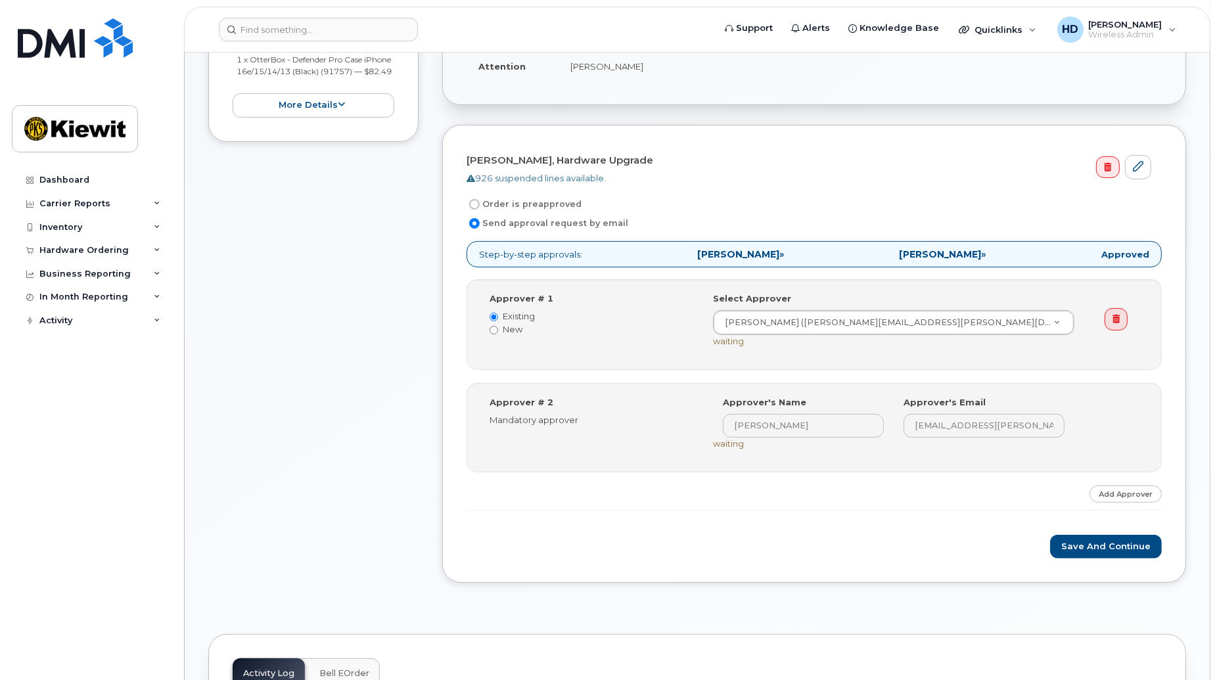
scroll to position [342, 0]
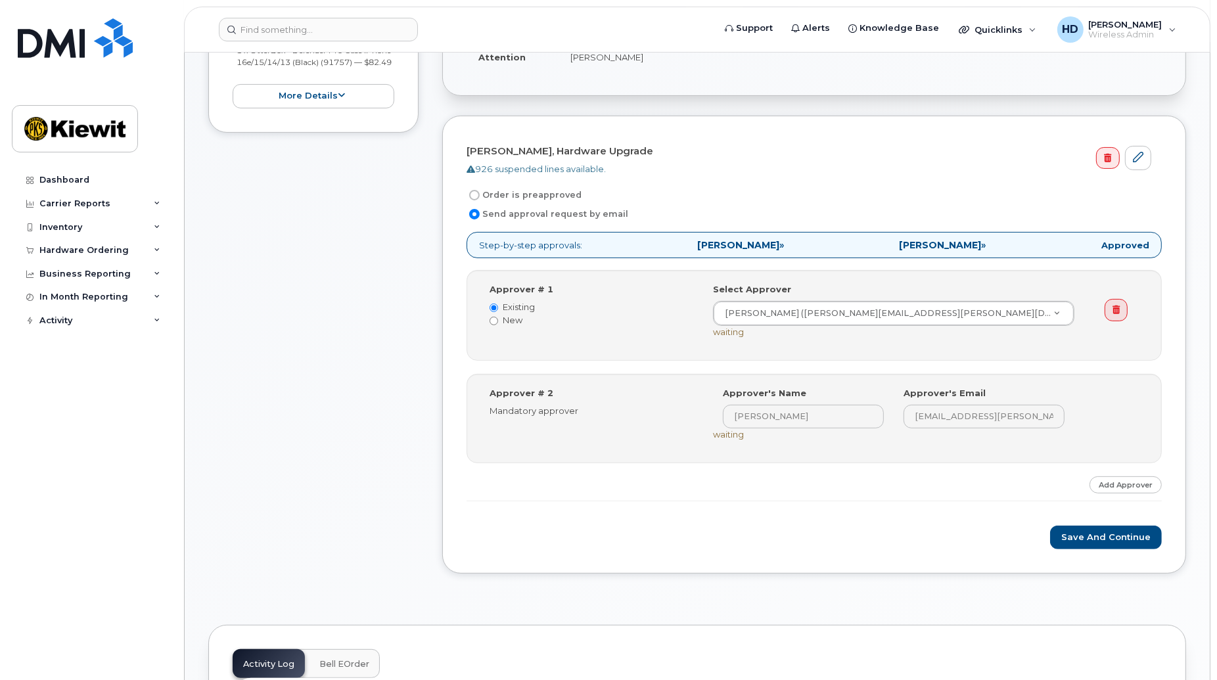
drag, startPoint x: 473, startPoint y: 197, endPoint x: 482, endPoint y: 204, distance: 11.7
click at [473, 197] on input "Order is preapproved" at bounding box center [474, 195] width 11 height 11
radio input "true"
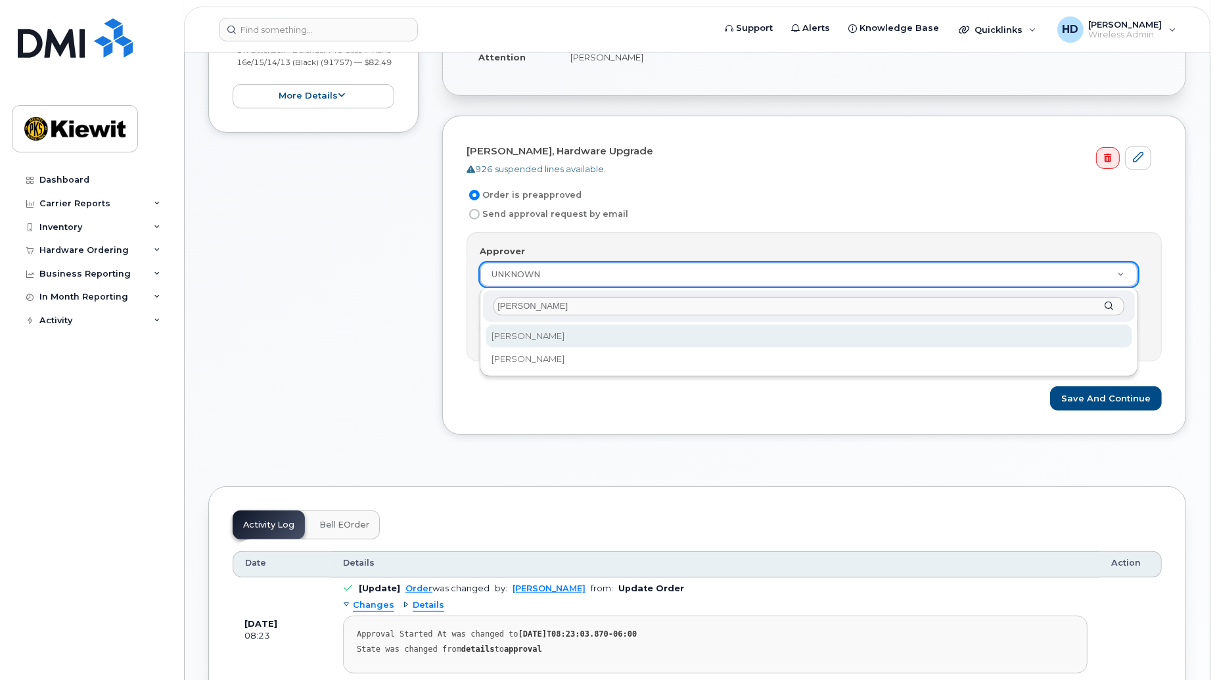
type input "kevin"
select select "6596"
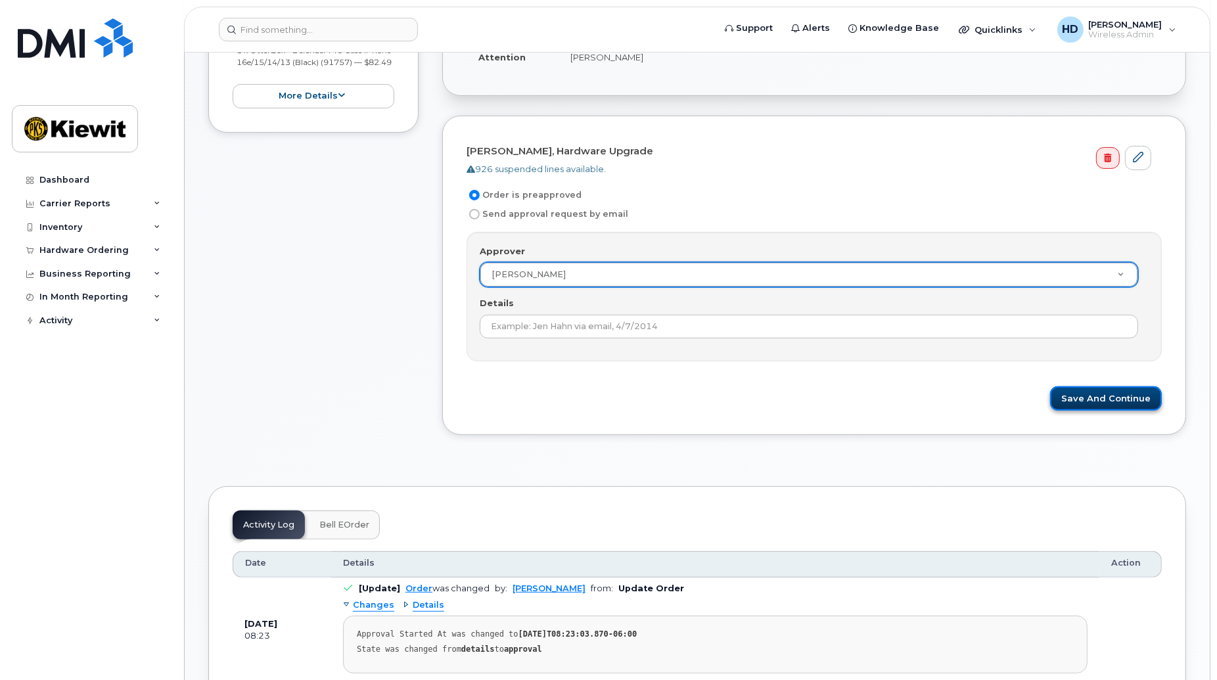
click at [1130, 401] on button "Save and Continue" at bounding box center [1106, 398] width 112 height 24
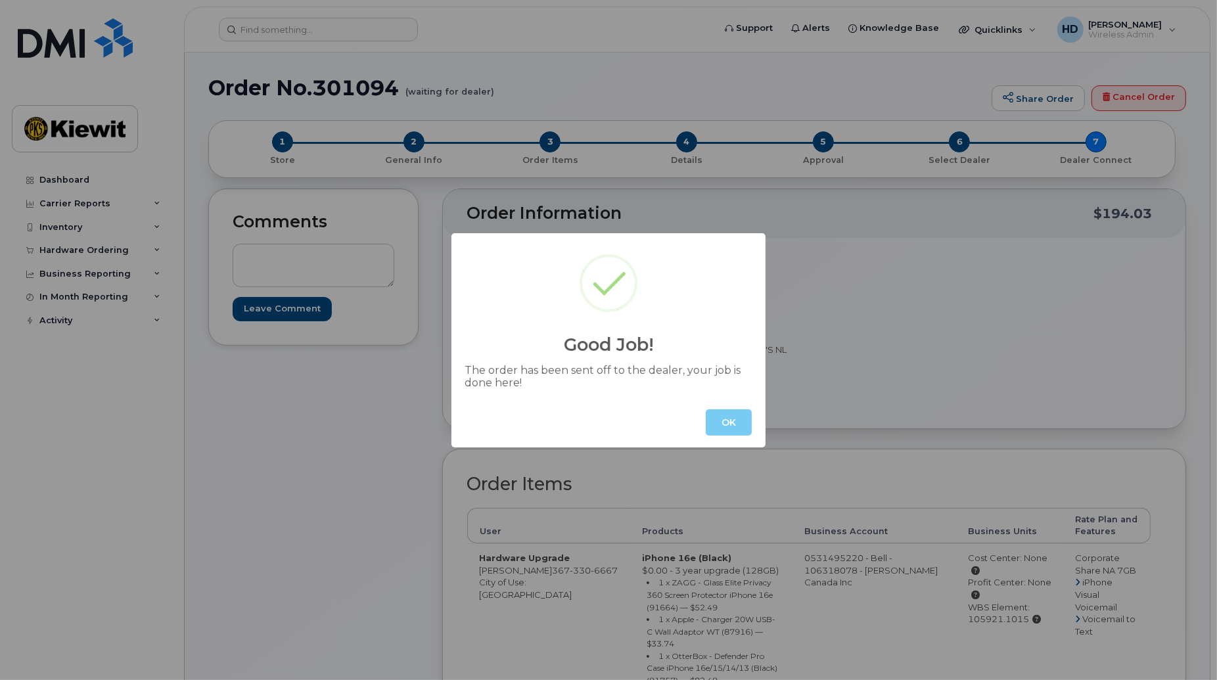
click at [723, 412] on button "OK" at bounding box center [729, 422] width 46 height 26
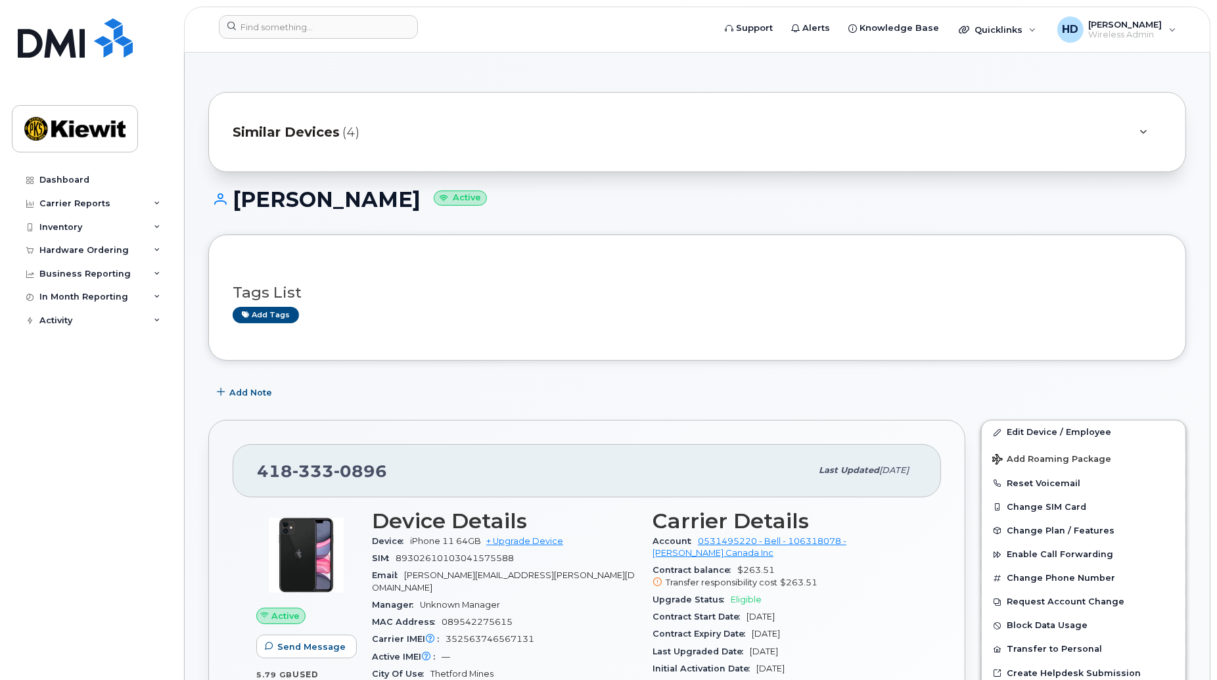
drag, startPoint x: 1191, startPoint y: 193, endPoint x: 1198, endPoint y: 172, distance: 22.2
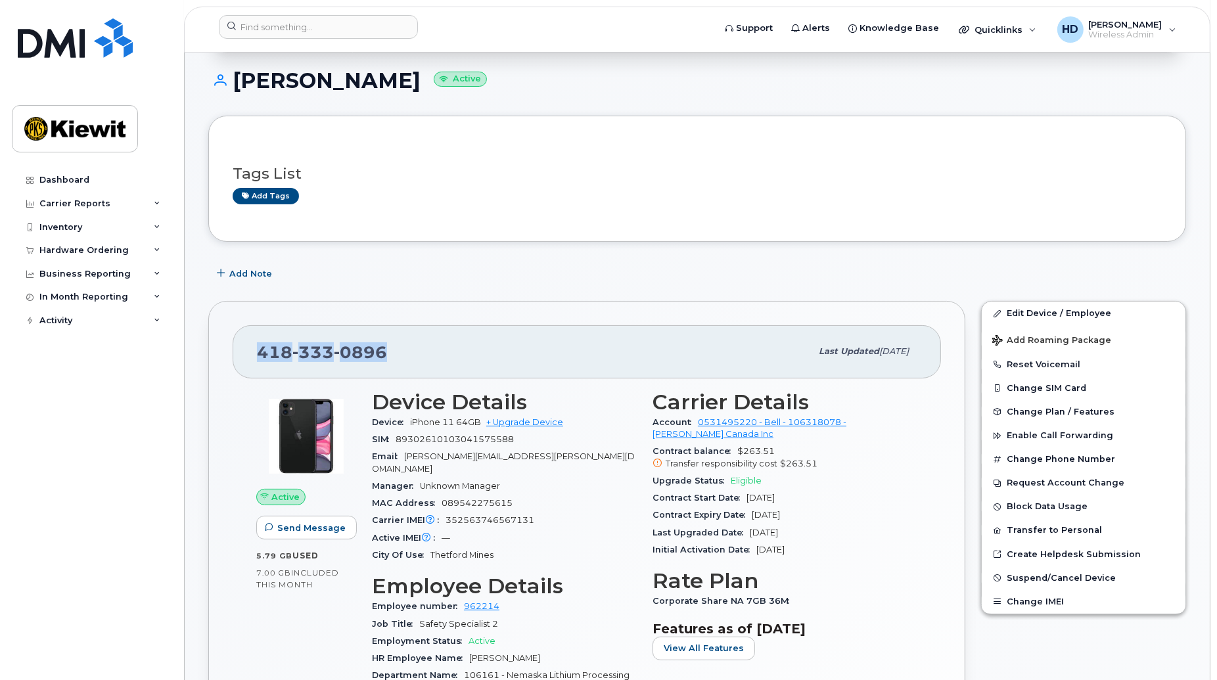
drag, startPoint x: 388, startPoint y: 352, endPoint x: 259, endPoint y: 362, distance: 129.8
click at [259, 362] on div "[PHONE_NUMBER]" at bounding box center [534, 352] width 554 height 28
copy span "[PHONE_NUMBER]"
click at [549, 418] on link "+ Upgrade Device" at bounding box center [524, 422] width 77 height 10
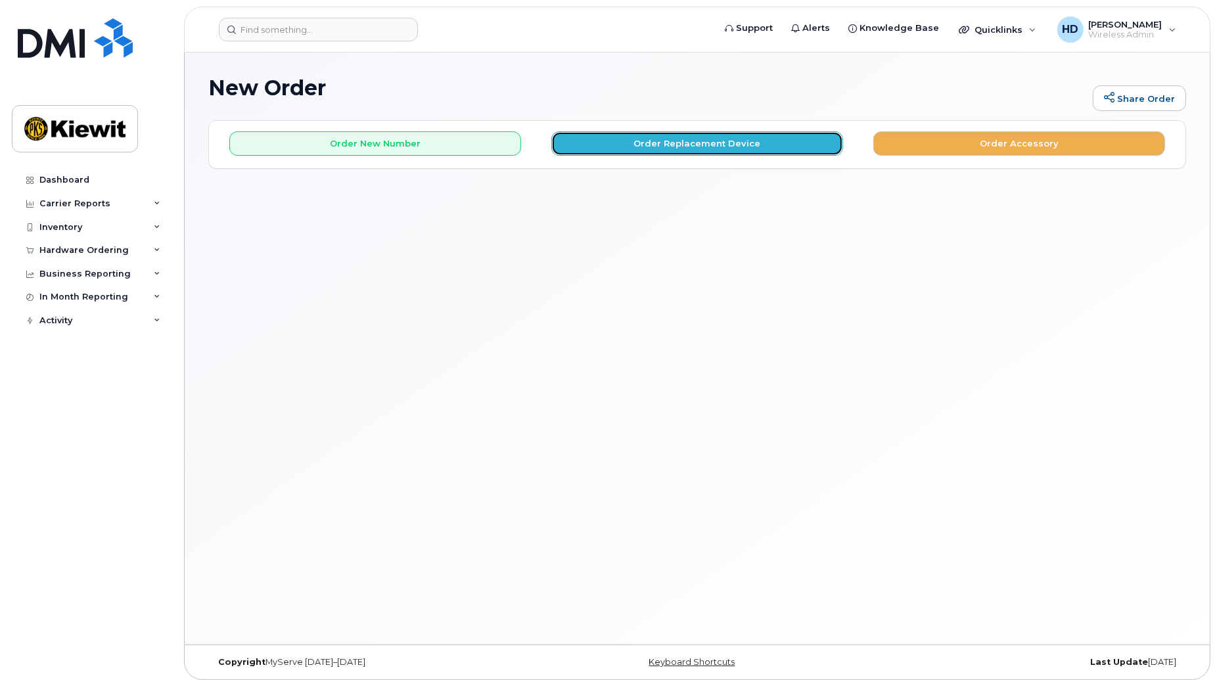
click at [704, 145] on button "Order Replacement Device" at bounding box center [697, 143] width 292 height 24
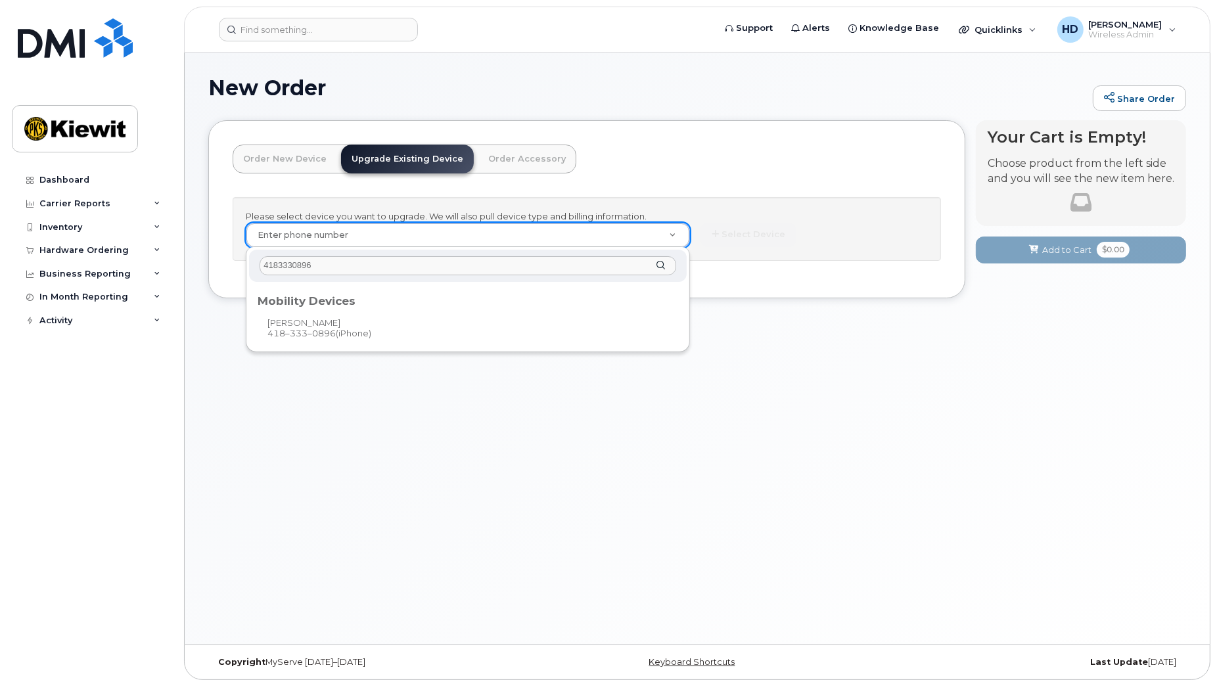
type input "4183330896"
type input "324401"
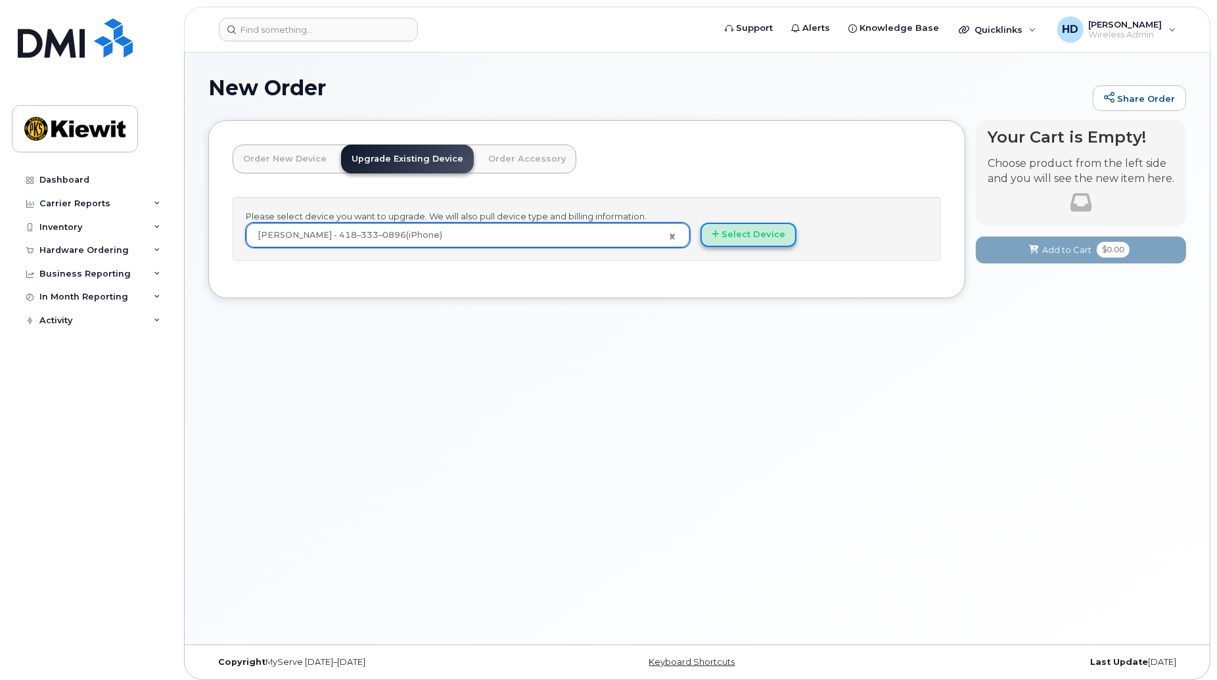
click at [775, 235] on button "Select Device" at bounding box center [748, 235] width 96 height 24
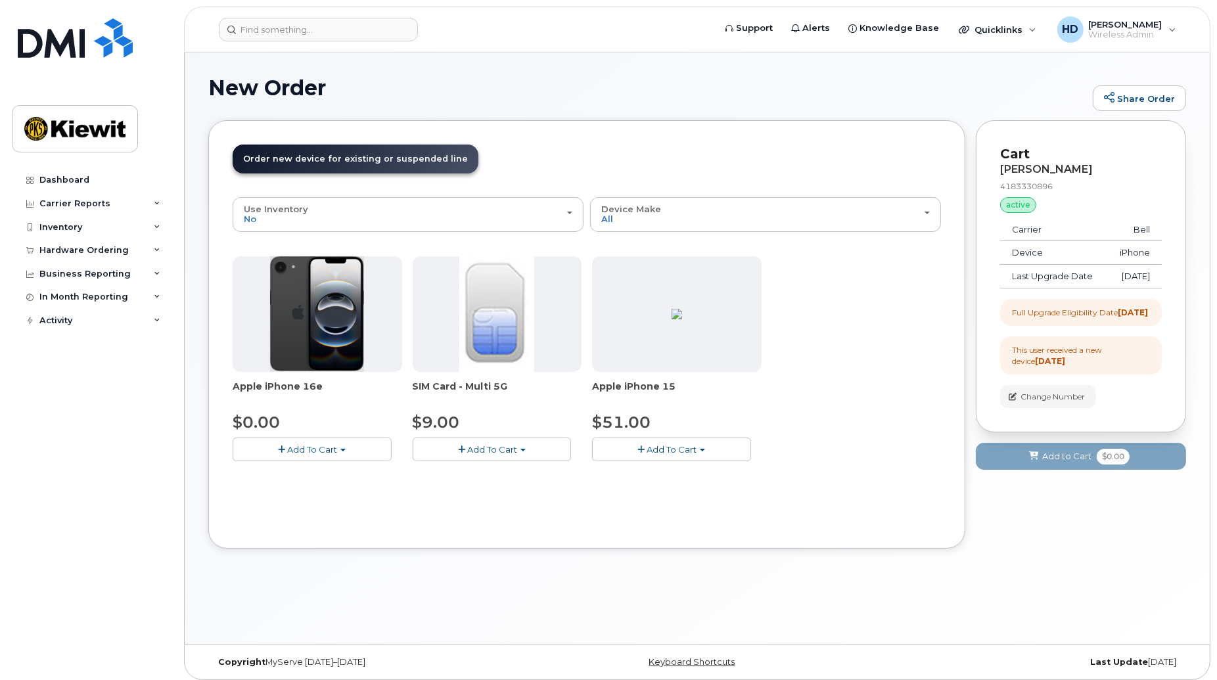
click at [315, 450] on span "Add To Cart" at bounding box center [312, 449] width 50 height 11
click at [346, 480] on link "$0.00 - 3 year upgrade (128GB)" at bounding box center [317, 474] width 163 height 16
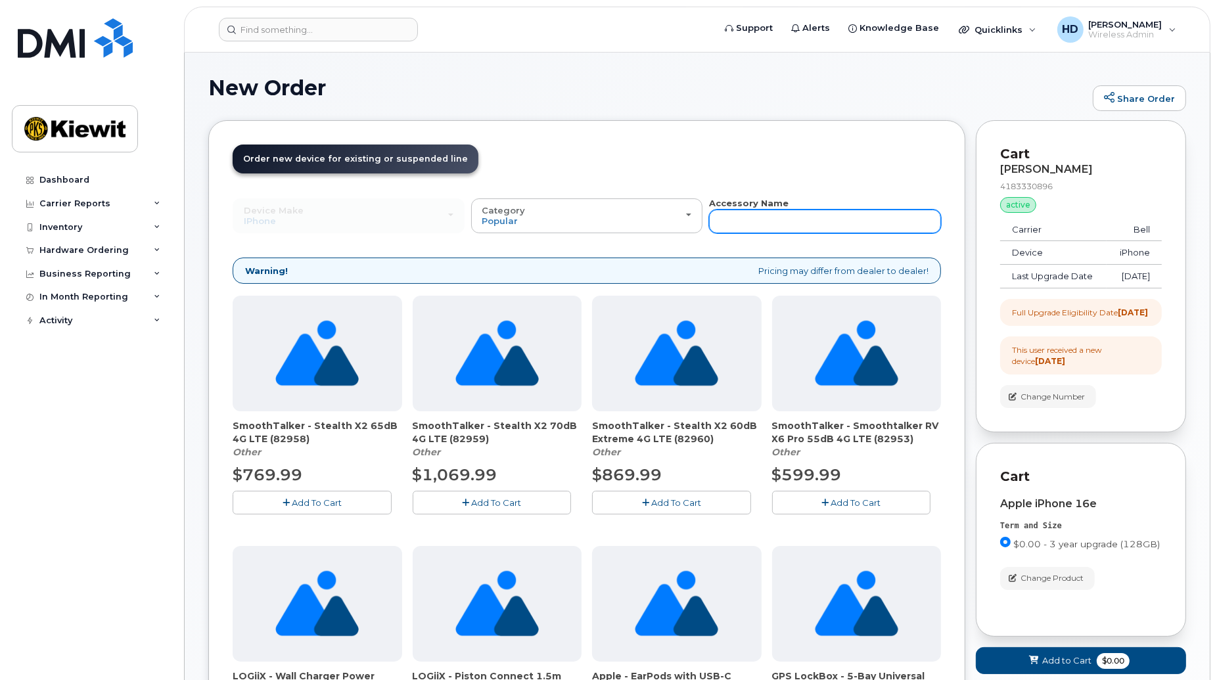
click at [800, 220] on input "text" at bounding box center [825, 222] width 232 height 24
type input "apple"
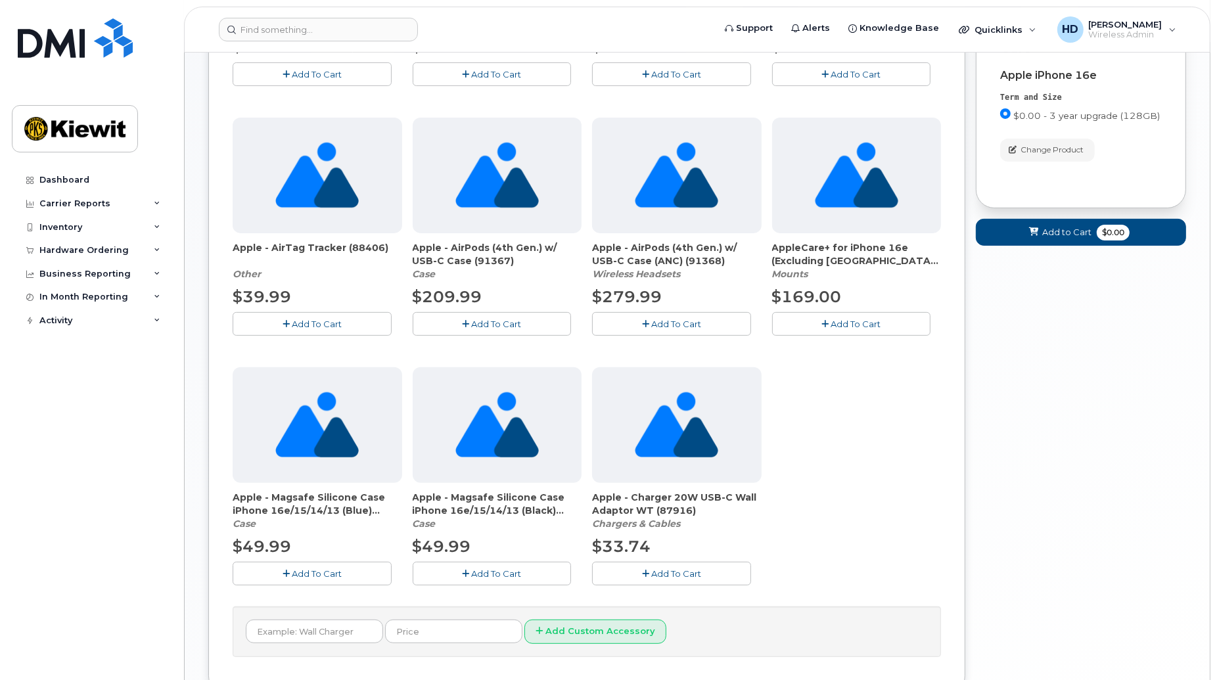
scroll to position [528, 0]
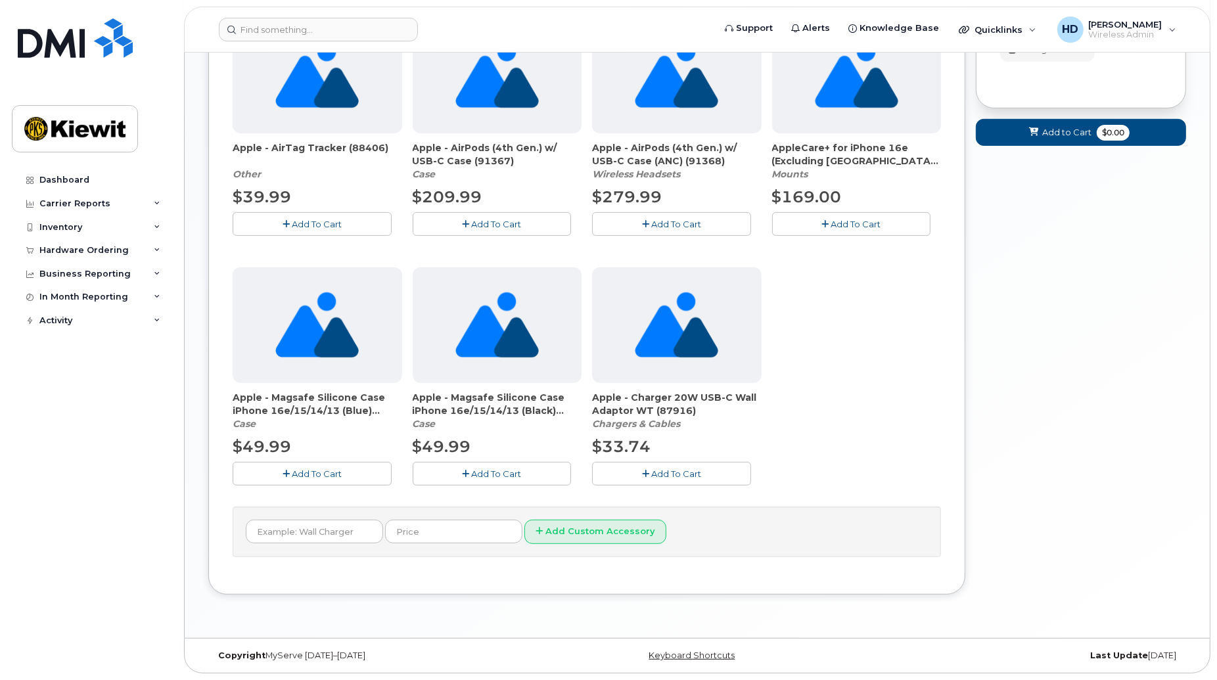
click at [674, 463] on button "Add To Cart" at bounding box center [671, 473] width 159 height 23
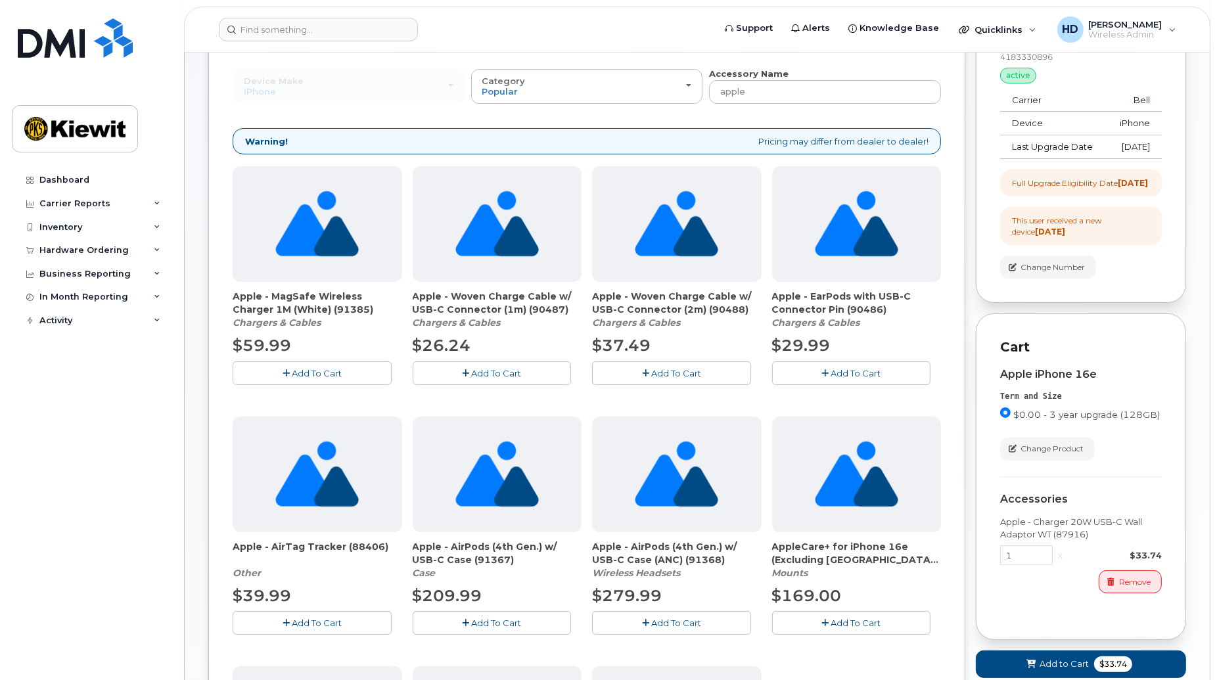
scroll to position [0, 0]
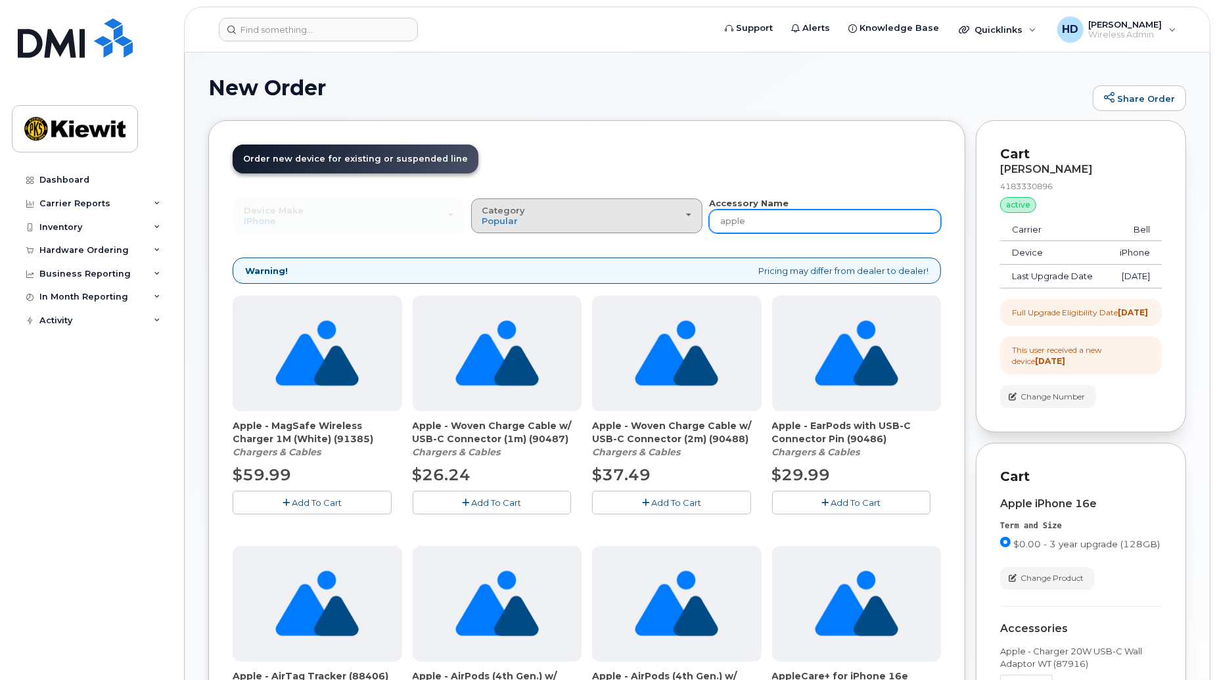
drag, startPoint x: 759, startPoint y: 221, endPoint x: 685, endPoint y: 227, distance: 73.8
click at [685, 227] on div "Device Make All Android Cell Phone HUB iPhone Modem Tablet All Android Cell Pho…" at bounding box center [587, 215] width 708 height 36
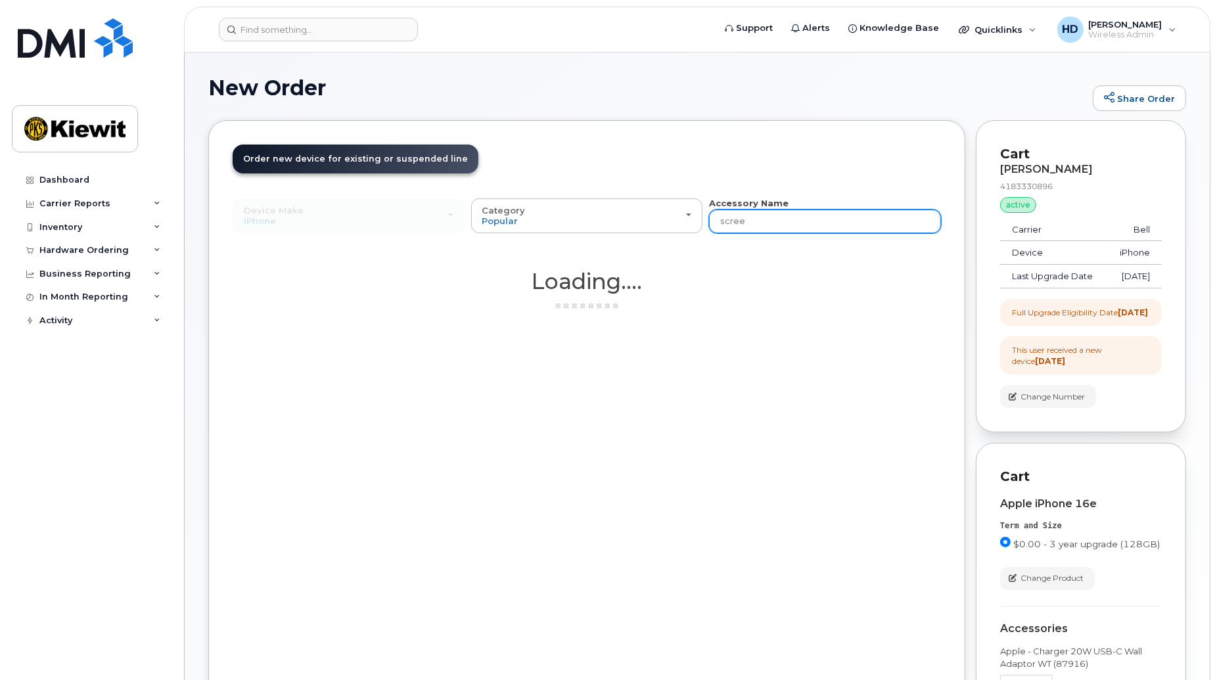
type input "screen"
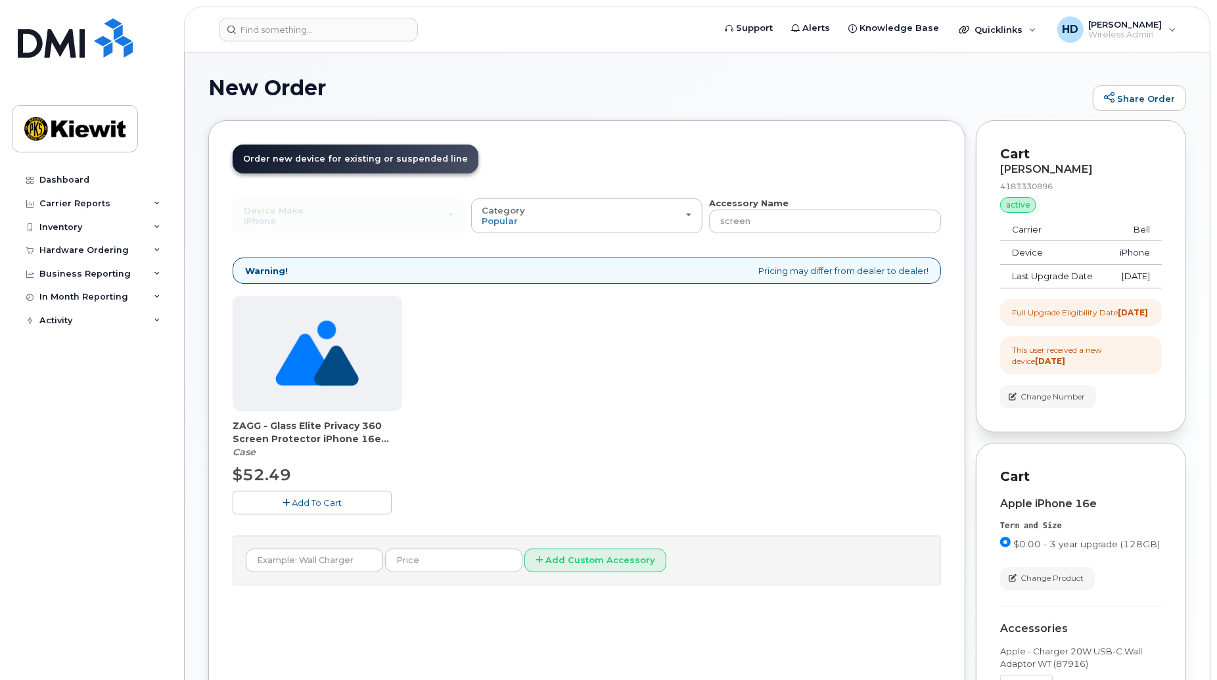
click at [314, 501] on span "Add To Cart" at bounding box center [317, 502] width 50 height 11
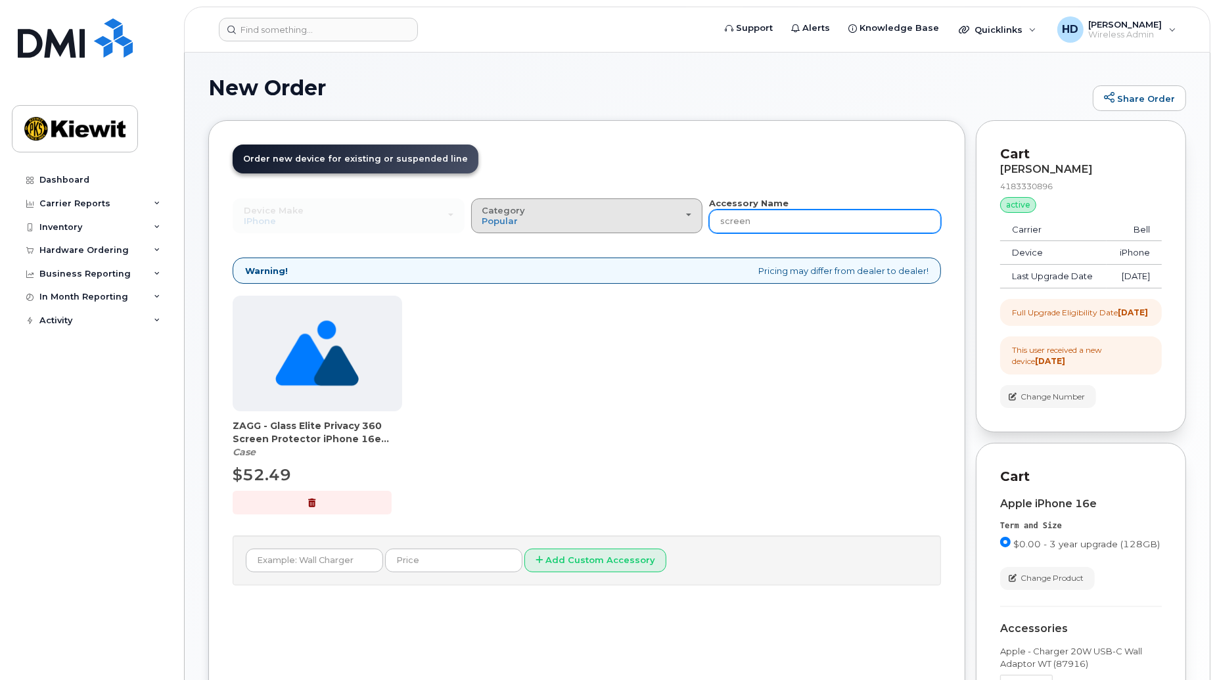
drag, startPoint x: 769, startPoint y: 221, endPoint x: 658, endPoint y: 219, distance: 111.1
click at [658, 219] on div "Device Make All Android Cell Phone HUB iPhone Modem Tablet All Android Cell Pho…" at bounding box center [587, 215] width 708 height 36
click at [773, 218] on input "screen" at bounding box center [825, 222] width 232 height 24
drag, startPoint x: 779, startPoint y: 219, endPoint x: 668, endPoint y: 222, distance: 110.4
click at [668, 222] on div "Device Make All Android Cell Phone HUB iPhone Modem Tablet All Android Cell Pho…" at bounding box center [587, 215] width 708 height 36
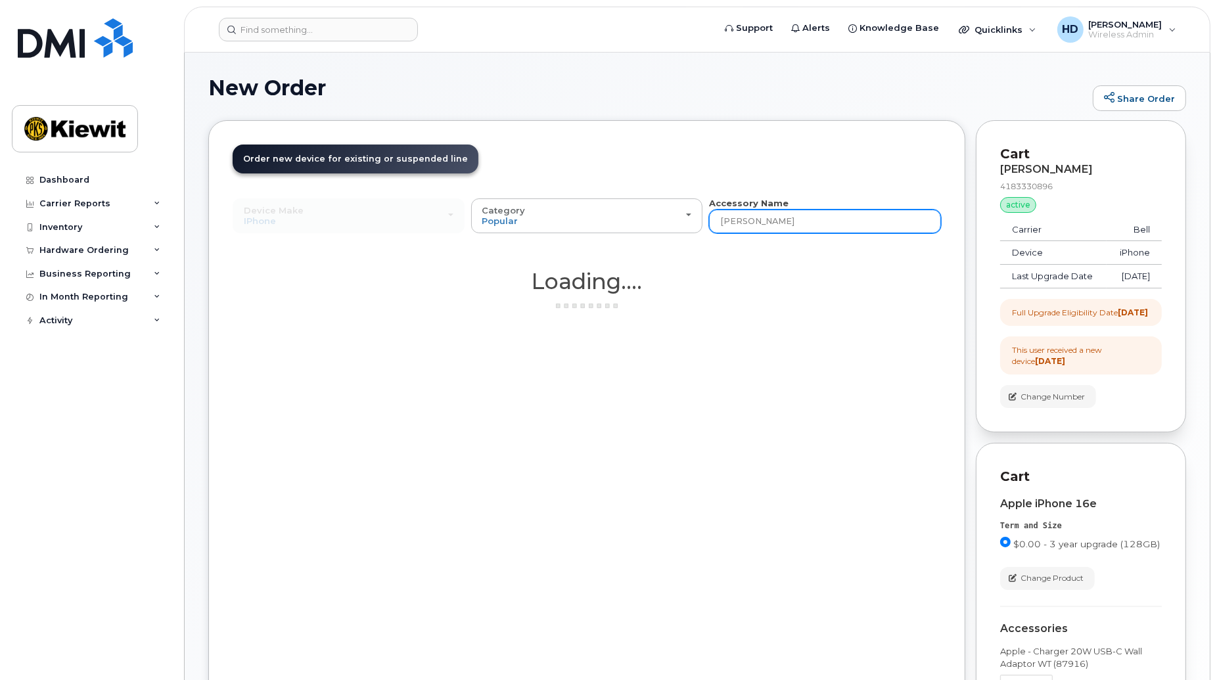
type input "otterbox"
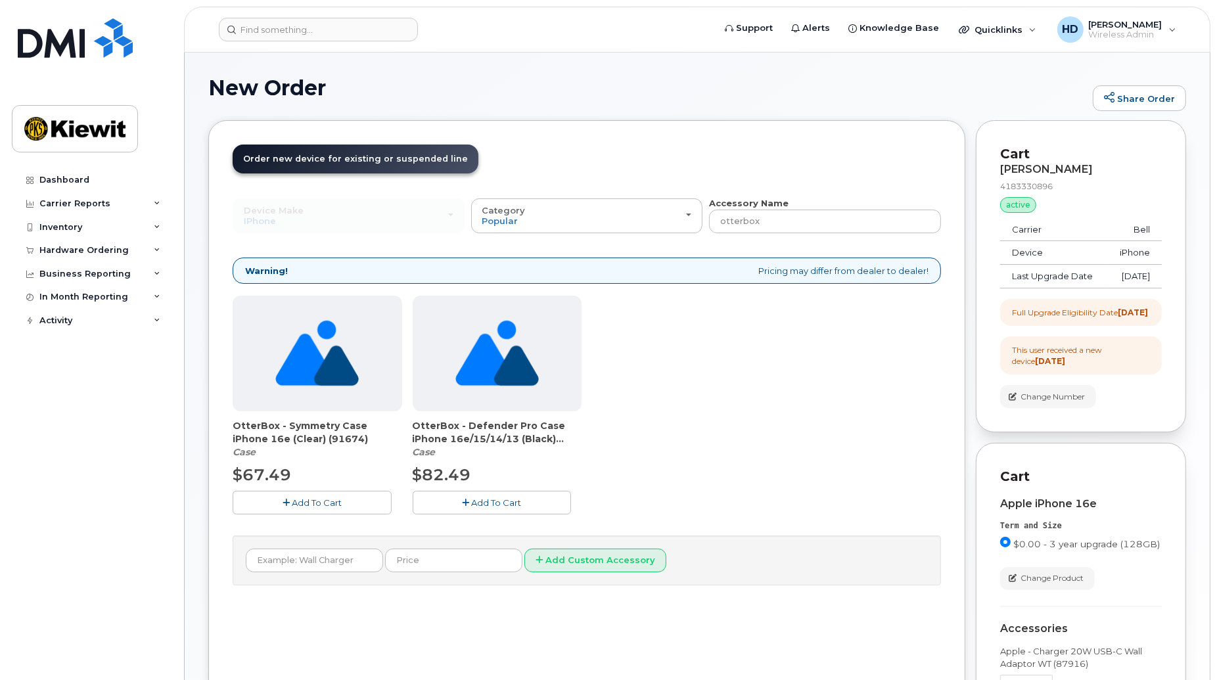
click at [499, 500] on span "Add To Cart" at bounding box center [496, 502] width 50 height 11
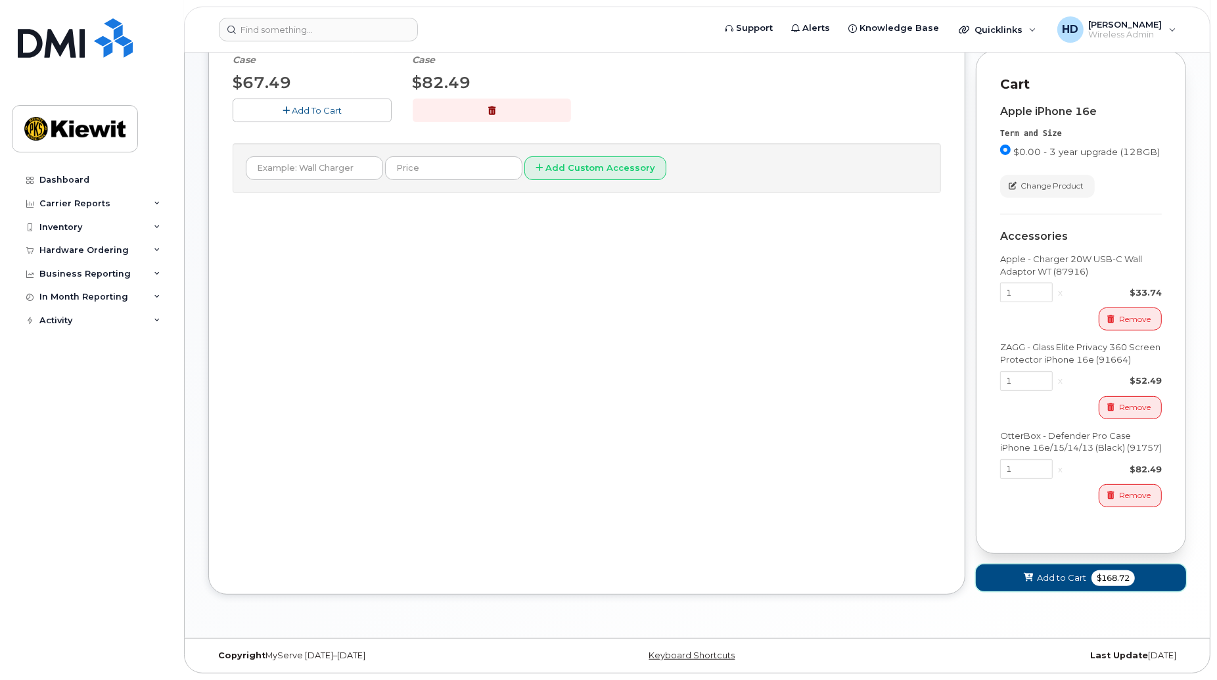
click at [1107, 576] on span "$168.72" at bounding box center [1112, 578] width 43 height 16
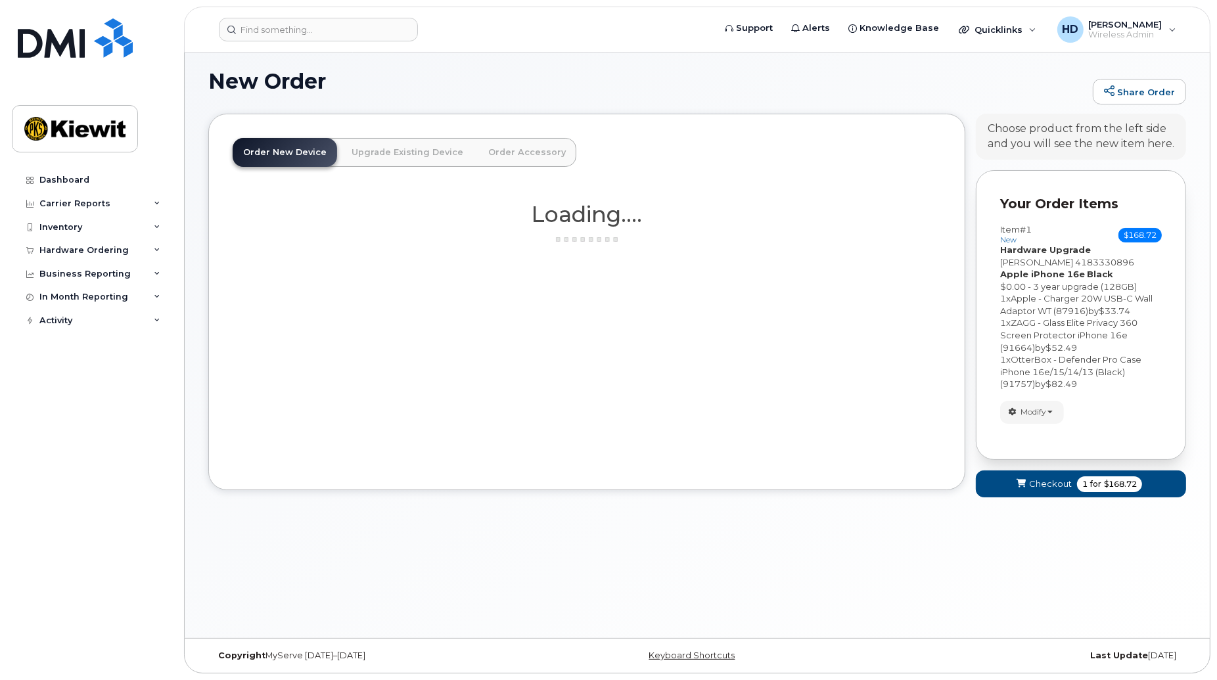
scroll to position [7, 0]
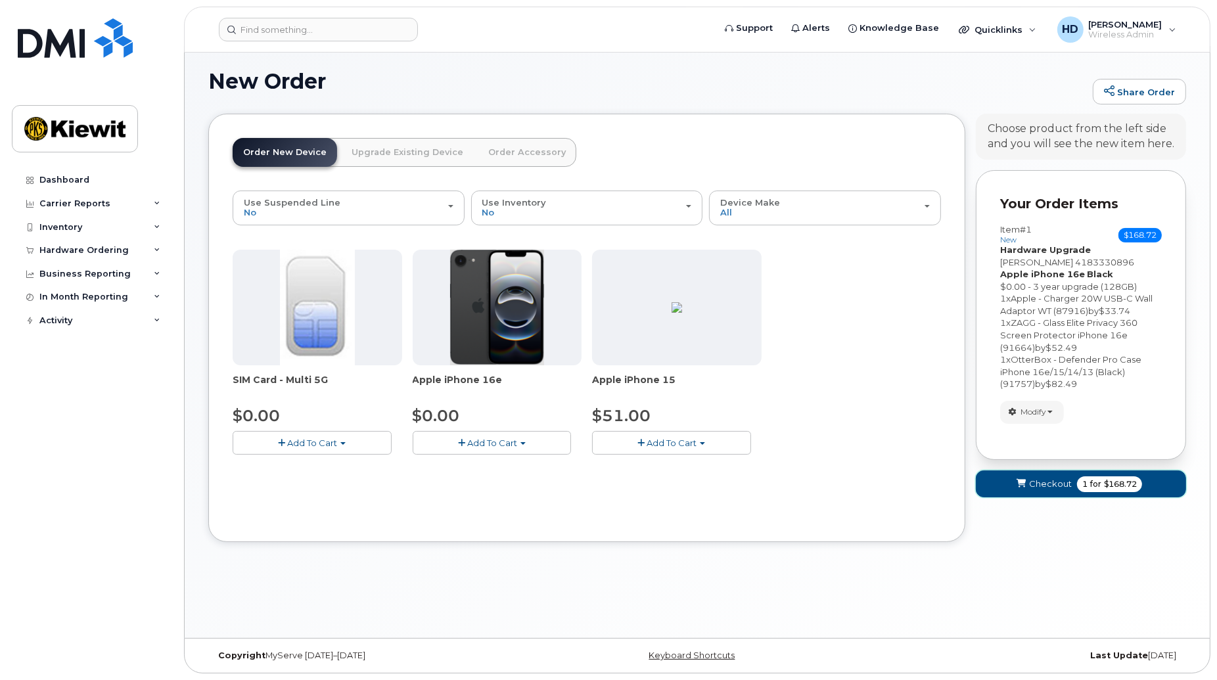
click at [1085, 485] on span "1" at bounding box center [1084, 484] width 5 height 12
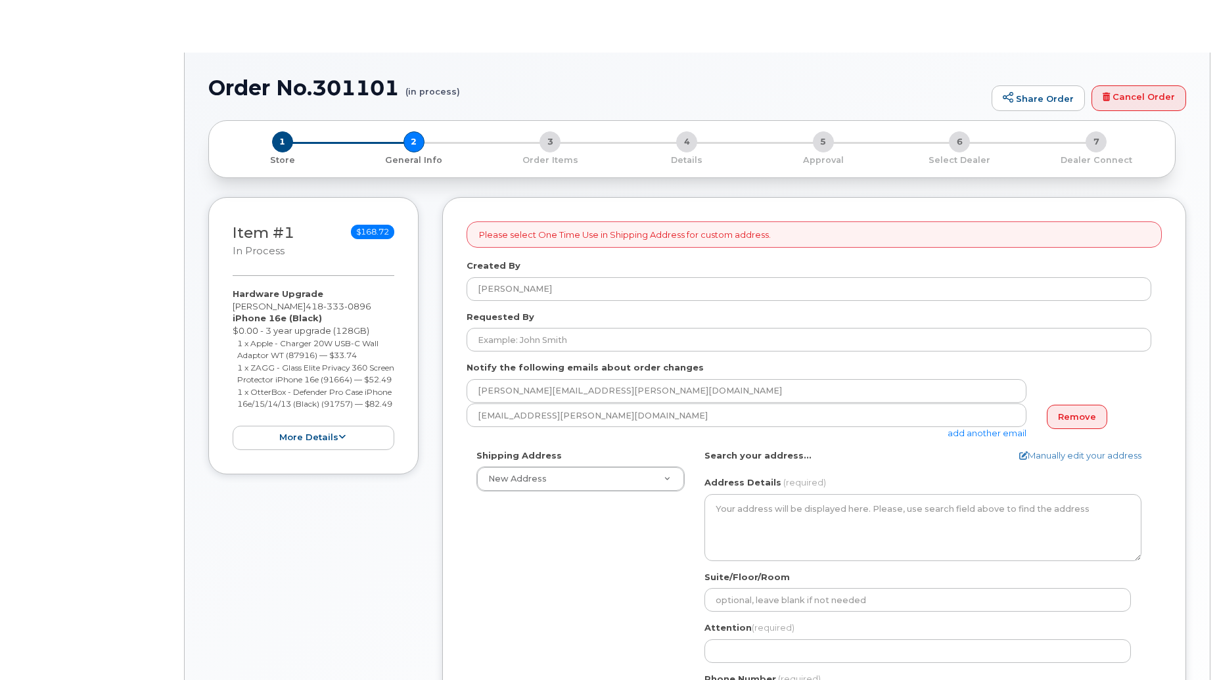
select select
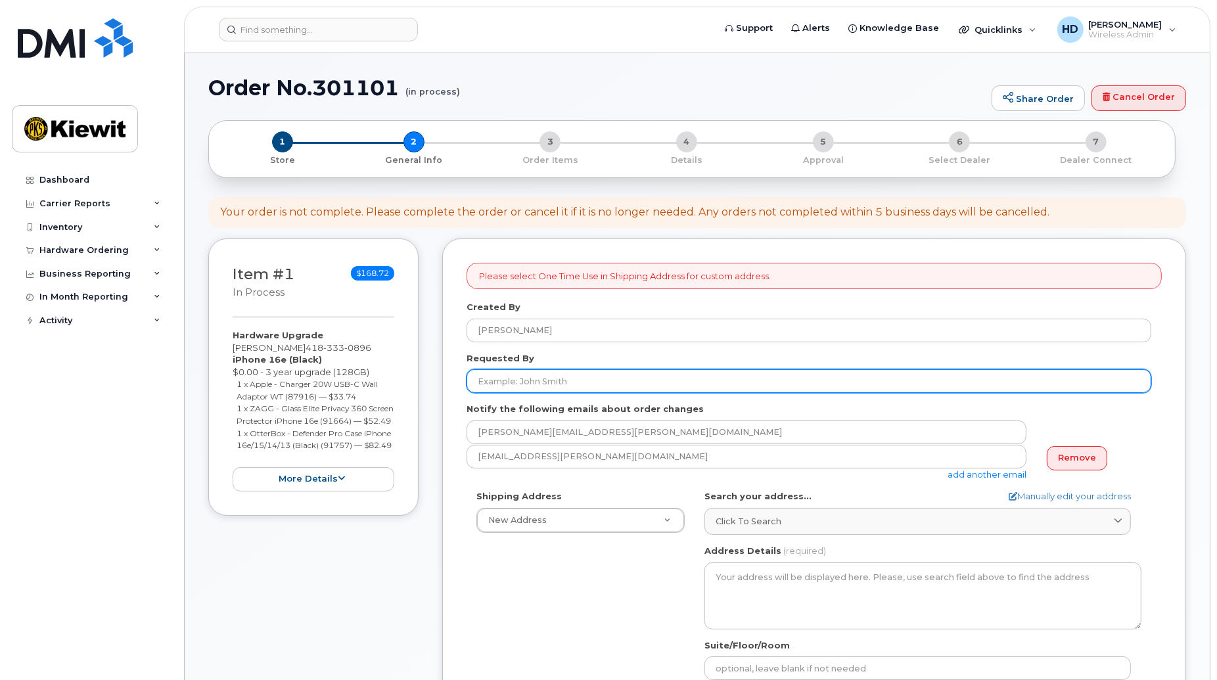
click at [559, 383] on input "Requested By" at bounding box center [809, 381] width 685 height 24
type input "[PERSON_NAME]"
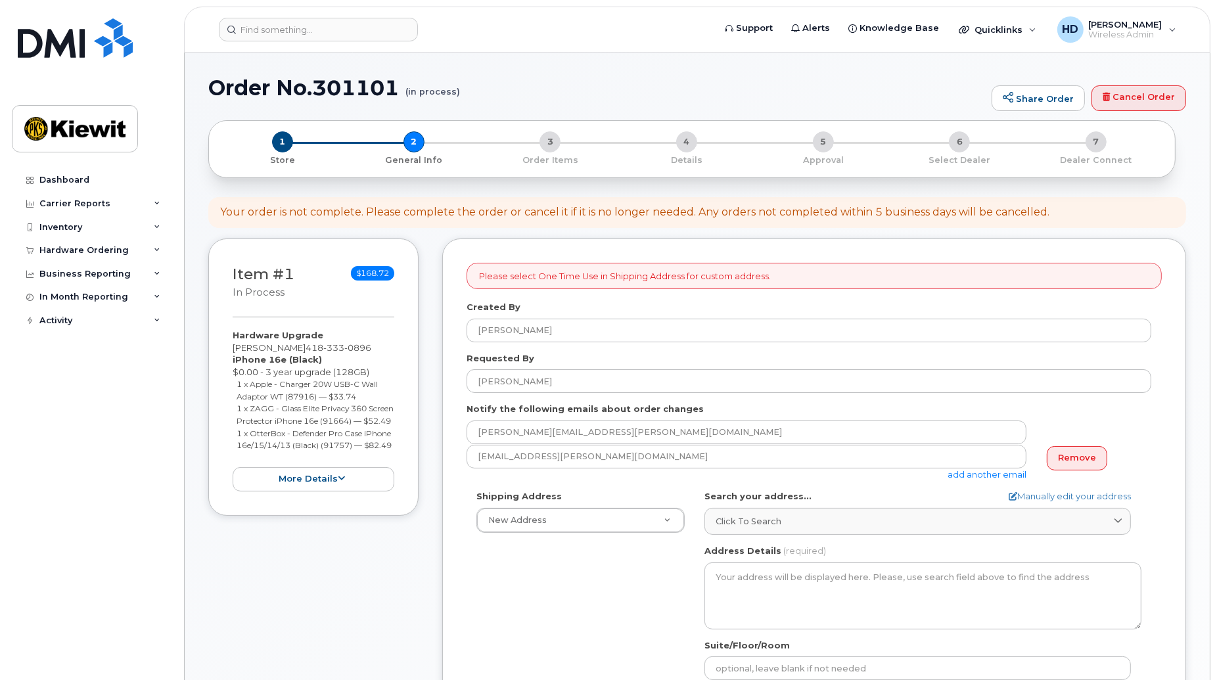
click at [549, 582] on div "Shipping Address New Address New Address [GEOGRAPHIC_DATA] [GEOGRAPHIC_DATA][ST…" at bounding box center [809, 641] width 685 height 302
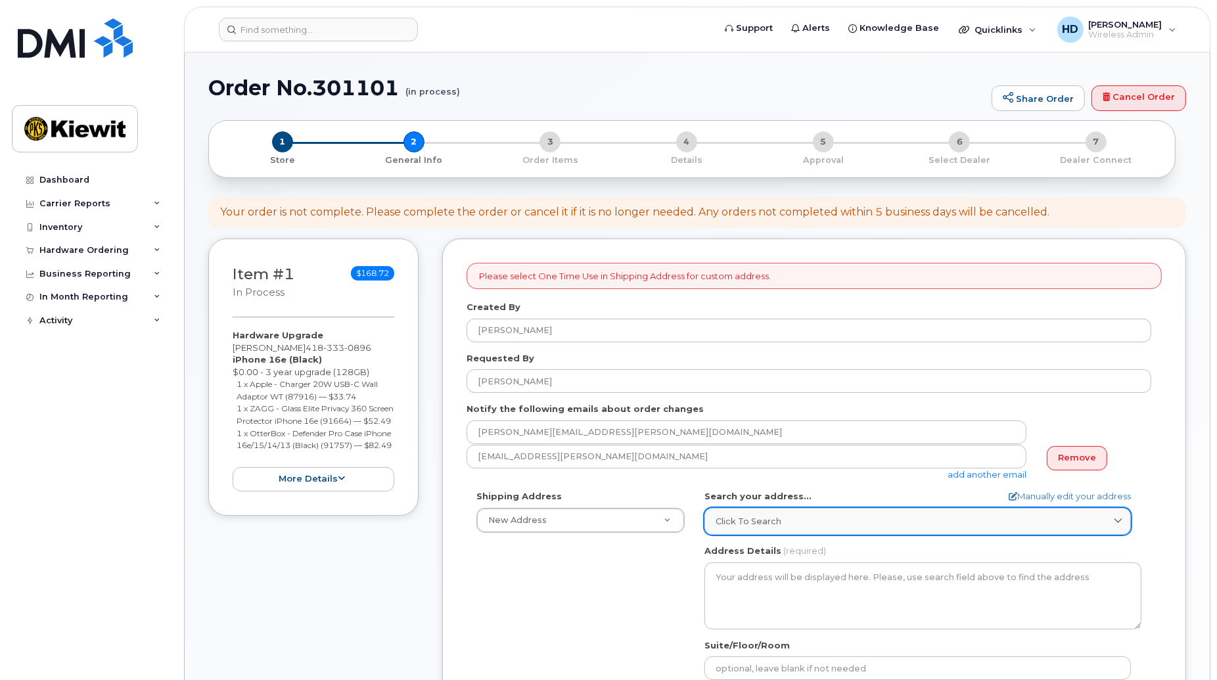
click at [798, 519] on div "Click to search" at bounding box center [918, 521] width 404 height 12
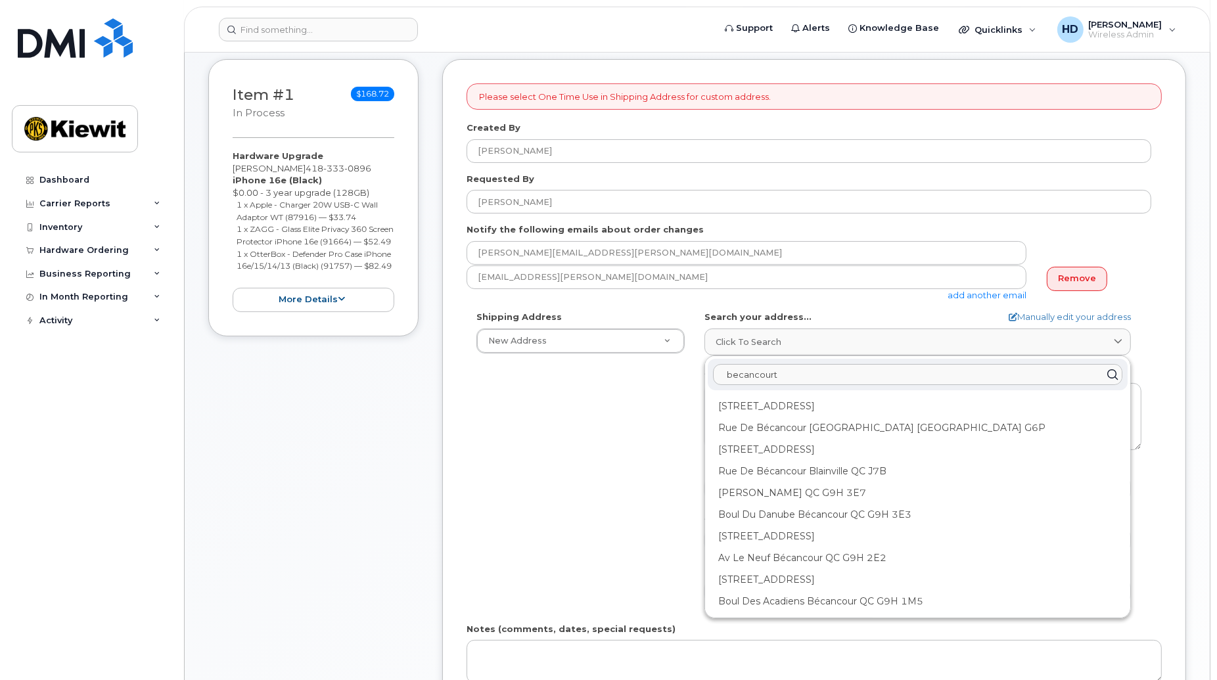
scroll to position [218, 0]
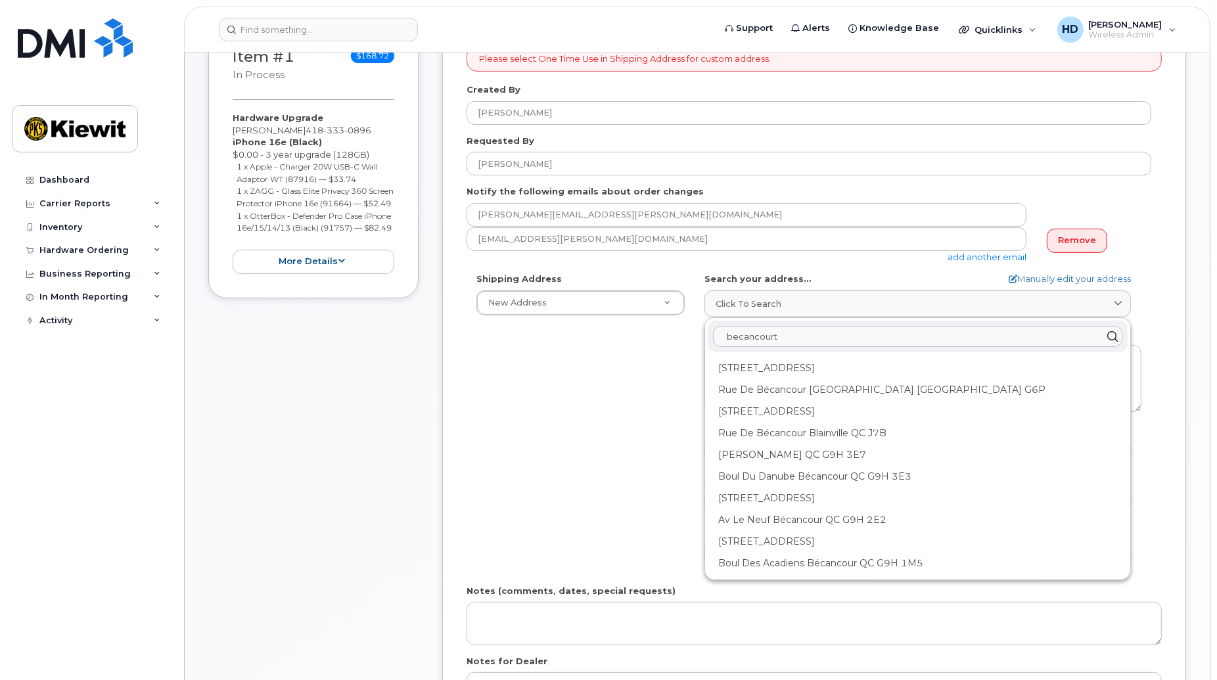
drag, startPoint x: 804, startPoint y: 338, endPoint x: 595, endPoint y: 342, distance: 209.0
click at [595, 342] on div "Shipping Address New Address New Address 1287 Rue De Jouvence 1946 Boul Mellon …" at bounding box center [809, 424] width 685 height 302
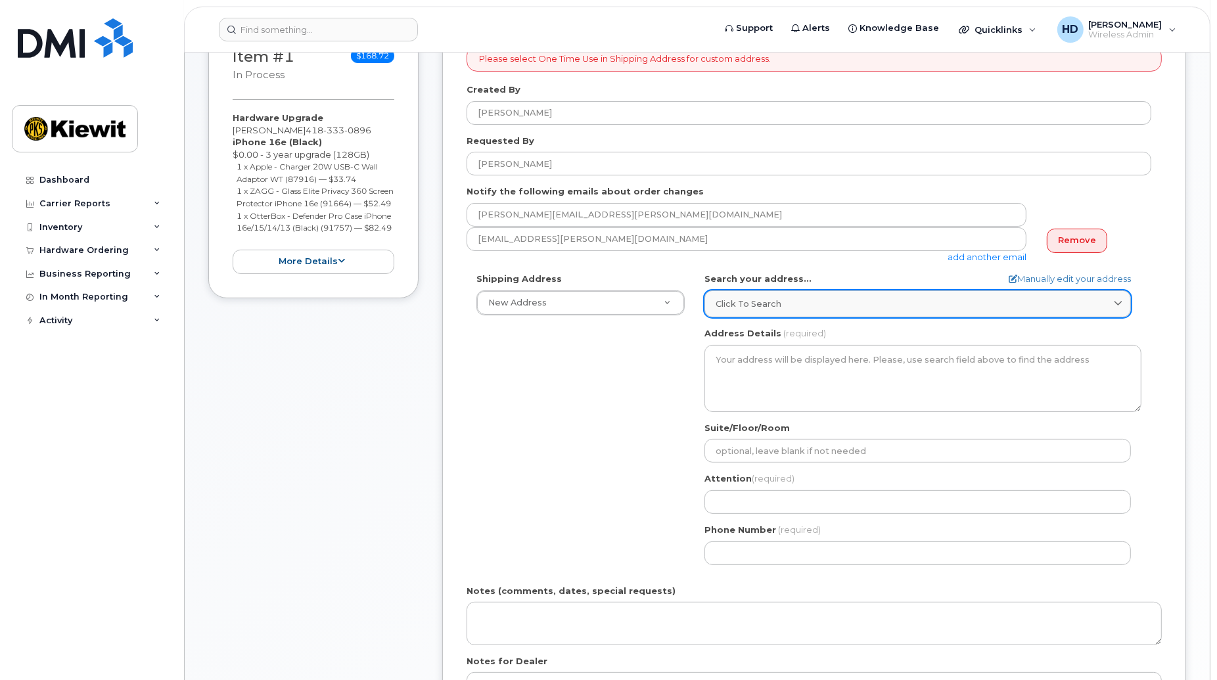
click at [734, 312] on link "Click to search" at bounding box center [917, 303] width 426 height 27
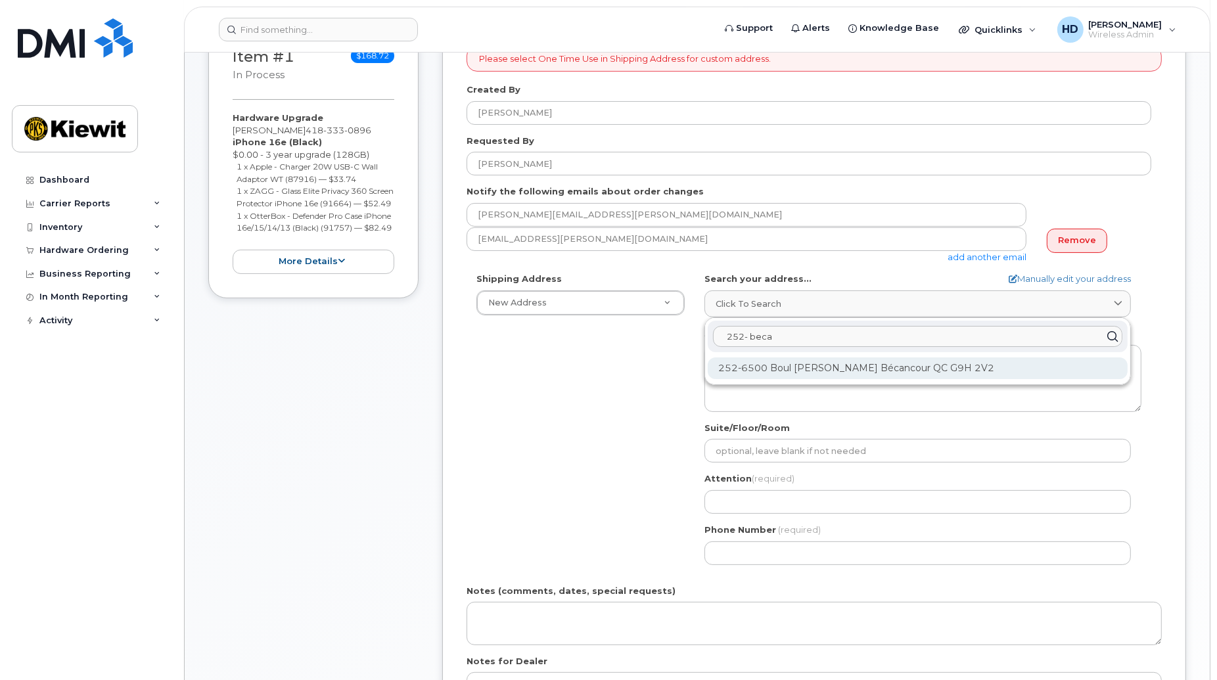
type input "252- beca"
click at [865, 369] on div "252-6500 Boul Raoul-Duchesne Bécancour QC G9H 2V2" at bounding box center [918, 368] width 420 height 22
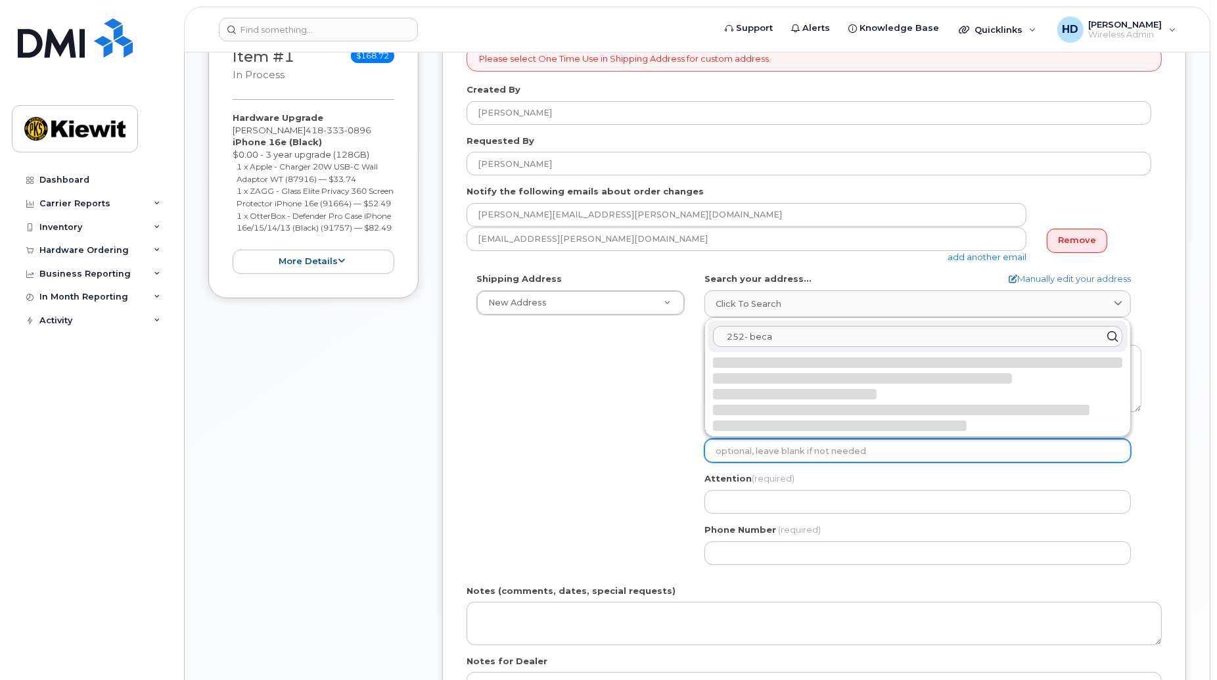
select select
type textarea "252-6500 Boul Raoul-Duchesne BÉCANCOUR QC G9H 2V2 CANADA"
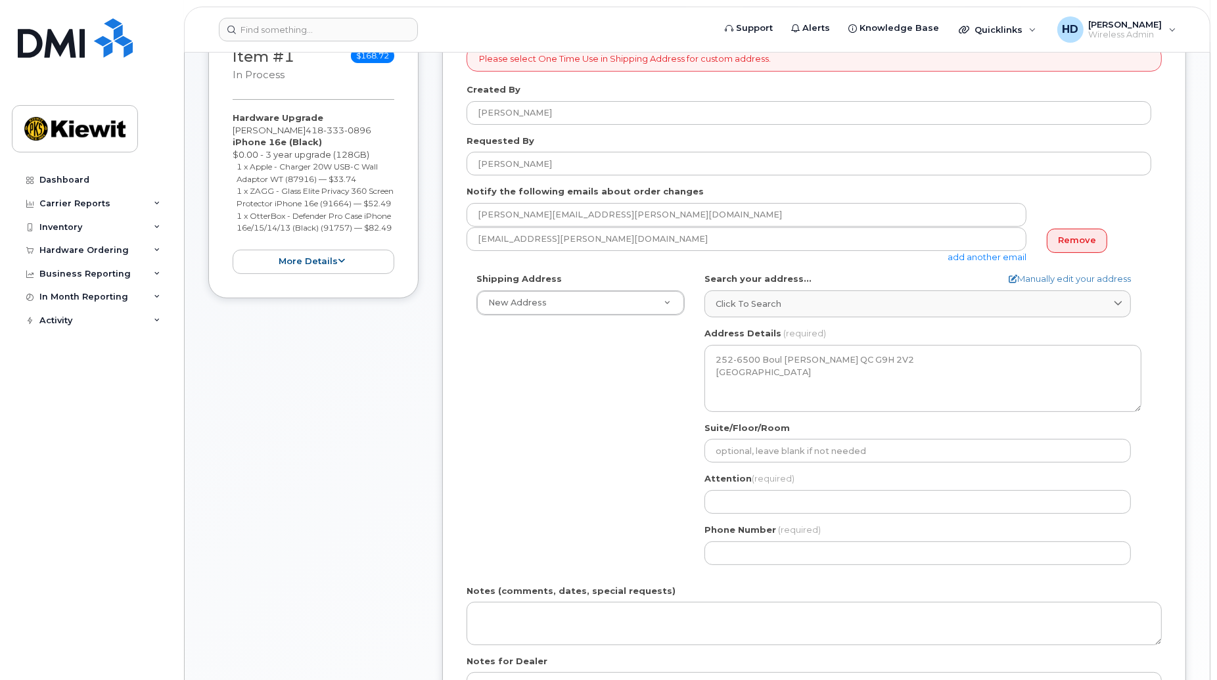
click at [533, 364] on div "Shipping Address New Address New Address 1287 Rue De Jouvence 1946 Boul Mellon …" at bounding box center [809, 424] width 685 height 302
click at [765, 498] on input "Attention (required)" at bounding box center [917, 502] width 426 height 24
select select
type input "D"
select select
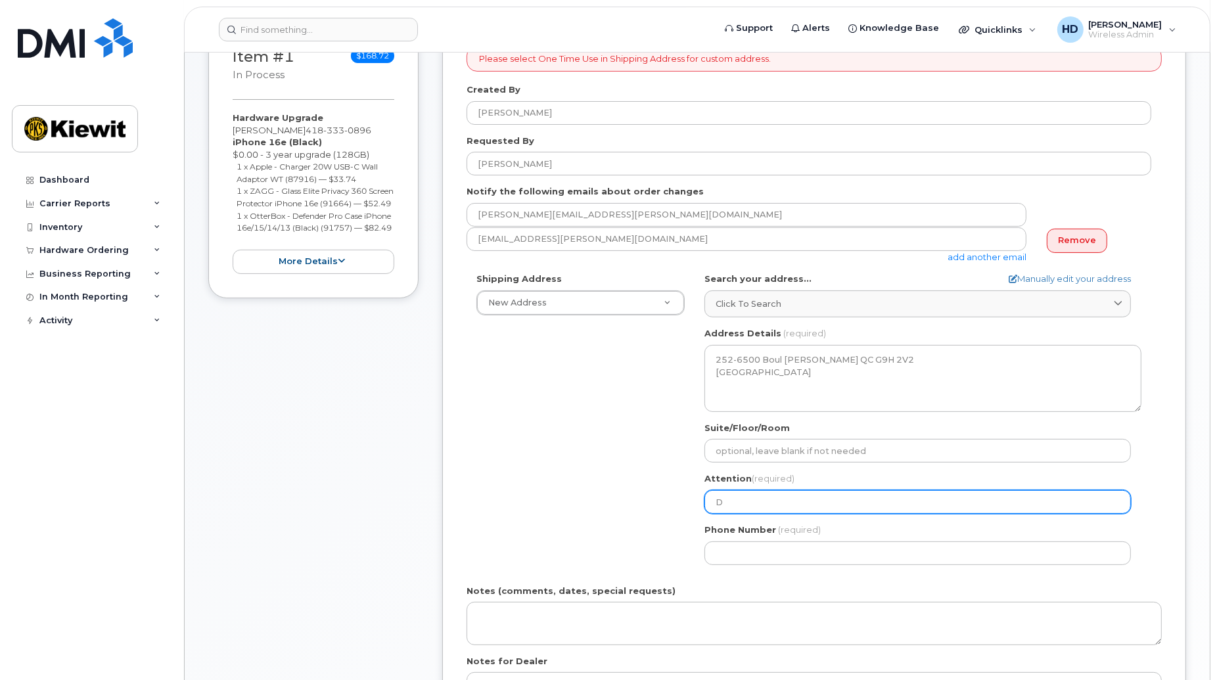
type input "Do"
select select
type input "Don"
select select
type input "Dona"
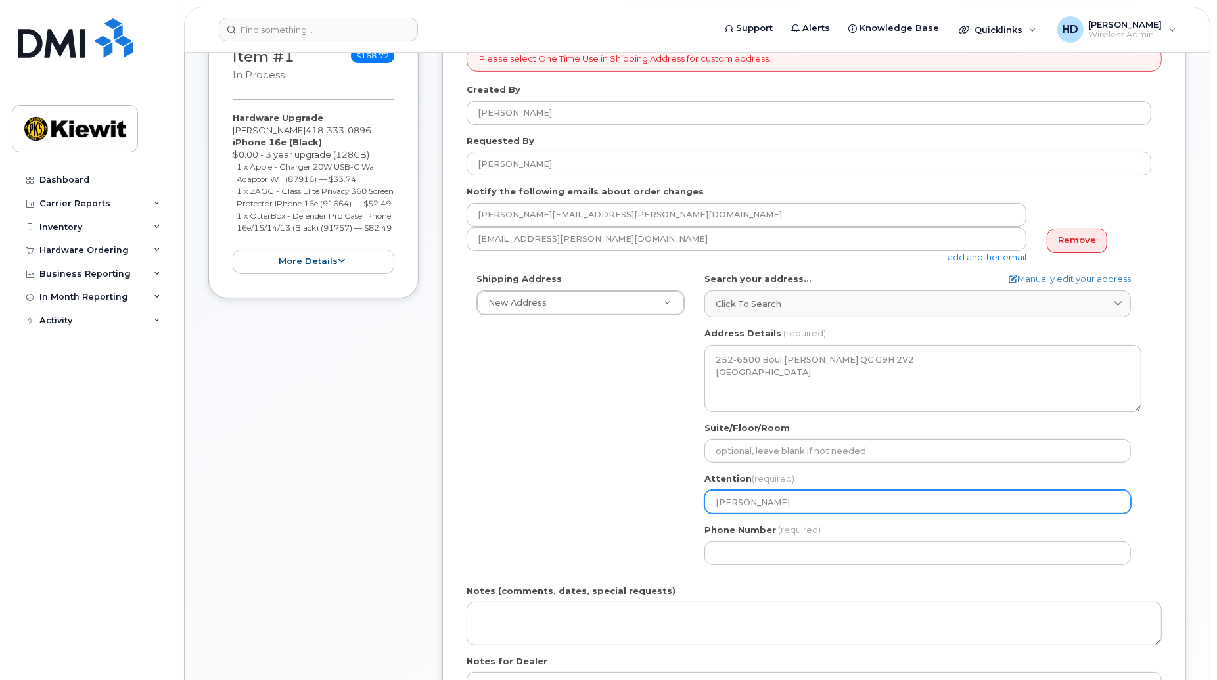
select select
type input "Donal"
select select
type input "Donald"
select select
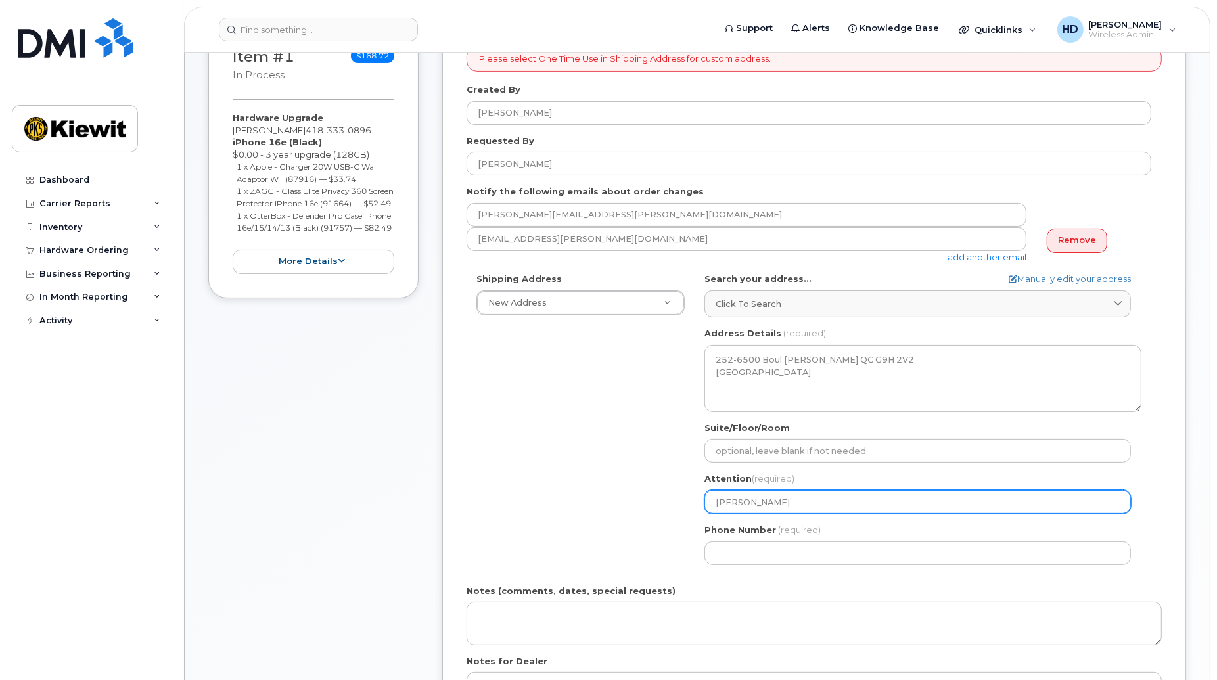
type input "Donald M"
select select
type input "Donald Ma"
select select
type input "Donald Mas"
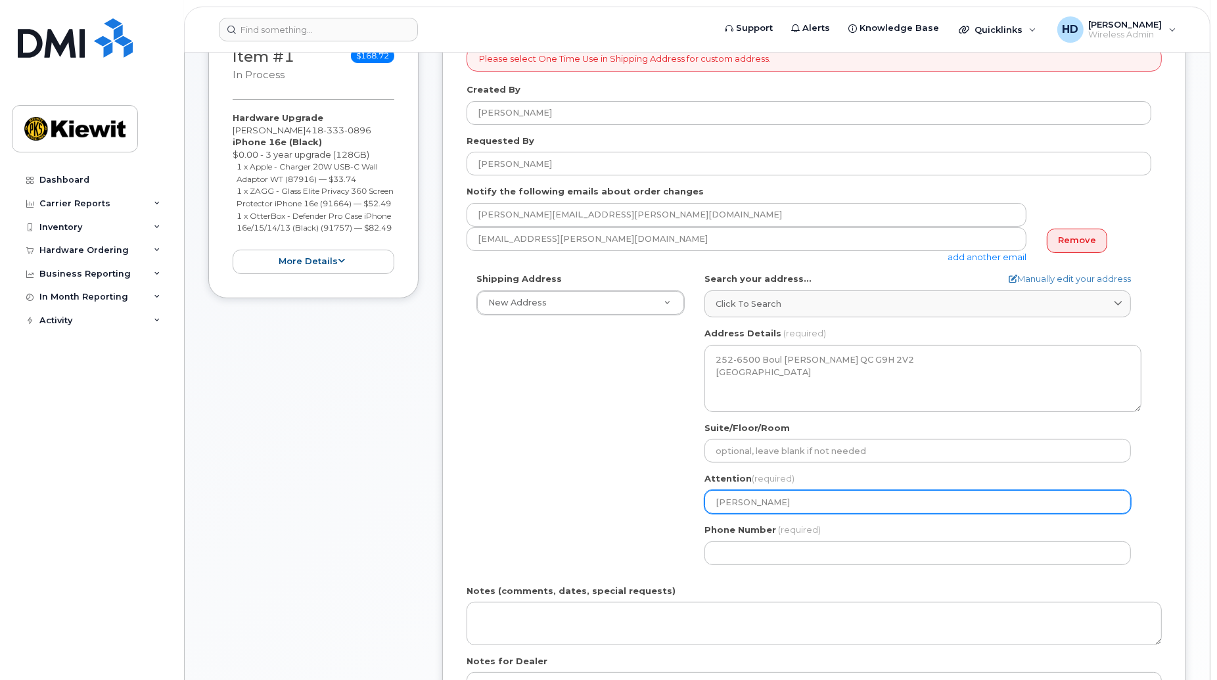
select select
type input "Donald Mass"
select select
type input "Donald Masso"
select select
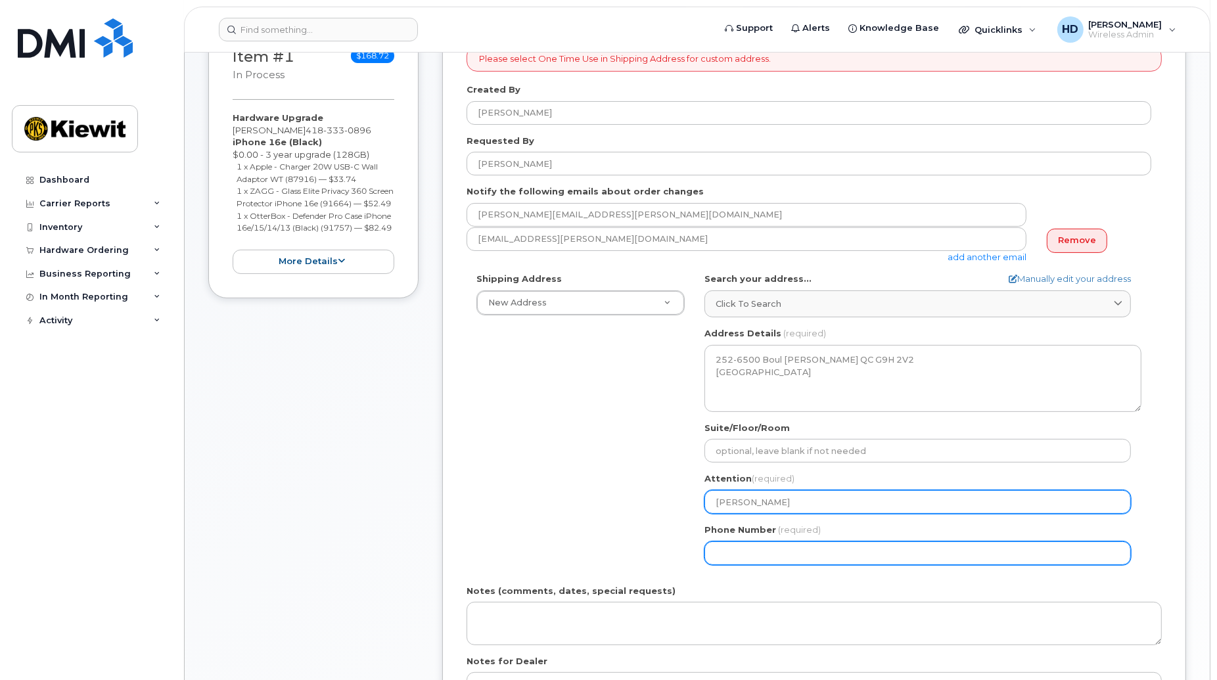
type input "[PERSON_NAME]"
click at [743, 556] on input "Phone Number" at bounding box center [917, 553] width 426 height 24
paste input "4183330896"
select select
type input "4183330896"
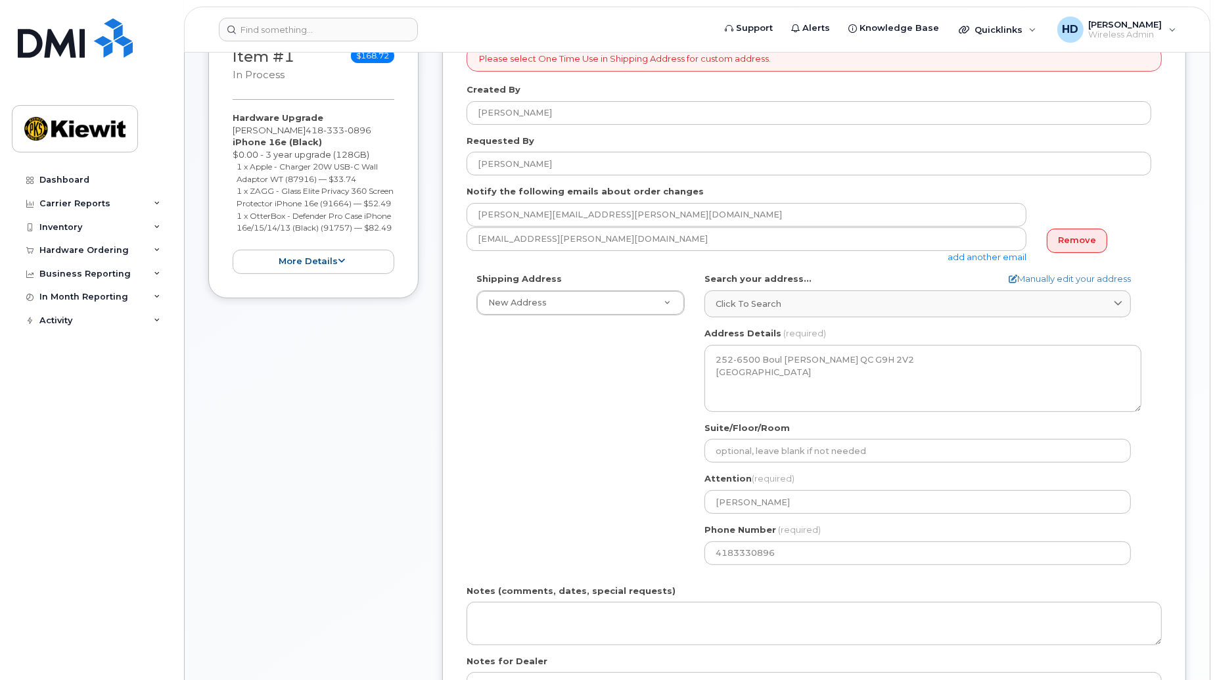
click at [561, 474] on div "Shipping Address New Address New Address 1287 Rue De Jouvence 1946 Boul Mellon …" at bounding box center [809, 424] width 685 height 302
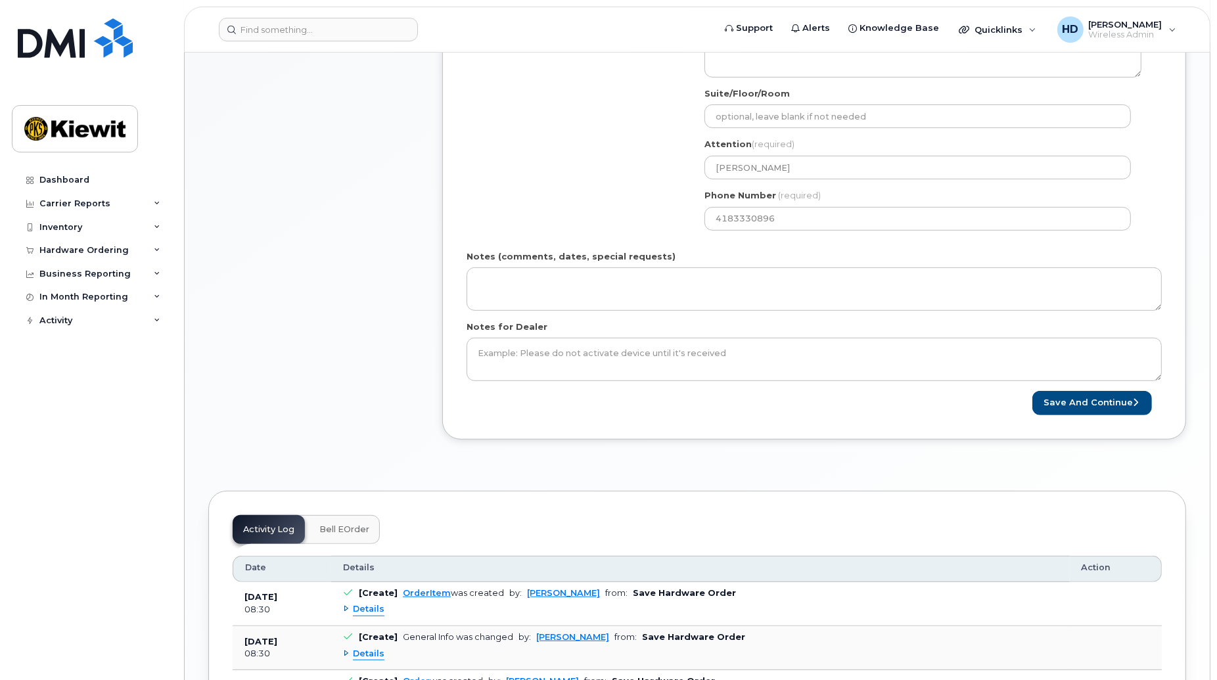
scroll to position [587, 0]
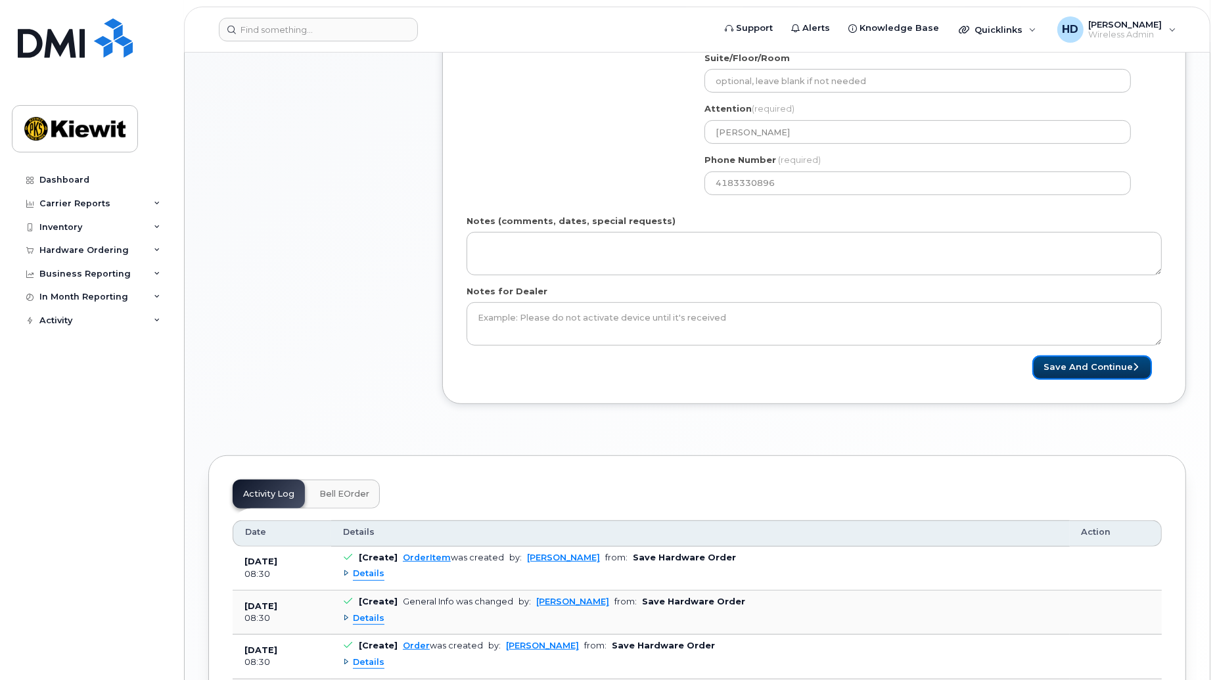
click at [1071, 365] on button "Save and Continue" at bounding box center [1092, 367] width 120 height 24
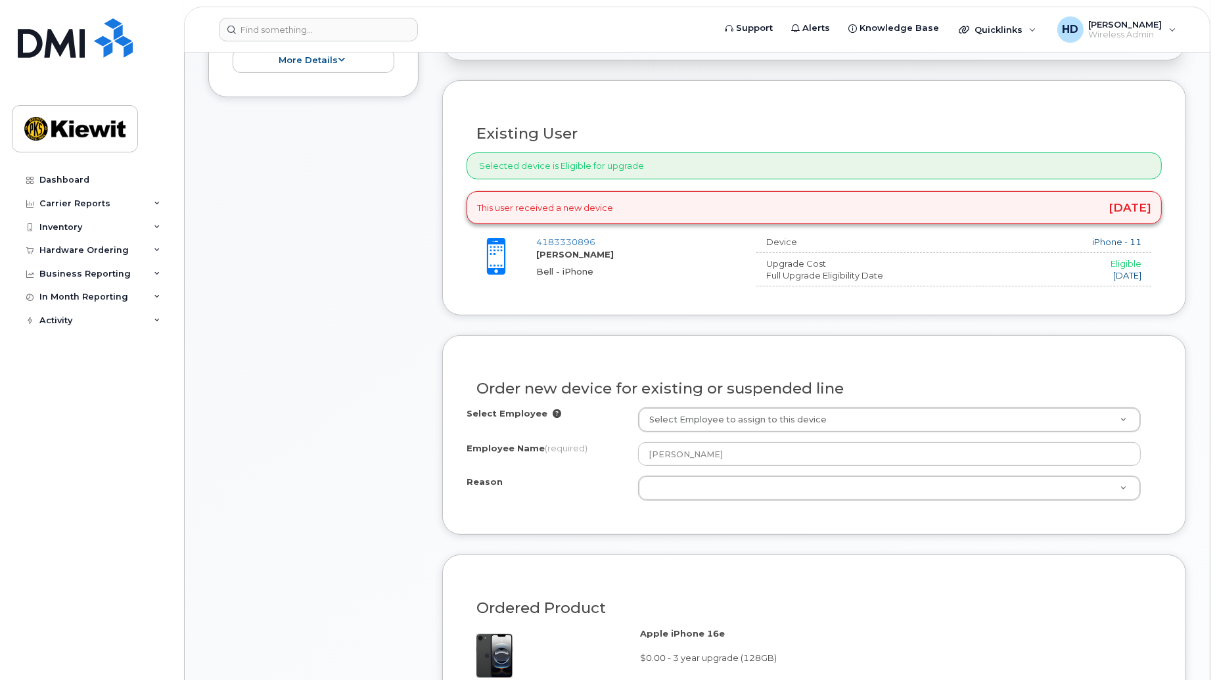
scroll to position [453, 0]
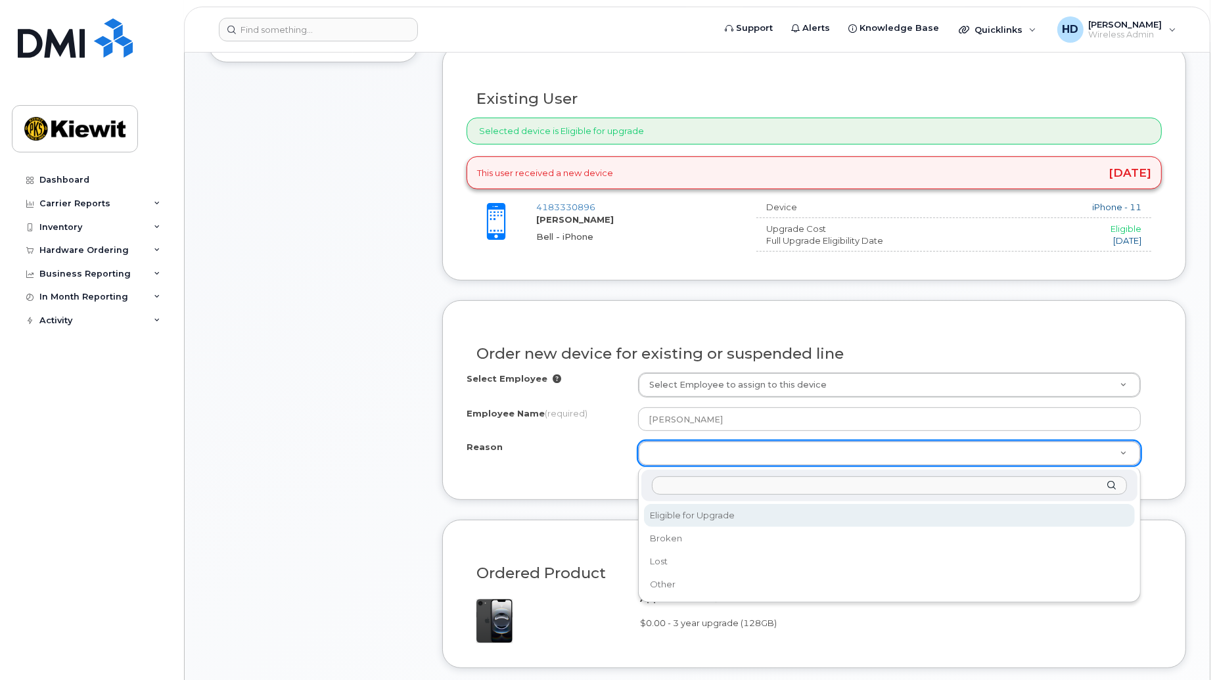
select select "eligible_for_upgrade"
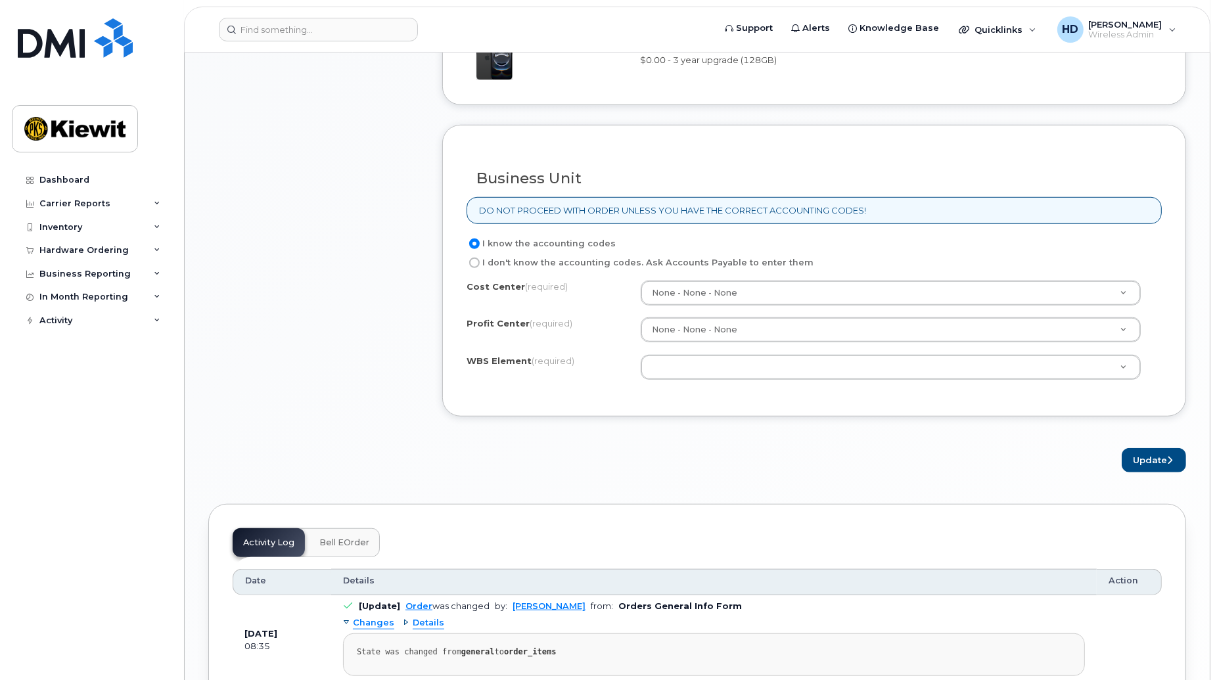
scroll to position [1022, 0]
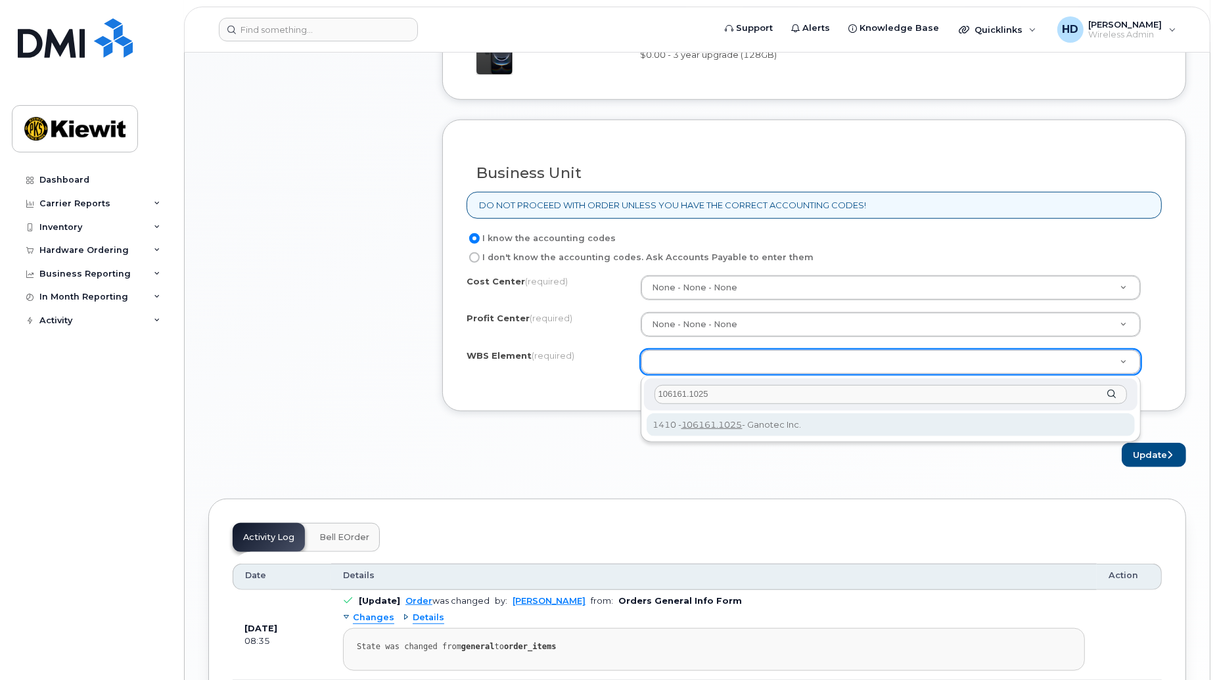
type input "106161.1025"
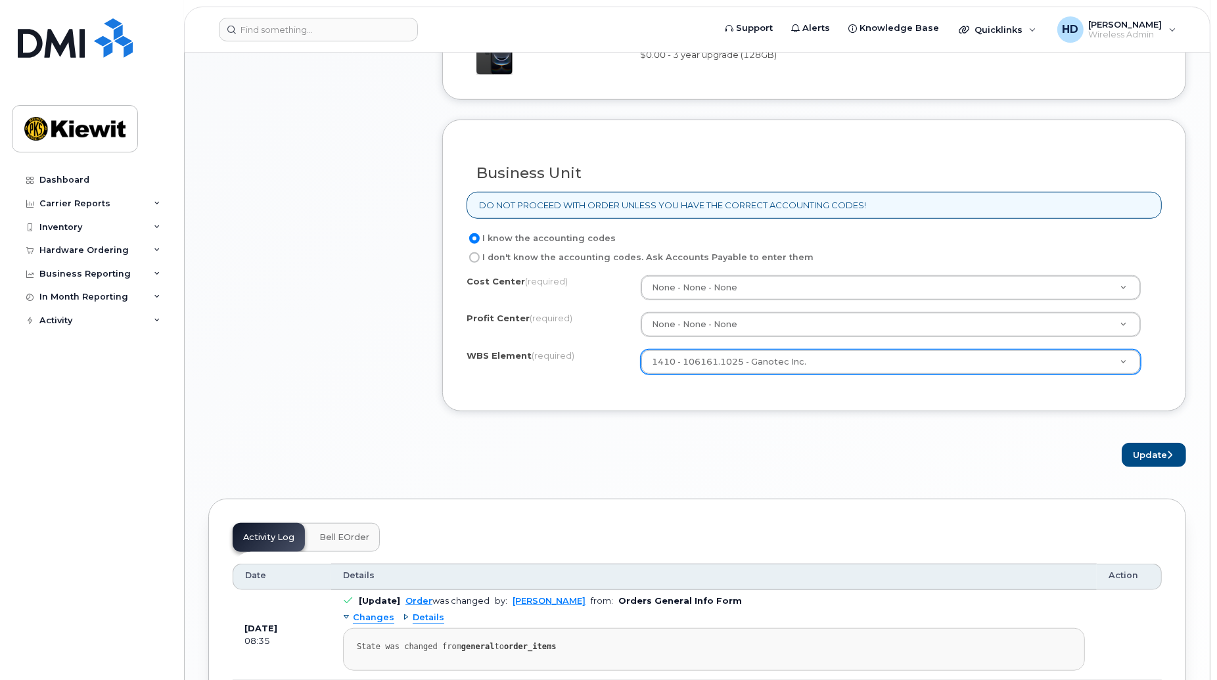
click at [819, 457] on div "Update" at bounding box center [814, 455] width 744 height 24
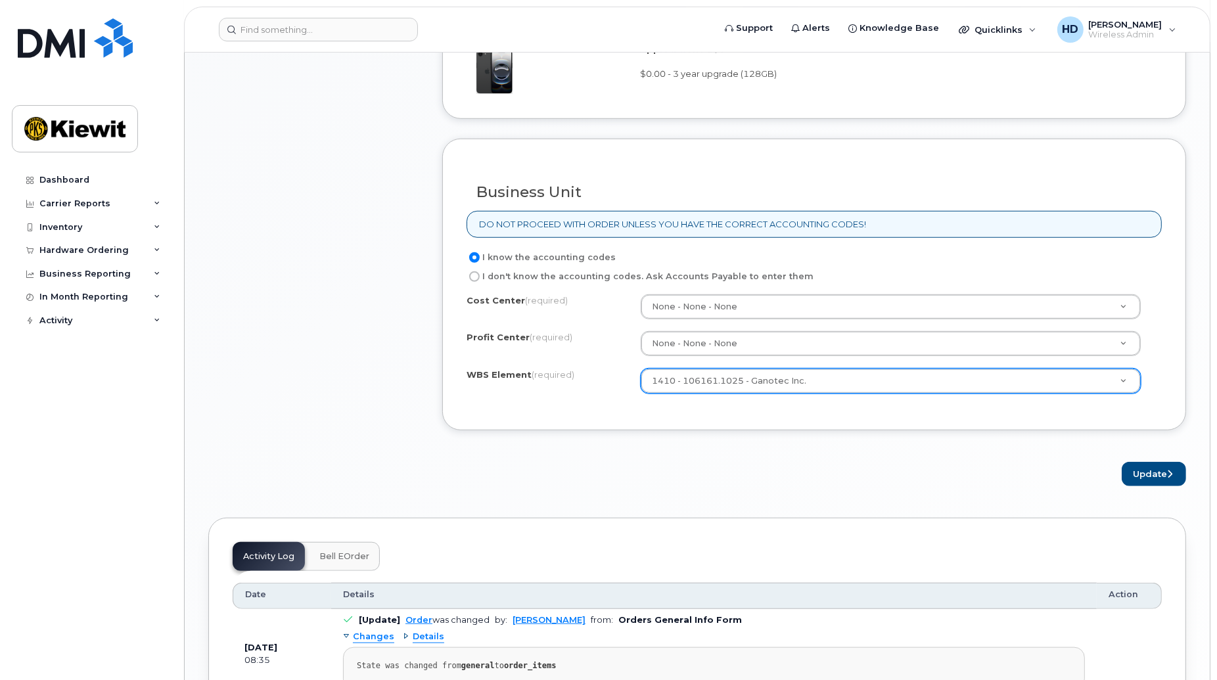
scroll to position [1028, 0]
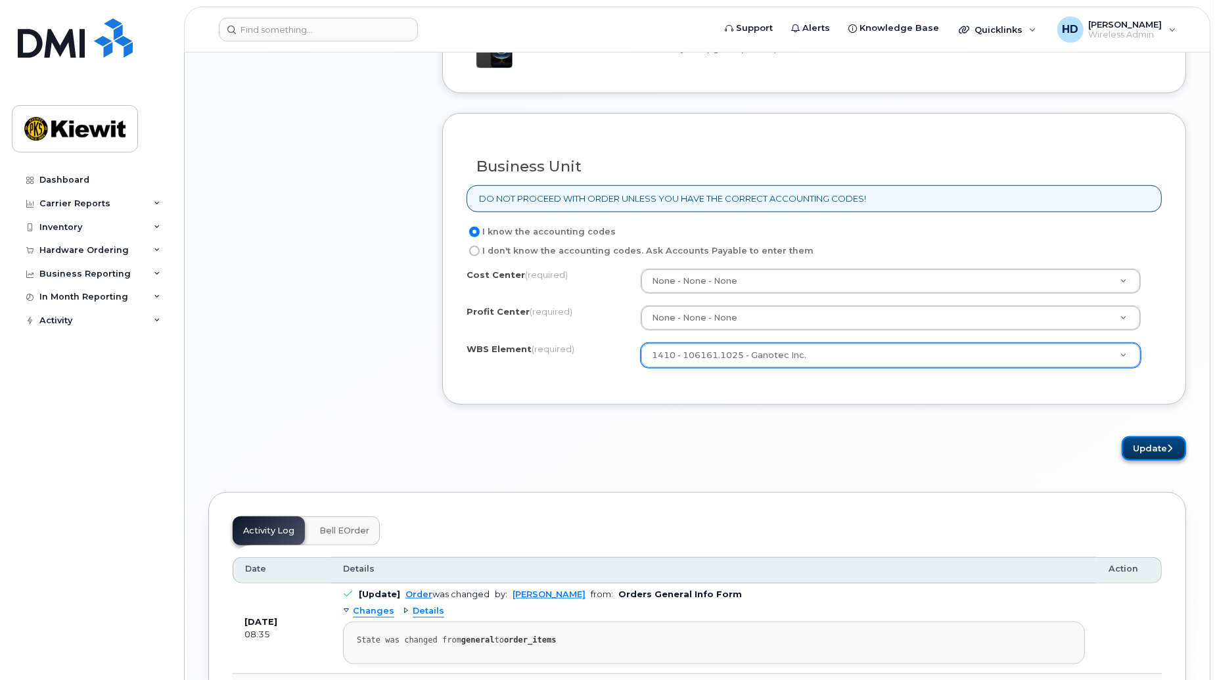
click at [1155, 444] on button "Update" at bounding box center [1154, 448] width 64 height 24
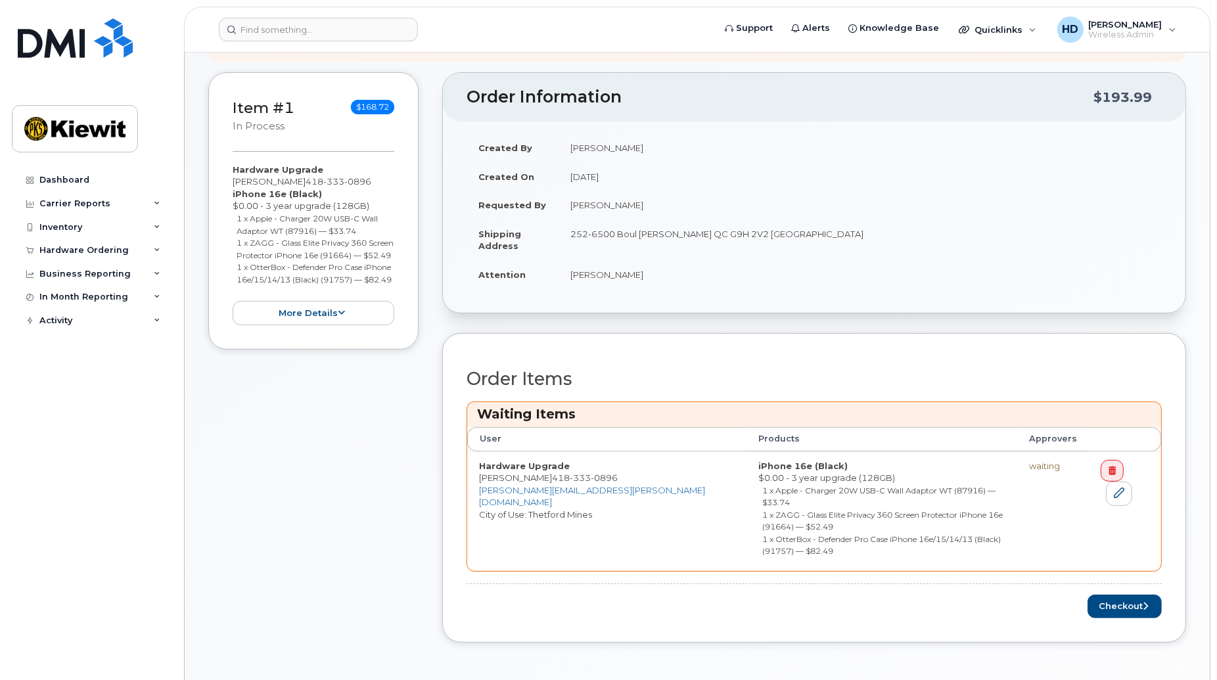
scroll to position [263, 0]
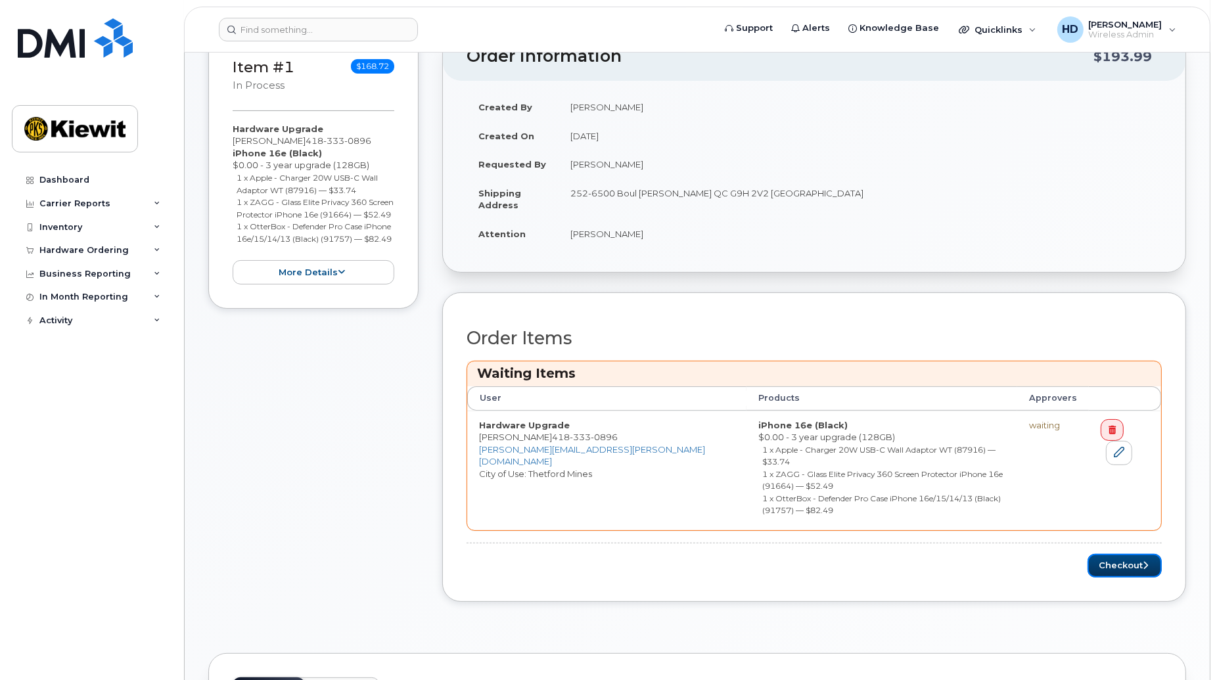
drag, startPoint x: 1114, startPoint y: 524, endPoint x: 954, endPoint y: 543, distance: 161.5
click at [1114, 554] on button "Checkout" at bounding box center [1125, 566] width 74 height 24
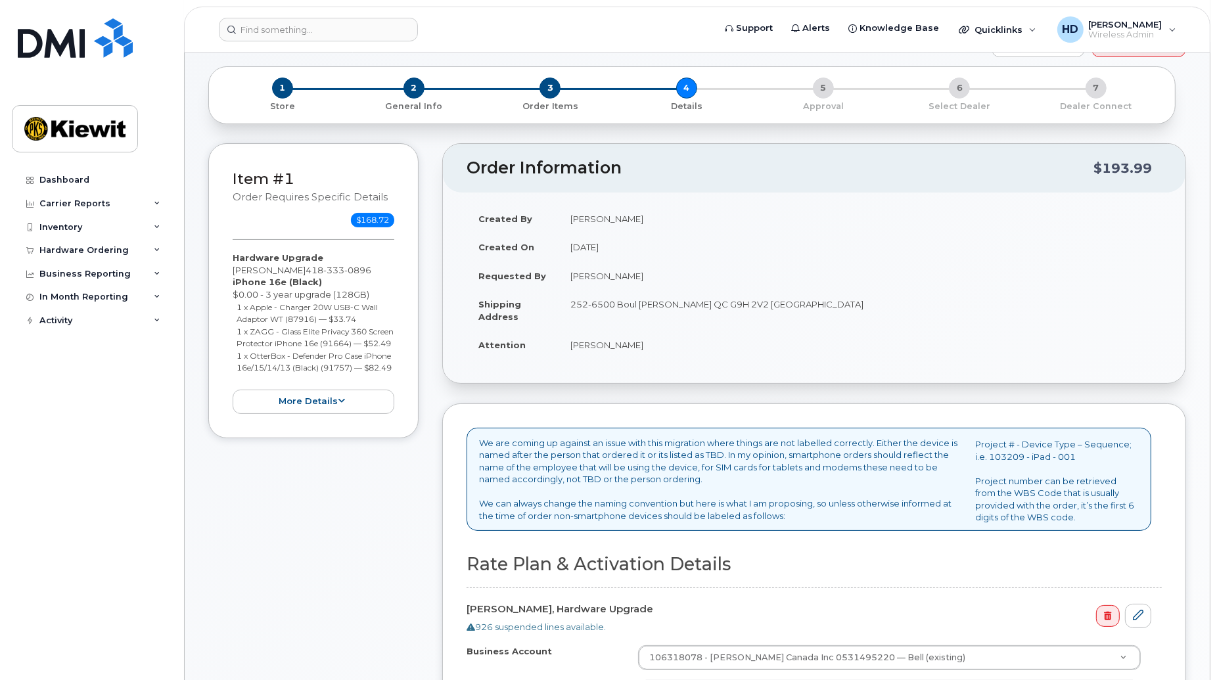
scroll to position [440, 0]
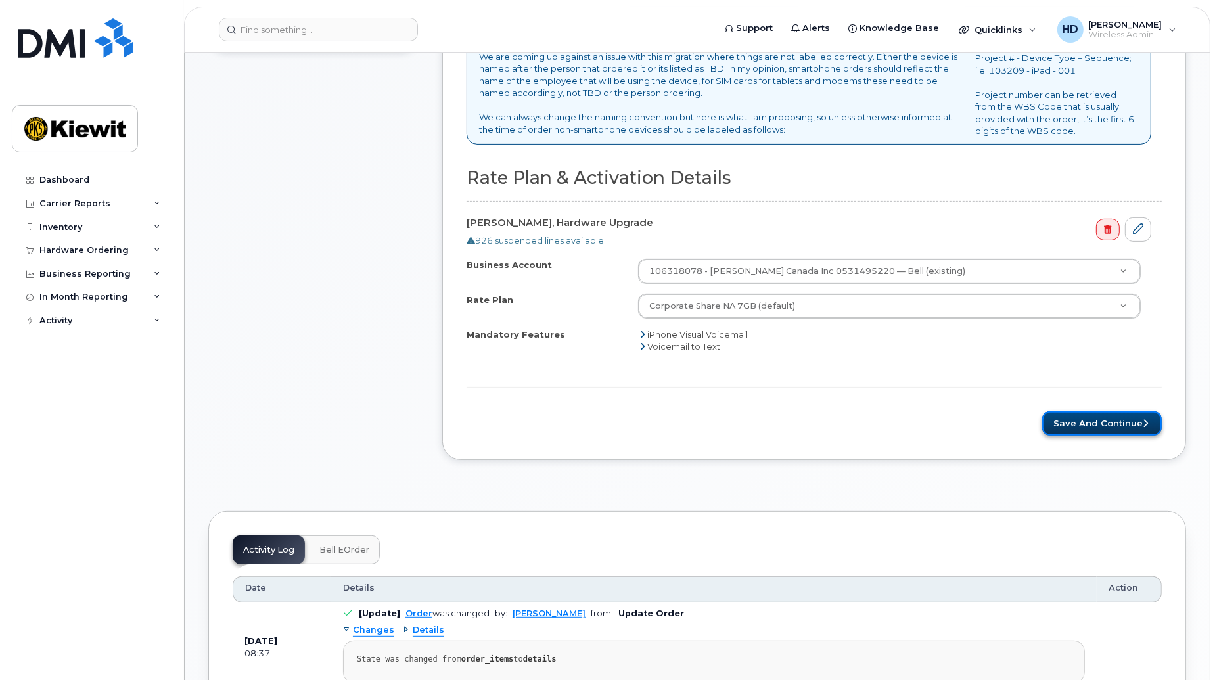
click at [1111, 422] on button "Save and Continue" at bounding box center [1102, 423] width 120 height 24
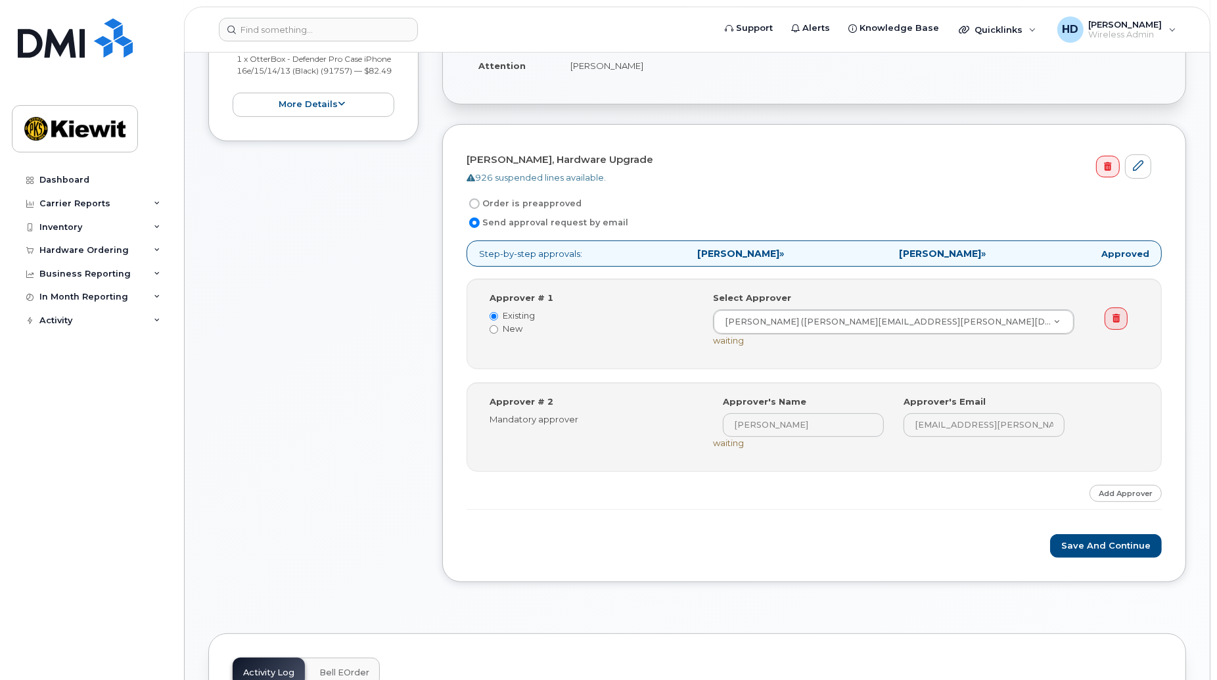
scroll to position [334, 0]
click at [474, 202] on input "Order is preapproved" at bounding box center [474, 203] width 11 height 11
radio input "true"
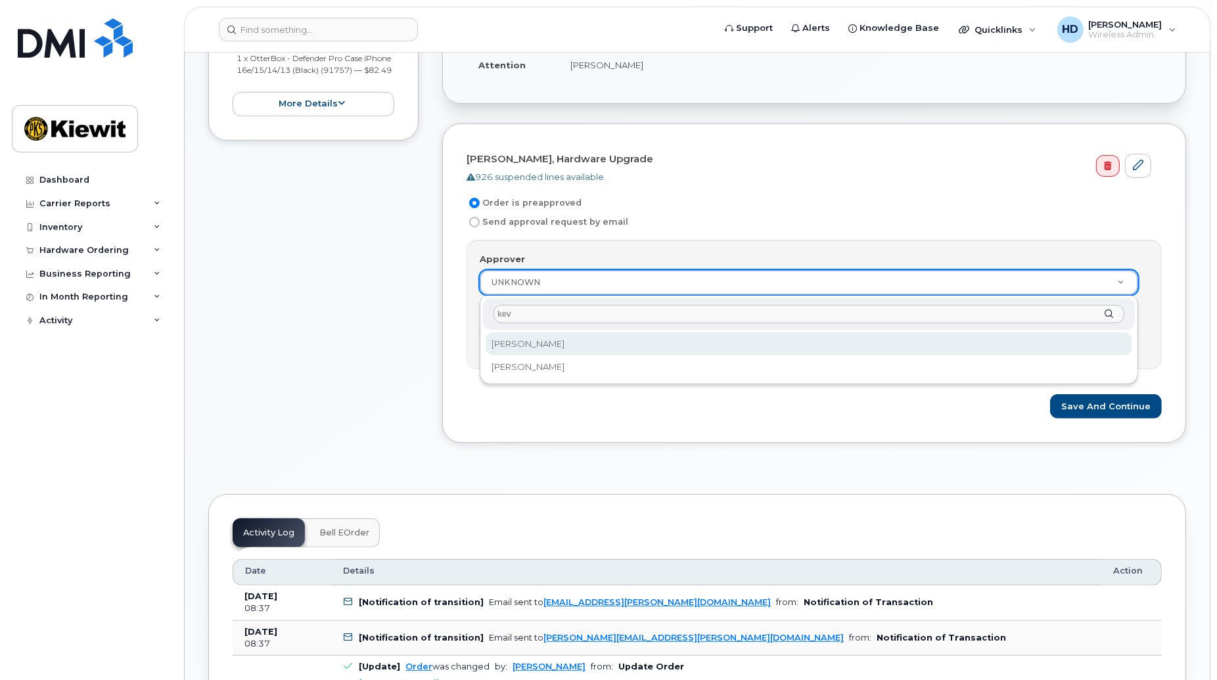
type input "kev"
select select "6596"
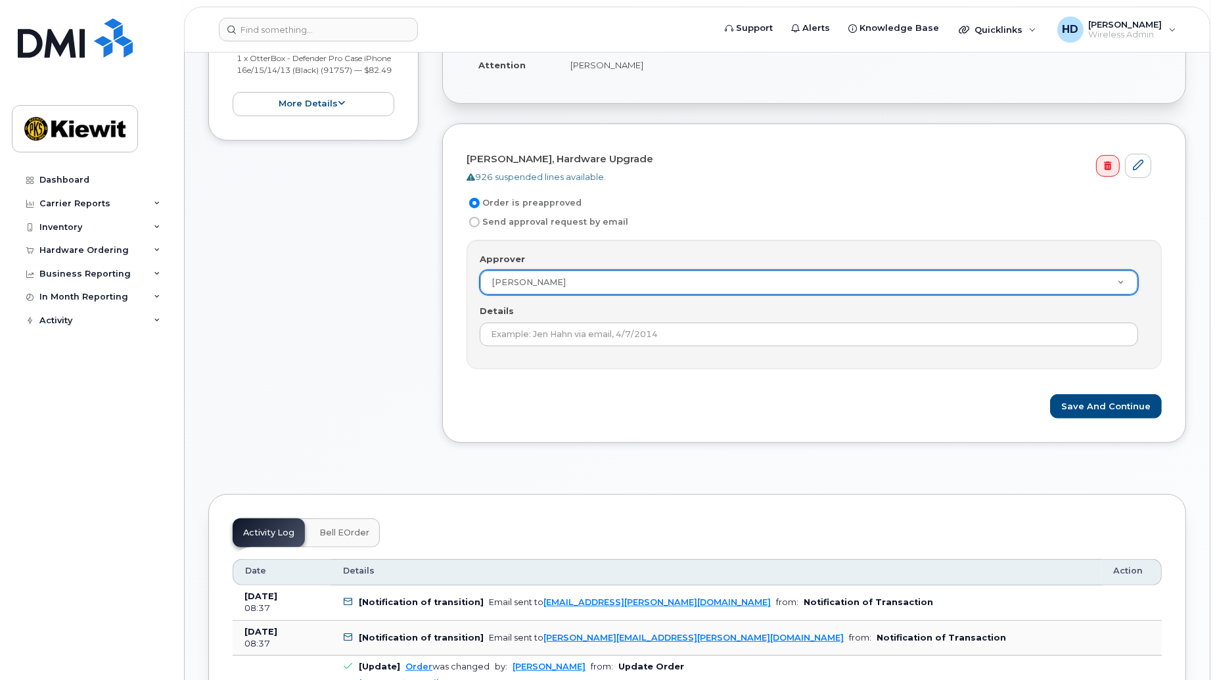
click at [684, 431] on div "[PERSON_NAME], Hardware Upgrade 926 suspended lines available. Order is preappr…" at bounding box center [814, 283] width 744 height 319
click at [1134, 406] on button "Save and Continue" at bounding box center [1106, 406] width 112 height 24
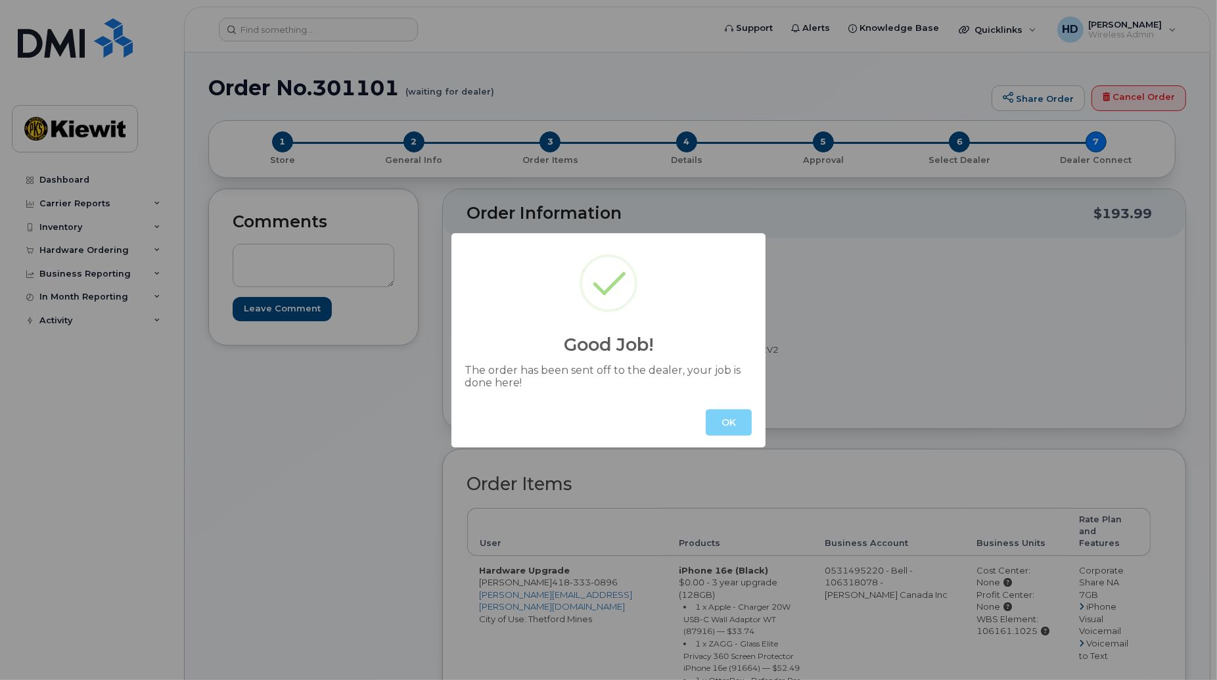
drag, startPoint x: 728, startPoint y: 422, endPoint x: 842, endPoint y: 509, distance: 143.0
click at [729, 421] on button "OK" at bounding box center [729, 422] width 46 height 26
